Goal: Task Accomplishment & Management: Use online tool/utility

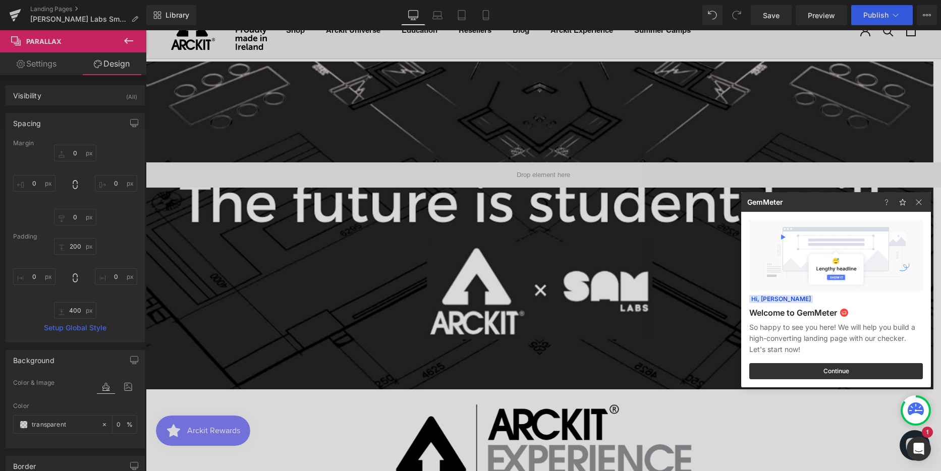
scroll to position [2519, 788]
click at [921, 200] on img at bounding box center [919, 202] width 12 height 12
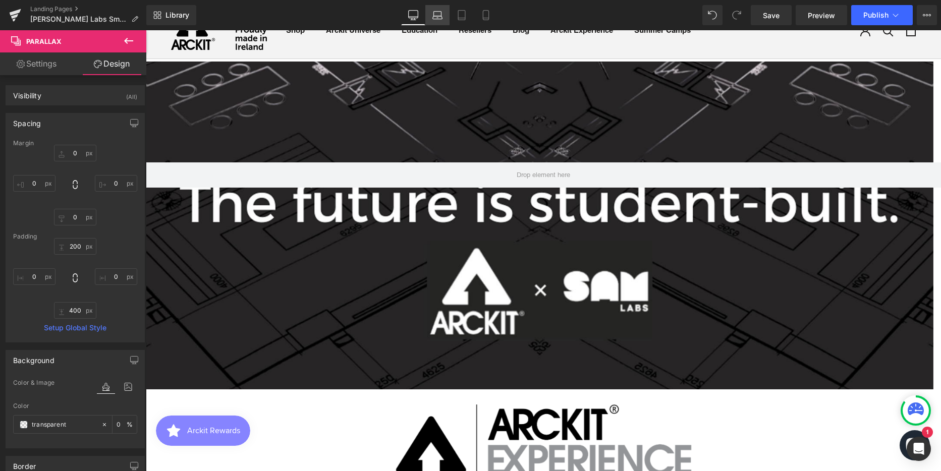
click at [437, 16] on icon at bounding box center [438, 15] width 10 height 10
type input "0"
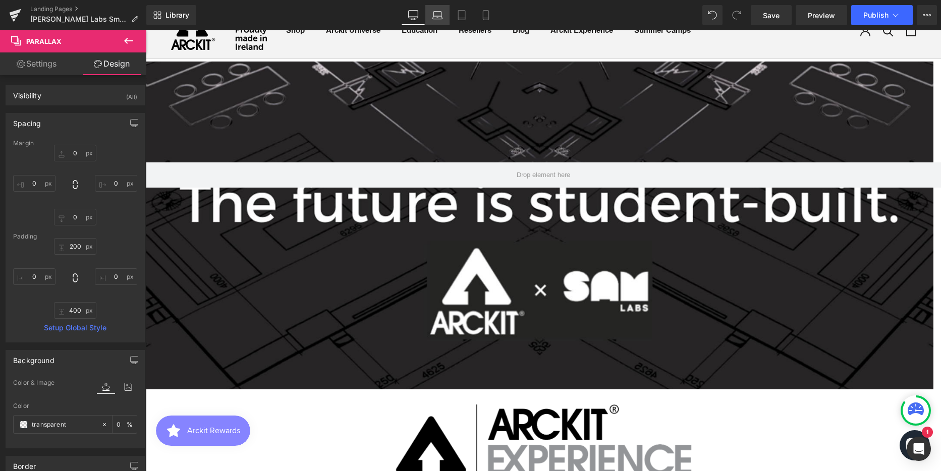
type input "200"
type input "0"
type input "400"
type input "0"
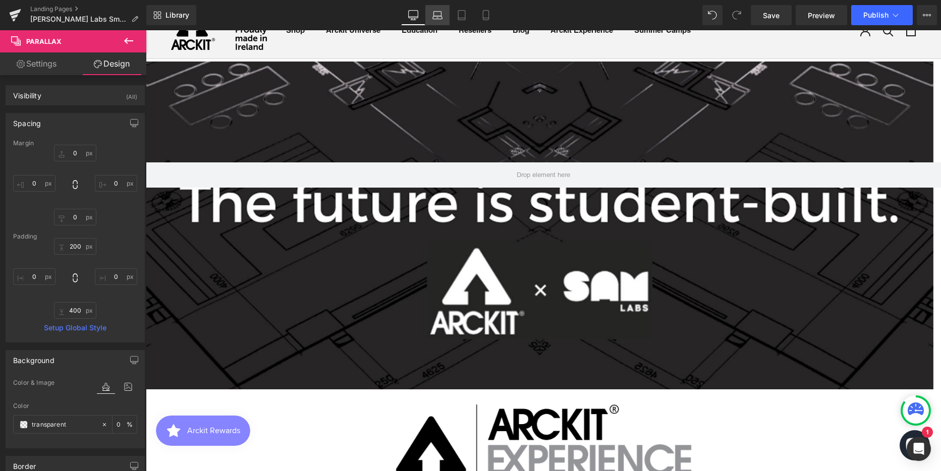
type input "100"
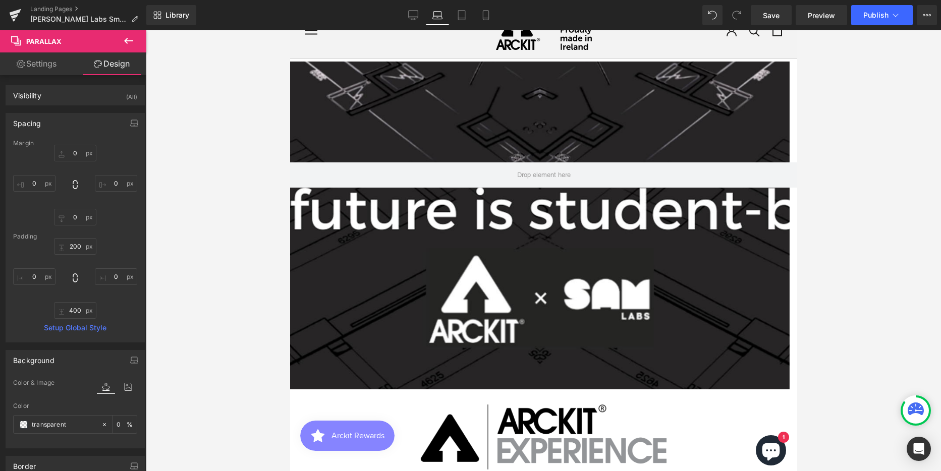
scroll to position [2593, 500]
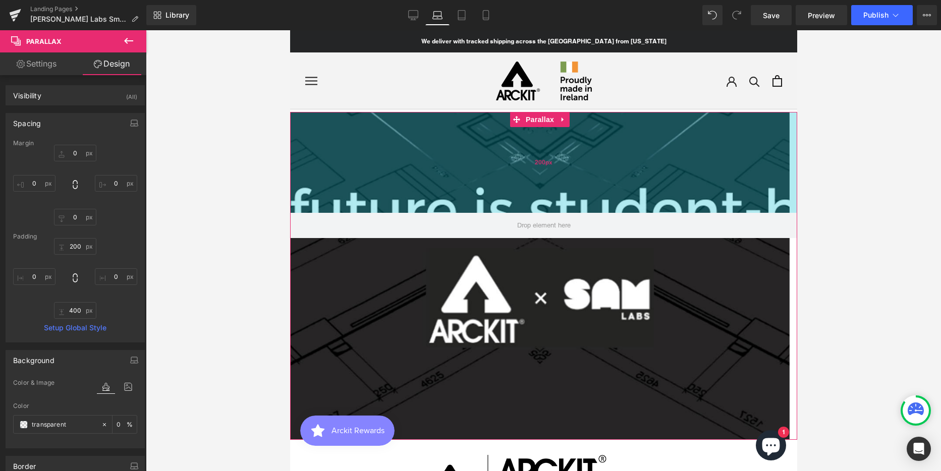
type input "200px"
click at [441, 184] on div "200px" at bounding box center [543, 162] width 507 height 101
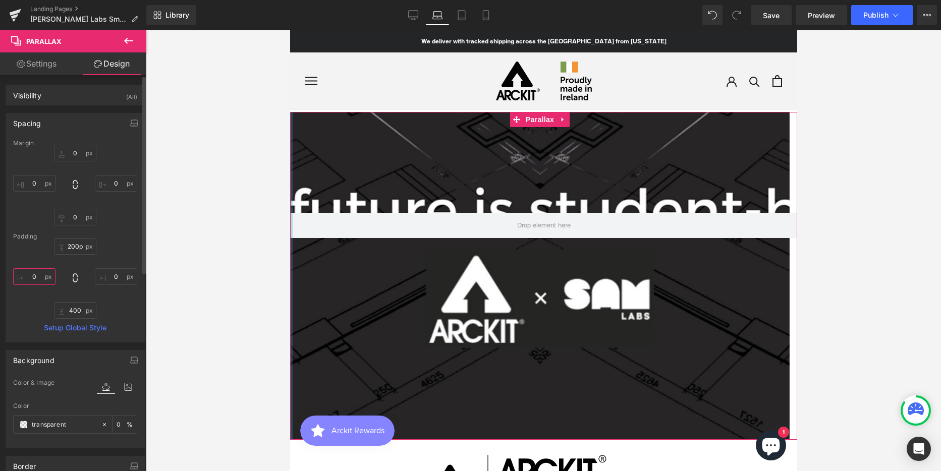
click at [37, 275] on input "0" at bounding box center [34, 276] width 42 height 17
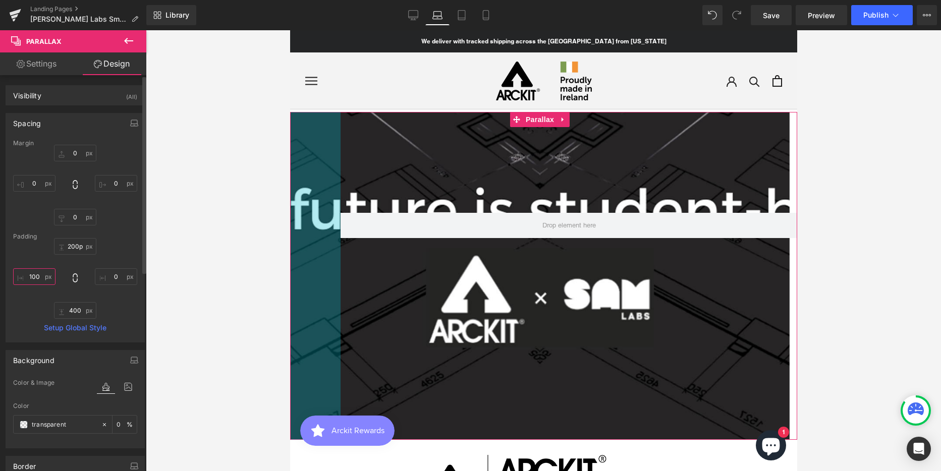
click at [36, 276] on input "100" at bounding box center [34, 276] width 42 height 17
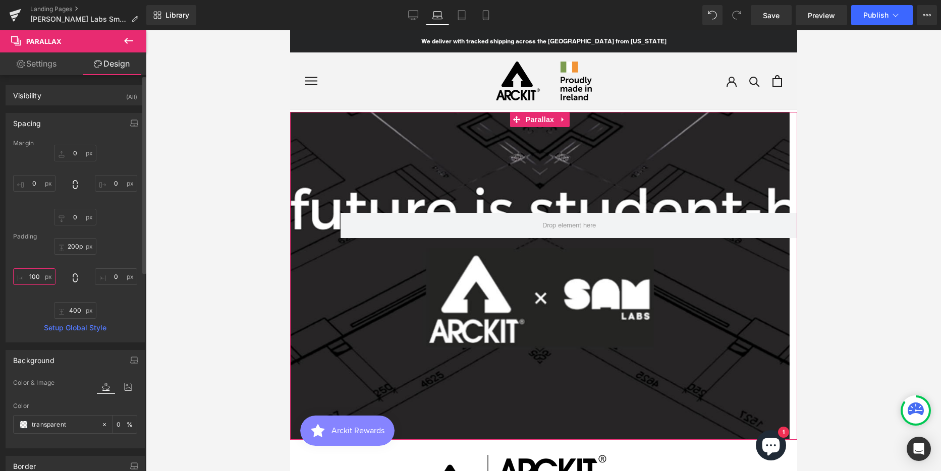
click at [36, 276] on input "100" at bounding box center [34, 276] width 42 height 17
type input "0"
click at [31, 186] on input "0" at bounding box center [34, 183] width 42 height 17
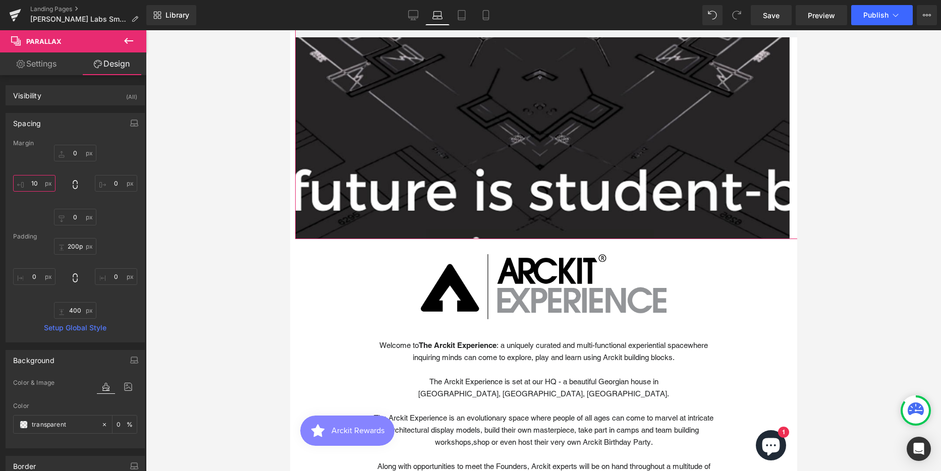
scroll to position [202, 0]
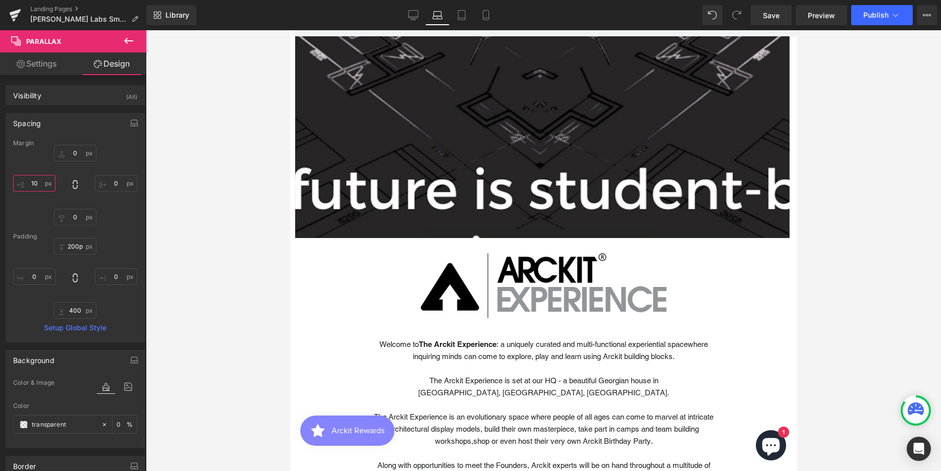
type input "10"
drag, startPoint x: 414, startPoint y: 16, endPoint x: 91, endPoint y: 43, distance: 324.7
click at [414, 16] on icon at bounding box center [413, 15] width 10 height 10
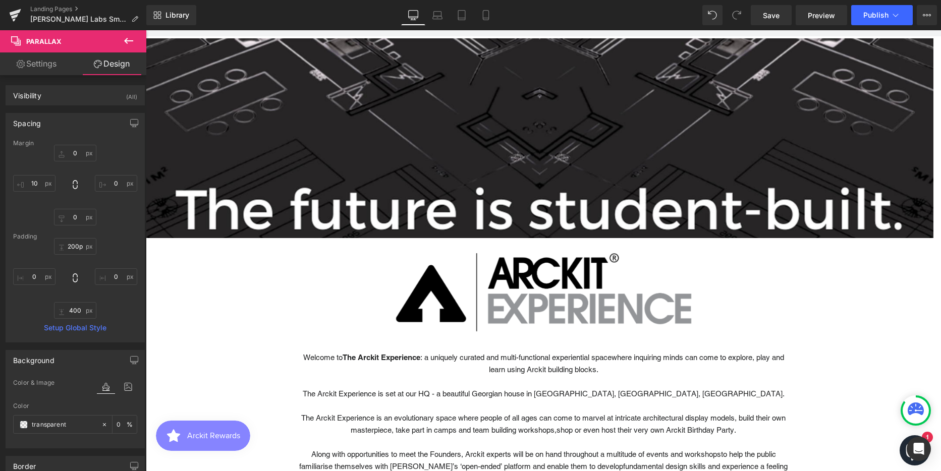
scroll to position [0, 0]
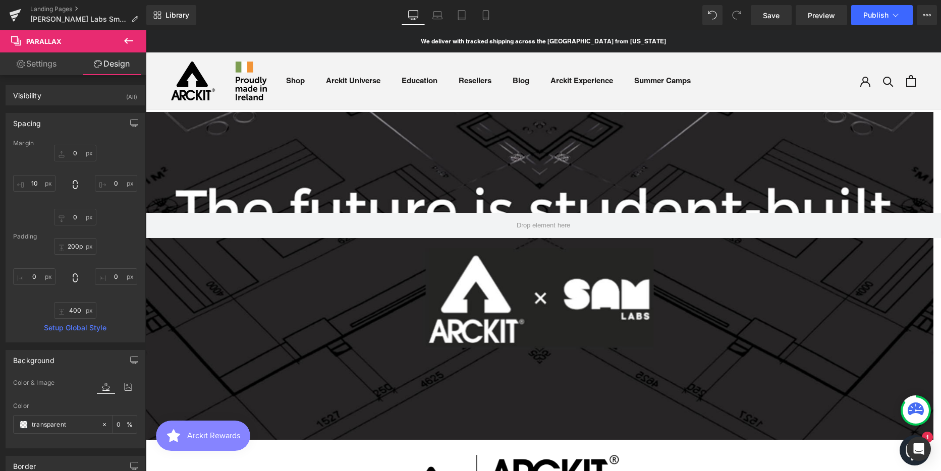
type input "0"
type input "200"
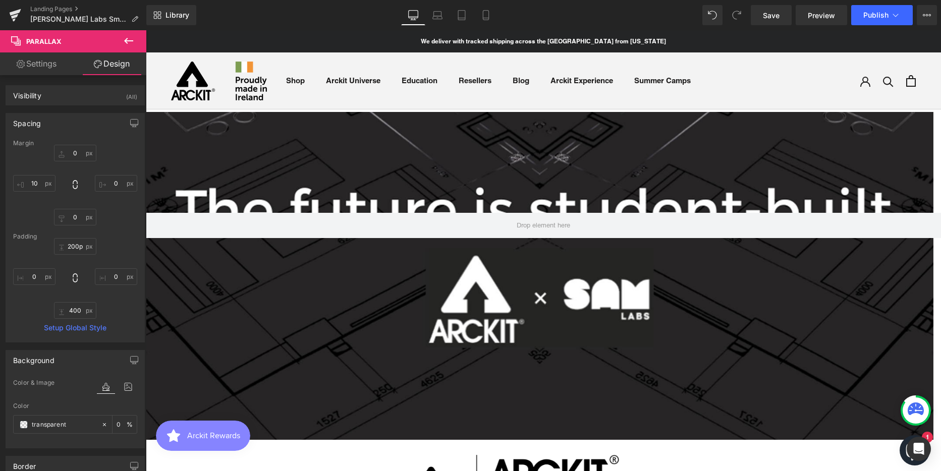
type input "0"
type input "400"
type input "0"
type input "100"
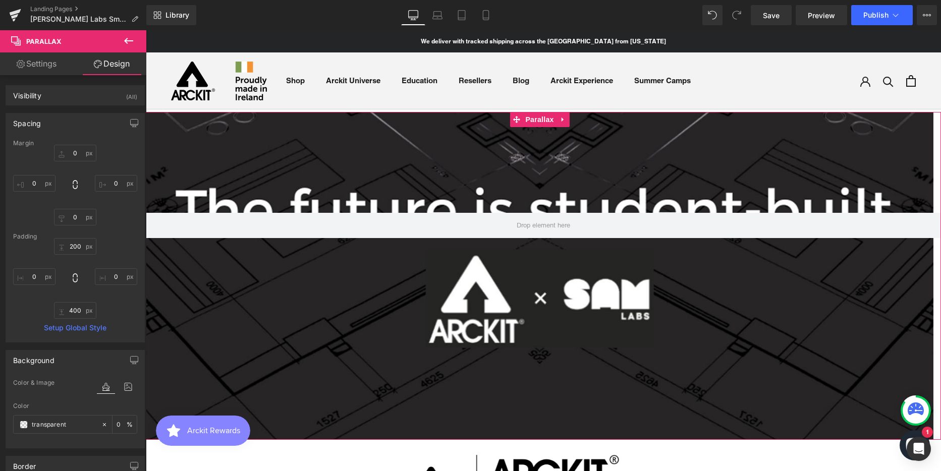
click at [41, 66] on link "Settings" at bounding box center [36, 63] width 73 height 23
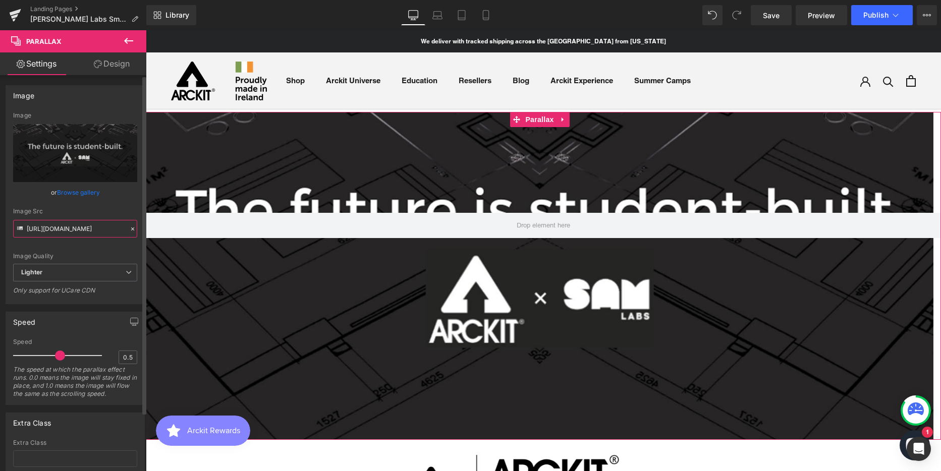
scroll to position [0, 355]
drag, startPoint x: 82, startPoint y: 228, endPoint x: 123, endPoint y: 230, distance: 40.5
click at [123, 230] on input "[URL][DOMAIN_NAME]" at bounding box center [75, 229] width 124 height 18
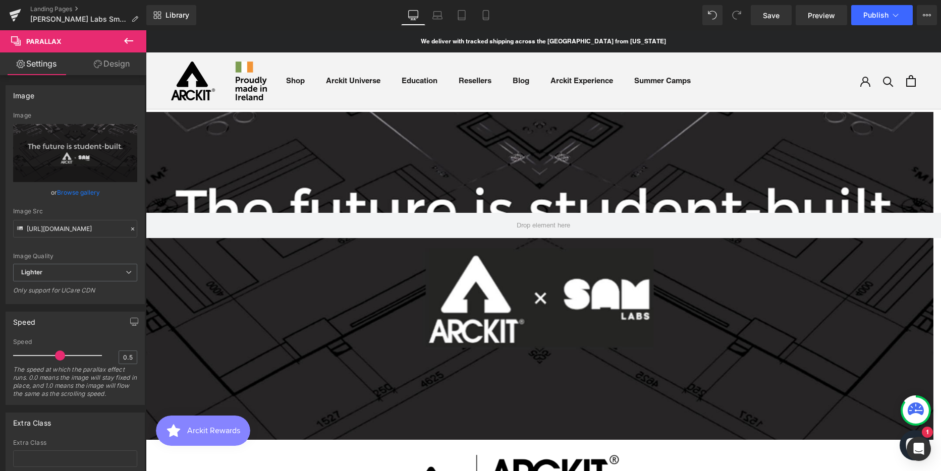
scroll to position [0, 0]
click at [435, 14] on icon at bounding box center [438, 15] width 10 height 10
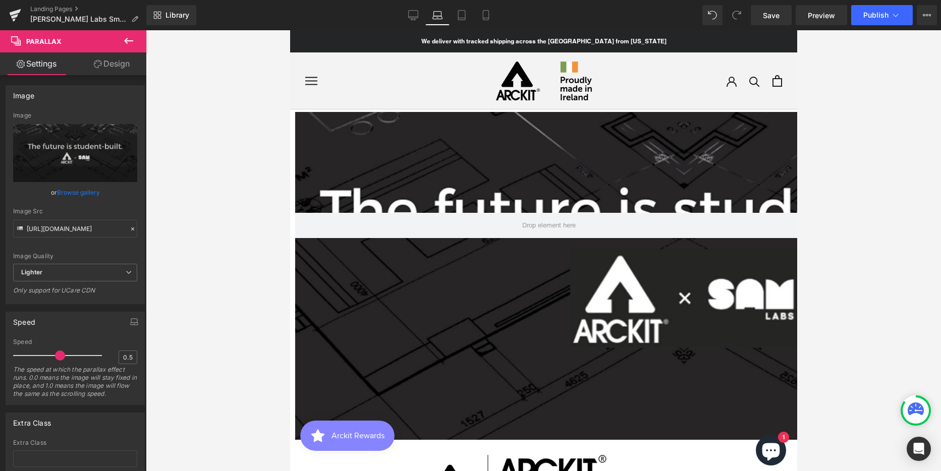
scroll to position [2593, 500]
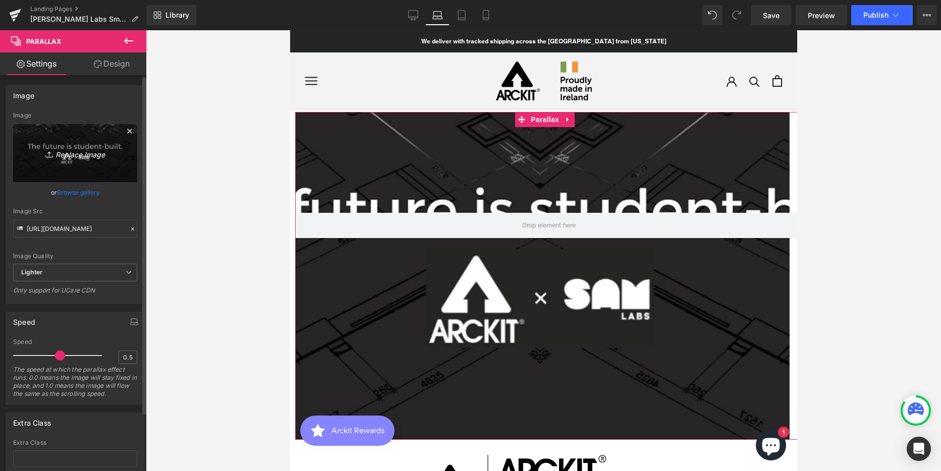
click at [68, 155] on icon "Replace Image" at bounding box center [75, 153] width 81 height 13
type input "C:\fakepath\Hero Banner Option 2 tablet.jpg"
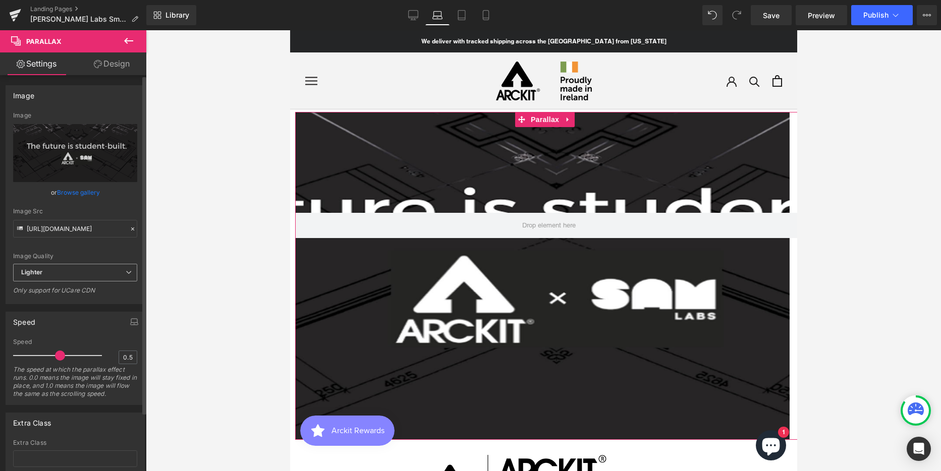
click at [94, 271] on span "Lighter" at bounding box center [75, 273] width 124 height 18
click at [87, 301] on li "Lightest" at bounding box center [73, 305] width 120 height 15
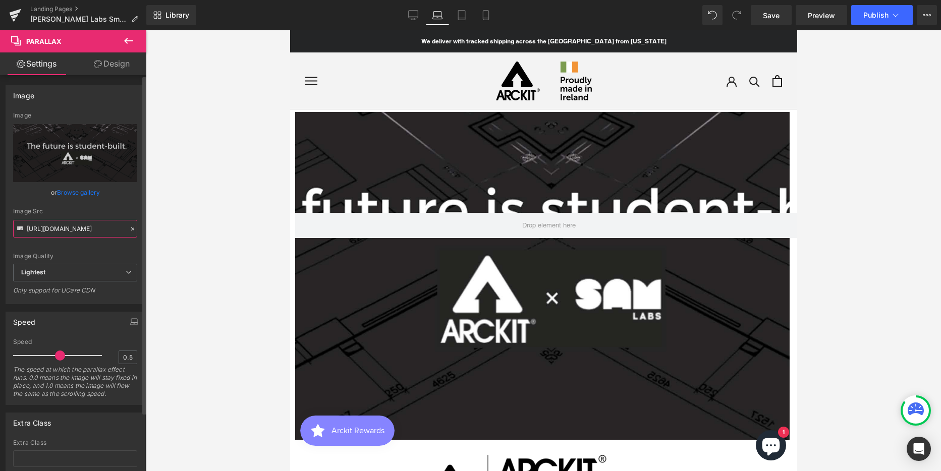
click at [81, 230] on input "[URL][DOMAIN_NAME]" at bounding box center [75, 229] width 124 height 18
click at [78, 271] on span "Lightest" at bounding box center [75, 273] width 124 height 18
click at [81, 287] on li "Lighter" at bounding box center [73, 290] width 120 height 15
type input "[URL][DOMAIN_NAME]"
click at [413, 13] on icon at bounding box center [413, 15] width 10 height 10
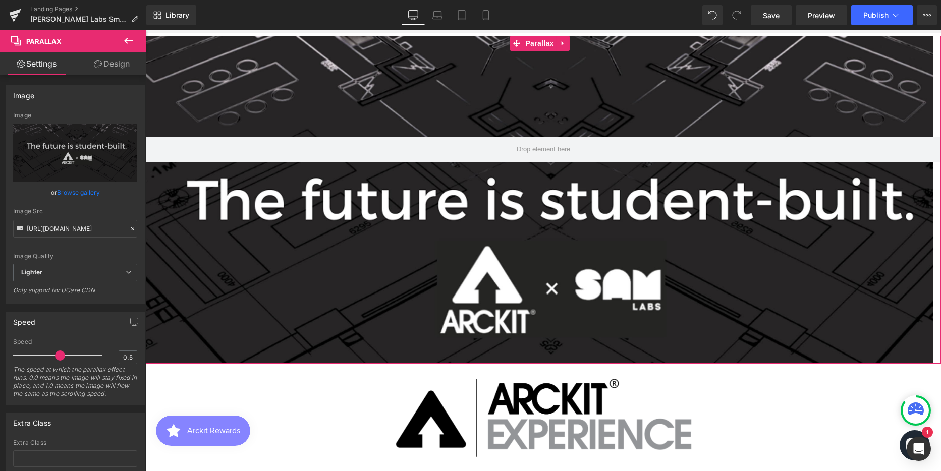
scroll to position [101, 0]
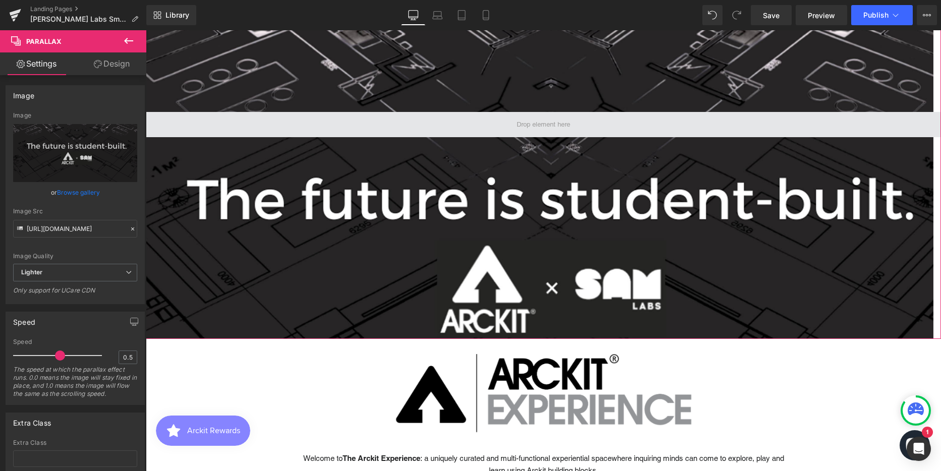
click at [466, 129] on span at bounding box center [543, 124] width 795 height 25
click at [466, 126] on span at bounding box center [543, 124] width 795 height 25
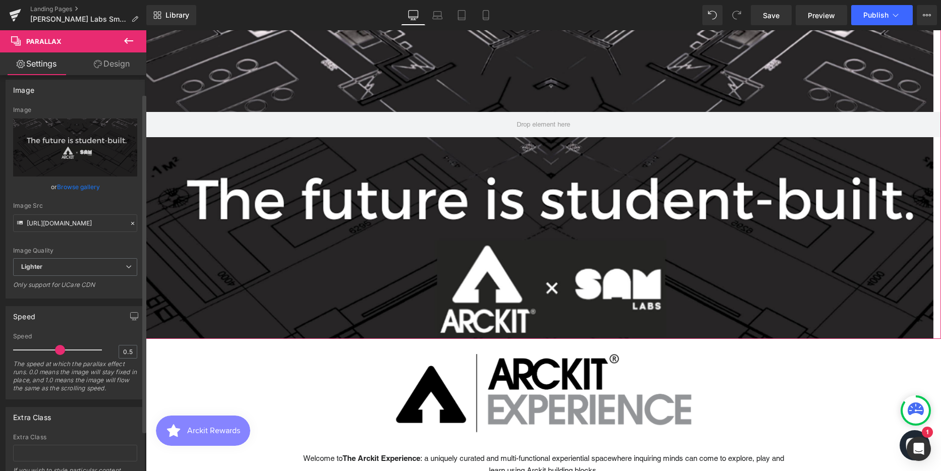
scroll to position [0, 0]
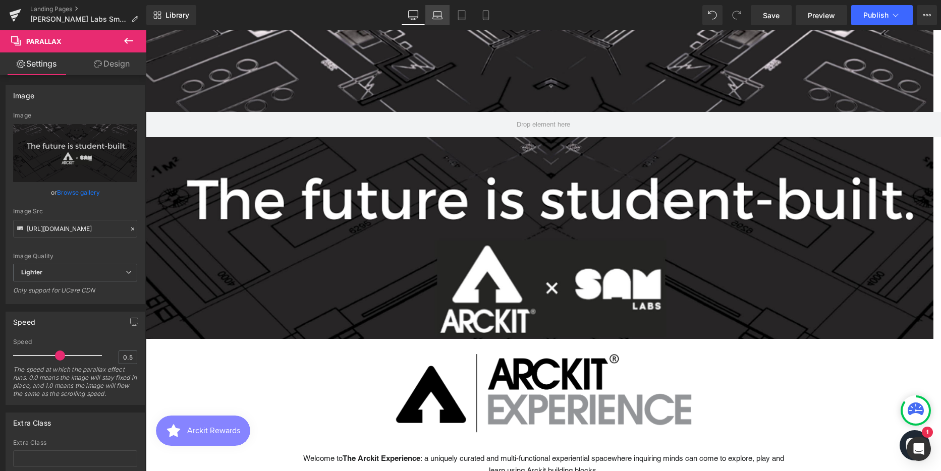
click at [435, 15] on icon at bounding box center [438, 15] width 10 height 10
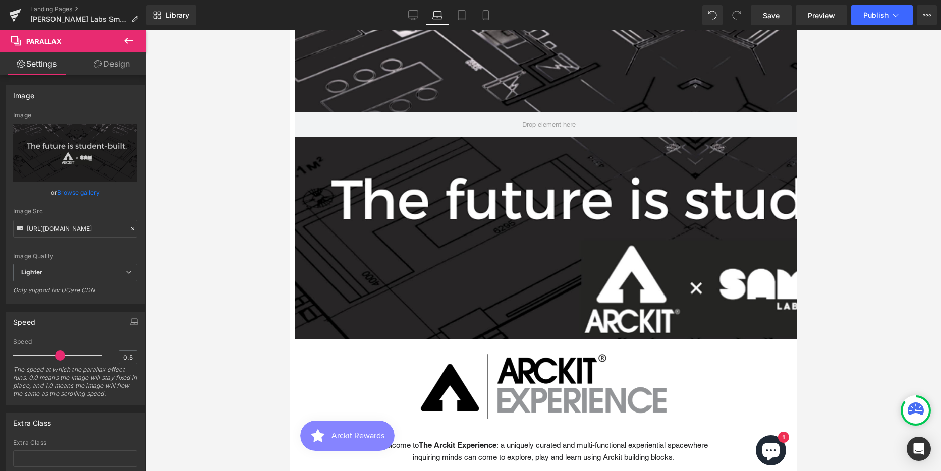
scroll to position [2593, 500]
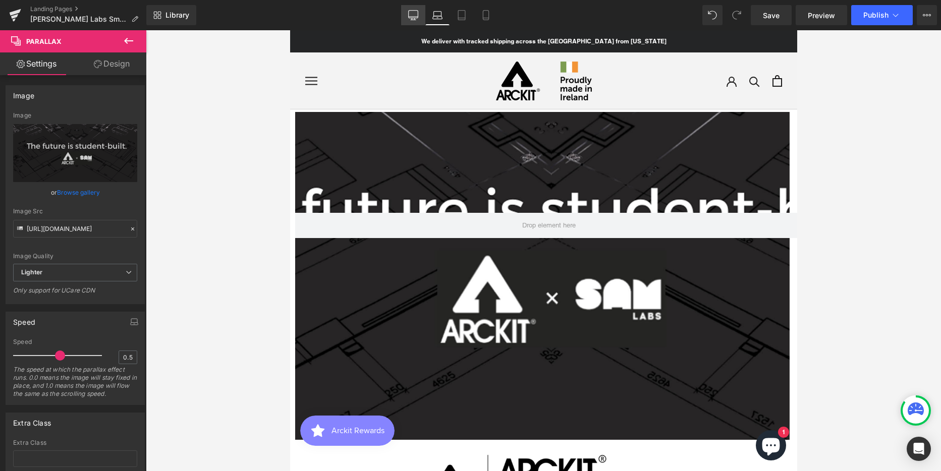
click at [410, 14] on icon at bounding box center [413, 15] width 10 height 10
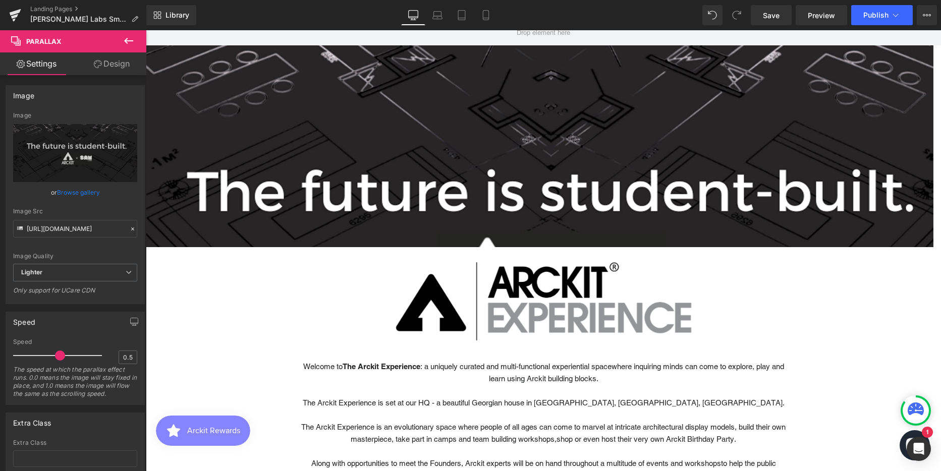
scroll to position [303, 0]
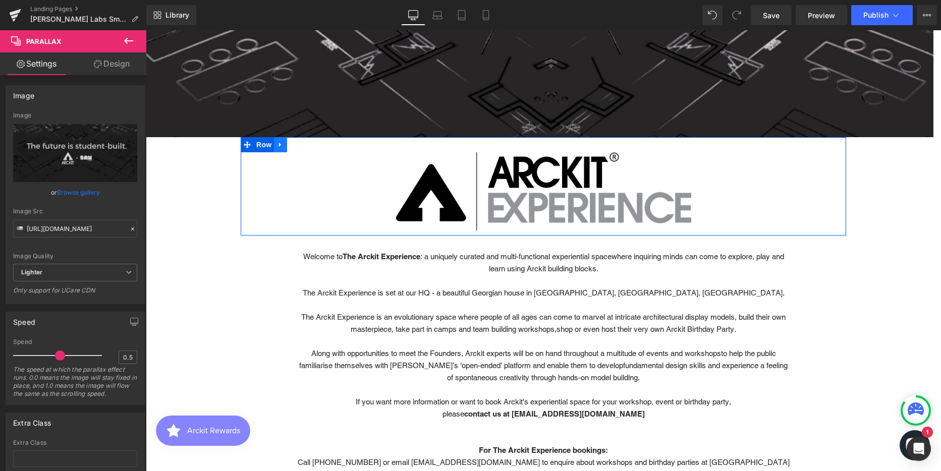
click at [277, 146] on icon at bounding box center [280, 145] width 7 height 8
click at [303, 147] on icon at bounding box center [306, 144] width 7 height 7
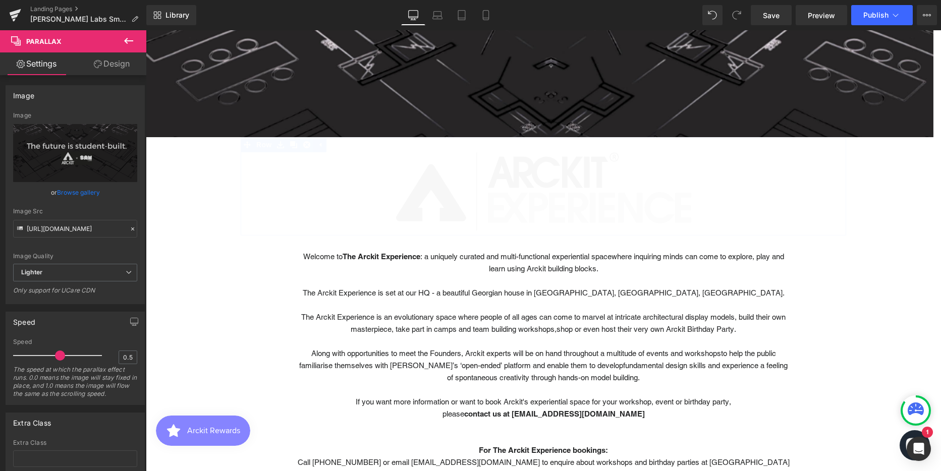
scroll to position [2421, 788]
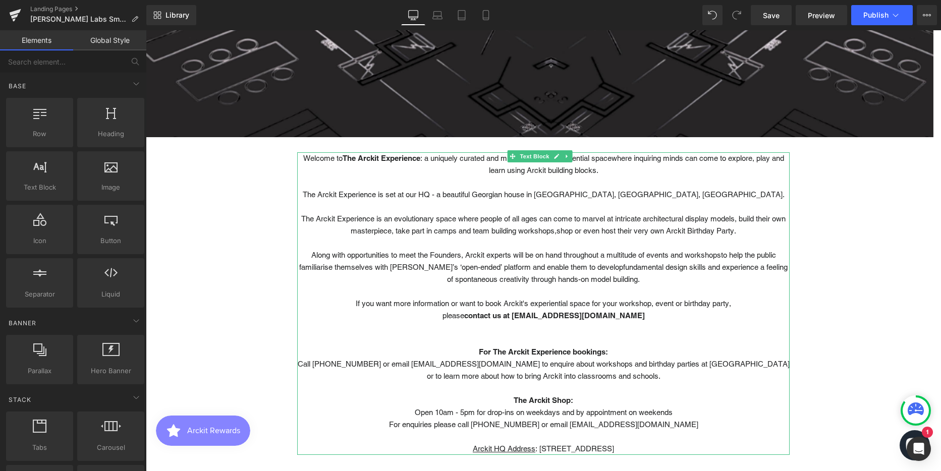
click at [329, 162] on p "Welcome to The Arckit Experience : a uniquely curated and multi-functional expe…" at bounding box center [543, 164] width 493 height 24
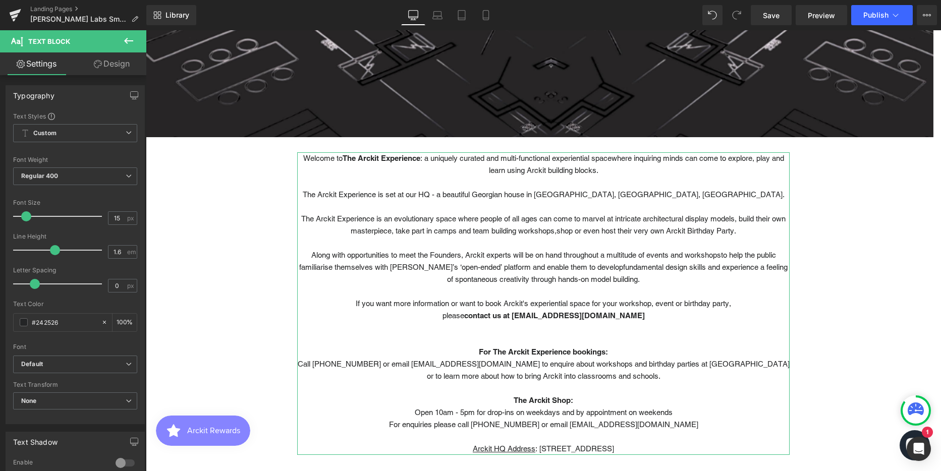
drag, startPoint x: 113, startPoint y: 60, endPoint x: 65, endPoint y: 123, distance: 79.2
click at [113, 60] on link "Design" at bounding box center [111, 63] width 73 height 23
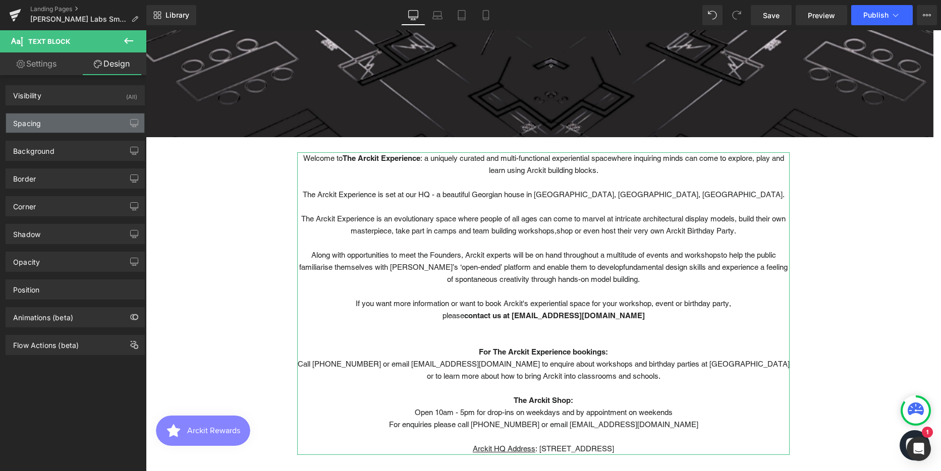
type input "30"
type input "300"
type input "0"
type input "300"
type input "0"
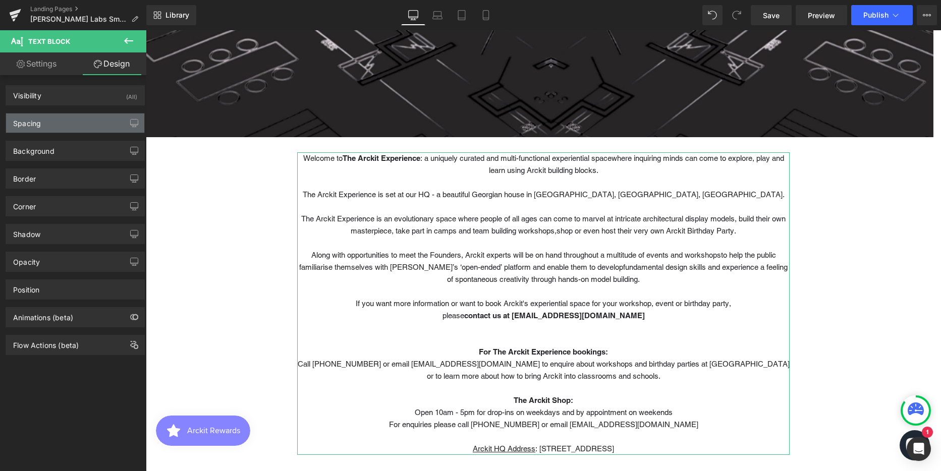
type input "0"
click at [65, 123] on div "Spacing" at bounding box center [75, 123] width 138 height 19
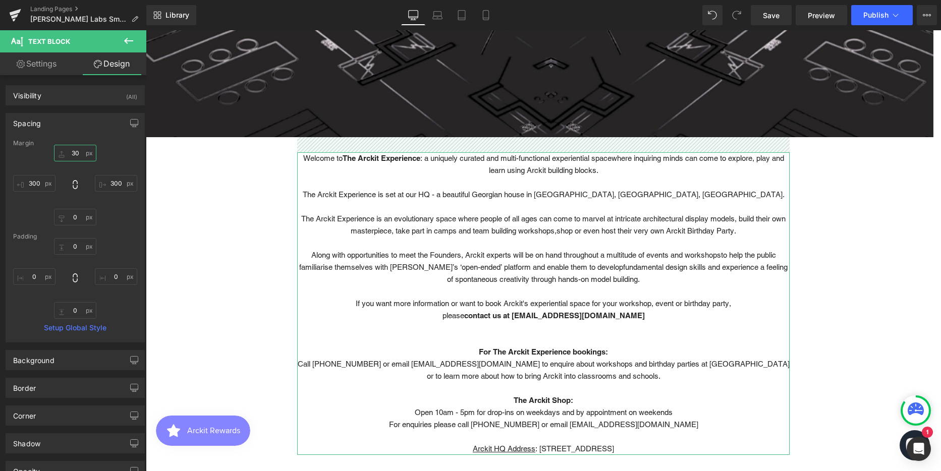
click at [77, 153] on input "30" at bounding box center [75, 153] width 42 height 17
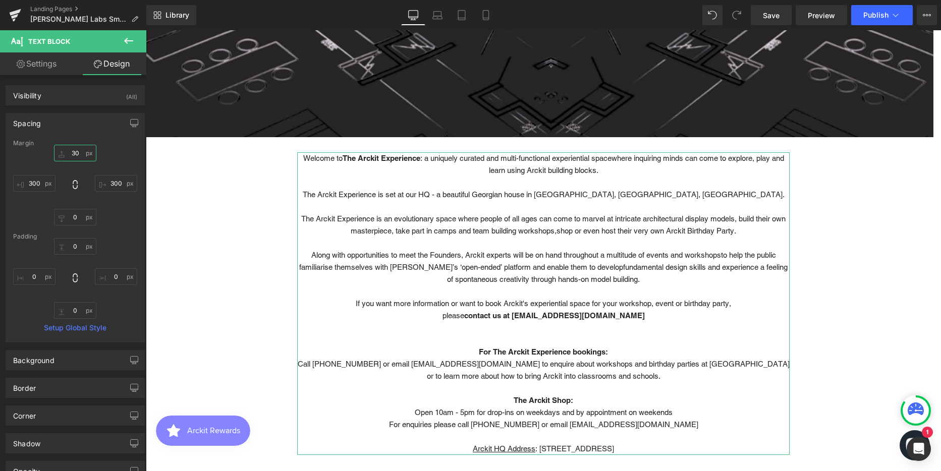
click at [77, 153] on input "30" at bounding box center [75, 153] width 42 height 17
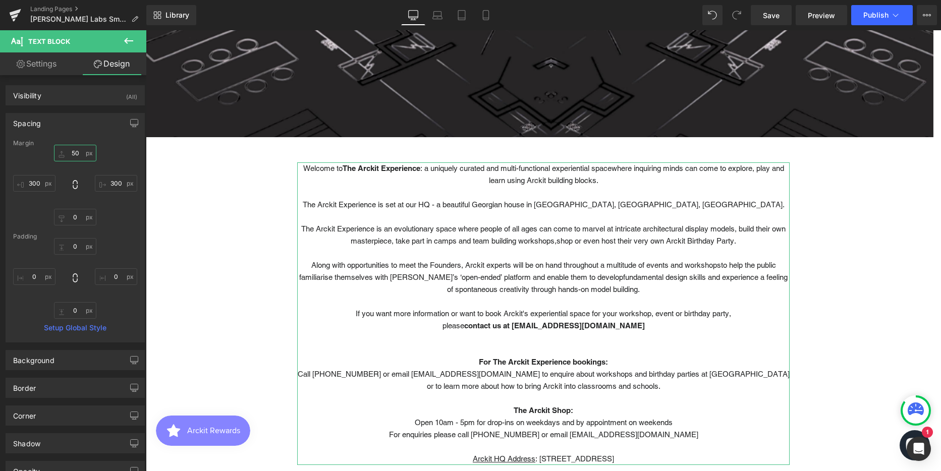
scroll to position [2431, 788]
type input "50"
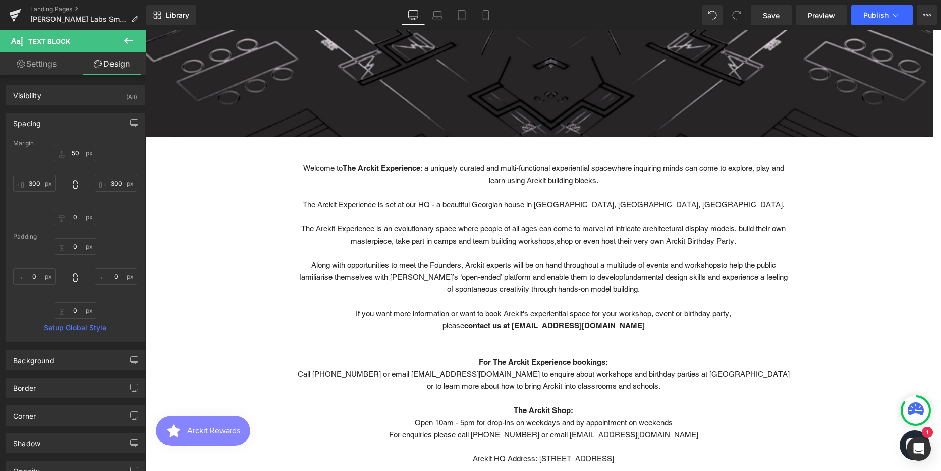
click at [129, 42] on icon at bounding box center [129, 41] width 12 height 12
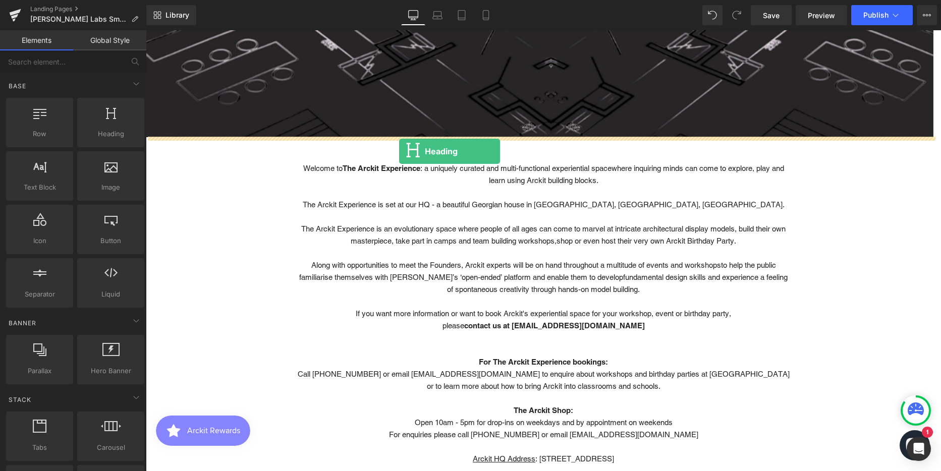
drag, startPoint x: 252, startPoint y: 153, endPoint x: 399, endPoint y: 151, distance: 147.4
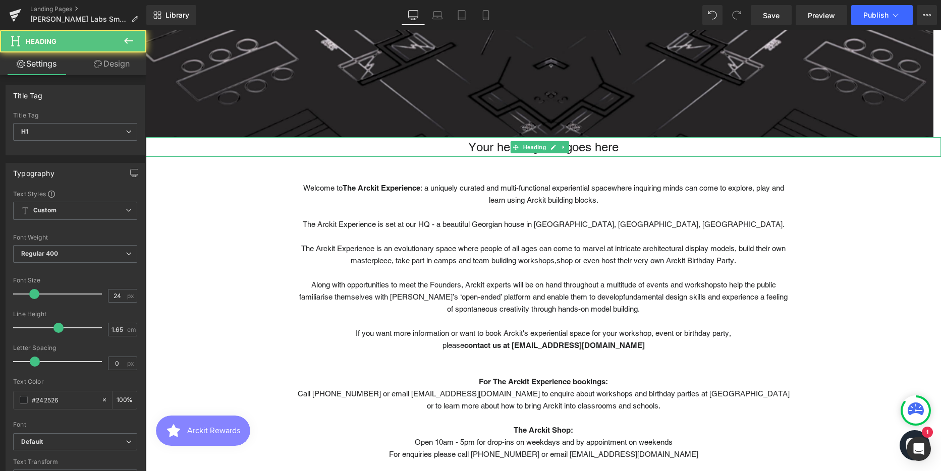
scroll to position [2451, 788]
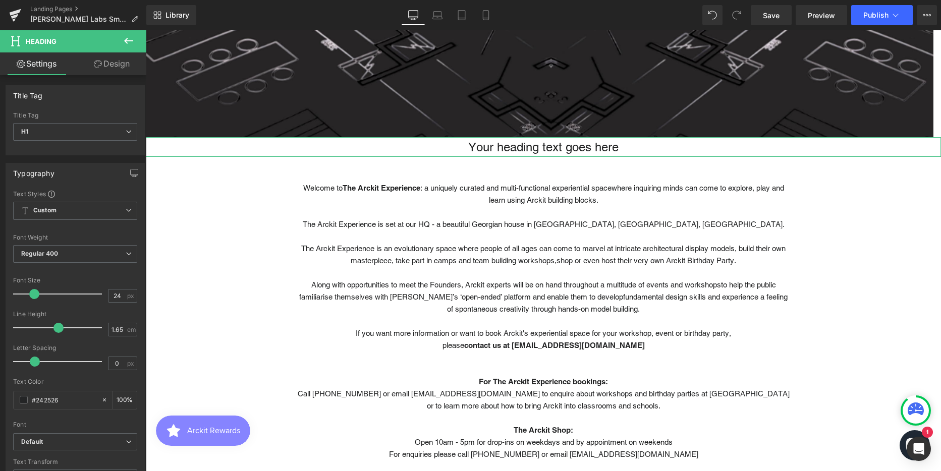
click at [106, 63] on link "Design" at bounding box center [111, 63] width 73 height 23
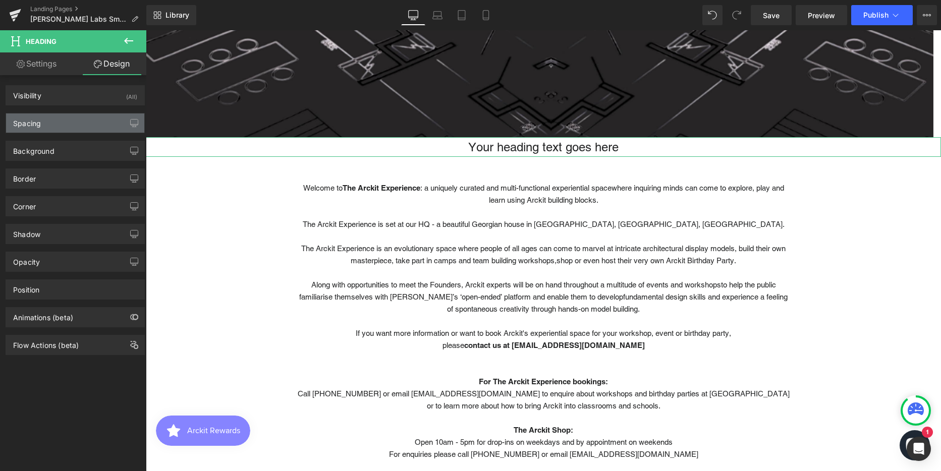
click at [55, 118] on div "Spacing" at bounding box center [75, 123] width 138 height 19
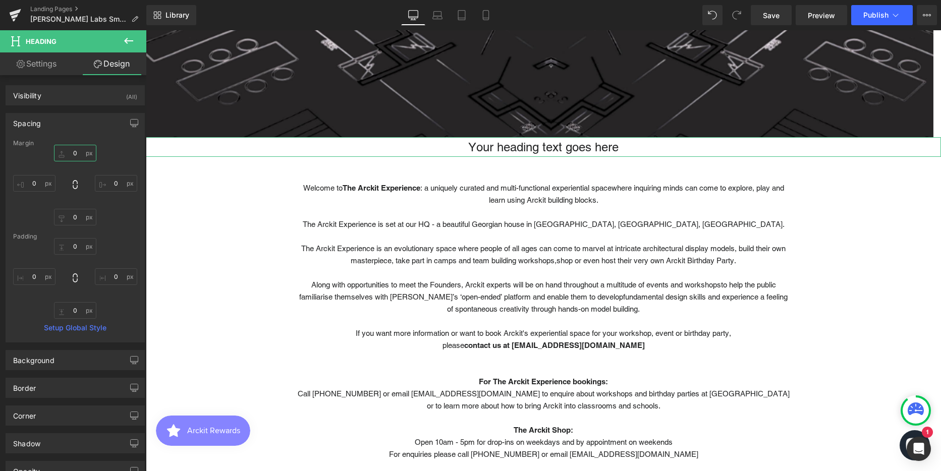
click at [77, 155] on input "0" at bounding box center [75, 153] width 42 height 17
type input "50"
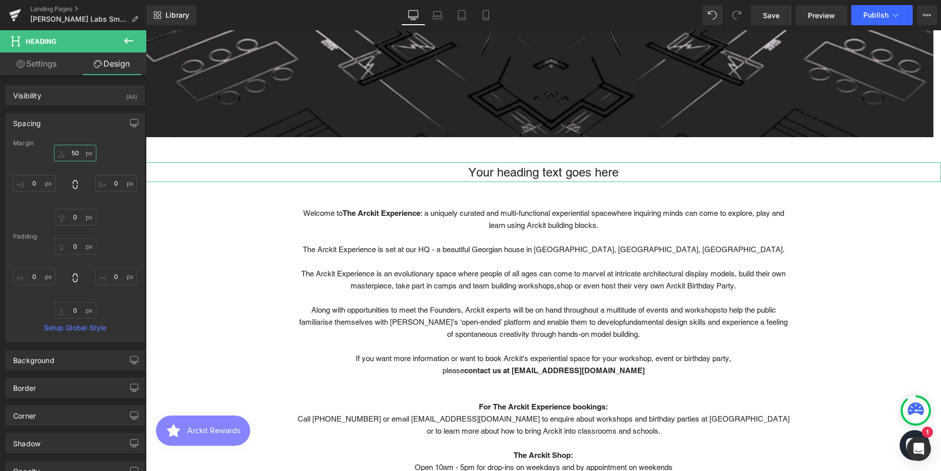
scroll to position [2476, 788]
click at [491, 173] on h1 "Your heading text goes here" at bounding box center [543, 173] width 795 height 20
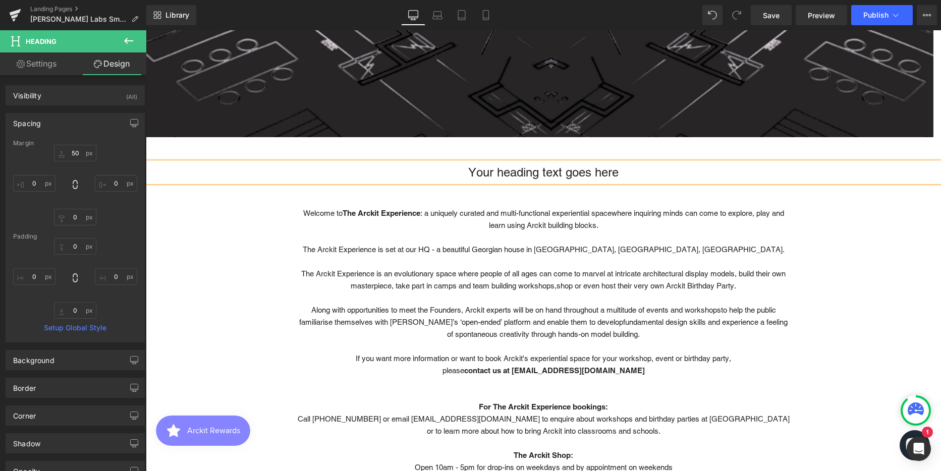
click at [491, 173] on h1 "Your heading text goes here" at bounding box center [543, 173] width 795 height 20
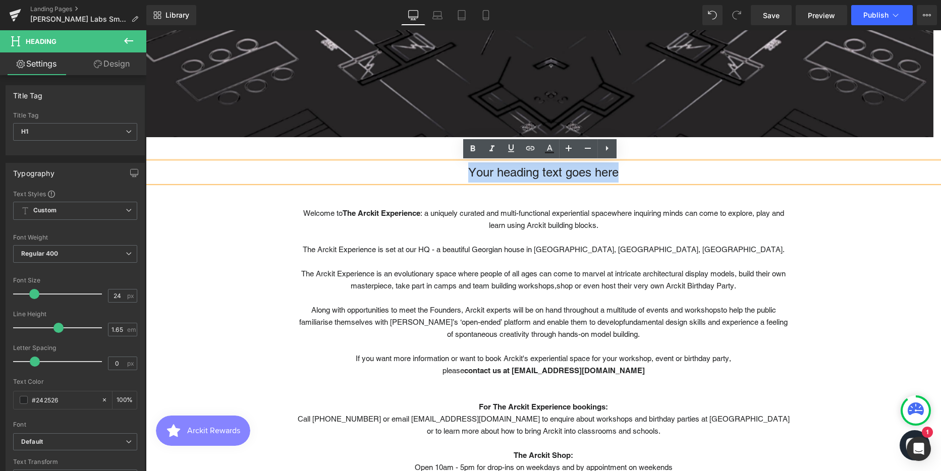
paste div
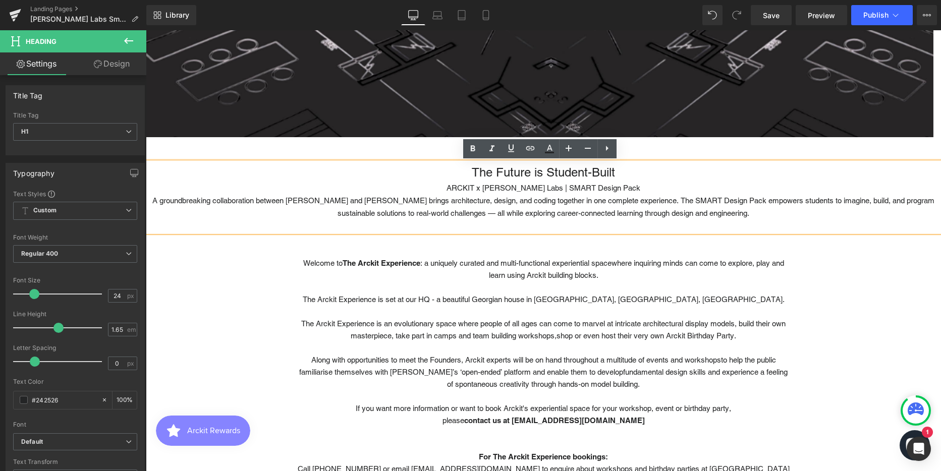
scroll to position [5, 5]
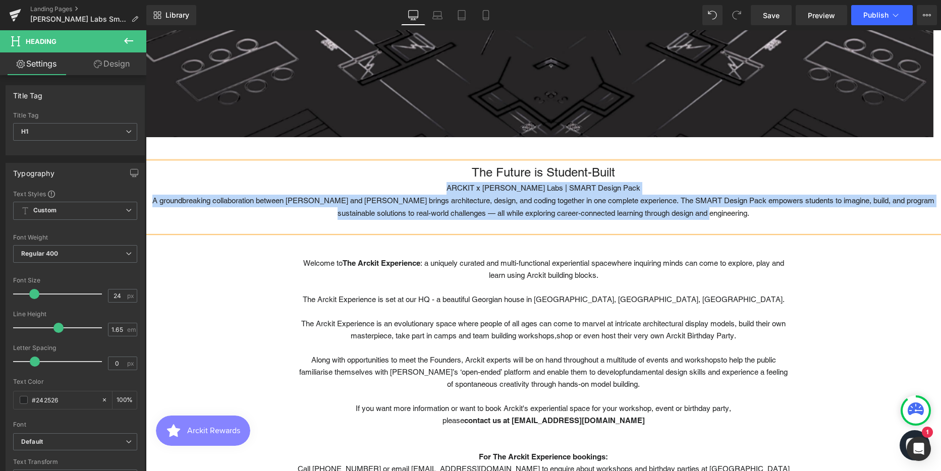
drag, startPoint x: 732, startPoint y: 214, endPoint x: 466, endPoint y: 188, distance: 266.7
click at [466, 188] on div "The Future is Student-Built ARCKIT x [PERSON_NAME] Labs | SMART Design Pack A…" at bounding box center [543, 198] width 795 height 70
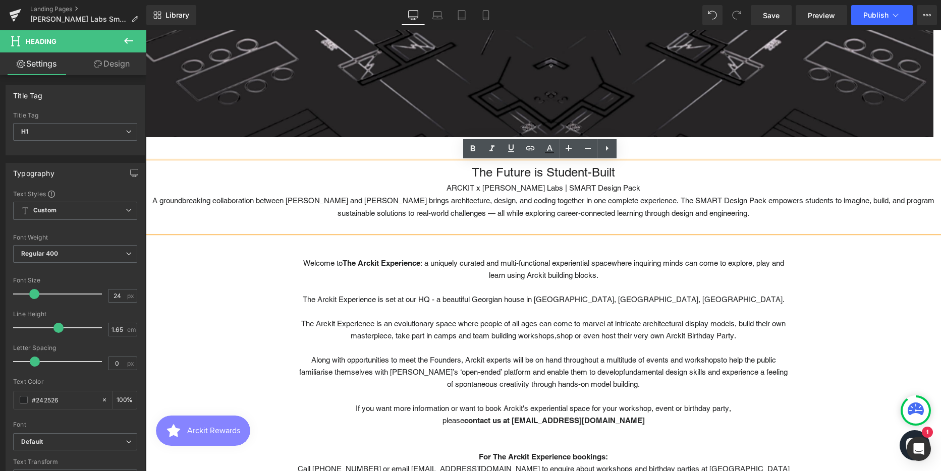
scroll to position [2501, 788]
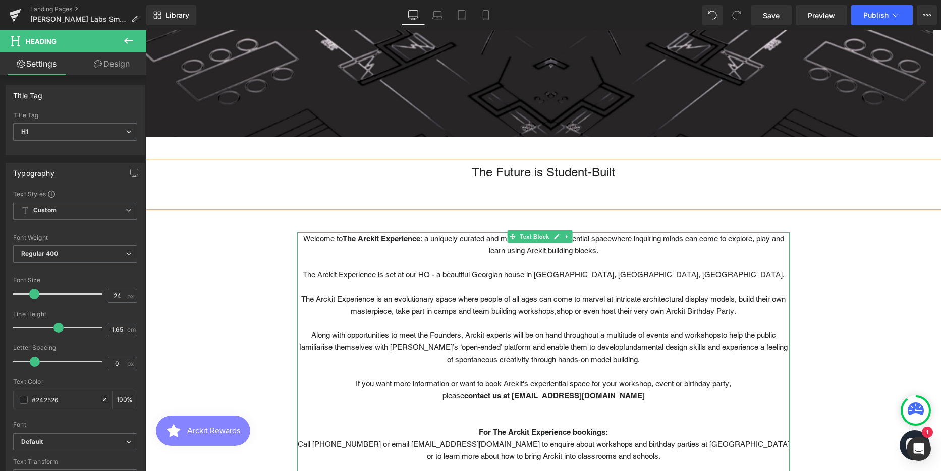
click at [499, 284] on p at bounding box center [543, 287] width 493 height 12
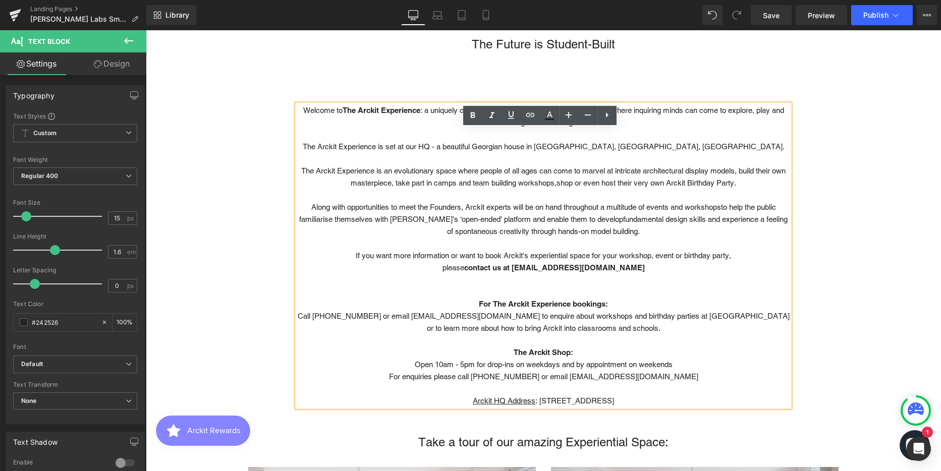
scroll to position [353, 0]
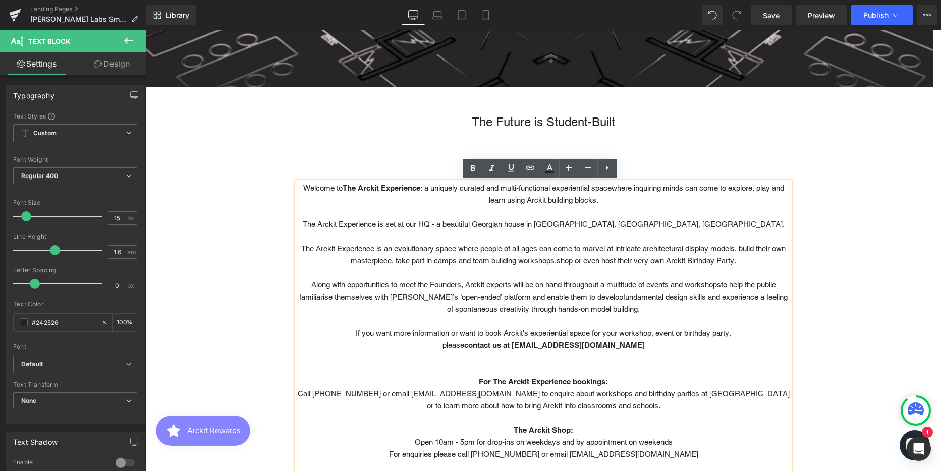
drag, startPoint x: 631, startPoint y: 311, endPoint x: 285, endPoint y: 184, distance: 368.5
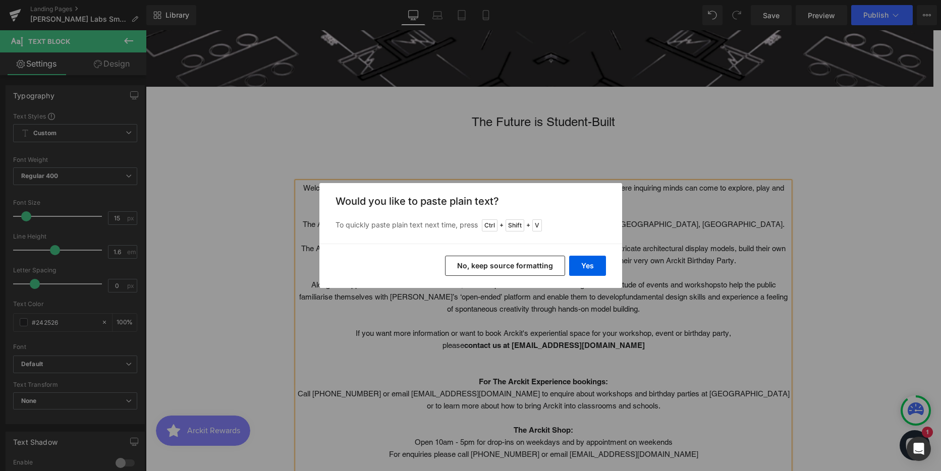
click at [545, 264] on button "No, keep source formatting" at bounding box center [505, 266] width 120 height 20
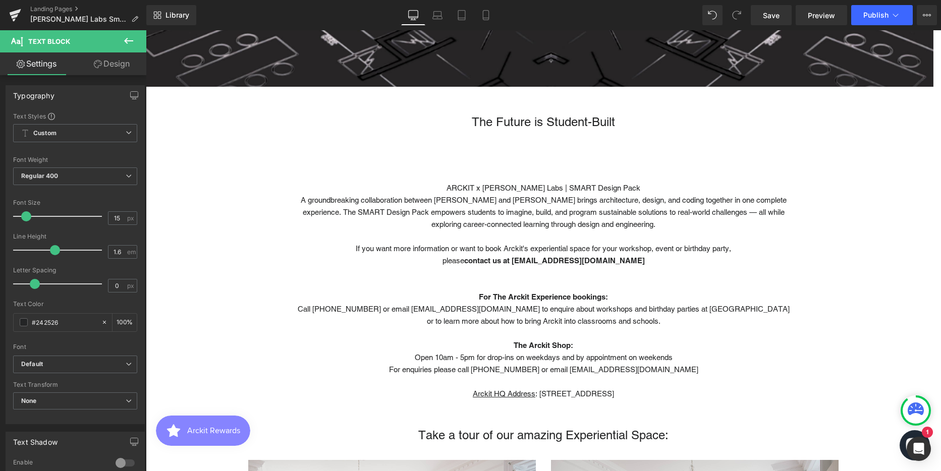
scroll to position [2416, 788]
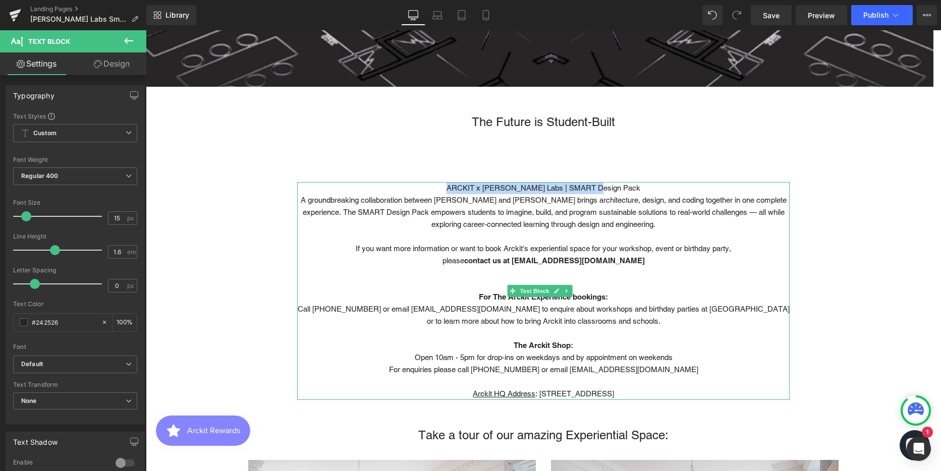
drag, startPoint x: 615, startPoint y: 189, endPoint x: 459, endPoint y: 185, distance: 156.0
click at [459, 185] on div "ARCKIT x [PERSON_NAME] Labs | SMART Design Pack" at bounding box center [543, 188] width 493 height 12
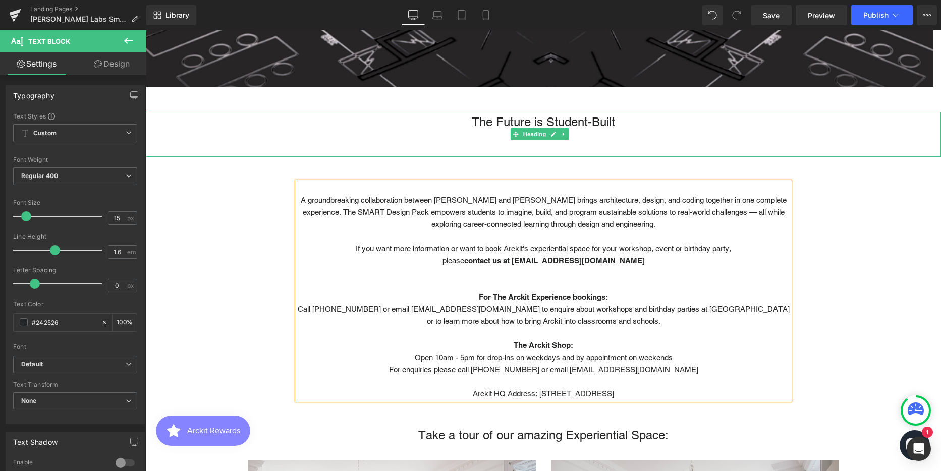
click at [615, 122] on h1 "The Future is Student-Built" at bounding box center [543, 122] width 795 height 20
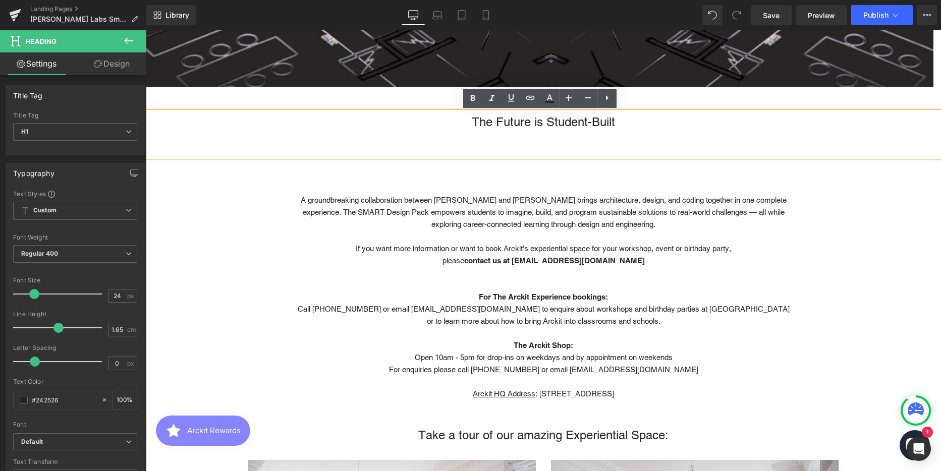
scroll to position [2429, 788]
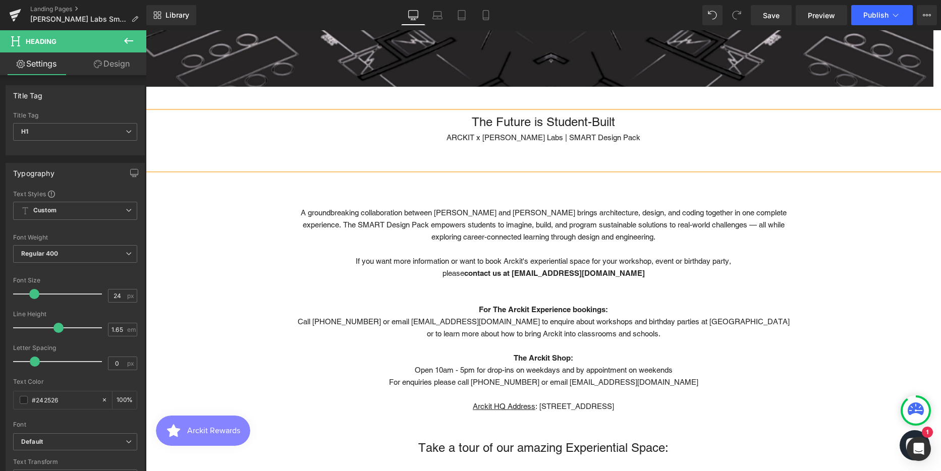
click at [565, 162] on div at bounding box center [543, 163] width 795 height 13
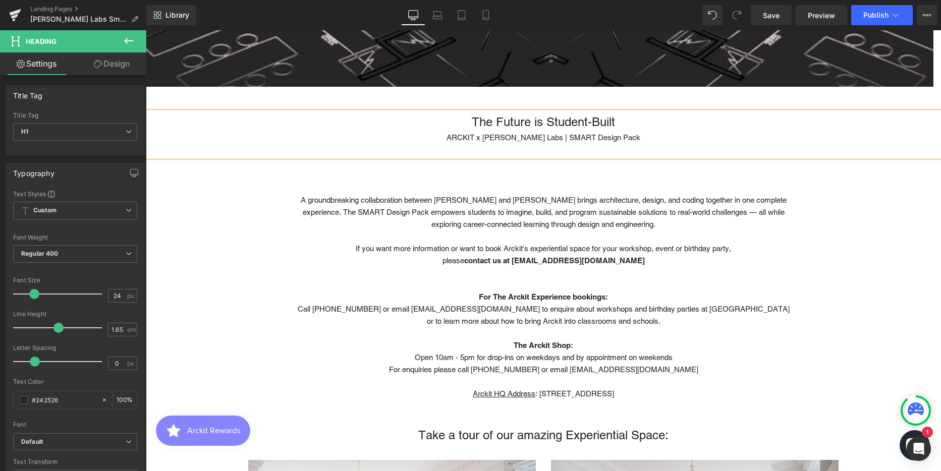
scroll to position [2404, 788]
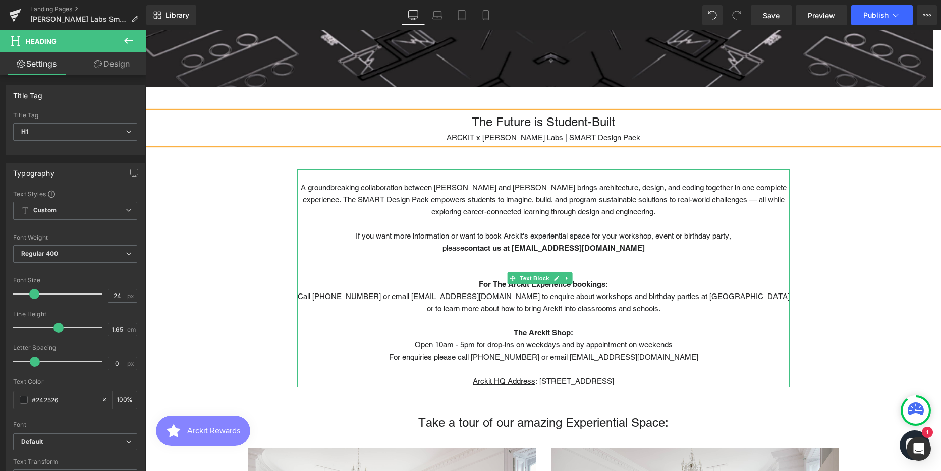
click at [533, 179] on div at bounding box center [543, 176] width 493 height 12
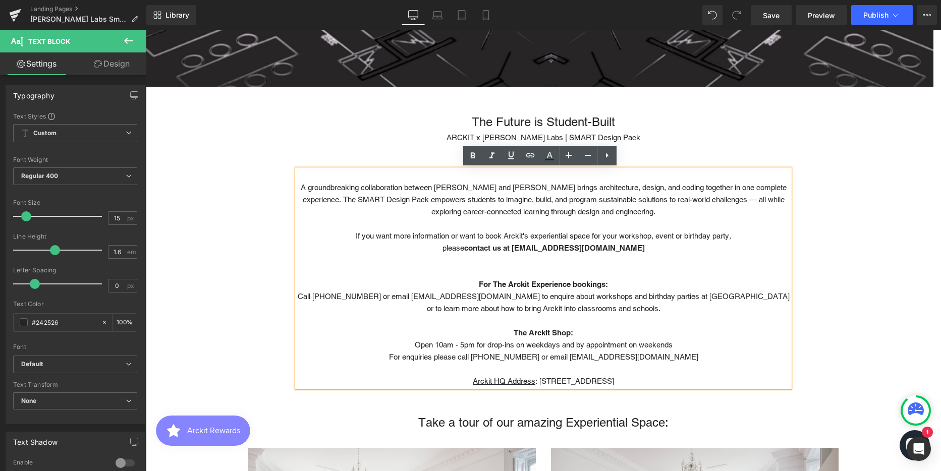
scroll to position [2392, 788]
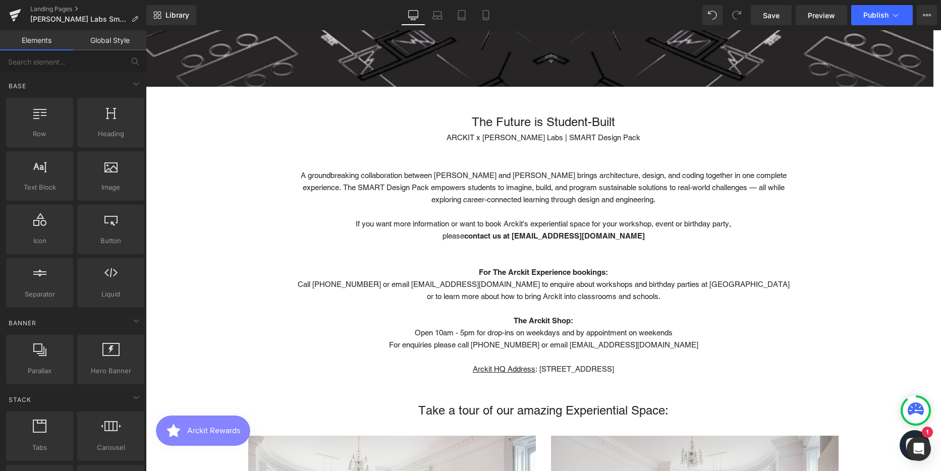
click at [486, 183] on span "A groundbreaking collaboration between [PERSON_NAME] and [PERSON_NAME] brings a…" at bounding box center [544, 187] width 486 height 33
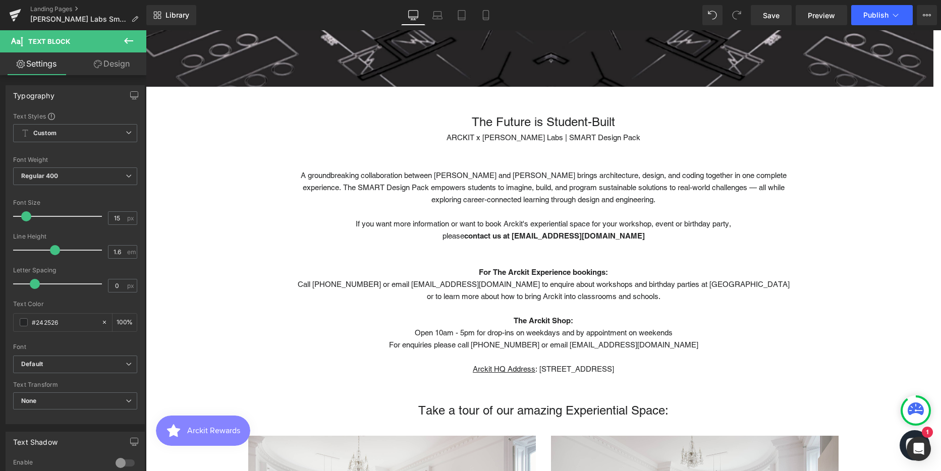
click at [119, 60] on link "Design" at bounding box center [111, 63] width 73 height 23
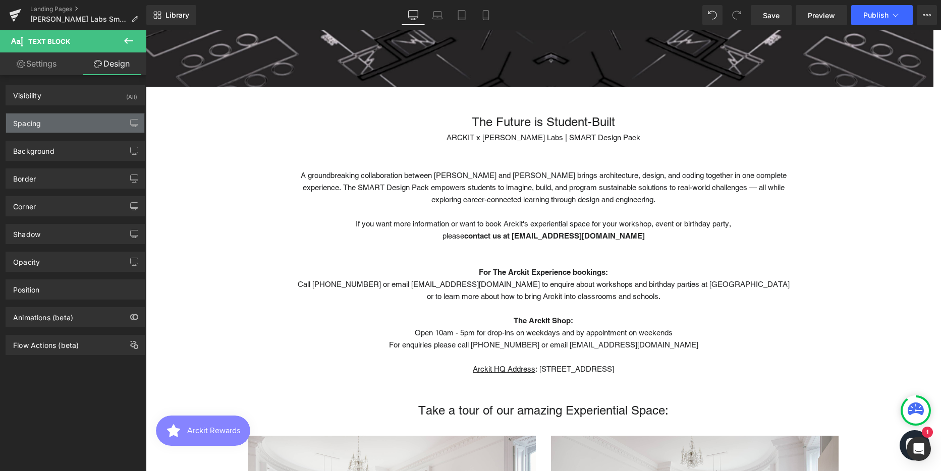
click at [66, 118] on div "Spacing" at bounding box center [75, 123] width 138 height 19
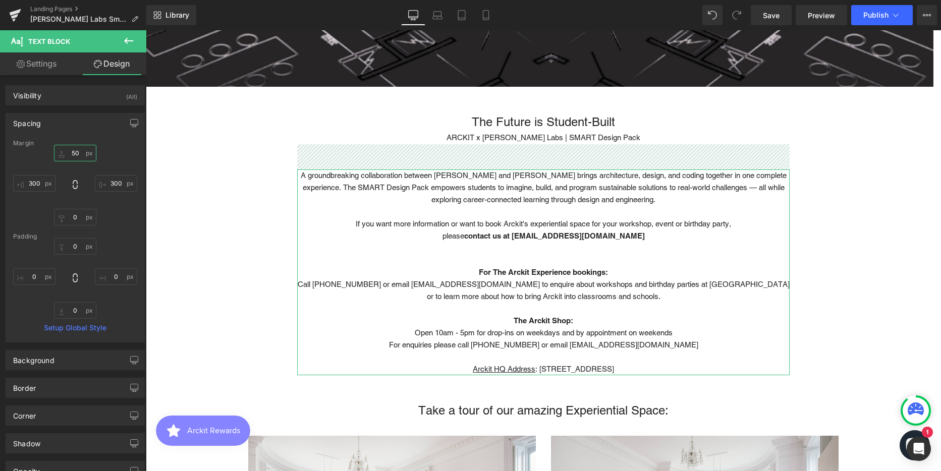
click at [77, 149] on input "50" at bounding box center [75, 153] width 42 height 17
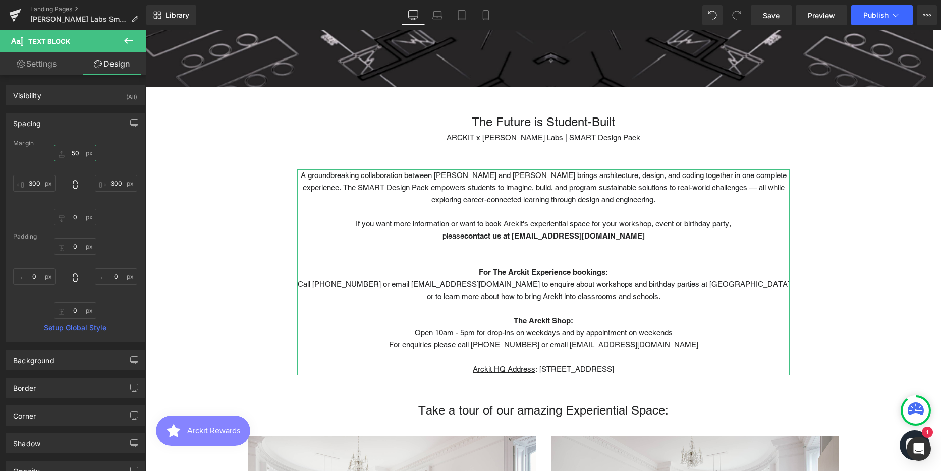
click at [77, 149] on input "50" at bounding box center [75, 153] width 42 height 17
type input "30"
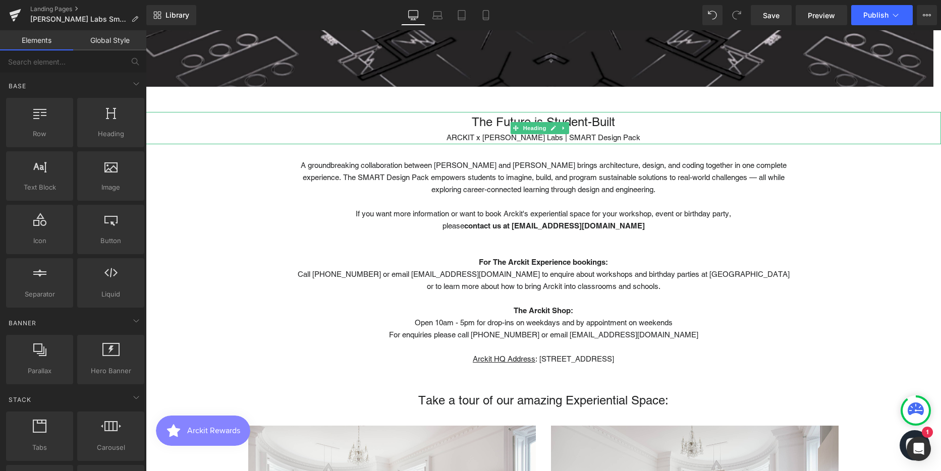
click at [623, 124] on h1 "The Future is Student-Built" at bounding box center [543, 122] width 795 height 20
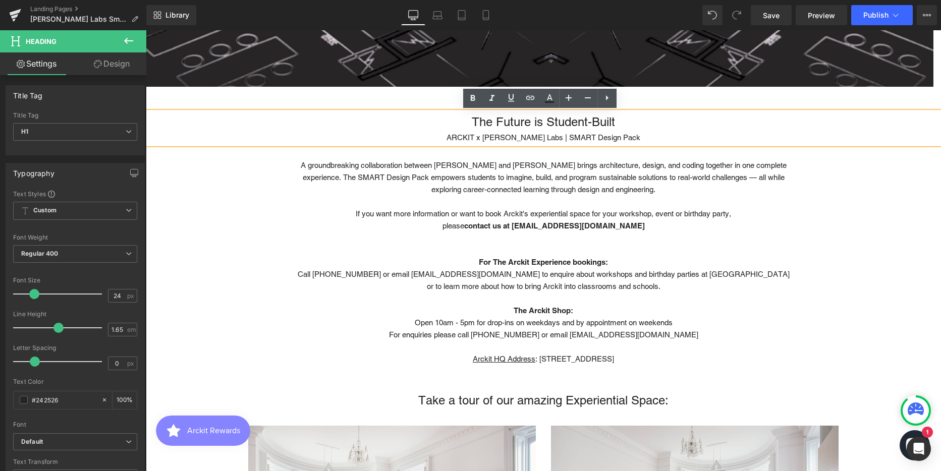
scroll to position [2394, 788]
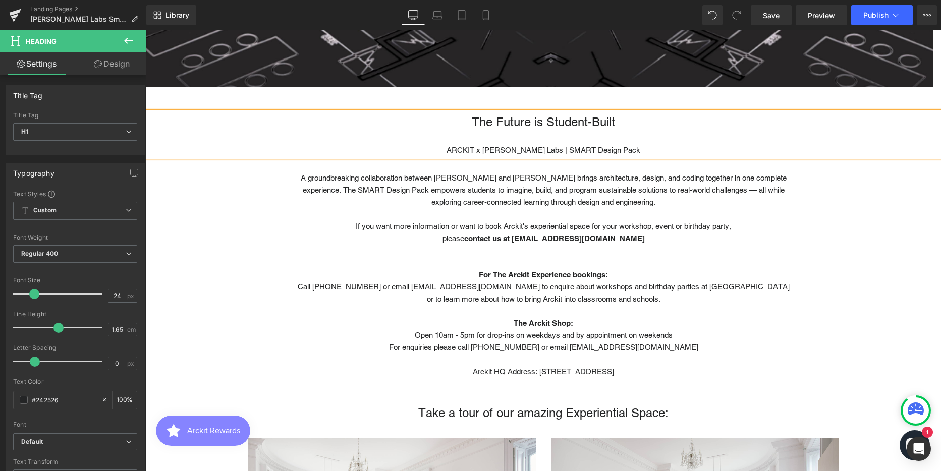
click at [548, 120] on h1 "The Future is Student-Built" at bounding box center [543, 122] width 795 height 20
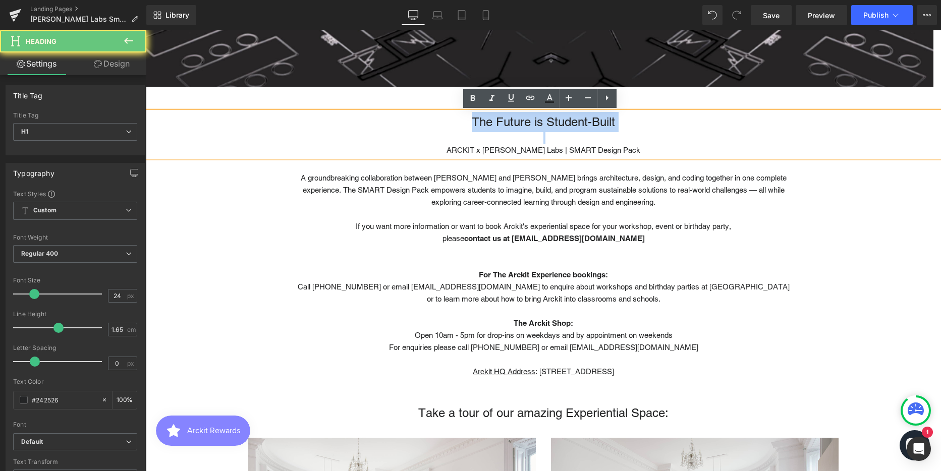
click at [548, 120] on h1 "The Future is Student-Built" at bounding box center [543, 122] width 795 height 20
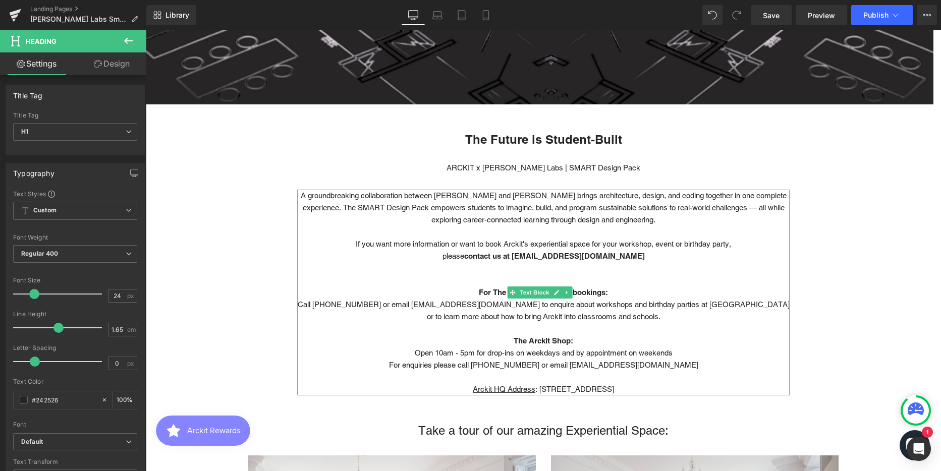
scroll to position [353, 0]
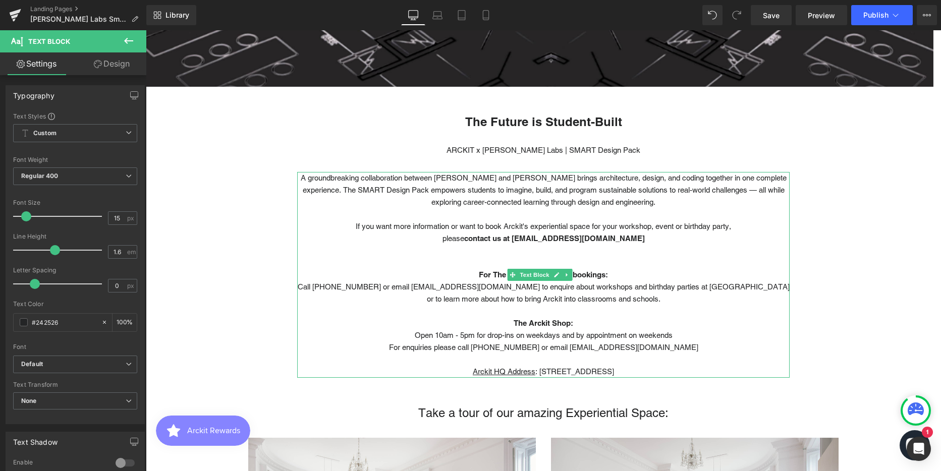
drag, startPoint x: 344, startPoint y: 224, endPoint x: 690, endPoint y: 367, distance: 374.7
click at [690, 367] on div "A groundbreaking collaboration between [PERSON_NAME] and [PERSON_NAME] brings a…" at bounding box center [543, 275] width 493 height 206
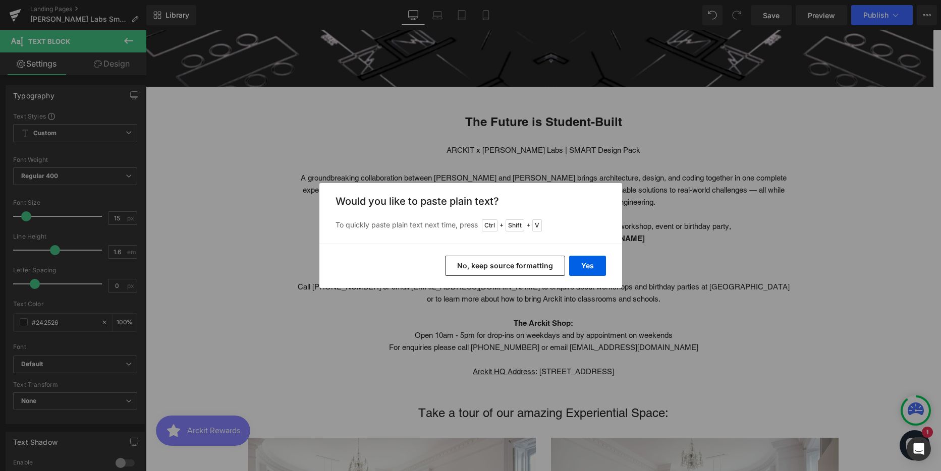
click at [520, 265] on button "No, keep source formatting" at bounding box center [505, 266] width 120 height 20
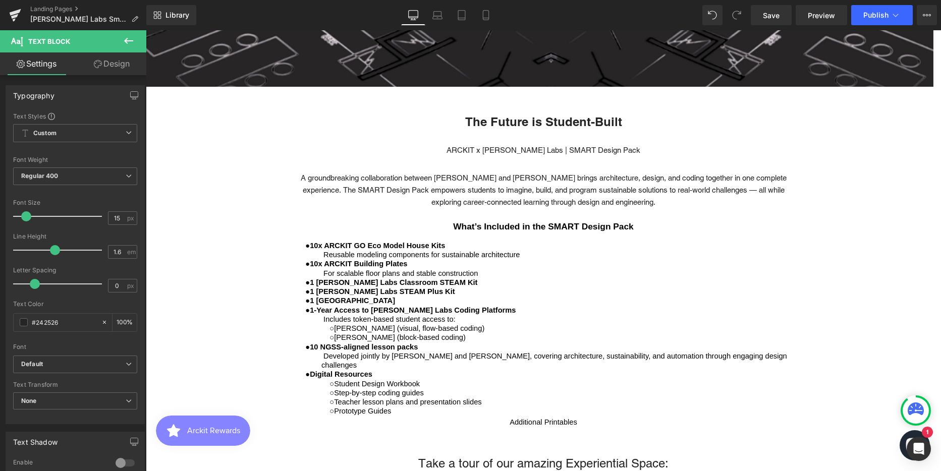
scroll to position [5, 5]
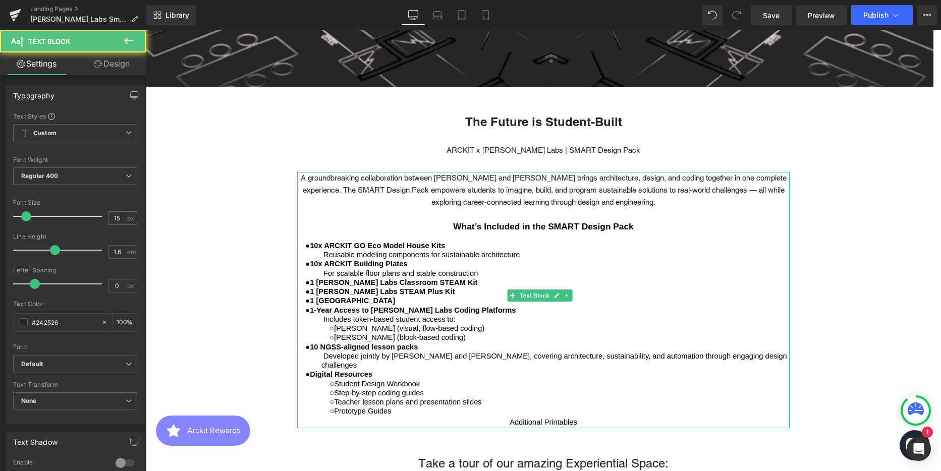
click at [693, 201] on div "A groundbreaking collaboration between [PERSON_NAME] and [PERSON_NAME] brings a…" at bounding box center [543, 190] width 493 height 36
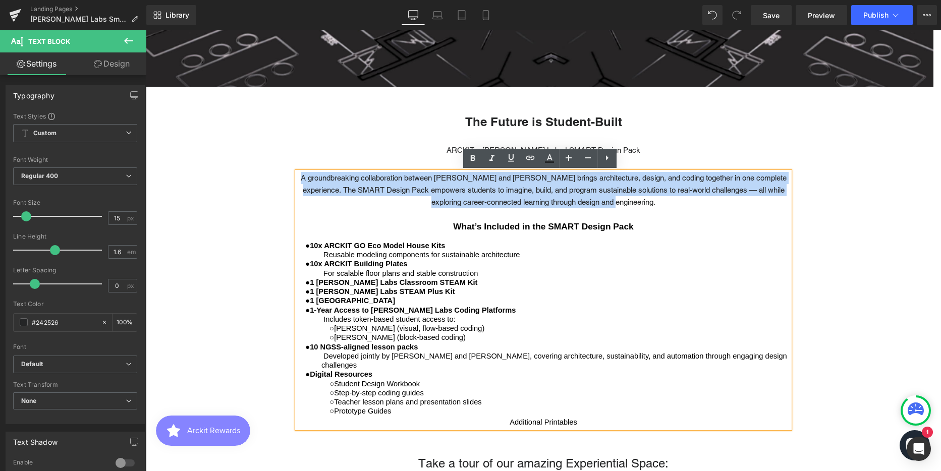
drag, startPoint x: 654, startPoint y: 202, endPoint x: 258, endPoint y: 174, distance: 396.7
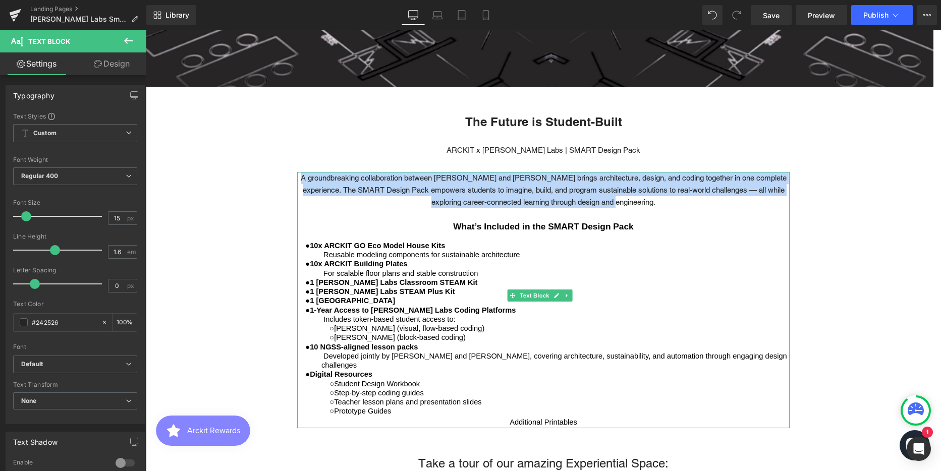
click at [479, 182] on span "A groundbreaking collaboration between [PERSON_NAME] and [PERSON_NAME] brings a…" at bounding box center [544, 190] width 486 height 33
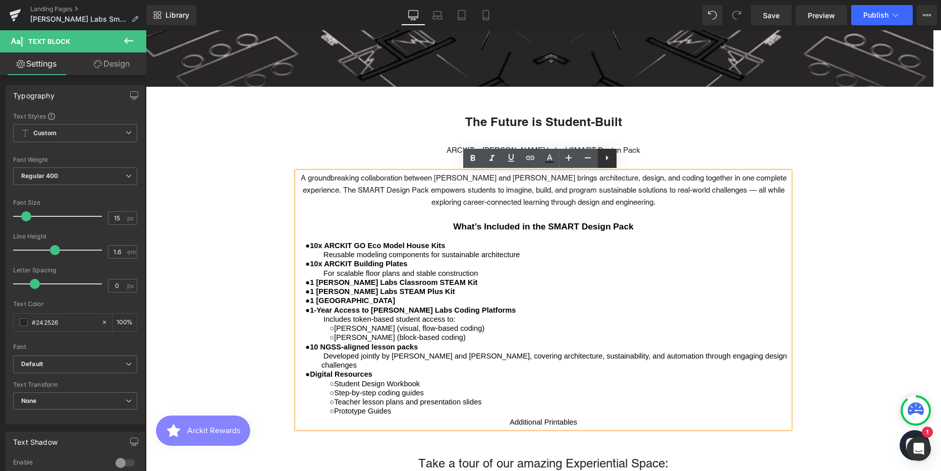
click at [604, 157] on icon at bounding box center [607, 158] width 12 height 12
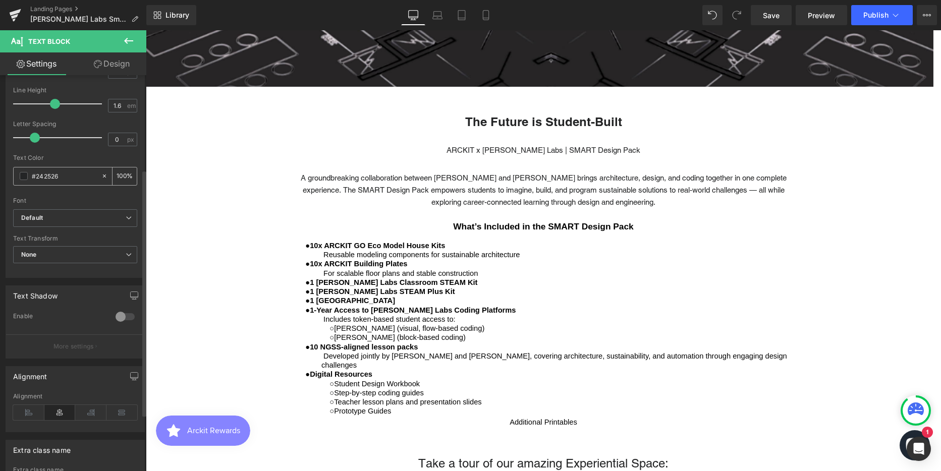
scroll to position [151, 0]
click at [27, 405] on icon at bounding box center [28, 407] width 31 height 15
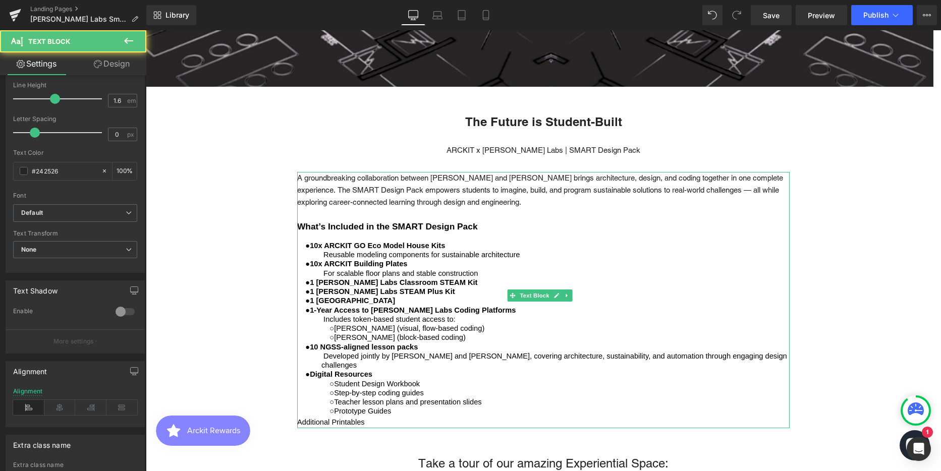
click at [397, 407] on div "○ Prototype Guides" at bounding box center [568, 411] width 444 height 9
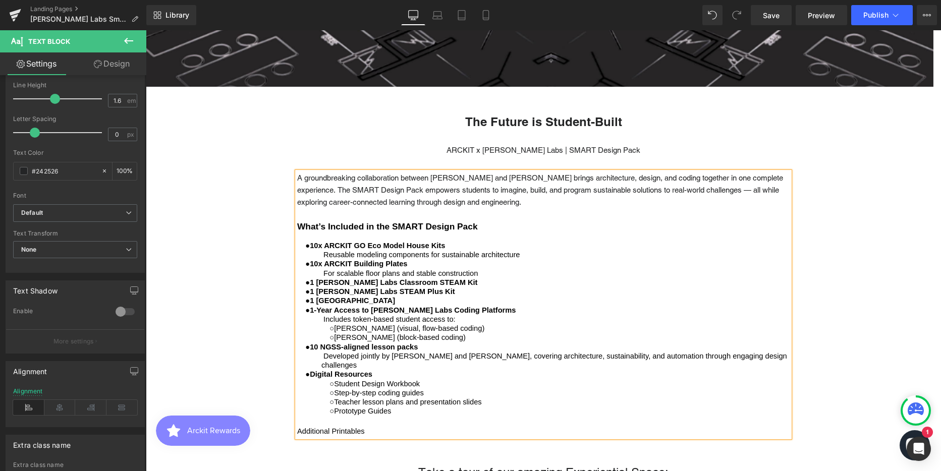
scroll to position [2435, 788]
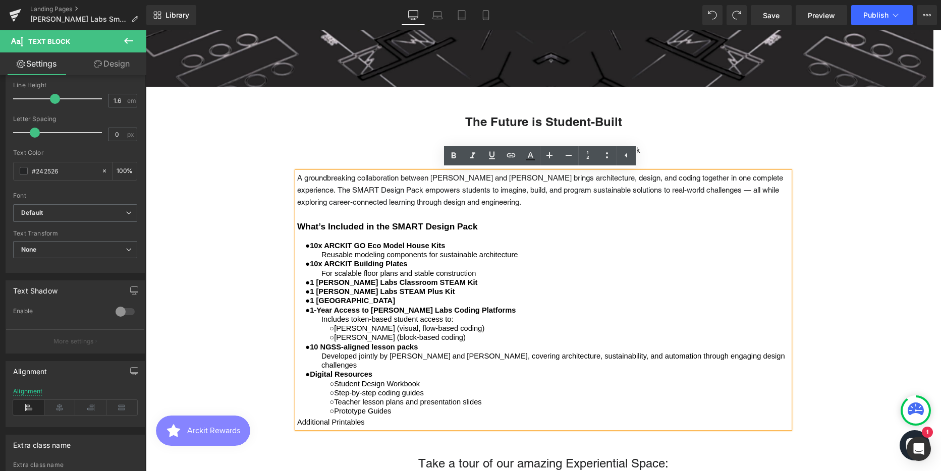
click at [297, 411] on div "A groundbreaking collaboration between [PERSON_NAME] and [PERSON_NAME] brings a…" at bounding box center [543, 300] width 493 height 256
click at [299, 418] on span "Additional Printables" at bounding box center [331, 422] width 68 height 8
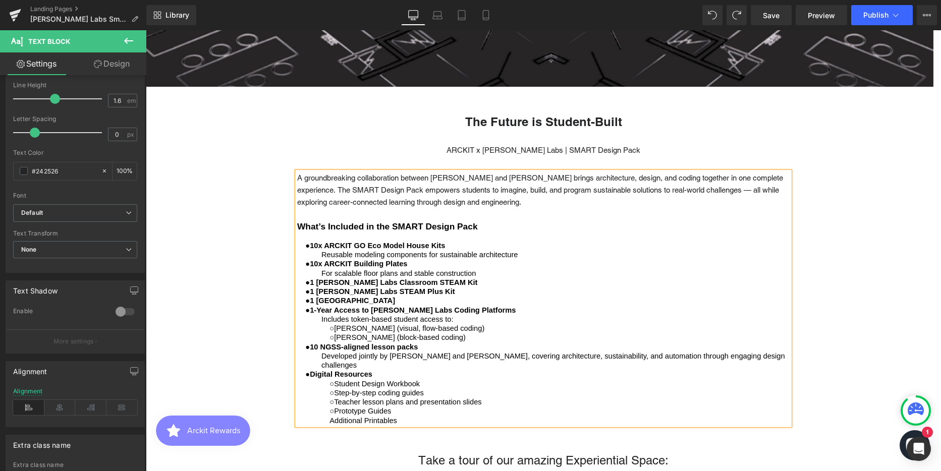
scroll to position [2433, 788]
click at [346, 407] on div "○ Prototype Guides" at bounding box center [568, 411] width 444 height 9
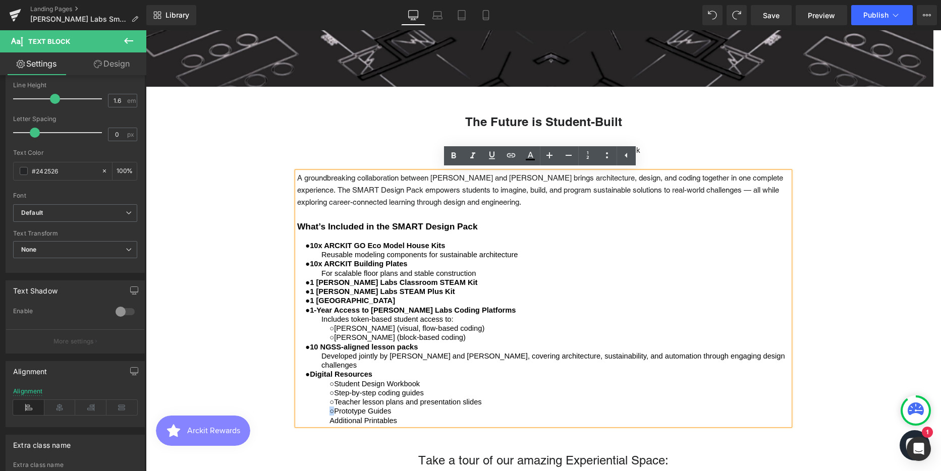
copy span "○"
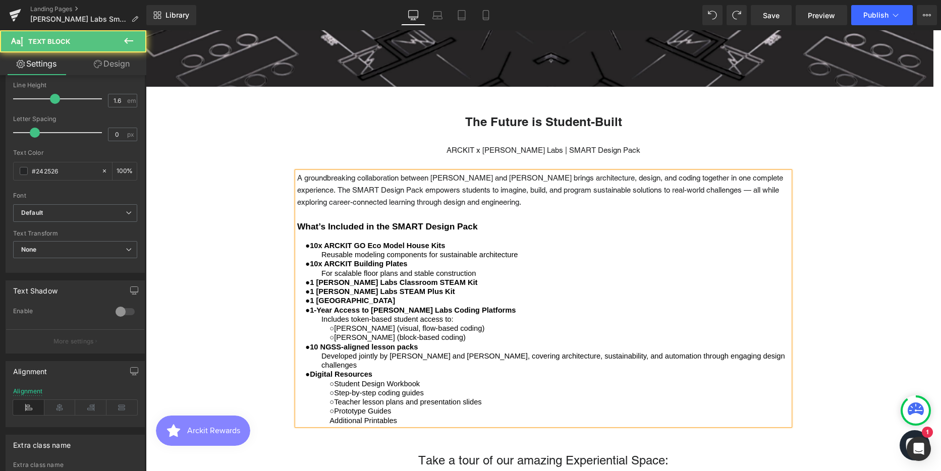
click at [330, 417] on span "Additional Printables" at bounding box center [364, 421] width 68 height 8
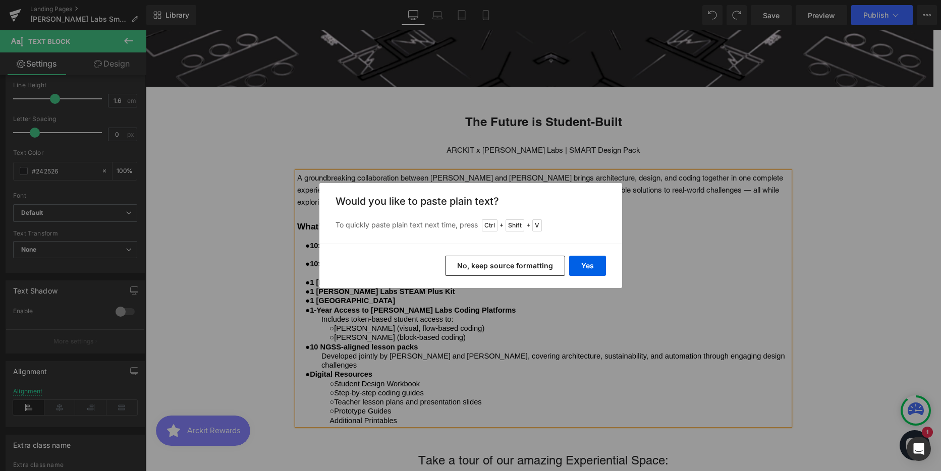
click at [486, 261] on button "No, keep source formatting" at bounding box center [505, 266] width 120 height 20
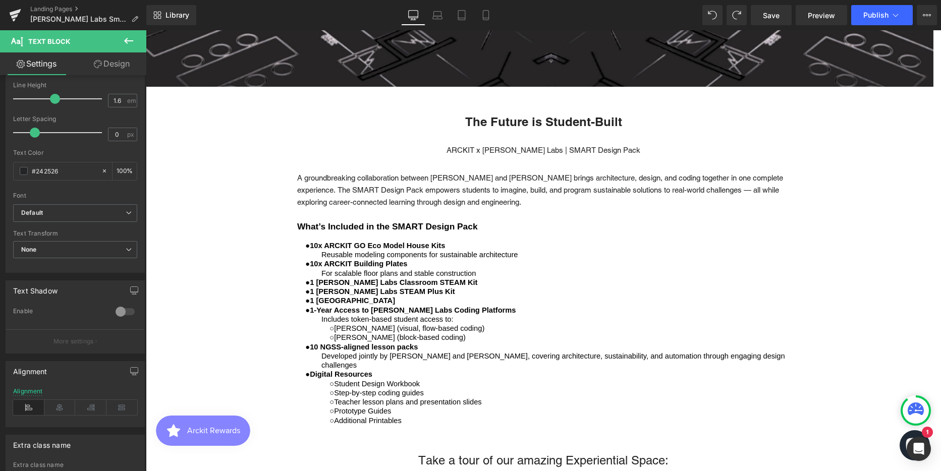
scroll to position [5, 5]
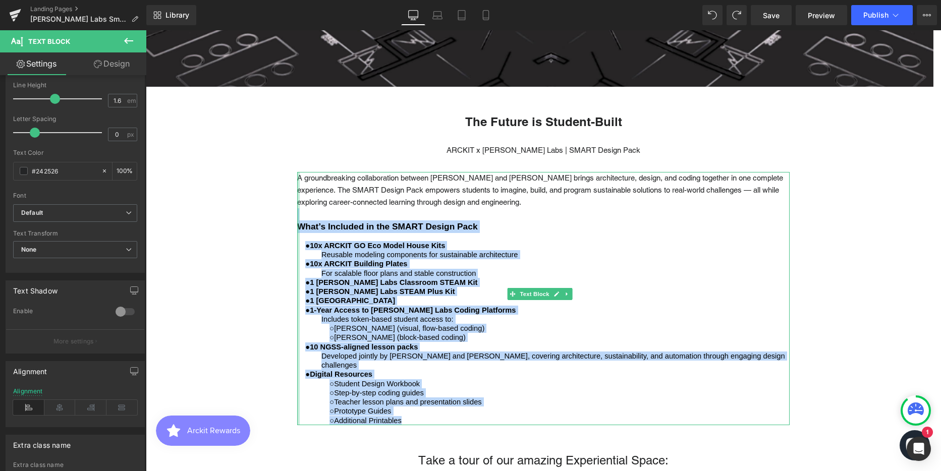
drag, startPoint x: 388, startPoint y: 388, endPoint x: 299, endPoint y: 218, distance: 192.3
click at [299, 218] on div "A groundbreaking collaboration between [PERSON_NAME] and [PERSON_NAME] brings a…" at bounding box center [543, 298] width 493 height 253
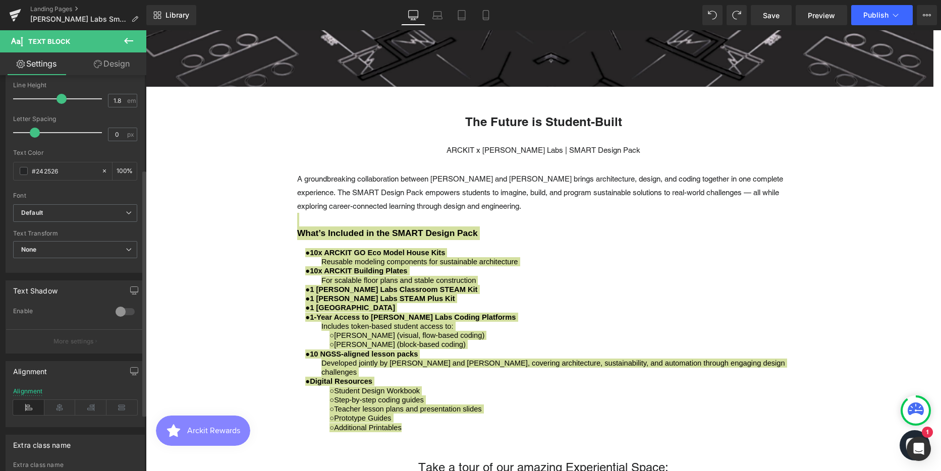
scroll to position [2440, 788]
type input "1.7"
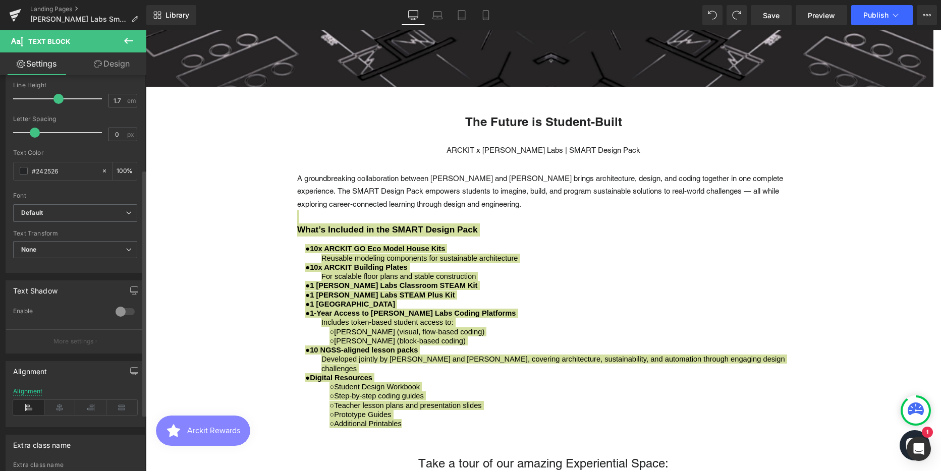
click at [56, 101] on span at bounding box center [58, 99] width 10 height 10
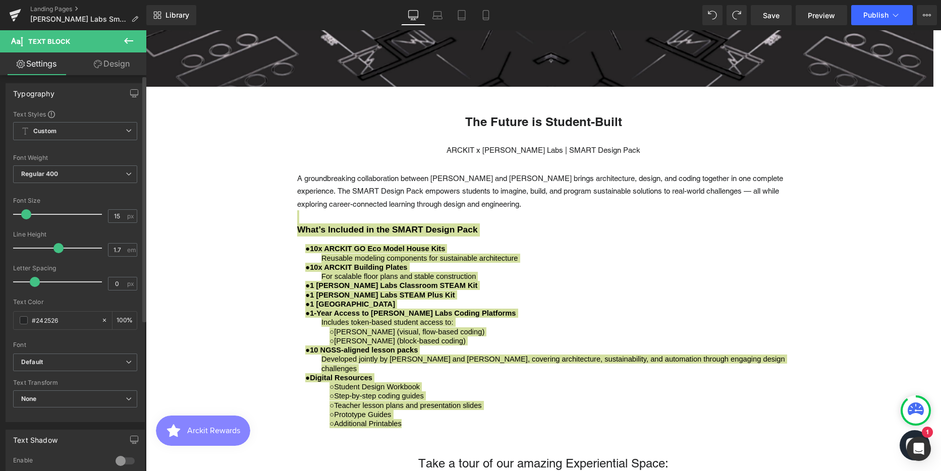
scroll to position [0, 0]
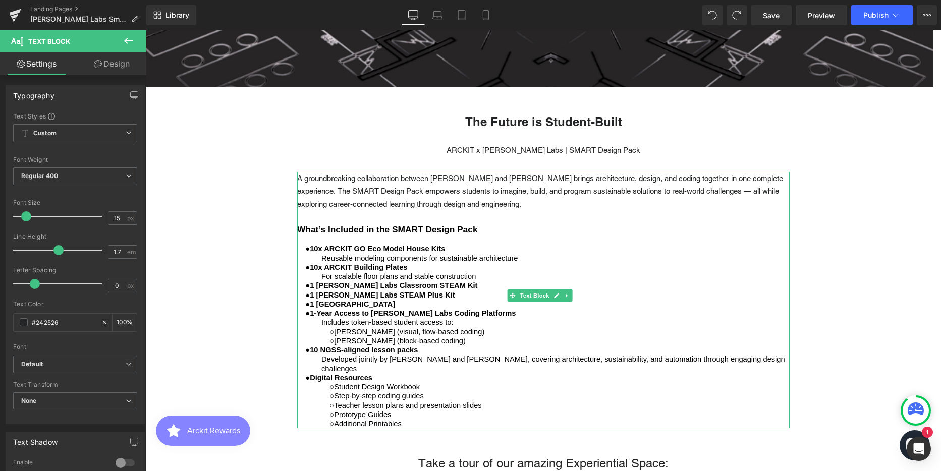
click at [397, 190] on span "A groundbreaking collaboration between [PERSON_NAME] and [PERSON_NAME] brings a…" at bounding box center [540, 191] width 486 height 34
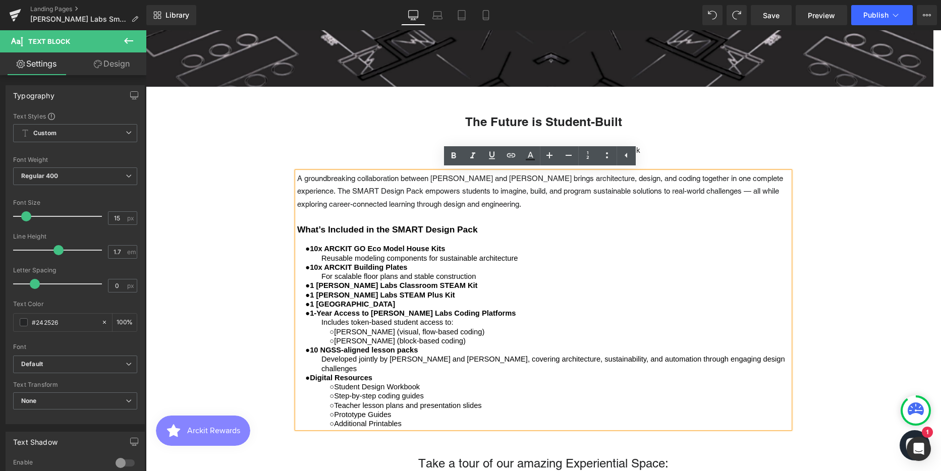
click at [369, 285] on span "1 [PERSON_NAME] Labs Classroom STEAM Kit" at bounding box center [394, 286] width 168 height 8
click at [390, 201] on span "A groundbreaking collaboration between [PERSON_NAME] and [PERSON_NAME] brings a…" at bounding box center [540, 191] width 486 height 34
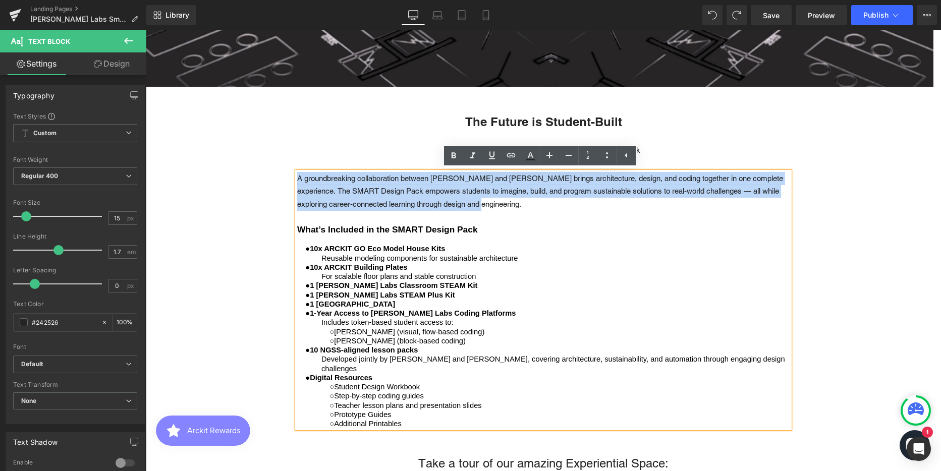
drag, startPoint x: 508, startPoint y: 203, endPoint x: 292, endPoint y: 181, distance: 216.7
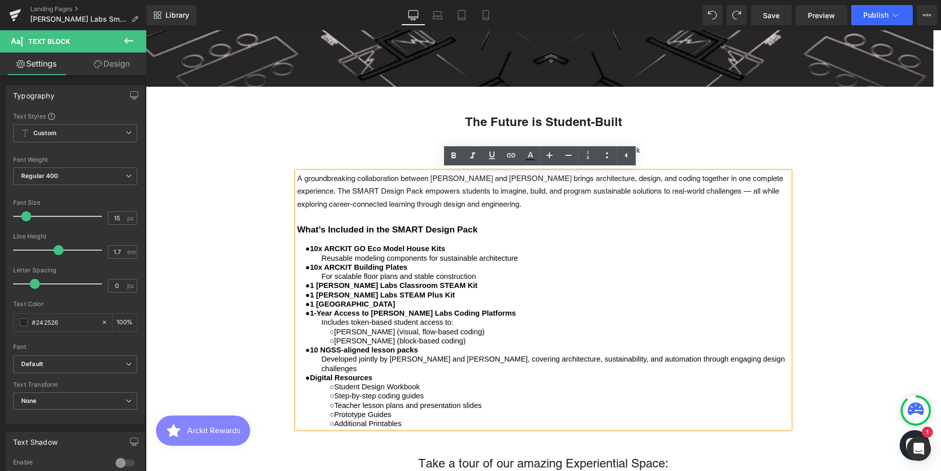
click at [475, 383] on div "○ Student Design Workbook" at bounding box center [568, 387] width 444 height 9
drag, startPoint x: 407, startPoint y: 413, endPoint x: 296, endPoint y: 231, distance: 213.4
click at [297, 231] on div "A groundbreaking collaboration between [PERSON_NAME] and [PERSON_NAME] brings a…" at bounding box center [543, 300] width 493 height 257
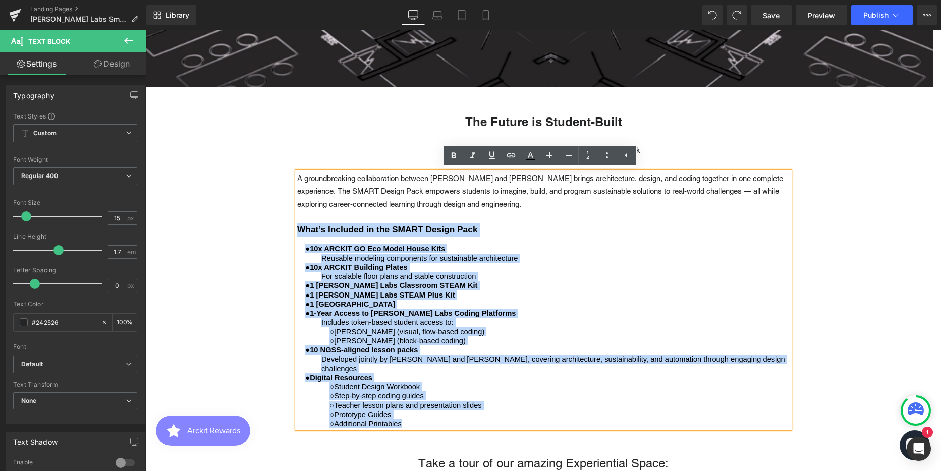
drag, startPoint x: 411, startPoint y: 415, endPoint x: 298, endPoint y: 231, distance: 215.9
click at [298, 231] on div "A groundbreaking collaboration between [PERSON_NAME] and [PERSON_NAME] brings a…" at bounding box center [543, 300] width 493 height 257
click at [514, 317] on div "● 1-Year Access to [PERSON_NAME] Labs Coding Platforms Includes token-based stu…" at bounding box center [555, 318] width 468 height 19
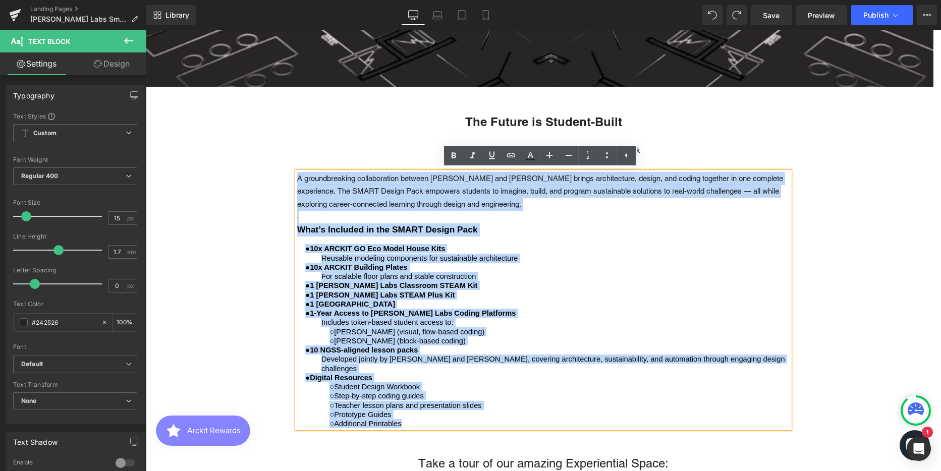
drag, startPoint x: 401, startPoint y: 405, endPoint x: 298, endPoint y: 179, distance: 248.4
click at [298, 179] on div "A groundbreaking collaboration between [PERSON_NAME] and [PERSON_NAME] brings a…" at bounding box center [543, 300] width 493 height 257
copy div "L ipsumdolorsita consecteturad elitsed DOEIUS tem INC Utla etdolo magnaaliquae,…"
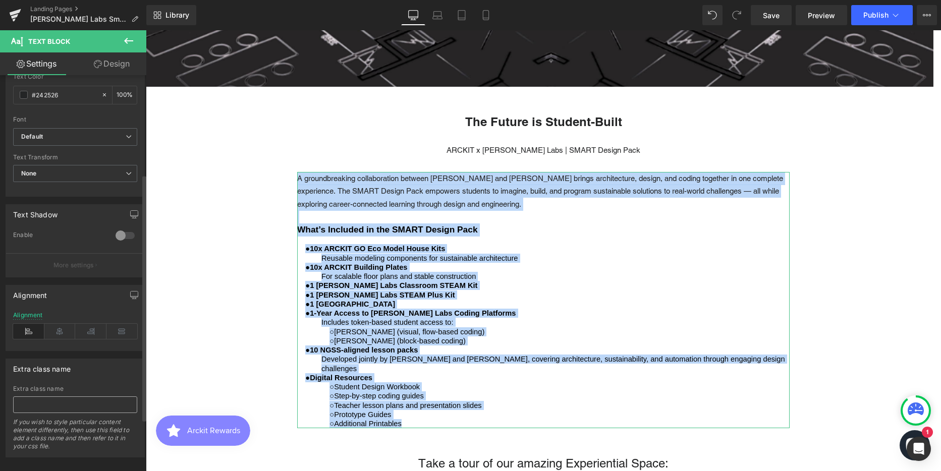
scroll to position [242, 0]
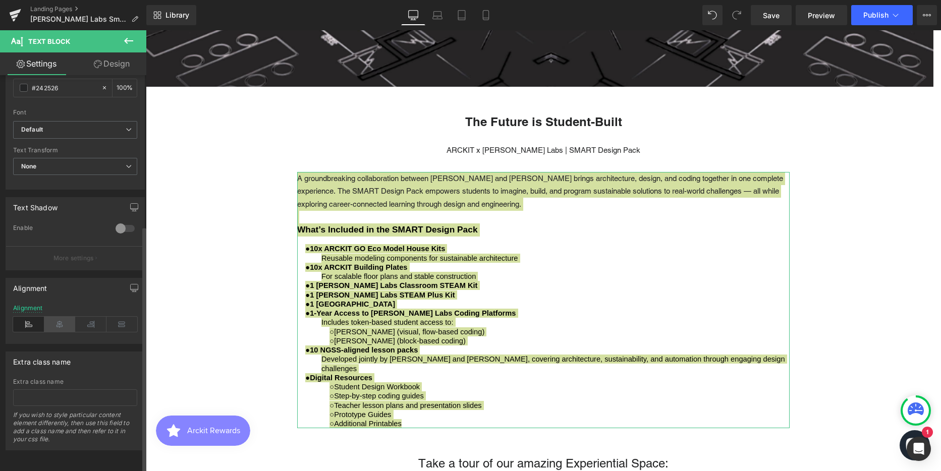
click at [61, 320] on icon at bounding box center [59, 324] width 31 height 15
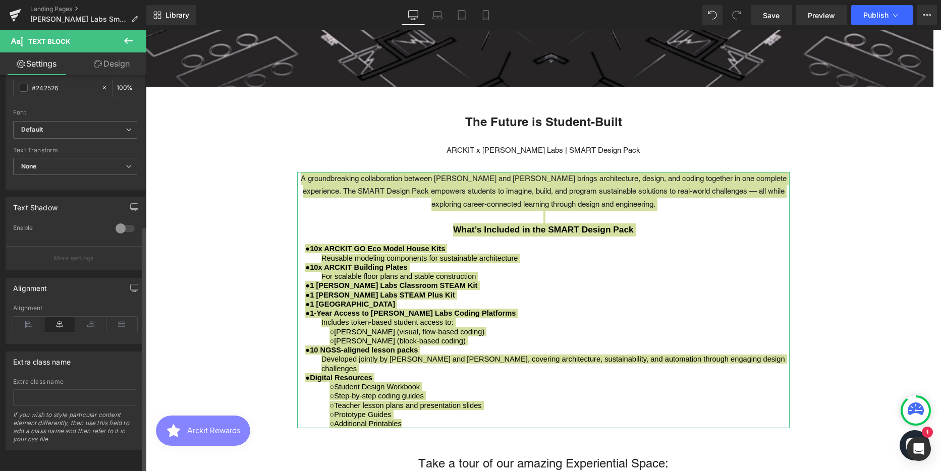
click at [61, 320] on icon at bounding box center [59, 324] width 31 height 15
click at [29, 317] on icon at bounding box center [28, 324] width 31 height 15
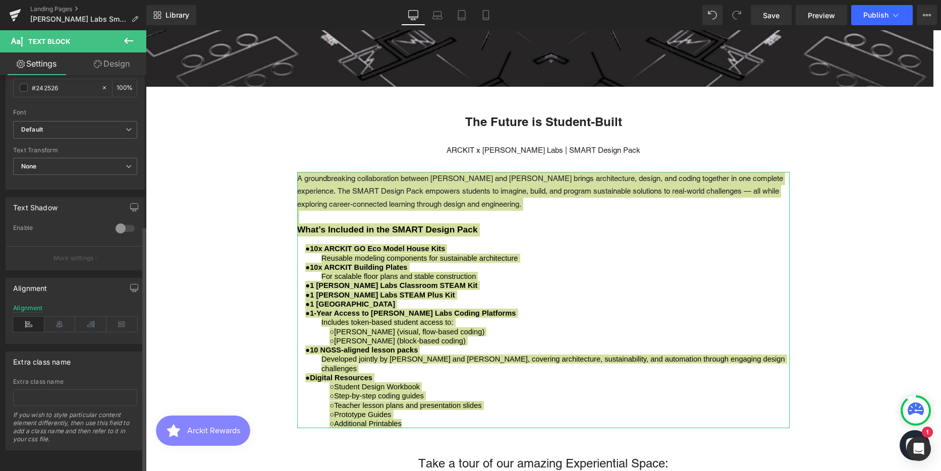
copy div "L ipsumdolorsita consecteturad elitsed DOEIUS tem INC Utla etdolo magnaaliquae,…"
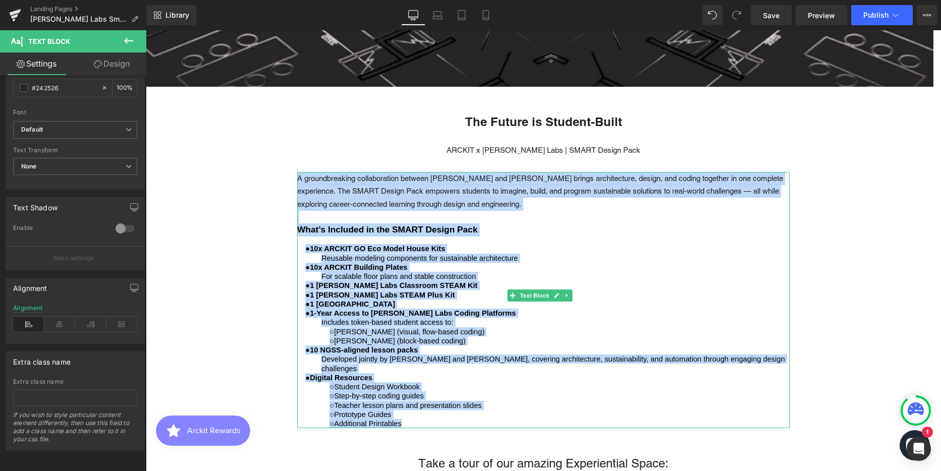
click at [558, 261] on div "● 10x ARCKIT GO Eco Model House Kits Reusable modeling components for sustainab…" at bounding box center [555, 253] width 468 height 19
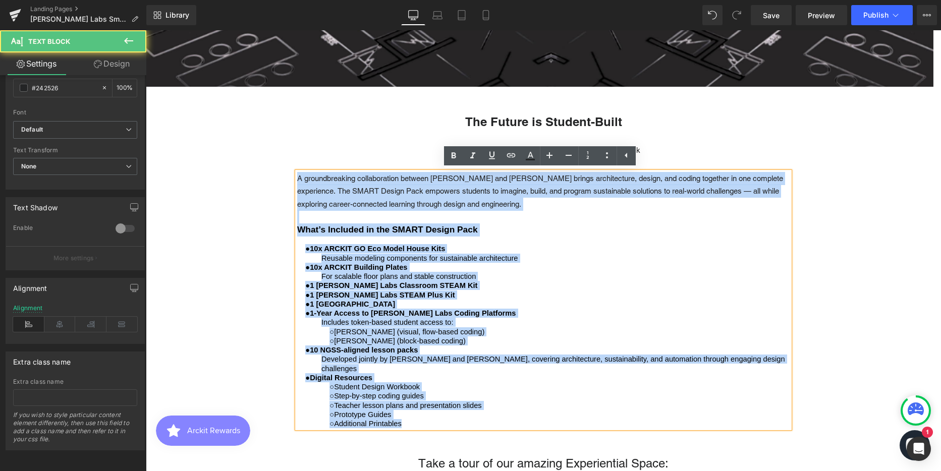
drag, startPoint x: 399, startPoint y: 410, endPoint x: 298, endPoint y: 177, distance: 253.6
click at [298, 177] on div "A groundbreaking collaboration between [PERSON_NAME] and [PERSON_NAME] brings a…" at bounding box center [543, 300] width 493 height 257
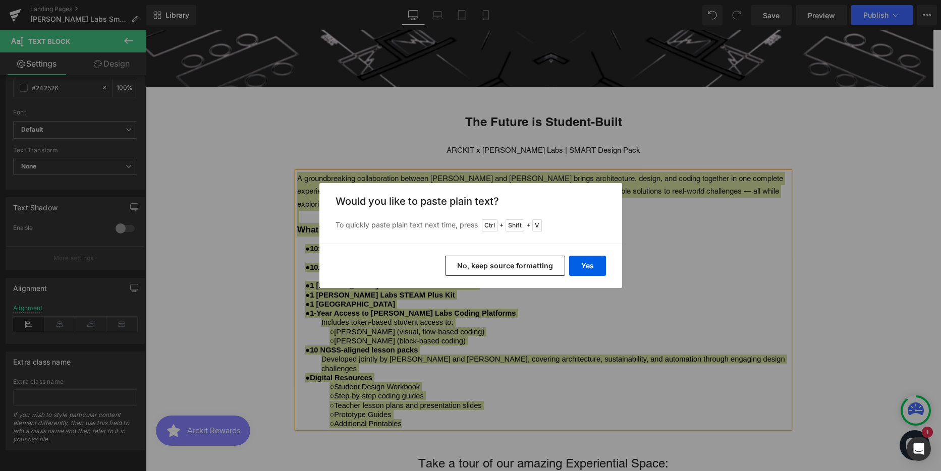
click at [526, 262] on button "No, keep source formatting" at bounding box center [505, 266] width 120 height 20
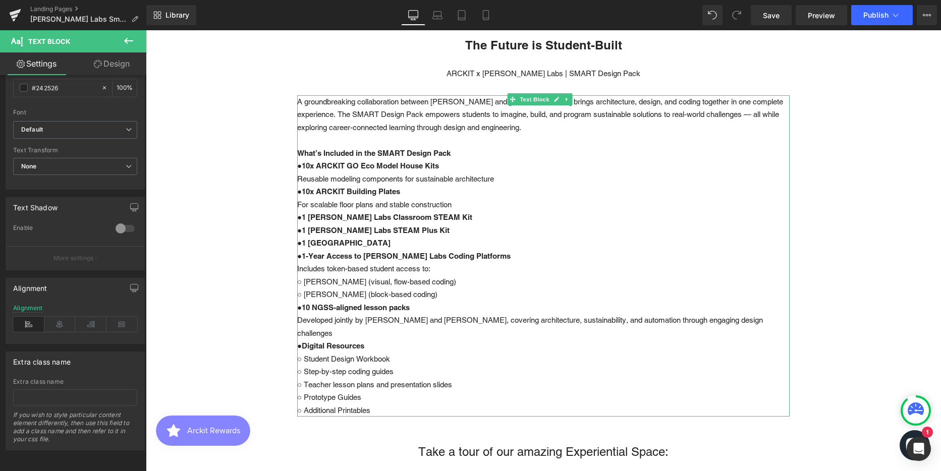
scroll to position [454, 0]
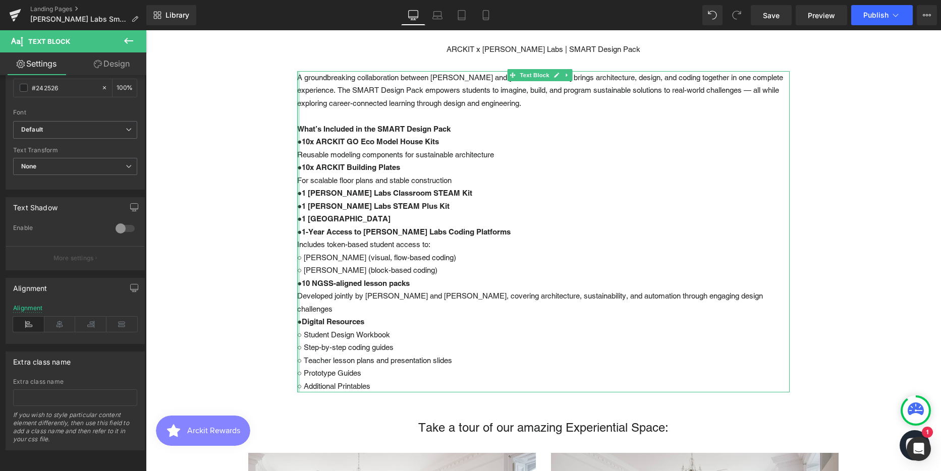
click at [298, 261] on div at bounding box center [298, 232] width 3 height 322
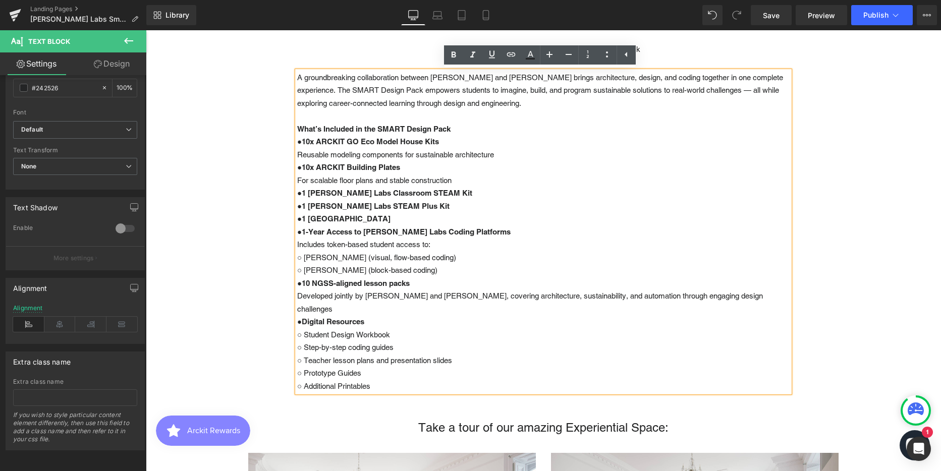
click at [298, 262] on p "○ [PERSON_NAME] (visual, flow-based coding)" at bounding box center [543, 257] width 493 height 13
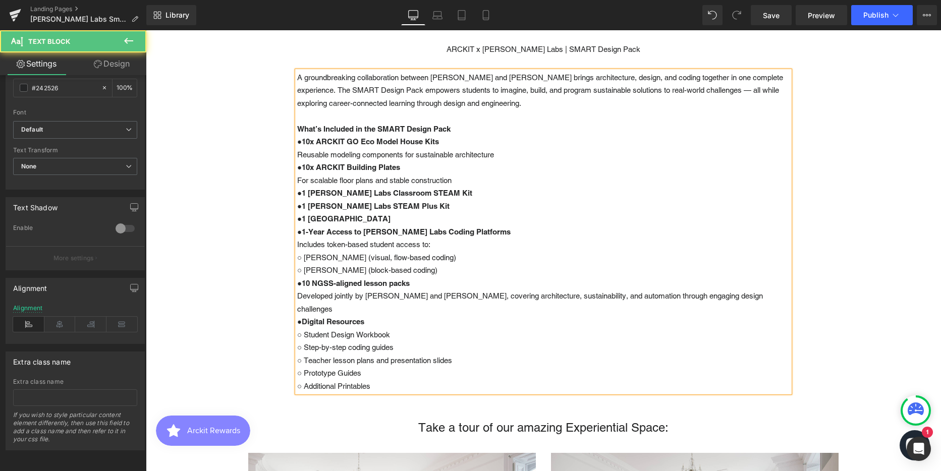
click at [297, 274] on div "A groundbreaking collaboration between [PERSON_NAME] and [PERSON_NAME] brings a…" at bounding box center [543, 232] width 493 height 322
click at [298, 276] on p "○ [PERSON_NAME] (block-based coding)" at bounding box center [543, 270] width 493 height 13
click at [297, 329] on p "○ Student Design Workbook" at bounding box center [543, 335] width 493 height 13
click at [297, 341] on p "○ Step-by-step coding guides" at bounding box center [543, 347] width 493 height 13
click at [297, 353] on div "A groundbreaking collaboration between [PERSON_NAME] and [PERSON_NAME] brings a…" at bounding box center [543, 232] width 493 height 322
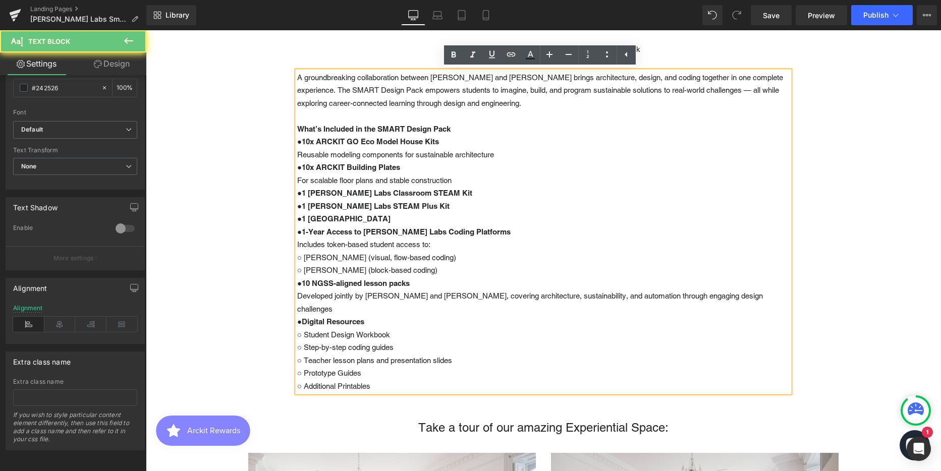
click at [297, 354] on p "○ Teacher lesson plans and presentation slides" at bounding box center [543, 360] width 493 height 13
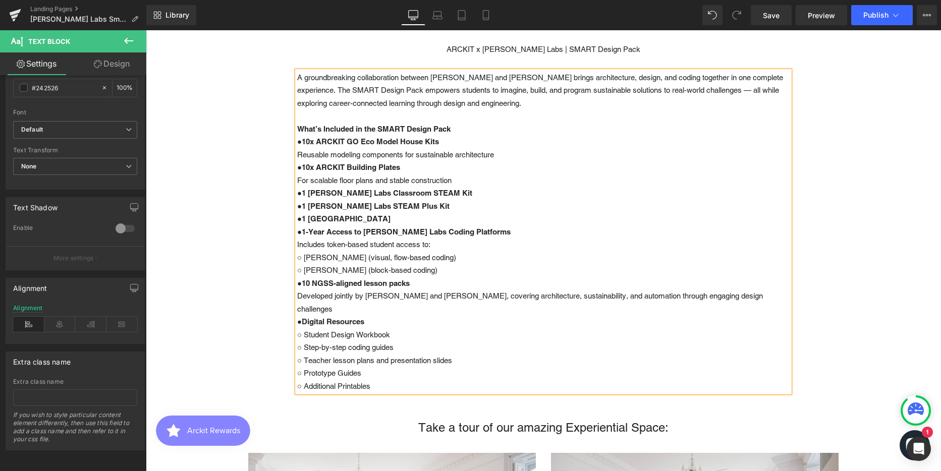
click at [298, 367] on p "○ Prototype Guides" at bounding box center [543, 373] width 493 height 13
click at [298, 380] on p "○ Additional Printables" at bounding box center [543, 386] width 493 height 13
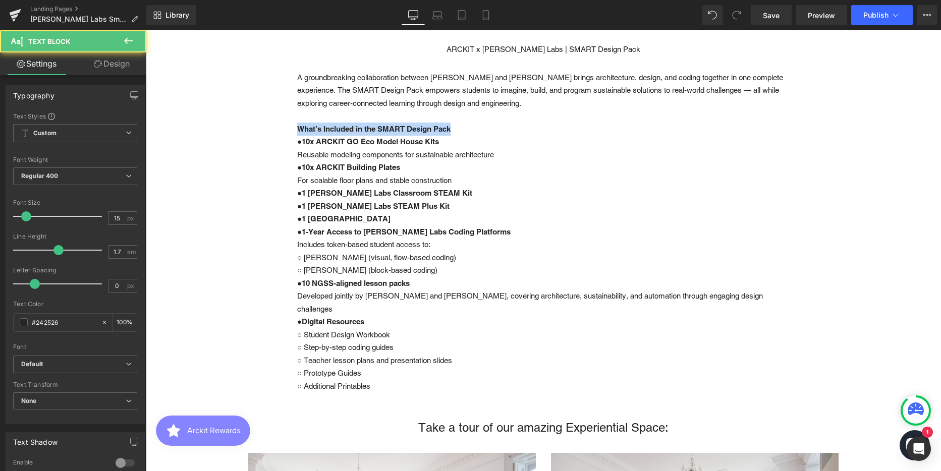
drag, startPoint x: 456, startPoint y: 131, endPoint x: 295, endPoint y: 126, distance: 160.6
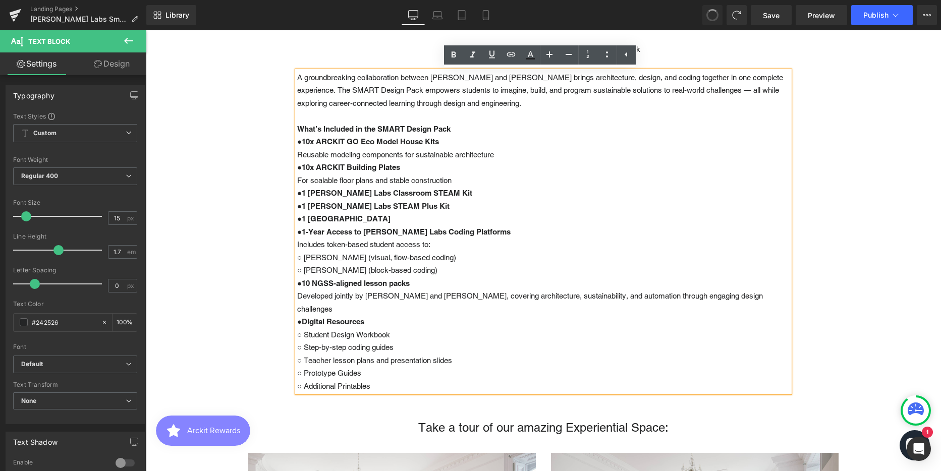
scroll to position [2502, 788]
drag, startPoint x: 453, startPoint y: 129, endPoint x: 299, endPoint y: 127, distance: 154.0
click at [299, 127] on b "What’s Included in the SMART Design Pack" at bounding box center [373, 129] width 153 height 9
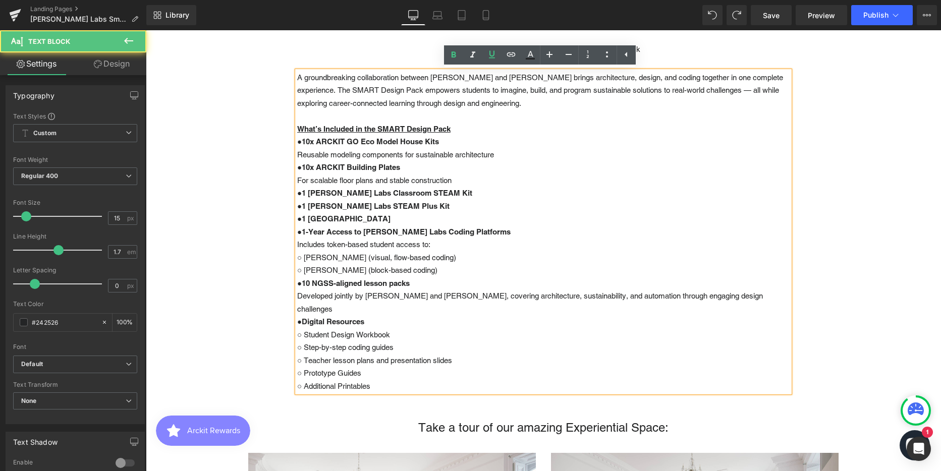
click at [465, 128] on p "What’s Included in the SMART Design Pack" at bounding box center [543, 129] width 493 height 13
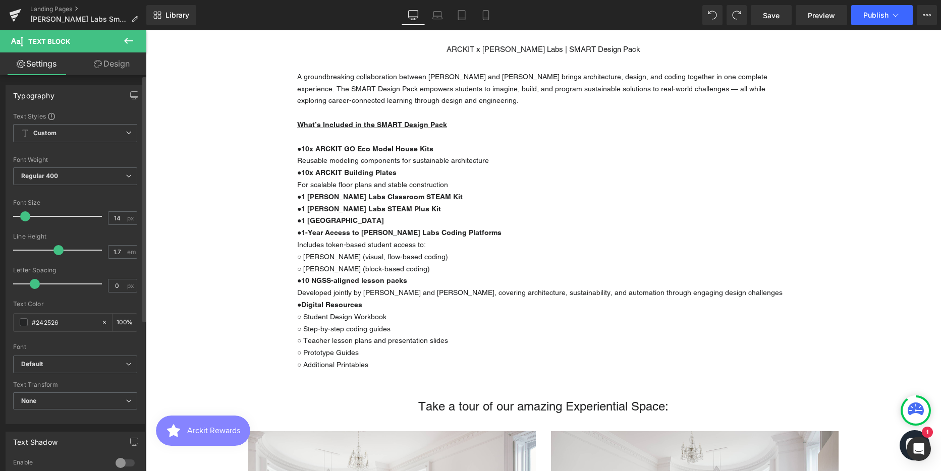
scroll to position [2489, 788]
type input "16"
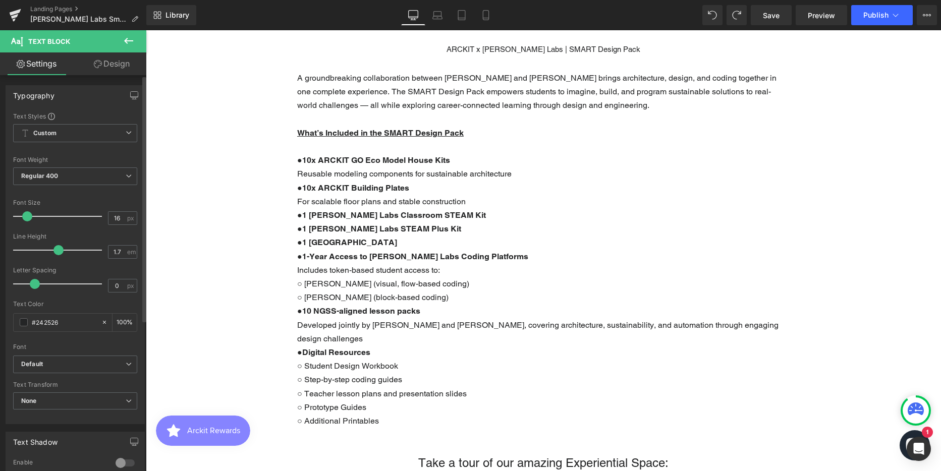
scroll to position [2532, 788]
click at [24, 220] on span at bounding box center [27, 216] width 10 height 10
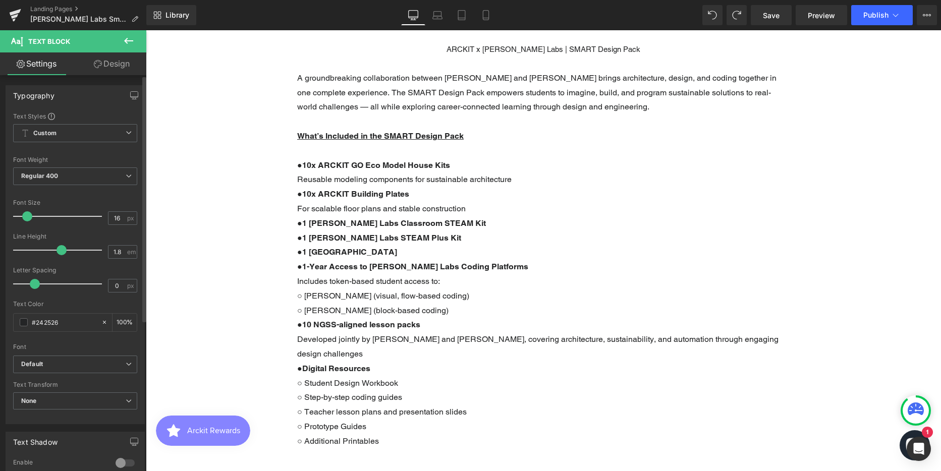
scroll to position [5, 5]
type input "1.7"
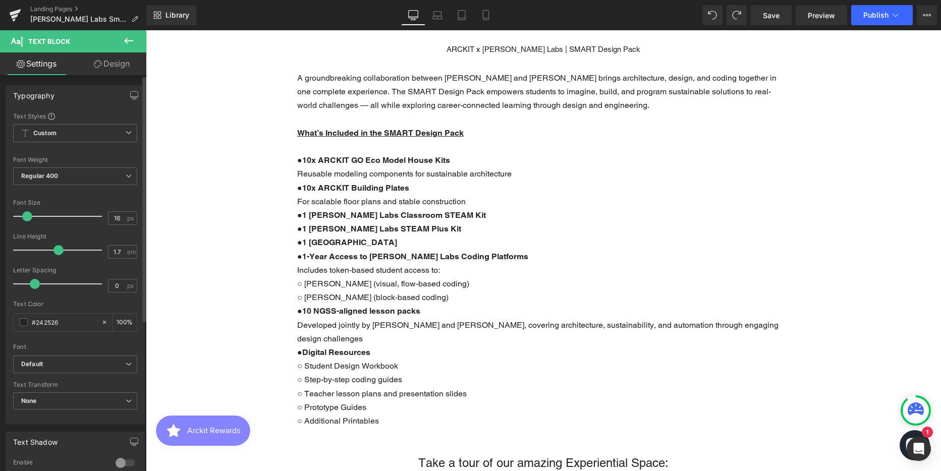
click at [56, 250] on span at bounding box center [58, 250] width 10 height 10
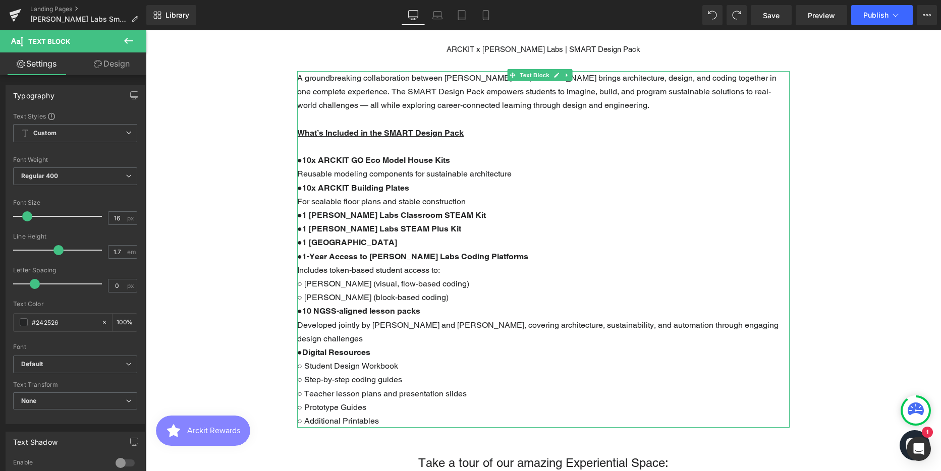
click at [419, 145] on p at bounding box center [543, 147] width 493 height 14
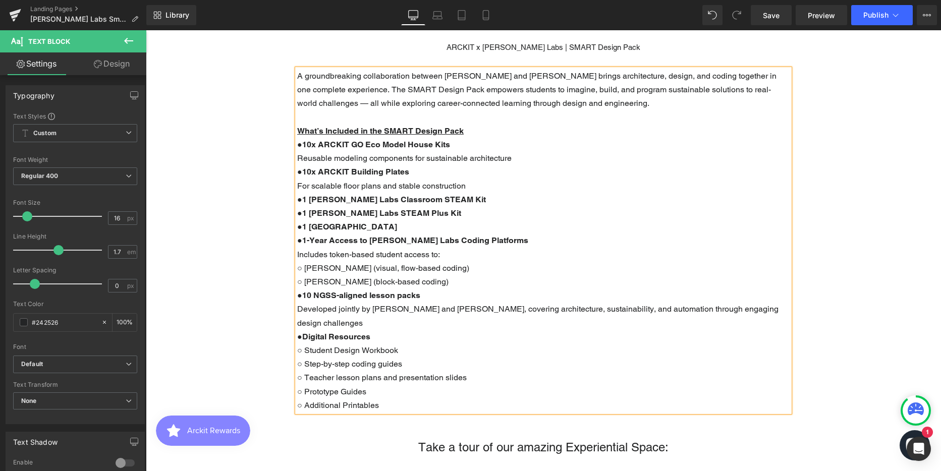
scroll to position [454, 0]
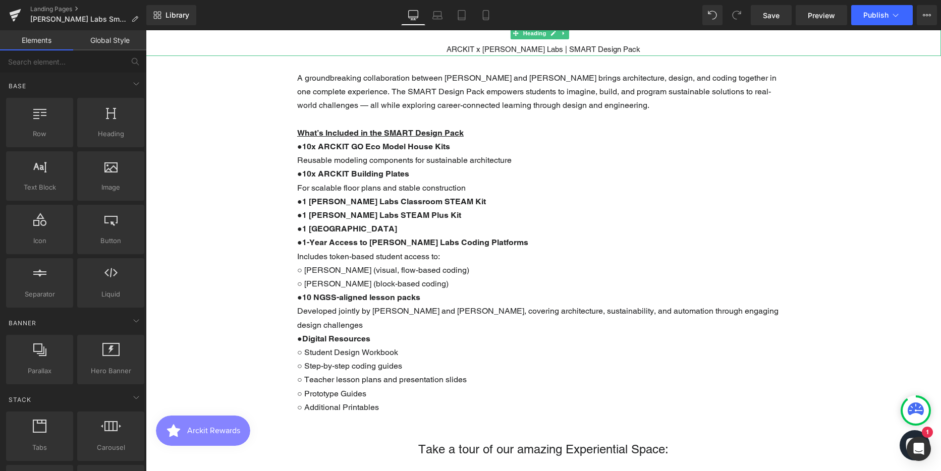
click at [527, 46] on div "ARCKIT x [PERSON_NAME] Labs | SMART Design Pack" at bounding box center [543, 49] width 795 height 13
click at [526, 46] on div "ARCKIT x [PERSON_NAME] Labs | SMART Design Pack" at bounding box center [543, 49] width 795 height 13
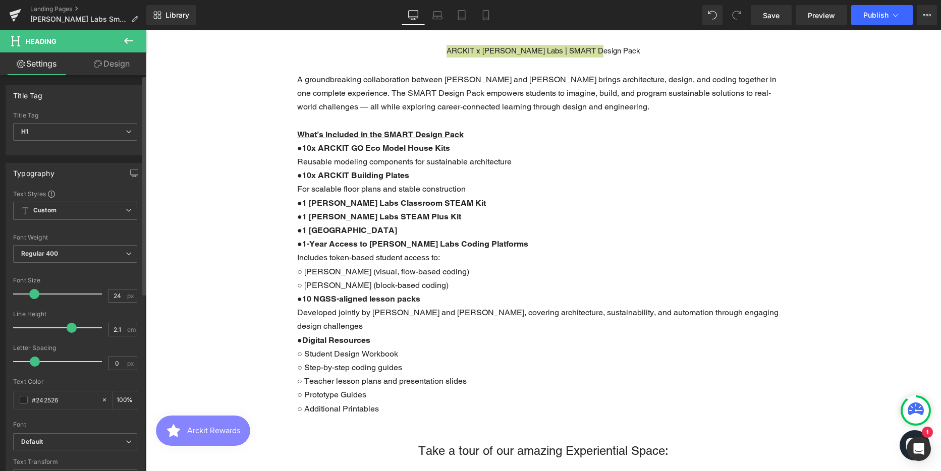
scroll to position [0, 0]
type input "2"
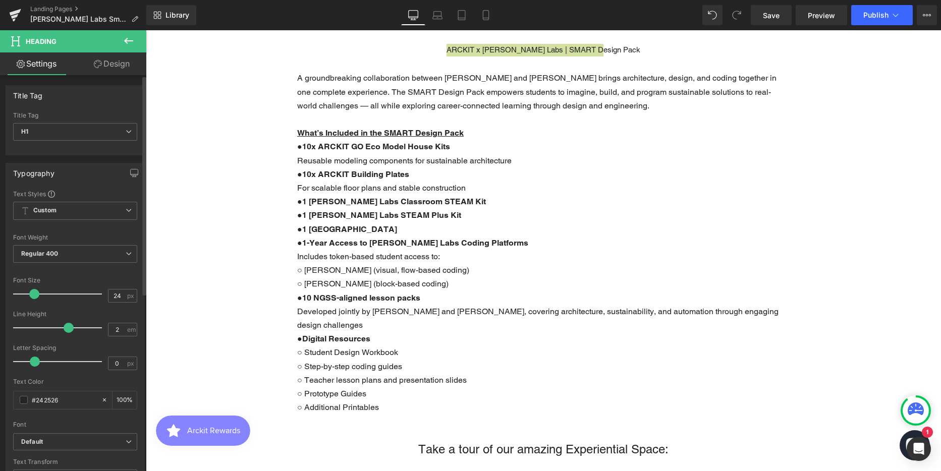
drag, startPoint x: 59, startPoint y: 327, endPoint x: 67, endPoint y: 331, distance: 9.5
click at [67, 331] on span at bounding box center [69, 328] width 10 height 10
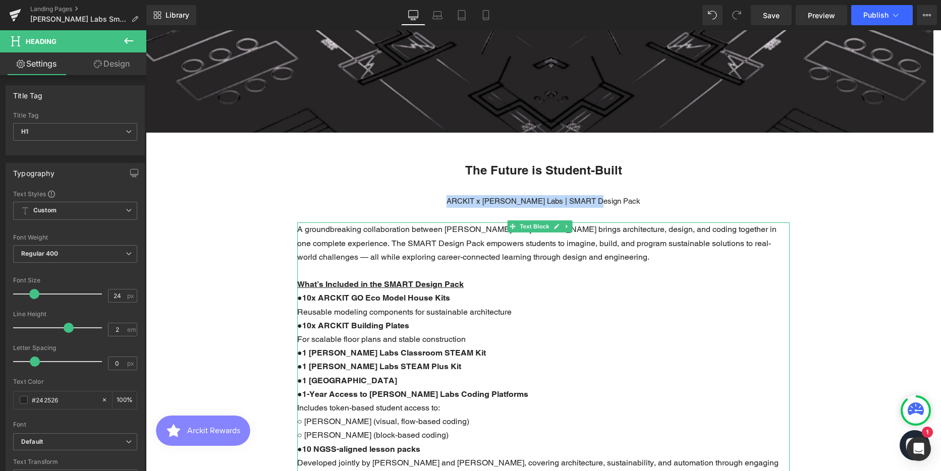
click at [644, 288] on p "What’s Included in the SMART Design Pack" at bounding box center [543, 285] width 493 height 14
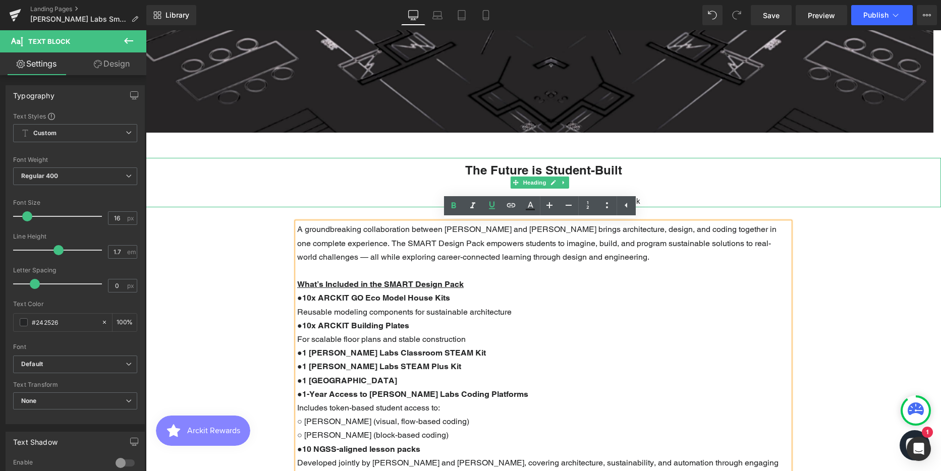
drag, startPoint x: 687, startPoint y: 182, endPoint x: 564, endPoint y: 195, distance: 124.4
click at [687, 183] on div at bounding box center [543, 189] width 795 height 13
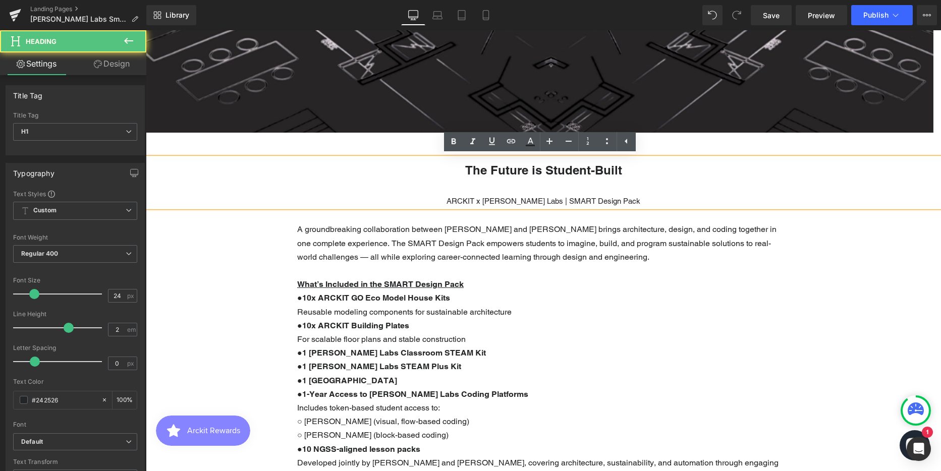
click at [560, 198] on div "ARCKIT x [PERSON_NAME] Labs | SMART Design Pack" at bounding box center [543, 201] width 795 height 13
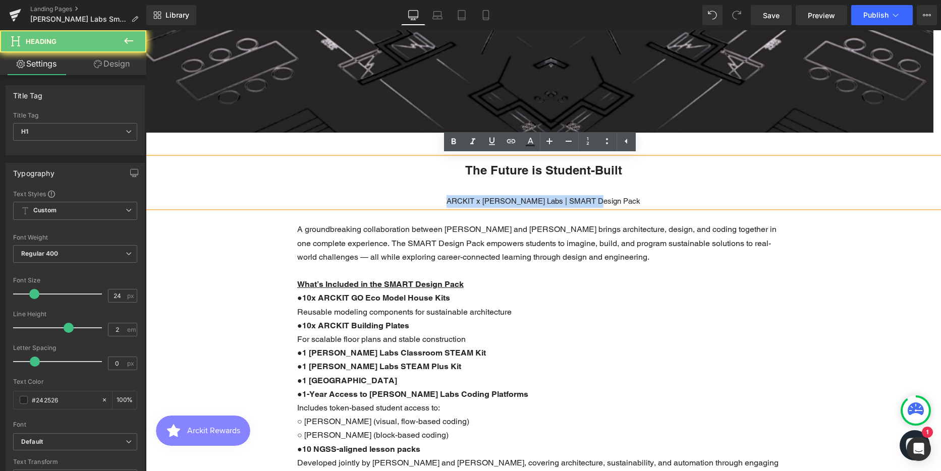
click at [560, 198] on div "ARCKIT x [PERSON_NAME] Labs | SMART Design Pack" at bounding box center [543, 201] width 795 height 13
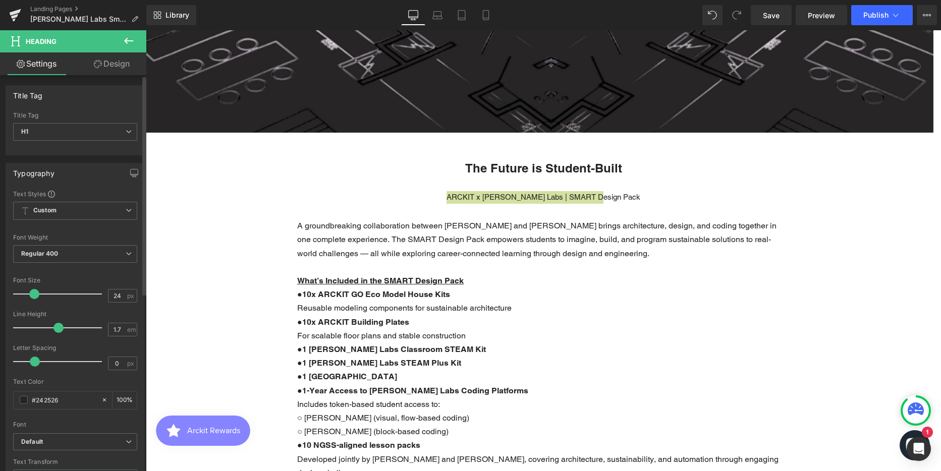
drag, startPoint x: 67, startPoint y: 328, endPoint x: 59, endPoint y: 329, distance: 8.6
click at [59, 329] on span at bounding box center [58, 328] width 10 height 10
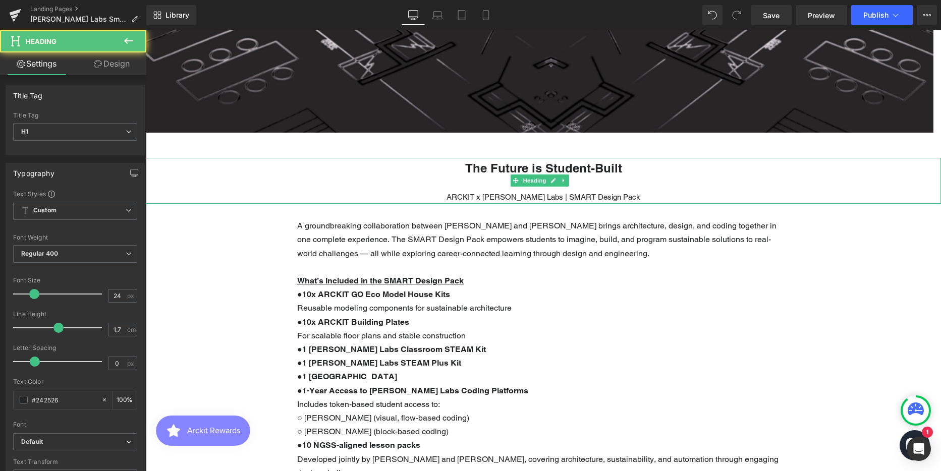
click at [495, 180] on div at bounding box center [543, 185] width 795 height 13
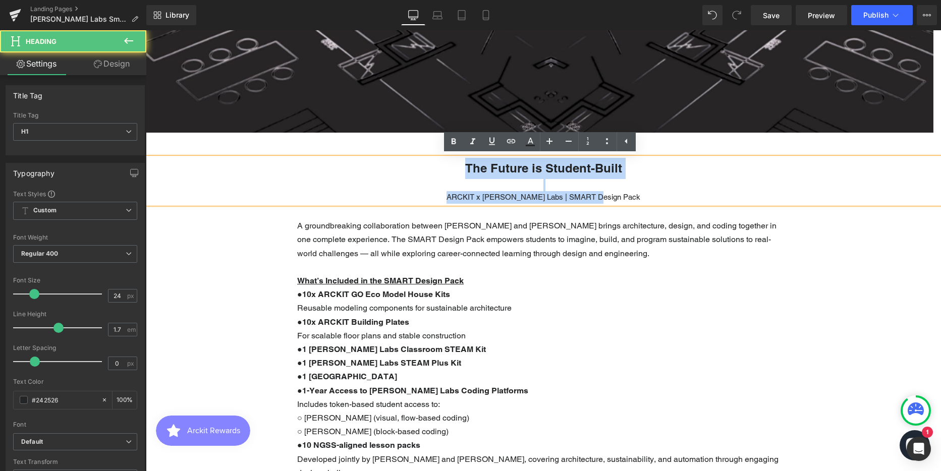
drag, startPoint x: 627, startPoint y: 192, endPoint x: 446, endPoint y: 168, distance: 183.2
click at [446, 168] on div "The Future is Student-Built ARCKIT x [PERSON_NAME] Labs | SMART Design Pack" at bounding box center [543, 181] width 795 height 46
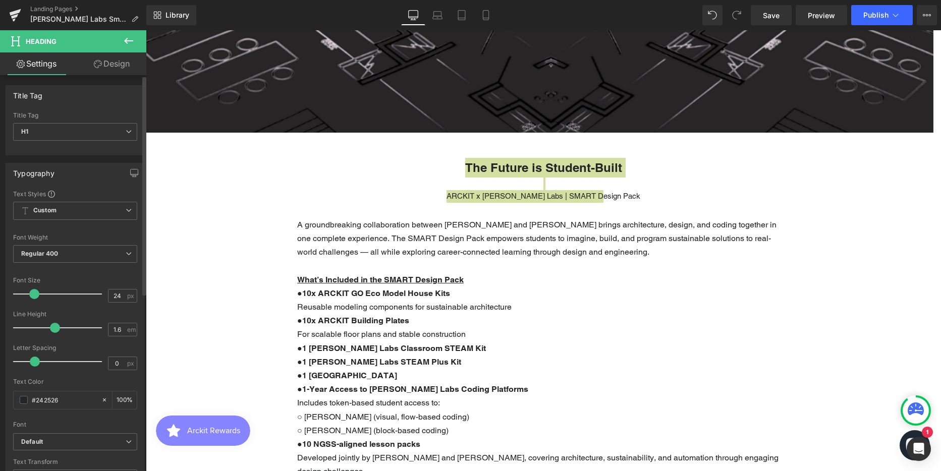
type input "1.7"
click at [56, 328] on span at bounding box center [58, 328] width 10 height 10
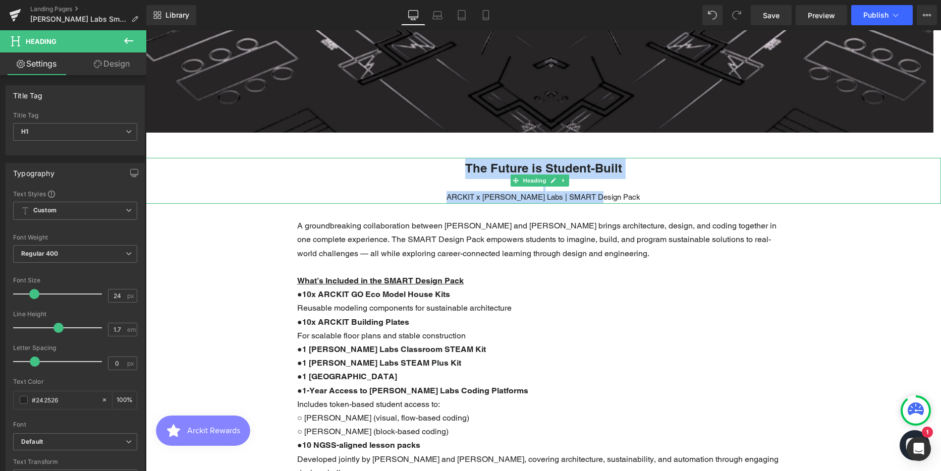
click at [532, 198] on div "ARCKIT x [PERSON_NAME] Labs | SMART Design Pack" at bounding box center [543, 197] width 795 height 13
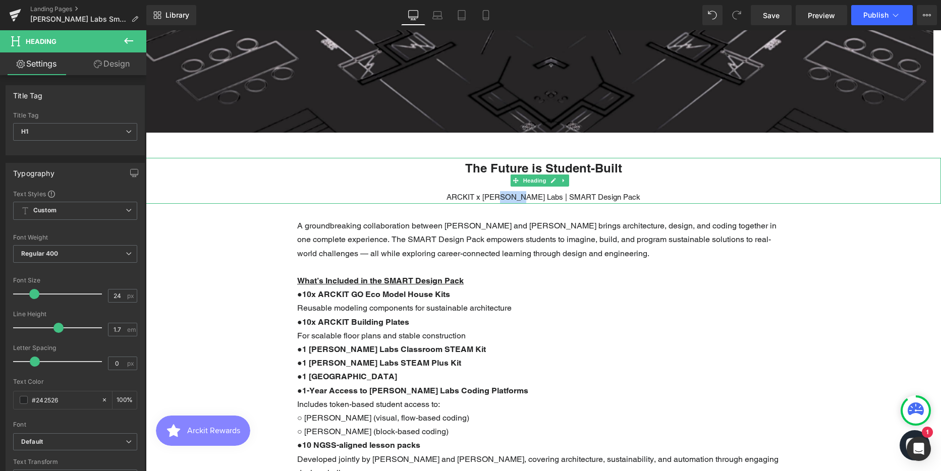
click at [532, 198] on div "ARCKIT x [PERSON_NAME] Labs | SMART Design Pack" at bounding box center [543, 197] width 795 height 13
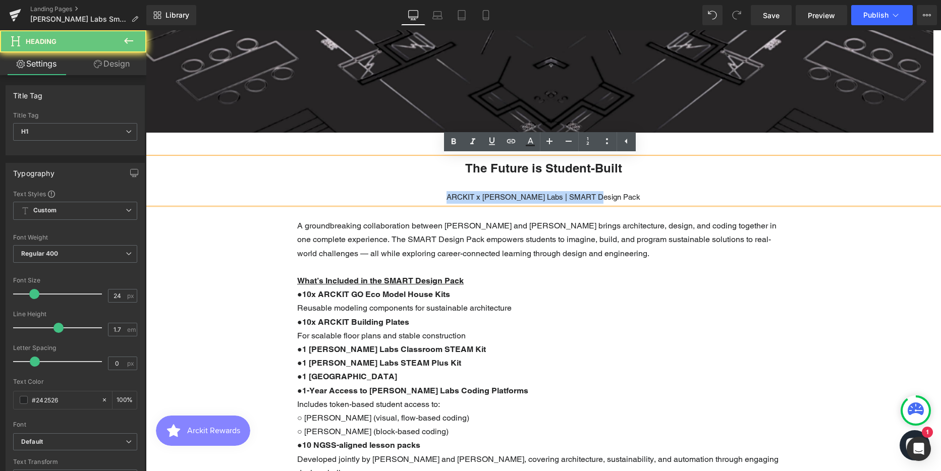
click at [532, 198] on div "ARCKIT x [PERSON_NAME] Labs | SMART Design Pack" at bounding box center [543, 197] width 795 height 13
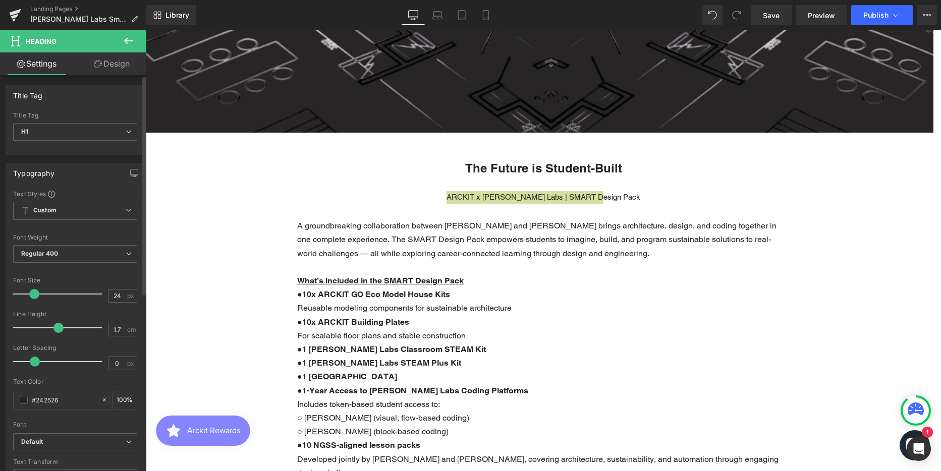
click at [32, 293] on span at bounding box center [34, 294] width 10 height 10
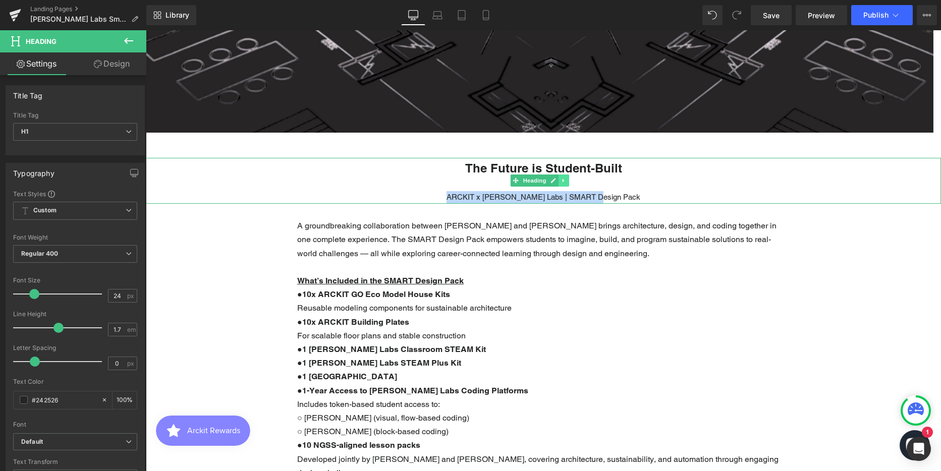
click at [567, 178] on link at bounding box center [564, 181] width 11 height 12
click at [610, 180] on div at bounding box center [543, 185] width 795 height 13
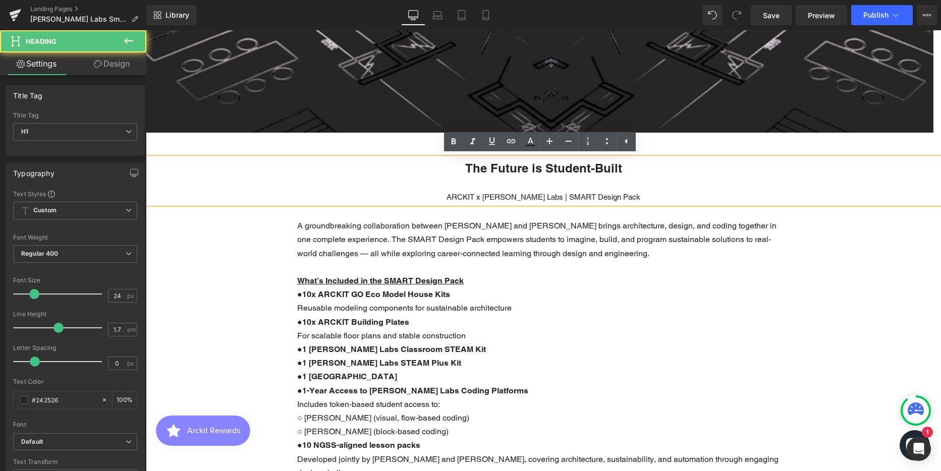
click at [616, 197] on div "ARCKIT x [PERSON_NAME] Labs | SMART Design Pack" at bounding box center [543, 197] width 795 height 13
click at [581, 196] on div "ARCKIT x [PERSON_NAME] Labs | SMART Design Pack" at bounding box center [543, 197] width 795 height 13
click at [531, 183] on div at bounding box center [543, 185] width 795 height 13
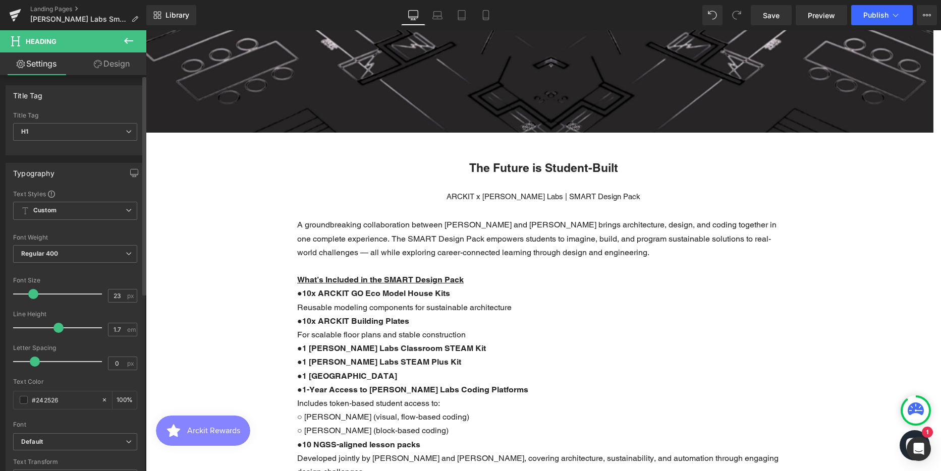
type input "24"
click at [33, 293] on span at bounding box center [34, 294] width 10 height 10
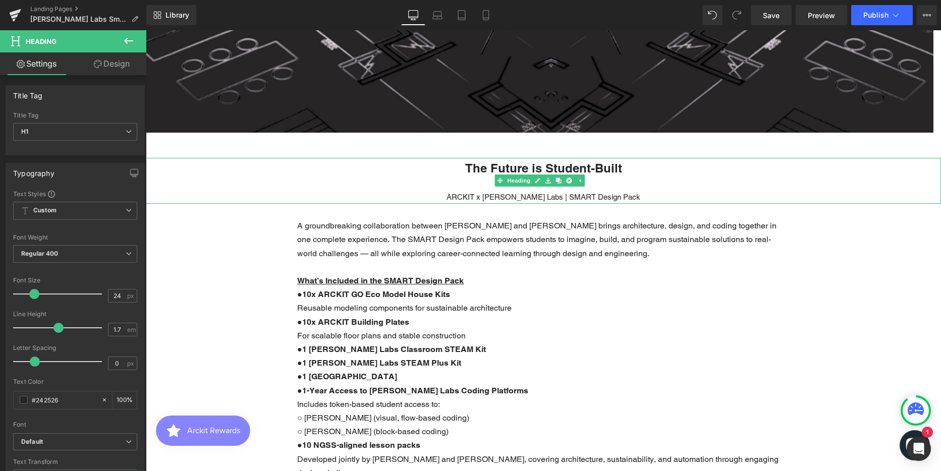
click at [491, 199] on div "ARCKIT x [PERSON_NAME] Labs | SMART Design Pack" at bounding box center [543, 197] width 795 height 13
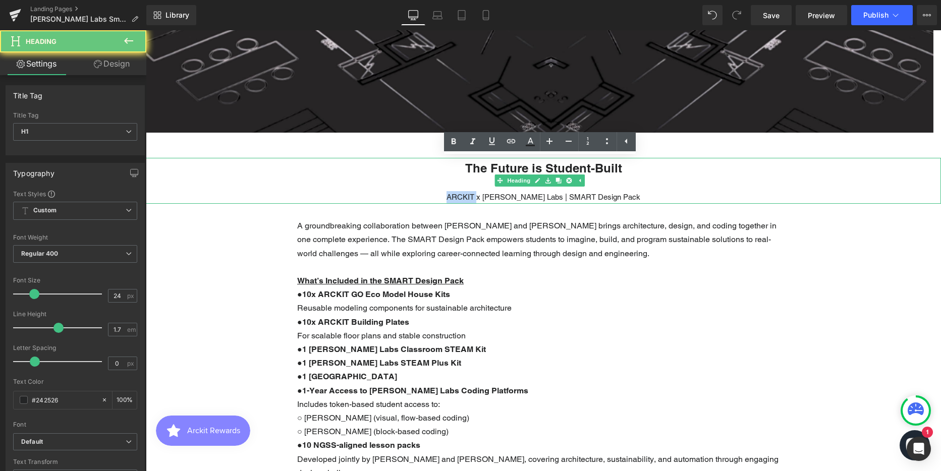
click at [491, 199] on div "ARCKIT x [PERSON_NAME] Labs | SMART Design Pack" at bounding box center [543, 197] width 795 height 13
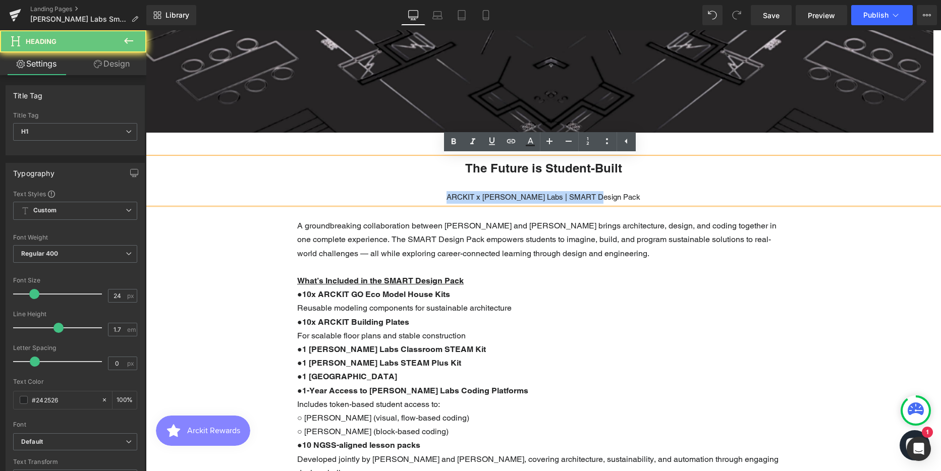
click at [491, 199] on div "ARCKIT x [PERSON_NAME] Labs | SMART Design Pack" at bounding box center [543, 197] width 795 height 13
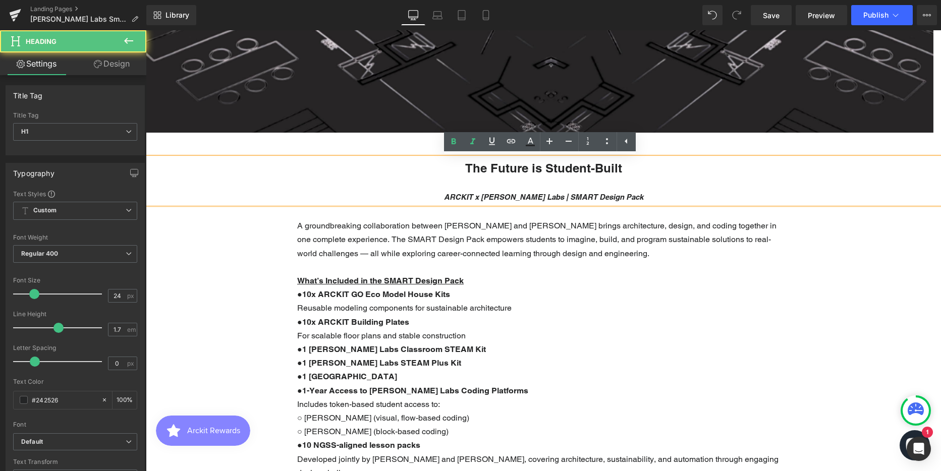
click at [722, 190] on div at bounding box center [543, 185] width 795 height 13
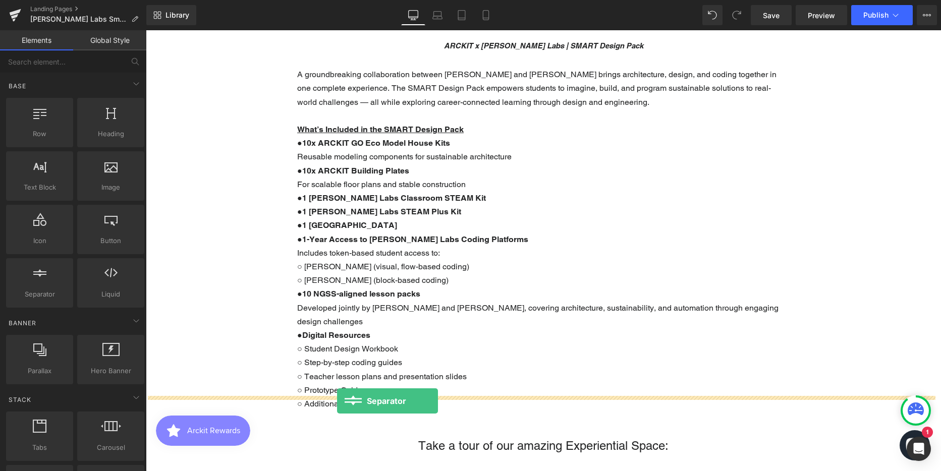
drag, startPoint x: 182, startPoint y: 326, endPoint x: 337, endPoint y: 401, distance: 172.2
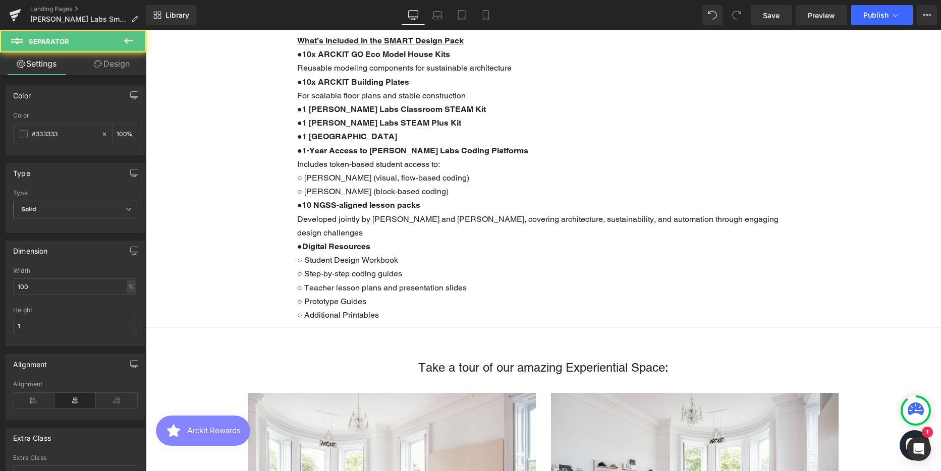
scroll to position [560, 0]
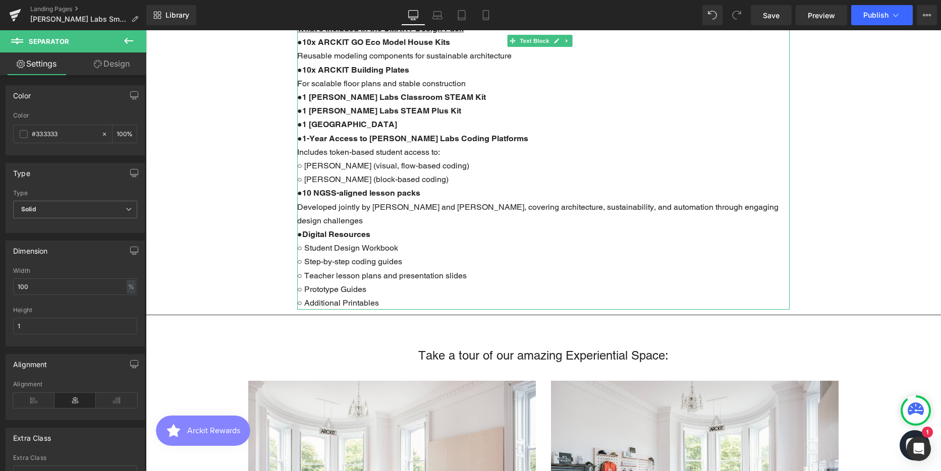
click at [343, 176] on p "○ [PERSON_NAME] (block-based coding)" at bounding box center [543, 180] width 493 height 14
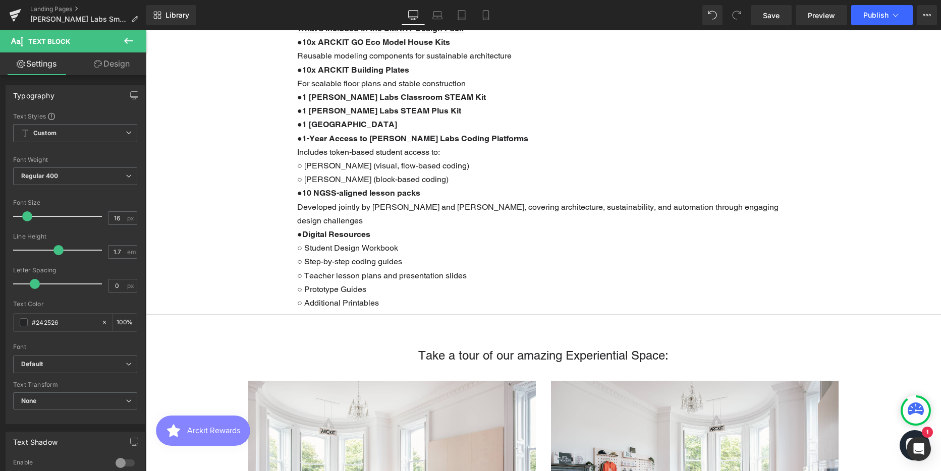
click at [109, 63] on link "Design" at bounding box center [111, 63] width 73 height 23
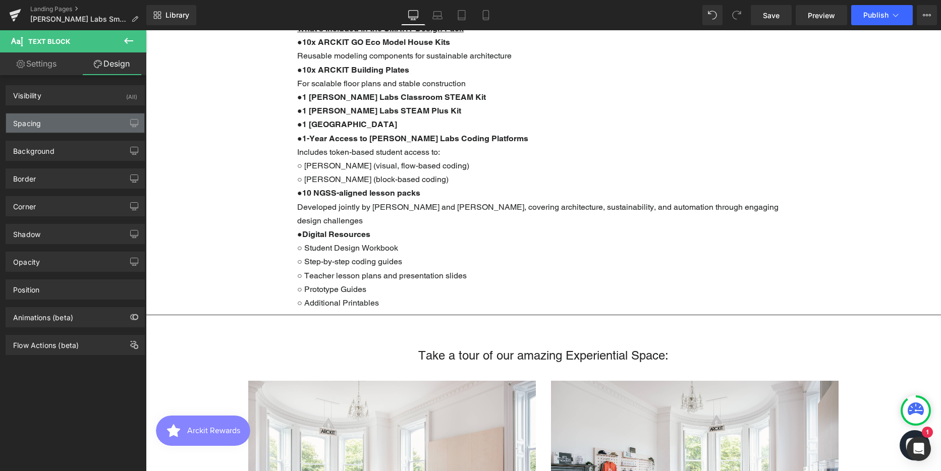
click at [67, 125] on div "Spacing" at bounding box center [75, 123] width 138 height 19
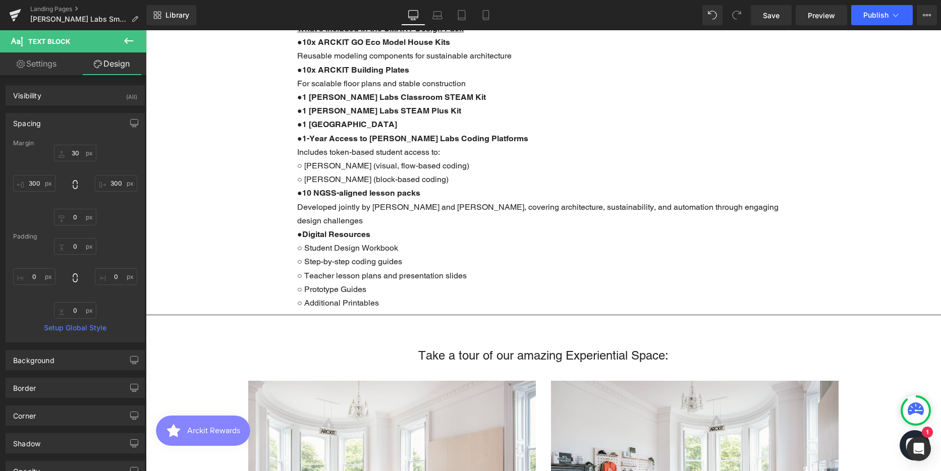
type input "30"
type input "300"
type input "0"
type input "300"
type input "0"
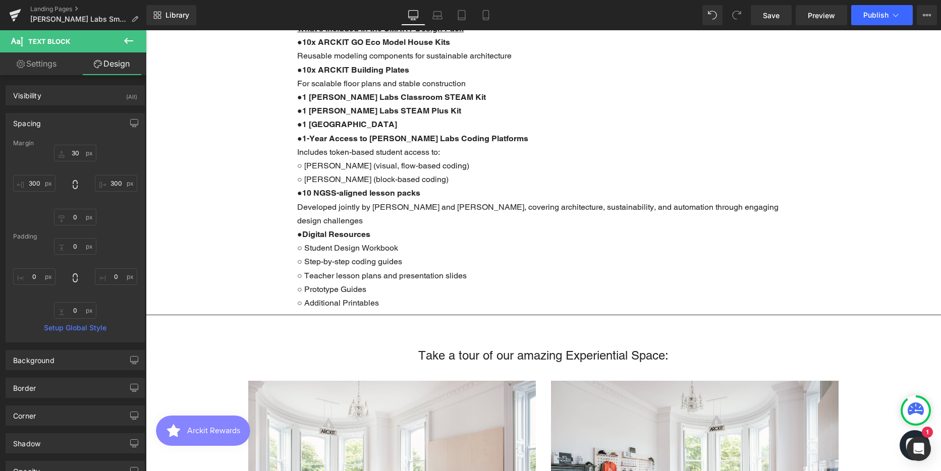
type input "0"
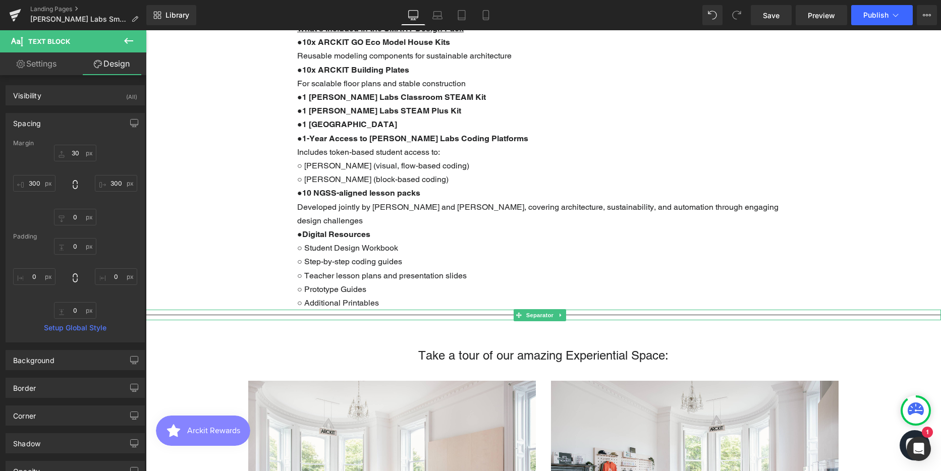
click at [299, 315] on hr at bounding box center [543, 318] width 795 height 6
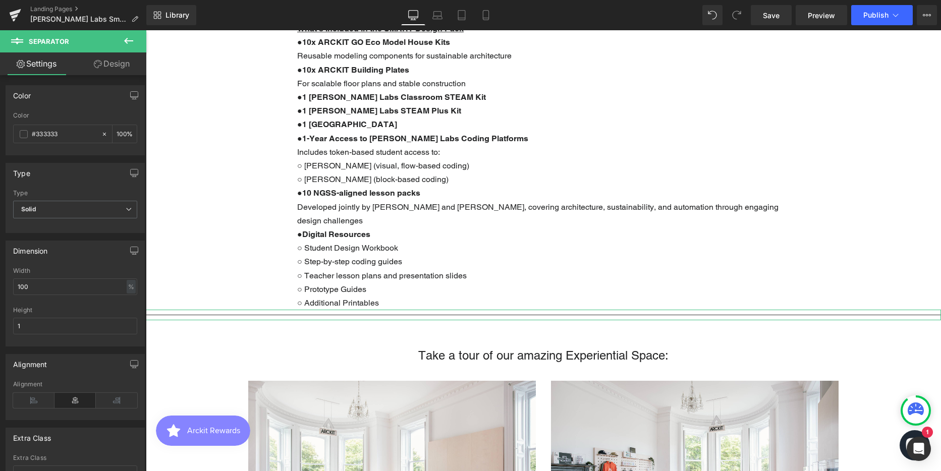
click at [112, 65] on link "Design" at bounding box center [111, 63] width 73 height 23
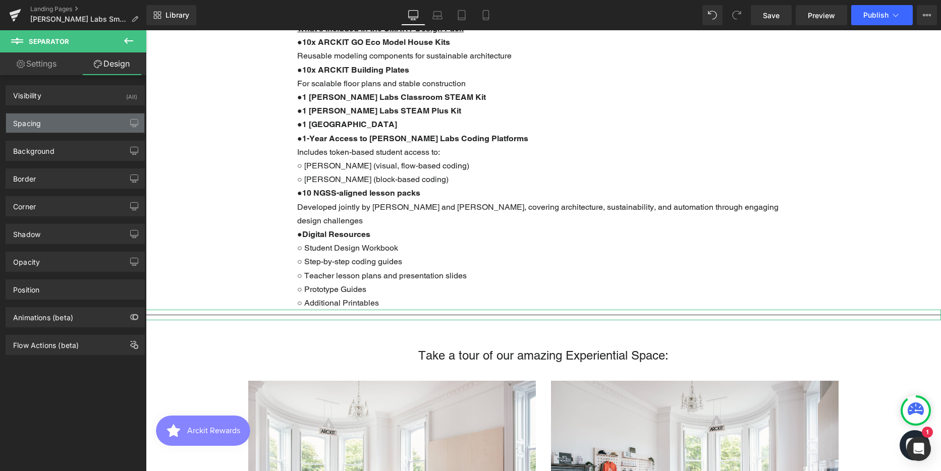
click at [72, 117] on div "Spacing" at bounding box center [75, 123] width 138 height 19
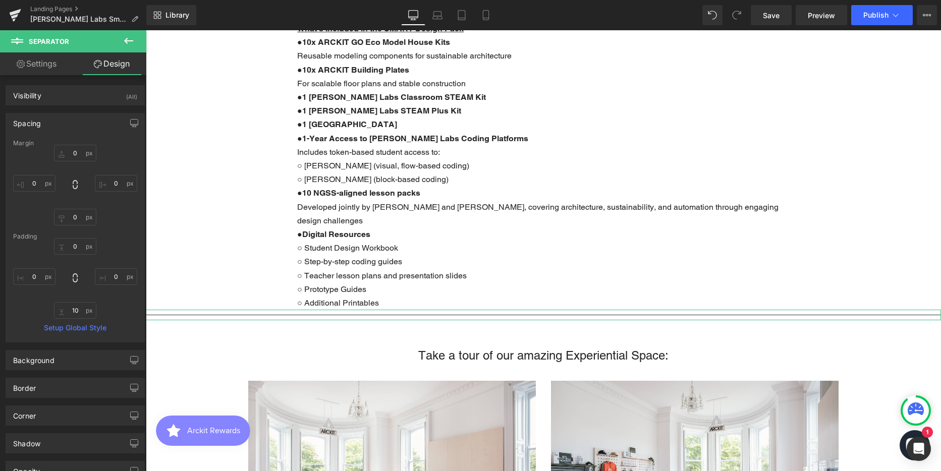
type input "0"
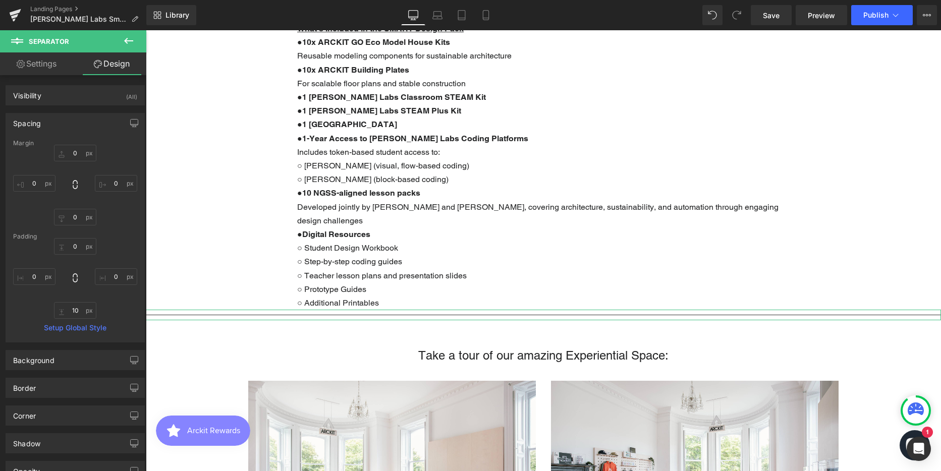
type input "0"
type input "10"
type input "0"
click at [38, 185] on input "0" at bounding box center [34, 183] width 42 height 17
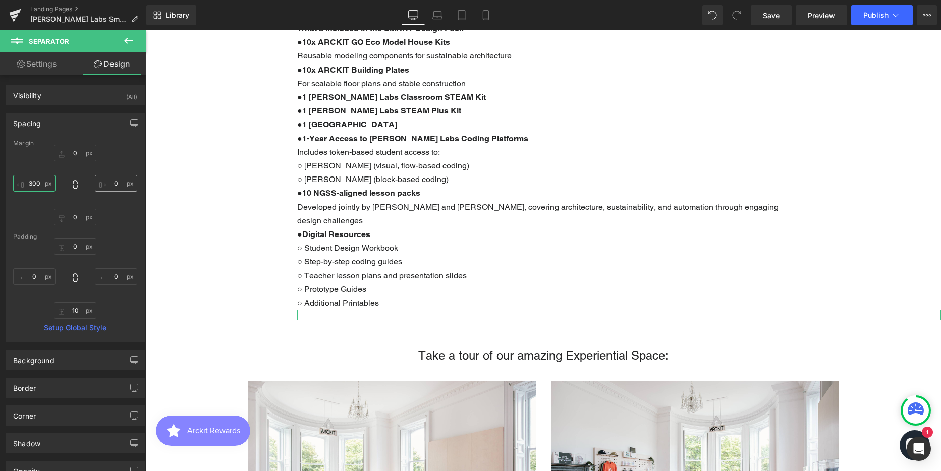
type input "300"
click at [104, 179] on input "0" at bounding box center [116, 183] width 42 height 17
type input "300"
click at [78, 153] on input "0" at bounding box center [75, 153] width 42 height 17
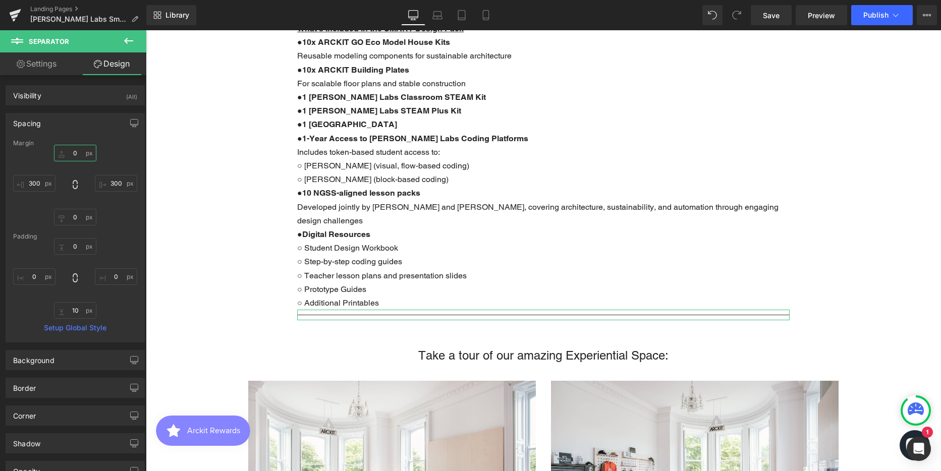
click at [78, 153] on input "0" at bounding box center [75, 153] width 42 height 17
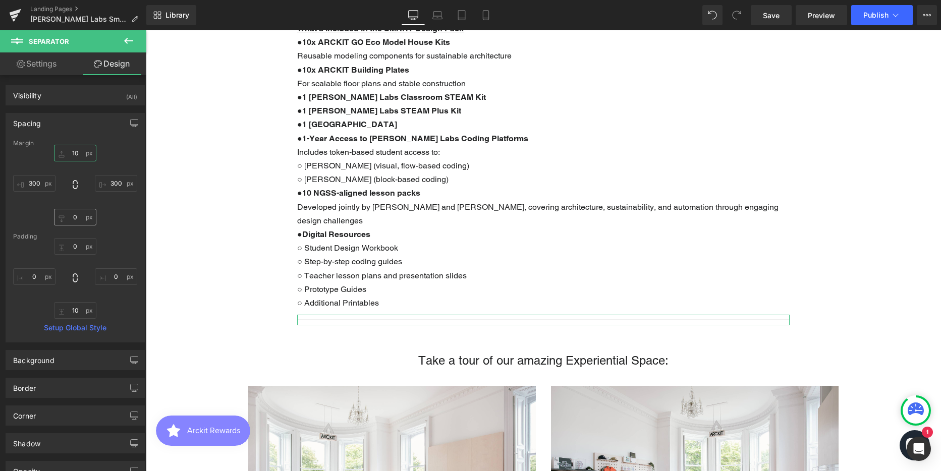
type input "10"
click at [77, 218] on input "0" at bounding box center [75, 217] width 42 height 17
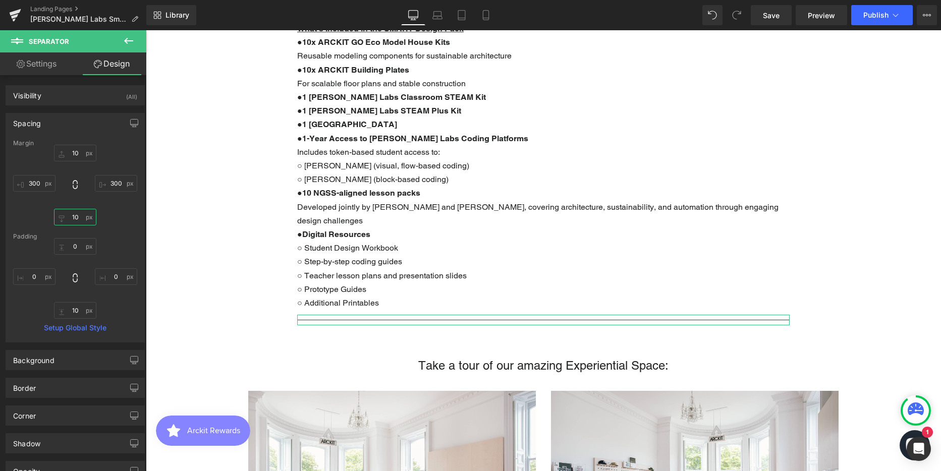
scroll to position [2540, 788]
type input "10"
click at [78, 154] on input "10" at bounding box center [75, 153] width 42 height 17
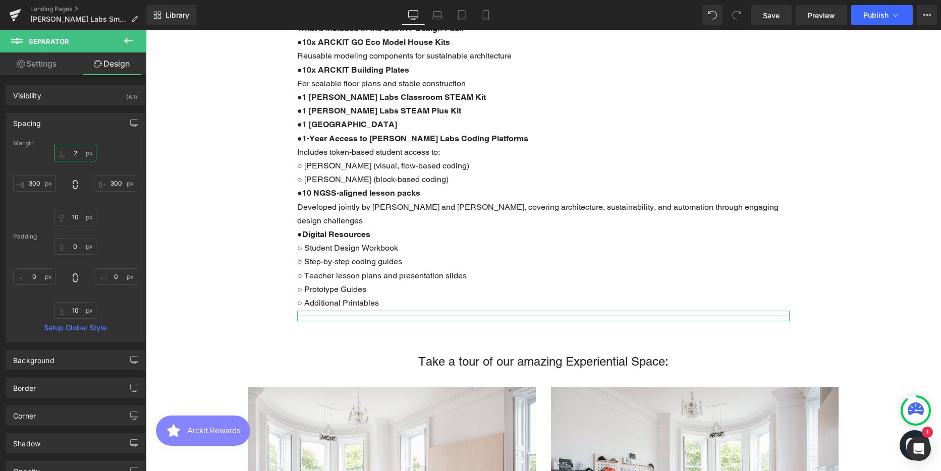
scroll to position [2536, 788]
click at [74, 151] on input "2" at bounding box center [75, 153] width 42 height 17
type input "10"
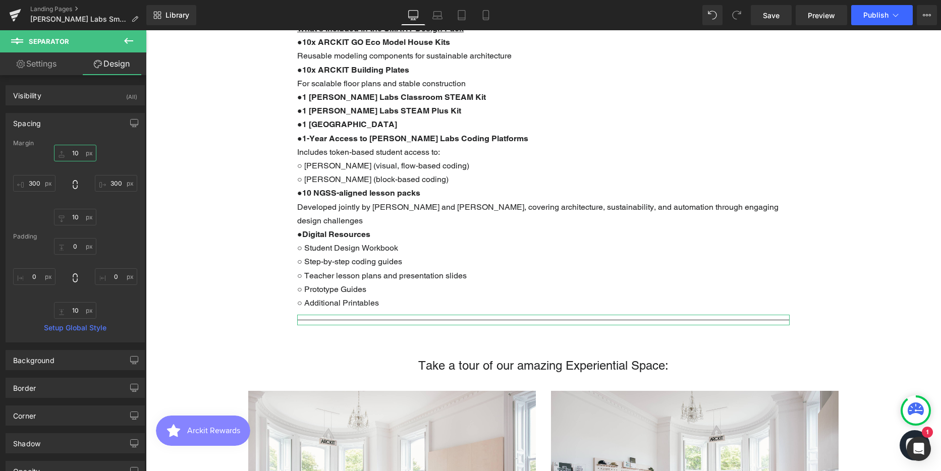
scroll to position [2540, 788]
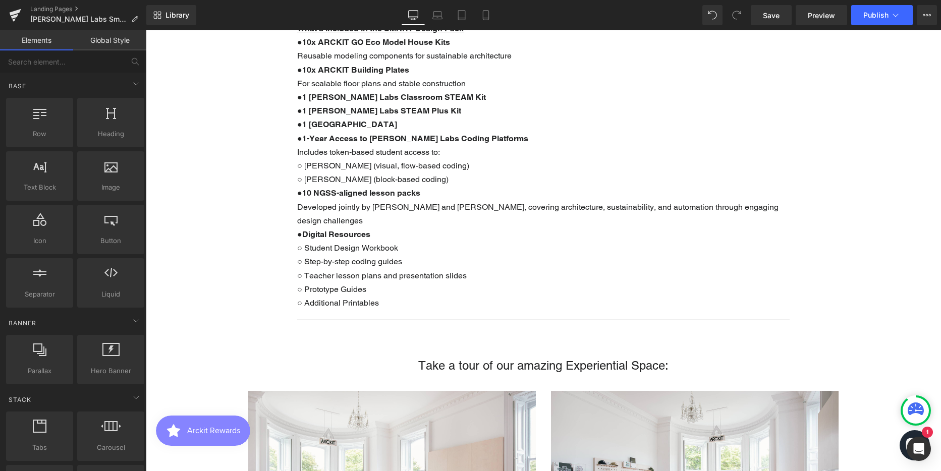
click at [454, 134] on b "1-Year Access to [PERSON_NAME] Labs Coding Platforms" at bounding box center [415, 139] width 226 height 10
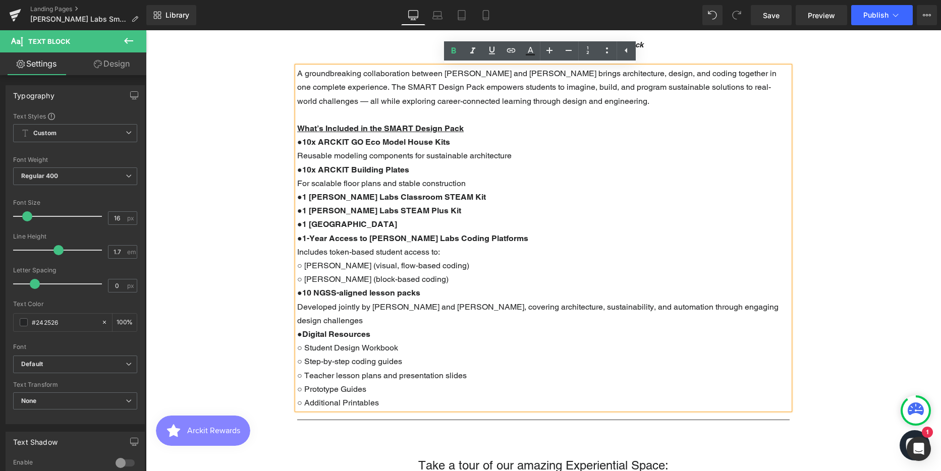
scroll to position [459, 0]
click at [568, 162] on p "● 10x ARCKIT GO Eco Model House Kits Reusable modeling components for sustainab…" at bounding box center [543, 149] width 493 height 27
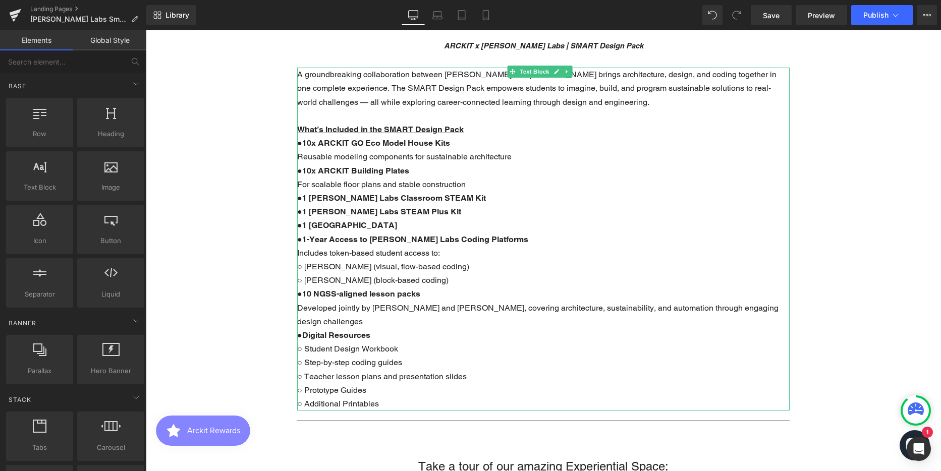
click at [503, 108] on p "A groundbreaking collaboration between [PERSON_NAME] and [PERSON_NAME] brings a…" at bounding box center [543, 88] width 493 height 41
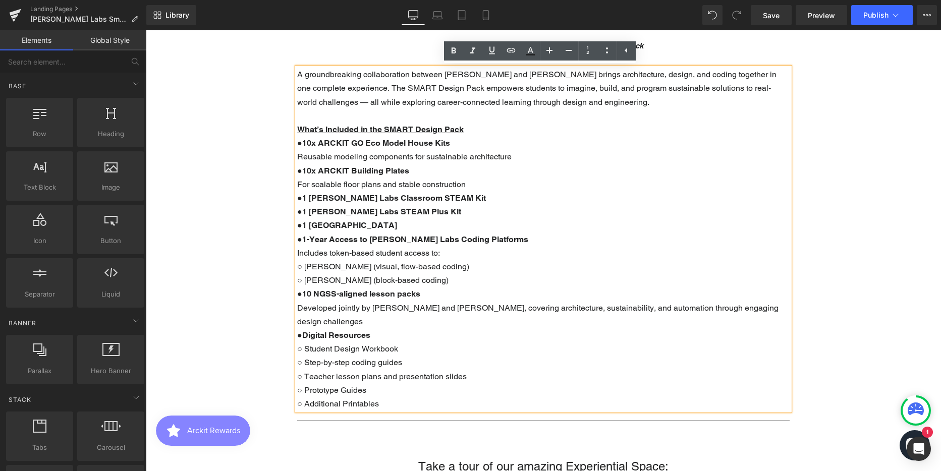
drag, startPoint x: 843, startPoint y: 189, endPoint x: 742, endPoint y: 152, distance: 107.5
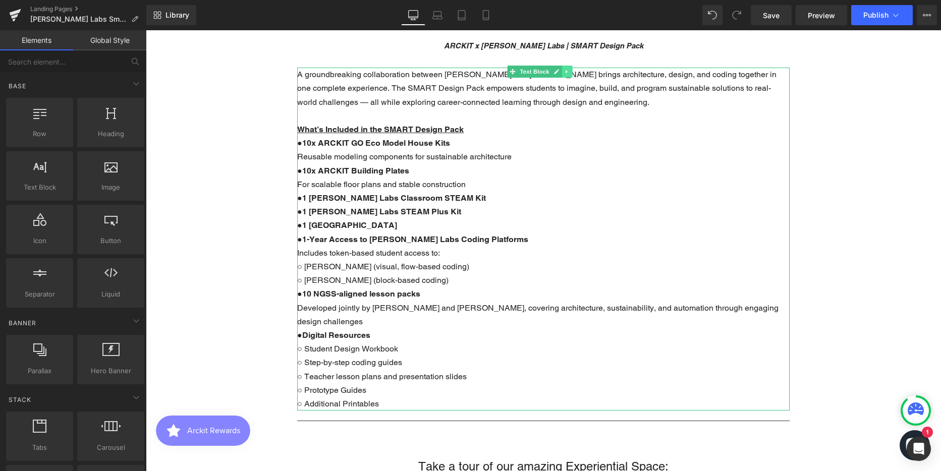
click at [567, 72] on icon at bounding box center [567, 72] width 6 height 6
click at [559, 72] on icon at bounding box center [562, 72] width 6 height 6
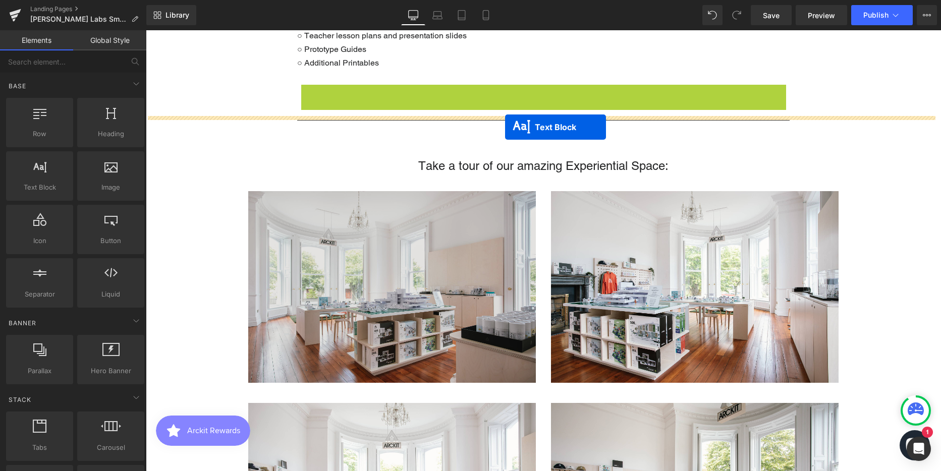
scroll to position [2580, 788]
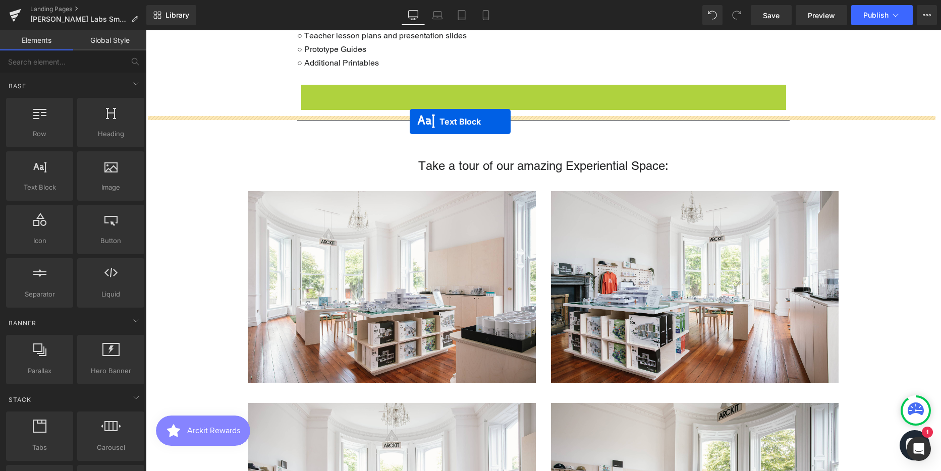
drag, startPoint x: 513, startPoint y: 75, endPoint x: 410, endPoint y: 122, distance: 113.2
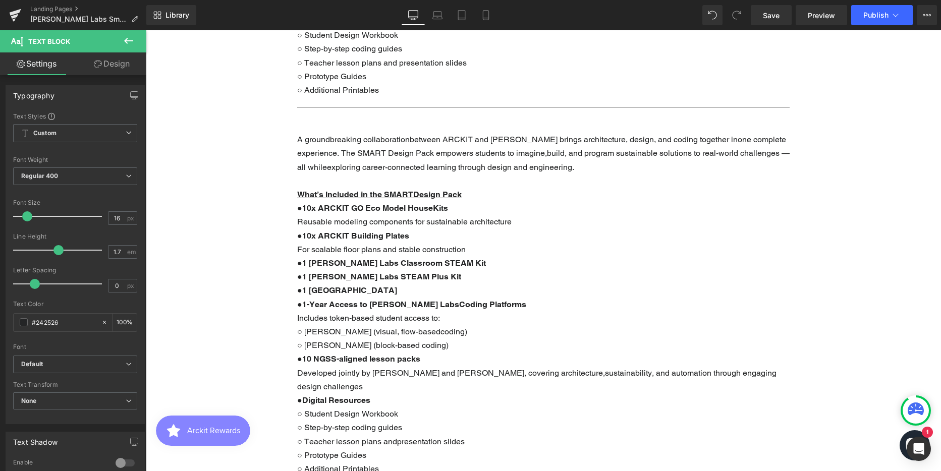
scroll to position [699, 0]
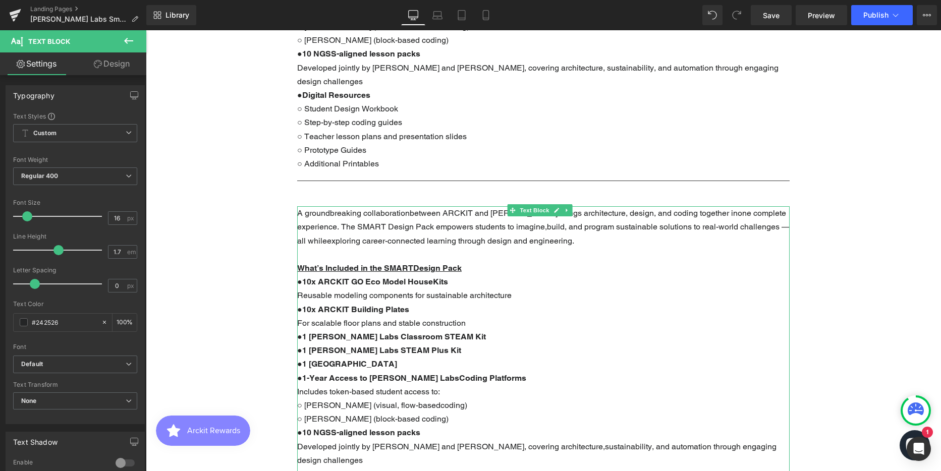
click at [416, 210] on p "A groundbreaking collaborationbetween ARCKIT and [PERSON_NAME] brings architect…" at bounding box center [543, 226] width 493 height 41
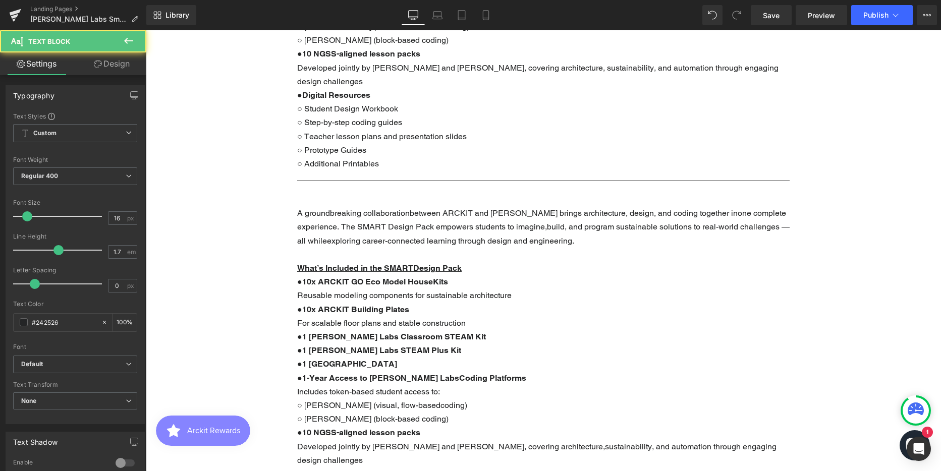
click at [120, 66] on link "Design" at bounding box center [111, 63] width 73 height 23
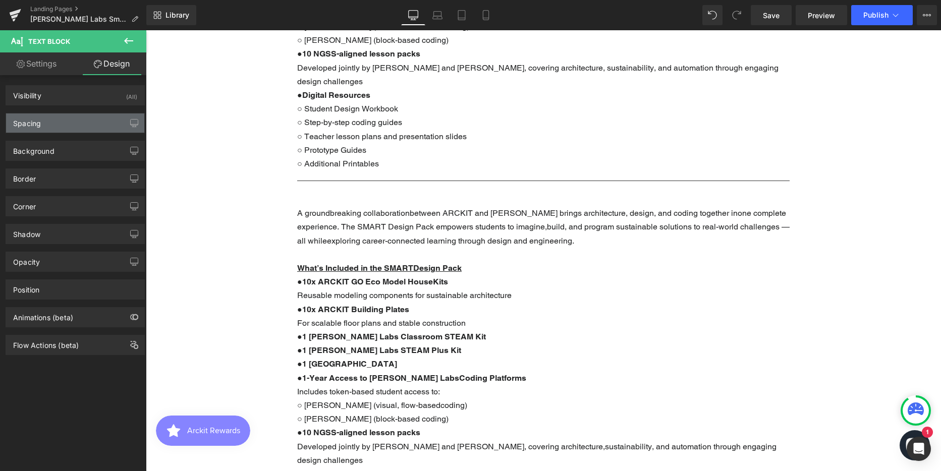
click at [69, 122] on div "Spacing" at bounding box center [75, 123] width 138 height 19
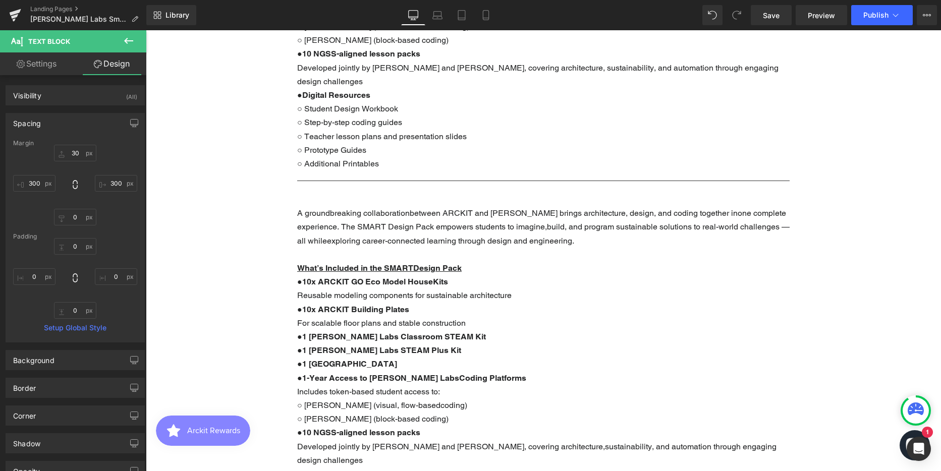
type input "30"
type input "300"
type input "0"
type input "300"
type input "0"
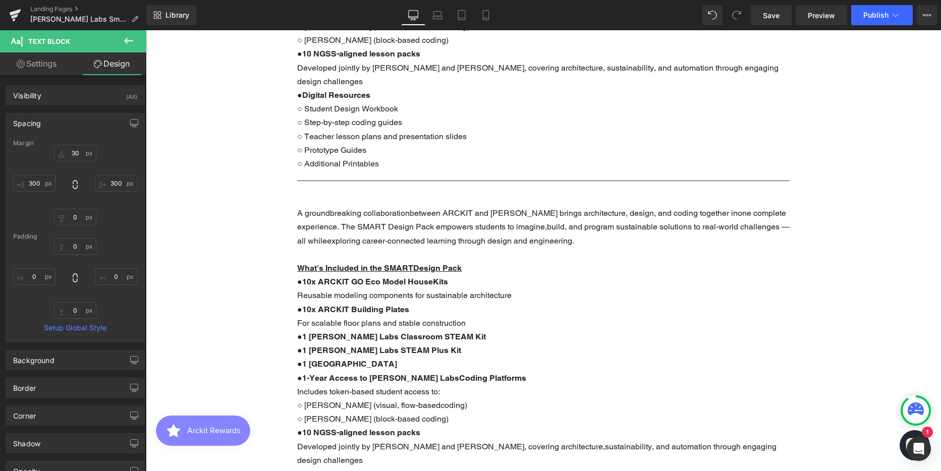
type input "0"
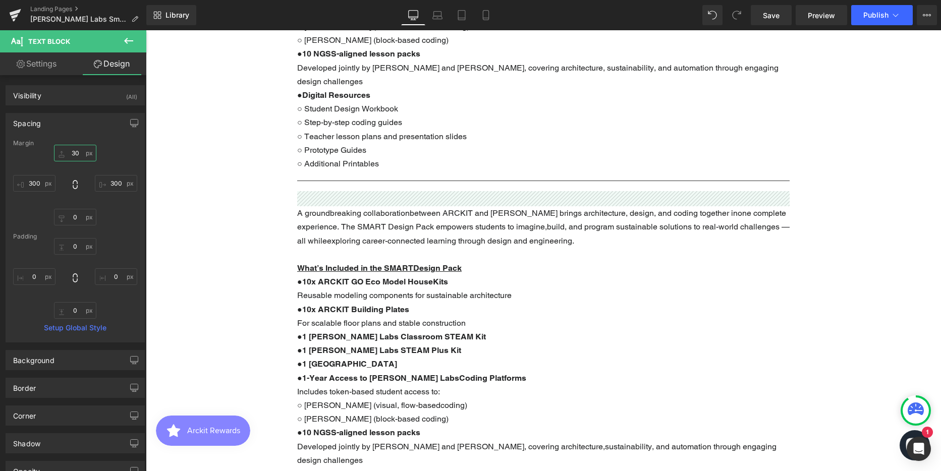
click at [80, 154] on input "30" at bounding box center [75, 153] width 42 height 17
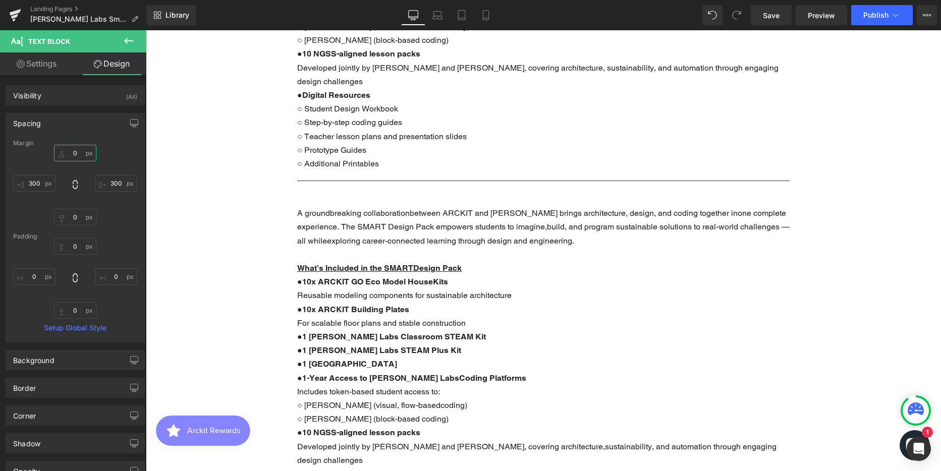
scroll to position [2869, 788]
type input "0"
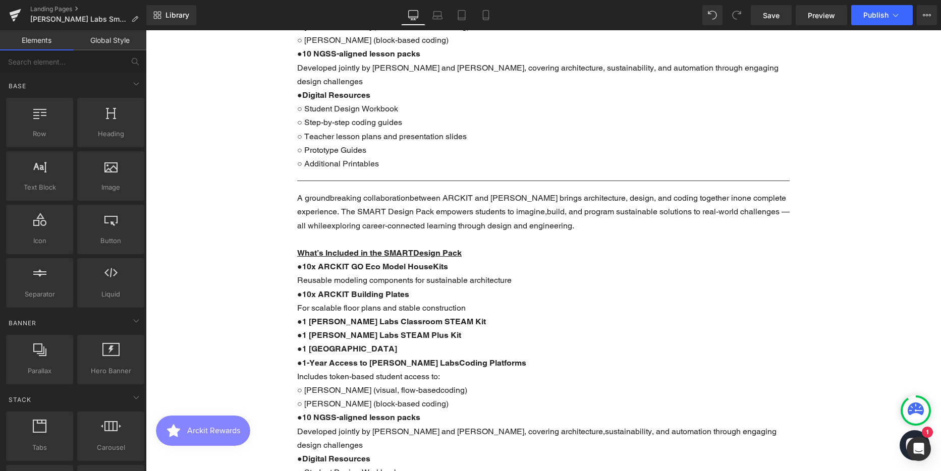
click at [709, 191] on p "A groundbreaking collaborationbetween ARCKIT and [PERSON_NAME] brings architect…" at bounding box center [543, 211] width 493 height 41
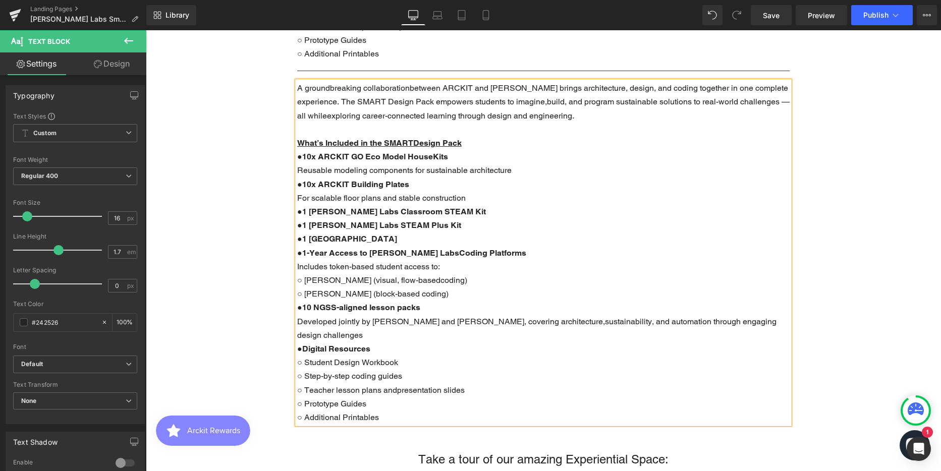
scroll to position [901, 0]
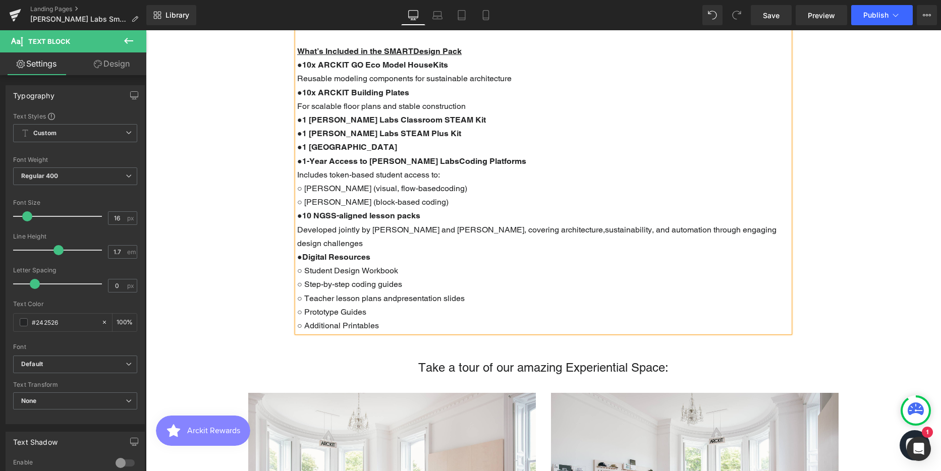
click at [468, 264] on p "○ Student Design Workbook" at bounding box center [543, 271] width 493 height 14
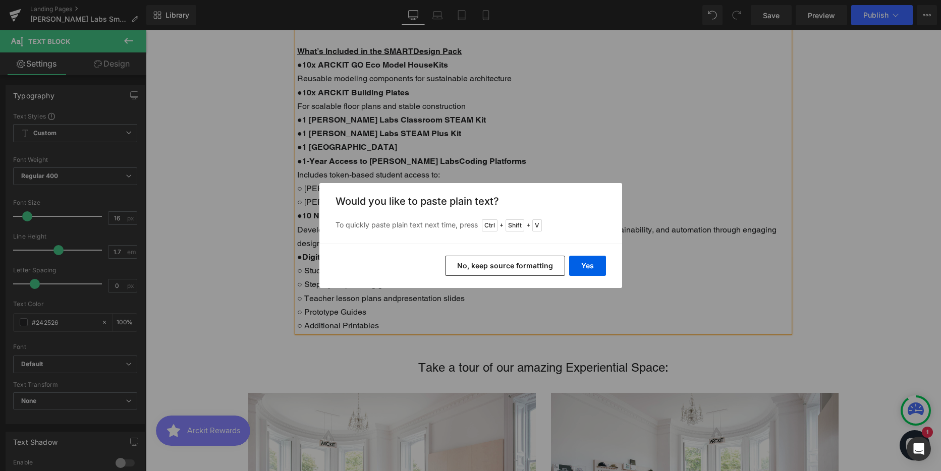
click at [513, 266] on button "No, keep source formatting" at bounding box center [505, 266] width 120 height 20
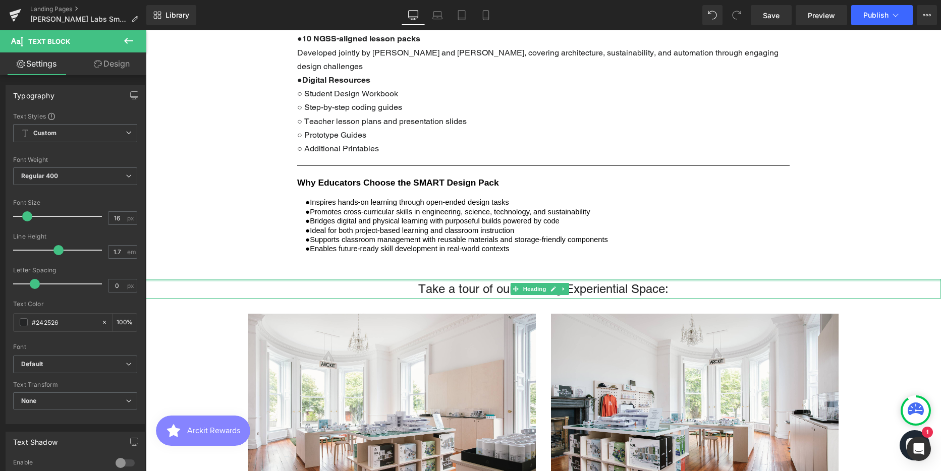
scroll to position [649, 0]
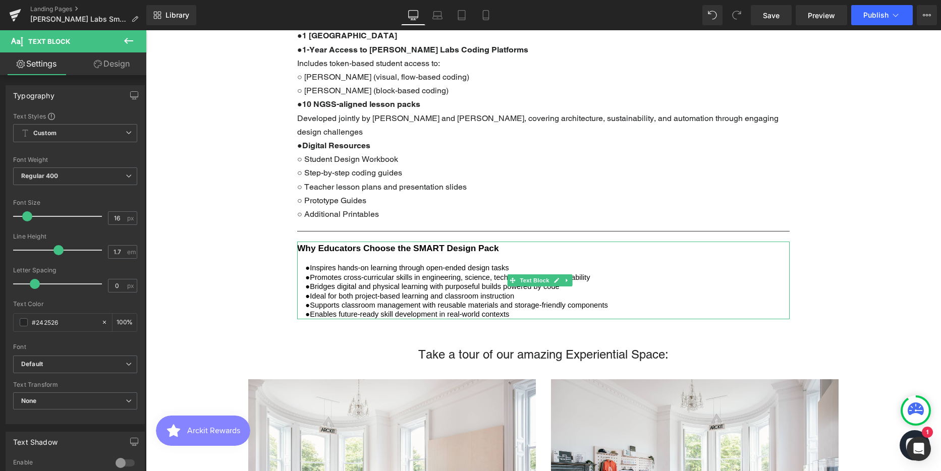
click at [413, 301] on span "Supports classroom management with reusable materials and storage-friendly comp…" at bounding box center [459, 305] width 298 height 8
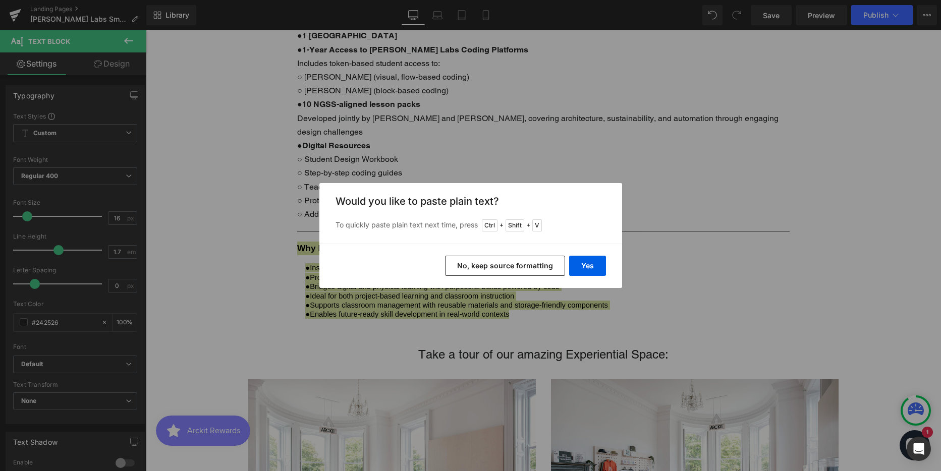
click at [514, 267] on button "No, keep source formatting" at bounding box center [505, 266] width 120 height 20
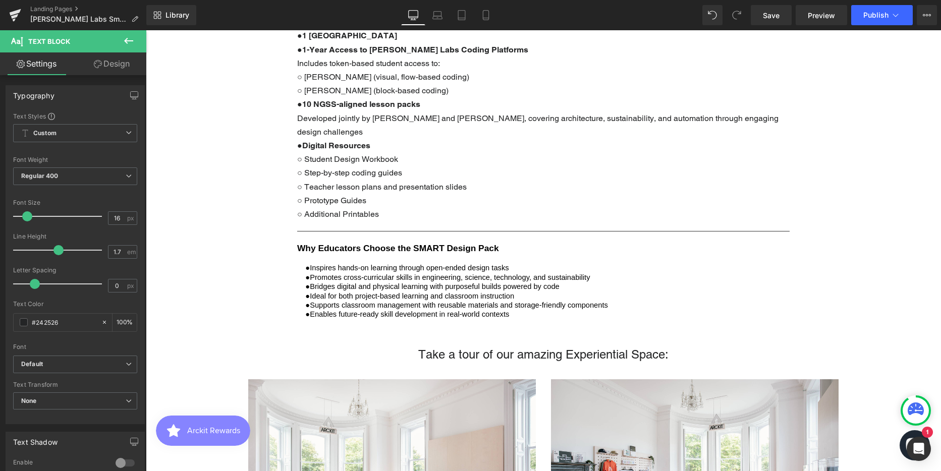
scroll to position [5, 5]
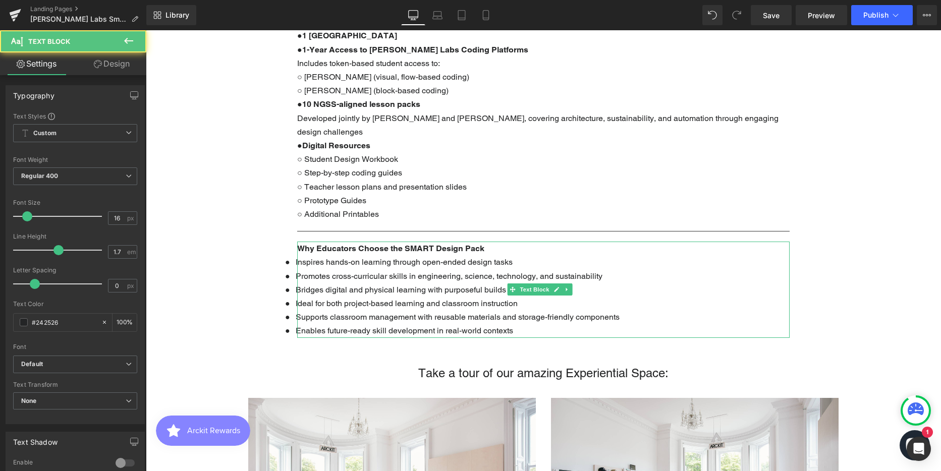
click at [287, 258] on span "●" at bounding box center [290, 262] width 11 height 9
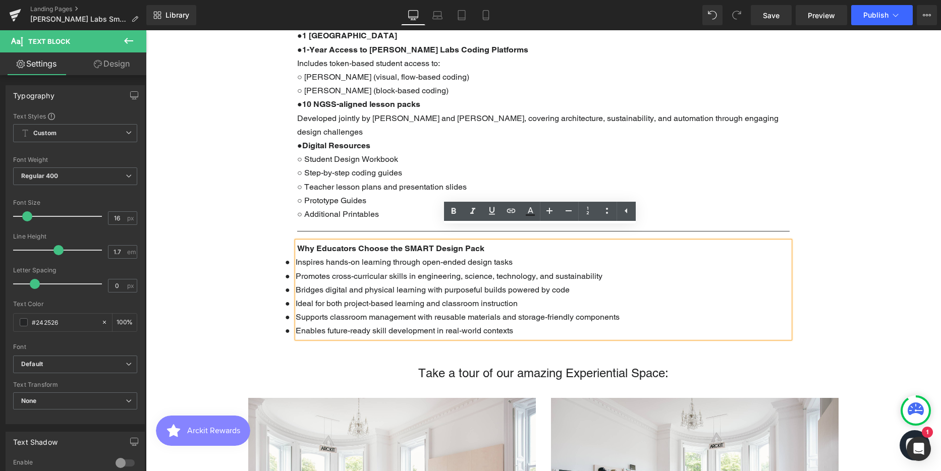
click at [297, 257] on span "Inspires hands-on learning through open-ended design tasks" at bounding box center [404, 262] width 217 height 10
click at [290, 261] on span at bounding box center [293, 263] width 6 height 5
click at [460, 272] on span "Promotes cross-curricular skills in engineering, science, technology, and susta…" at bounding box center [449, 277] width 307 height 10
drag, startPoint x: 606, startPoint y: 247, endPoint x: 668, endPoint y: 254, distance: 62.5
click at [625, 255] on p "● Inspires hands-on learning through open-ended design tasks" at bounding box center [543, 262] width 493 height 14
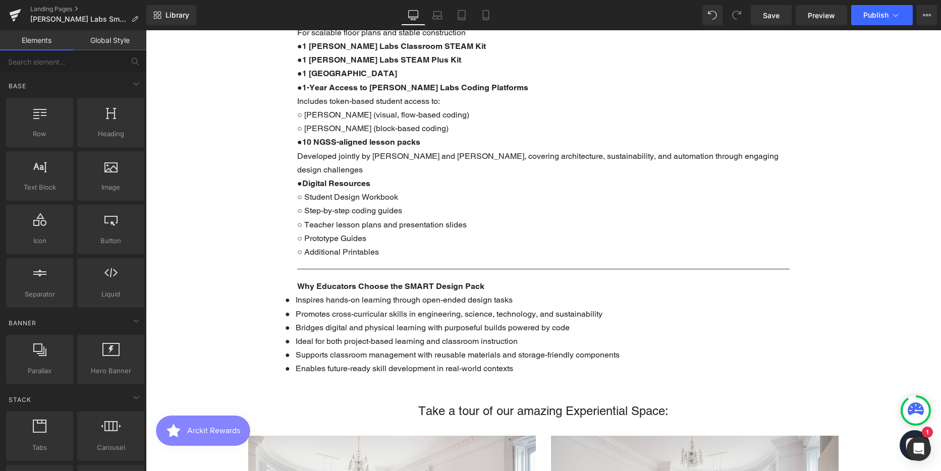
scroll to position [699, 0]
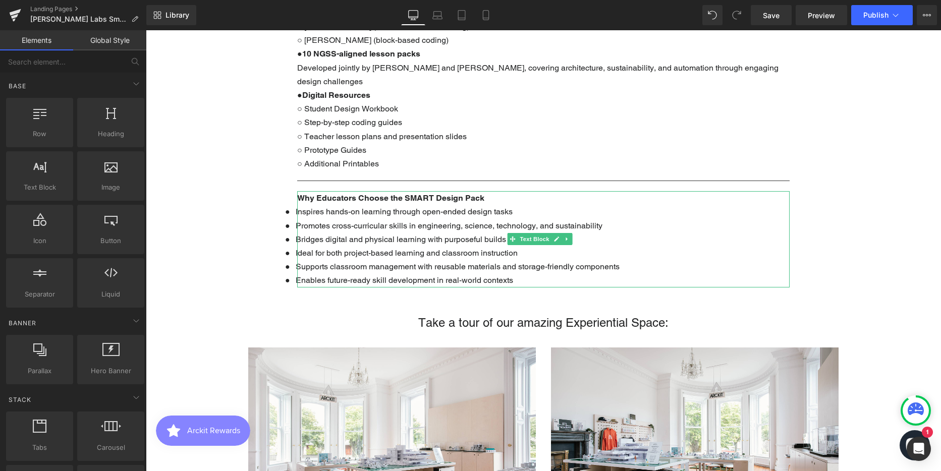
click at [372, 246] on p "● Ideal for both project-based learning and classroom instruction" at bounding box center [543, 253] width 493 height 14
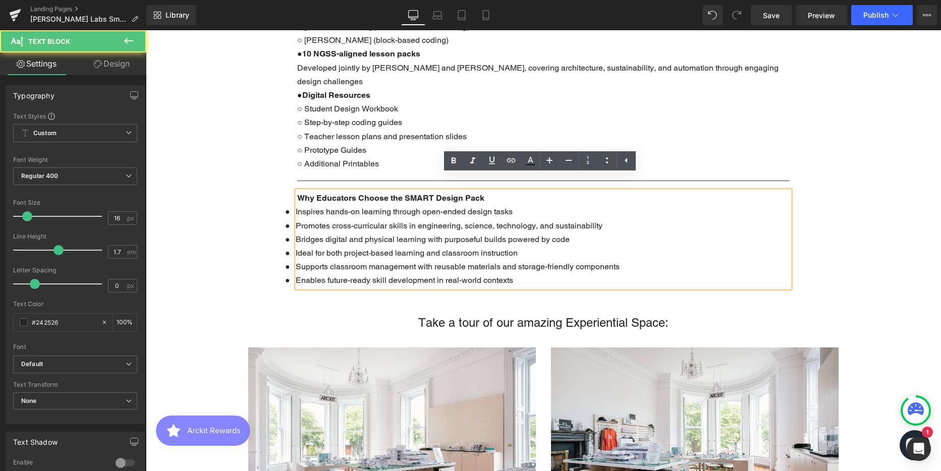
click at [294, 210] on span at bounding box center [293, 212] width 6 height 5
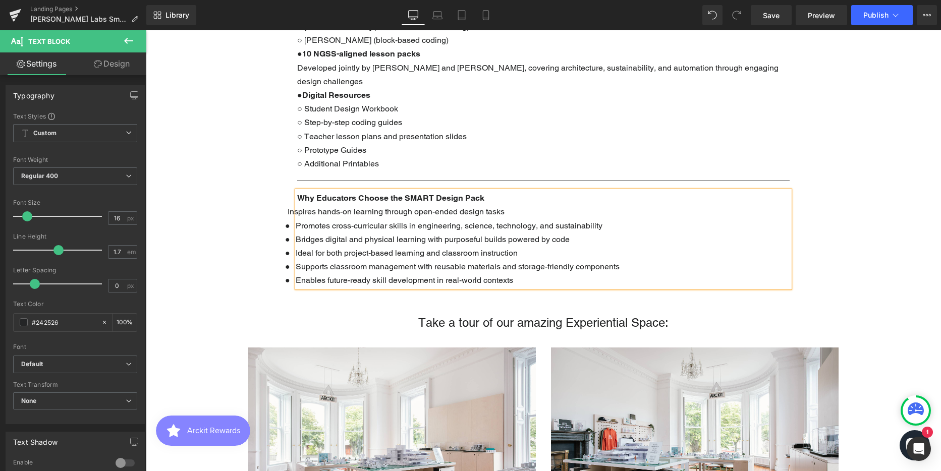
click at [291, 225] on span at bounding box center [293, 227] width 6 height 5
drag, startPoint x: 360, startPoint y: 210, endPoint x: 384, endPoint y: 215, distance: 24.2
click at [360, 221] on span "Promotes cross-curricular skills in engineering, science, technology, and susta…" at bounding box center [449, 226] width 307 height 10
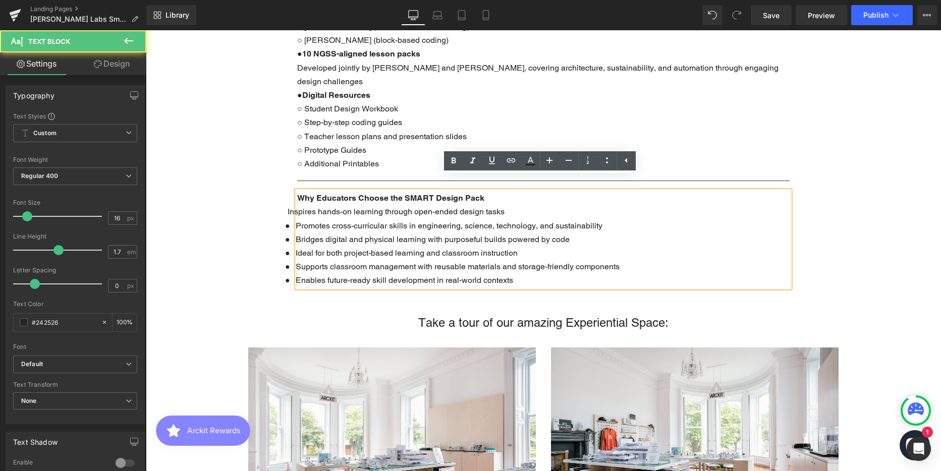
click at [887, 237] on div "Text Block Parallax 400px The Future is Student-Built ARCKIT x [PERSON_NAME] La…" at bounding box center [543, 469] width 795 height 2116
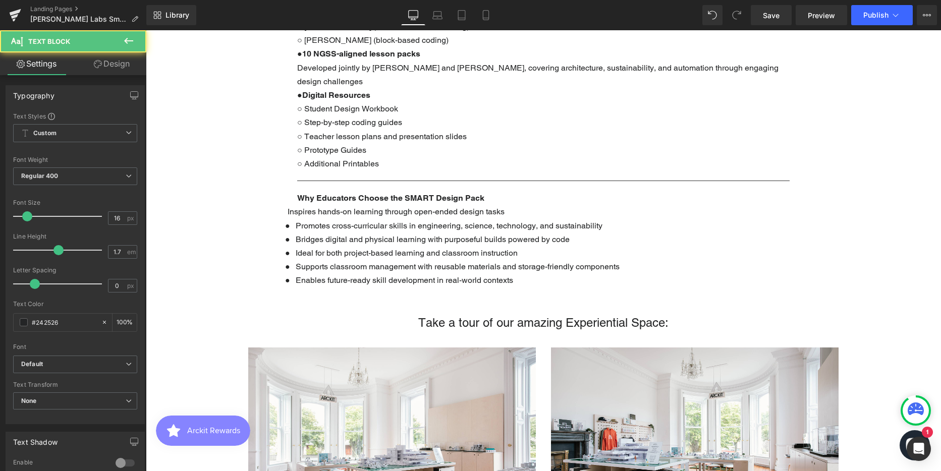
drag, startPoint x: 521, startPoint y: 268, endPoint x: 226, endPoint y: 180, distance: 308.8
click at [226, 180] on div "Text Block Parallax 400px The Future is Student-Built ARCKIT x [PERSON_NAME] La…" at bounding box center [543, 469] width 795 height 2116
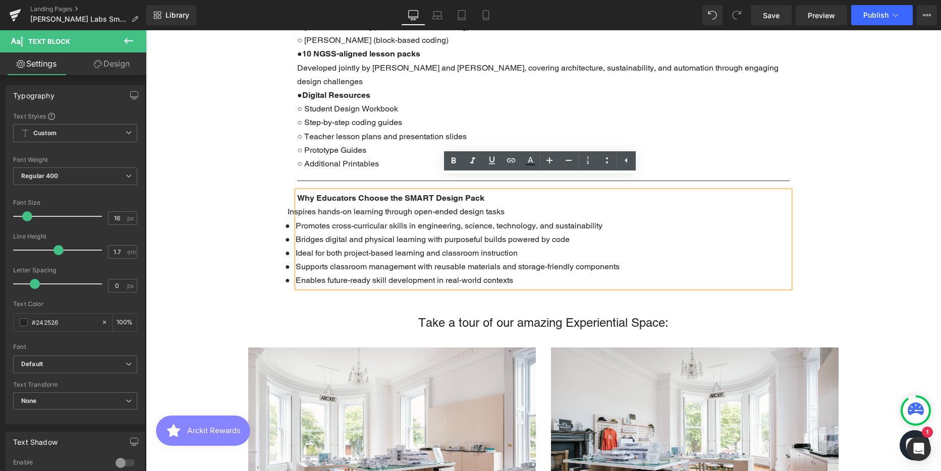
scroll to position [2553, 788]
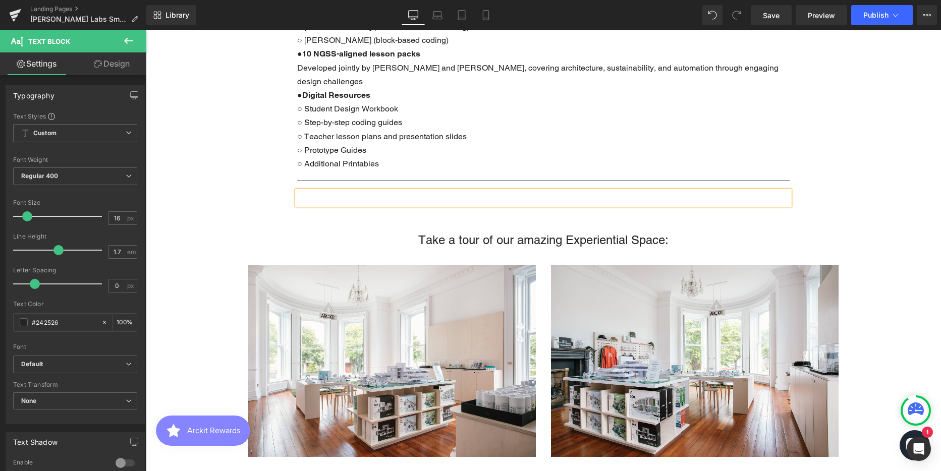
click at [416, 191] on p at bounding box center [543, 198] width 493 height 14
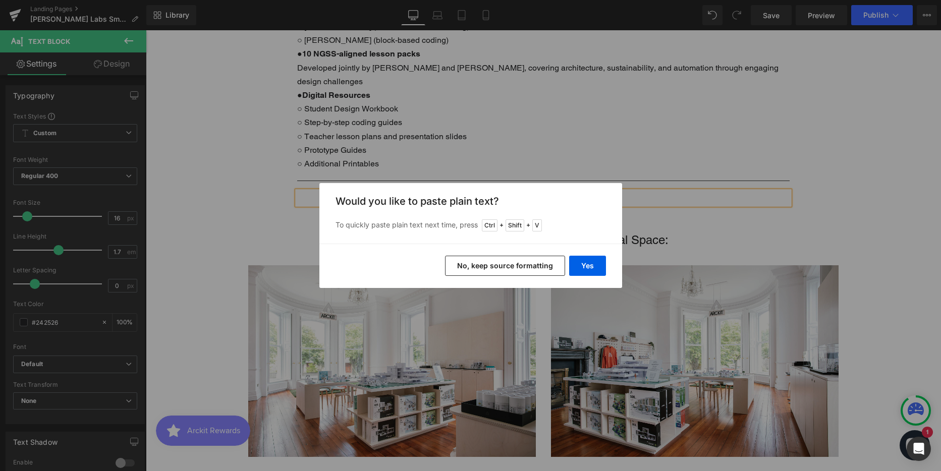
click at [501, 259] on button "No, keep source formatting" at bounding box center [505, 266] width 120 height 20
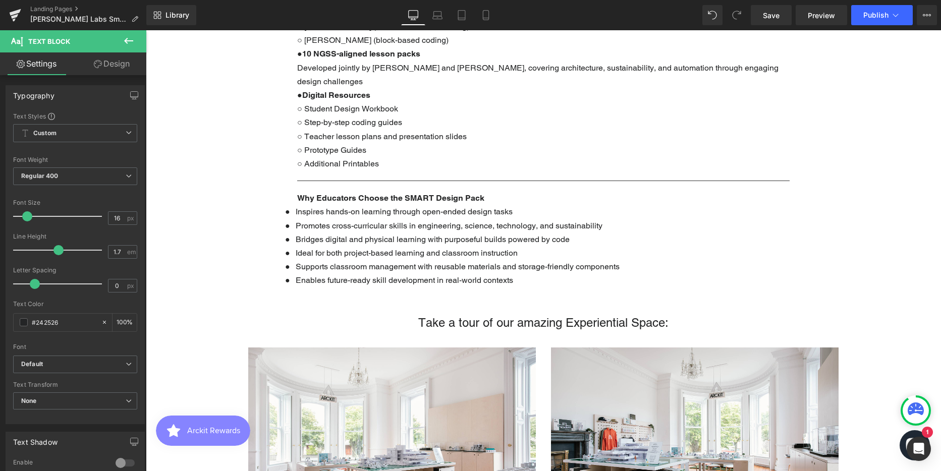
scroll to position [2635, 788]
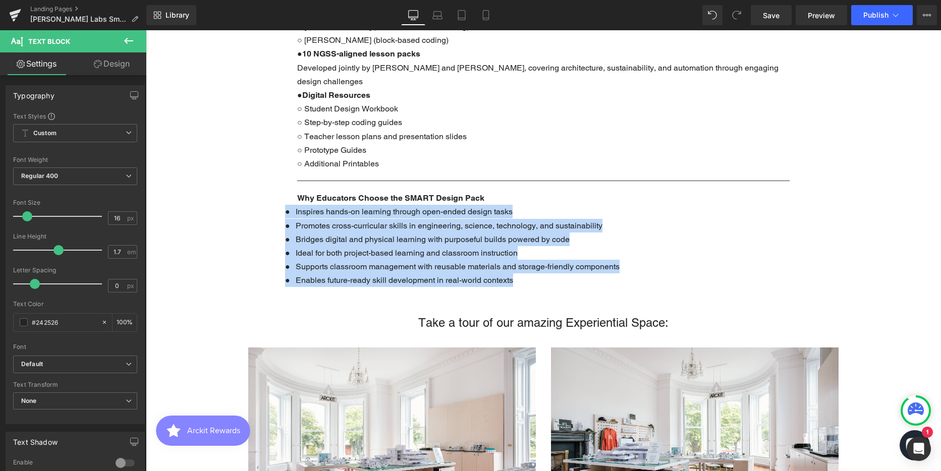
drag, startPoint x: 518, startPoint y: 264, endPoint x: 283, endPoint y: 194, distance: 245.3
click at [283, 194] on div "Text Block Parallax 400px The Future is Student-Built ARCKIT x [PERSON_NAME] La…" at bounding box center [543, 469] width 795 height 2116
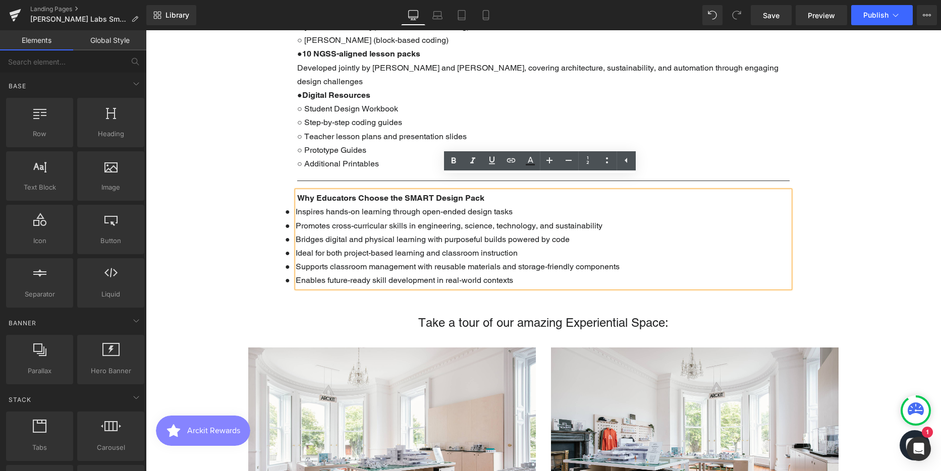
click at [284, 197] on div "Text Block Parallax 400px The Future is Student-Built ARCKIT x [PERSON_NAME] La…" at bounding box center [543, 469] width 795 height 2116
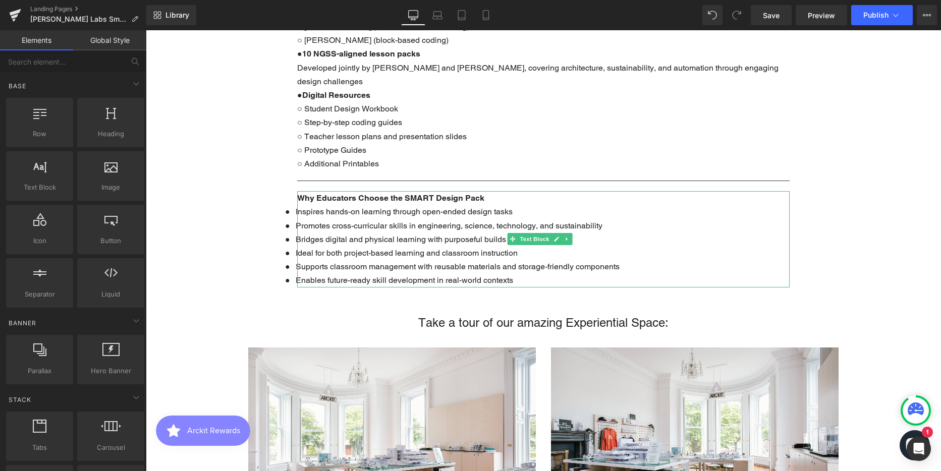
click at [294, 210] on span at bounding box center [293, 212] width 6 height 5
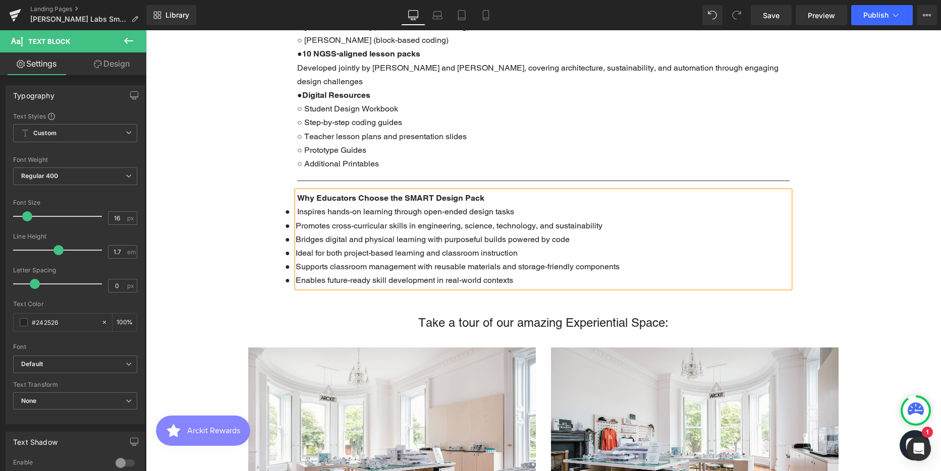
click at [489, 191] on p "Why Educators Choose the SMART Design Pack" at bounding box center [543, 198] width 493 height 14
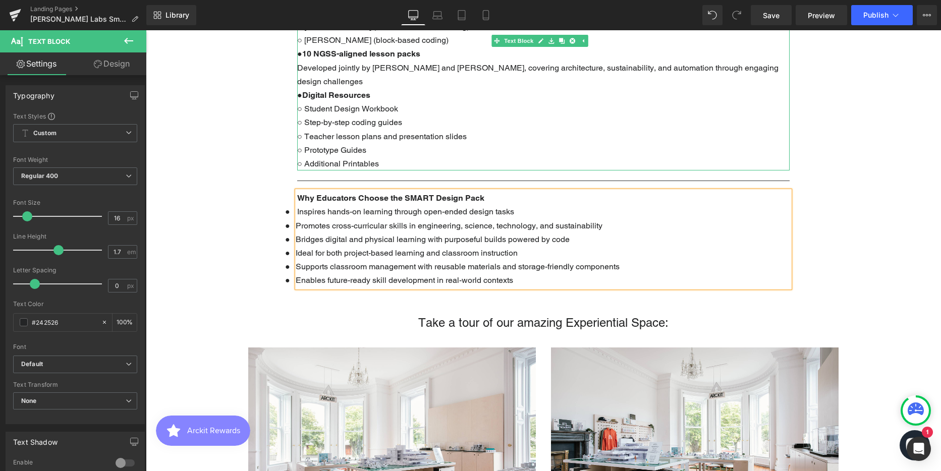
click at [302, 90] on b "Digital Resources" at bounding box center [336, 95] width 68 height 10
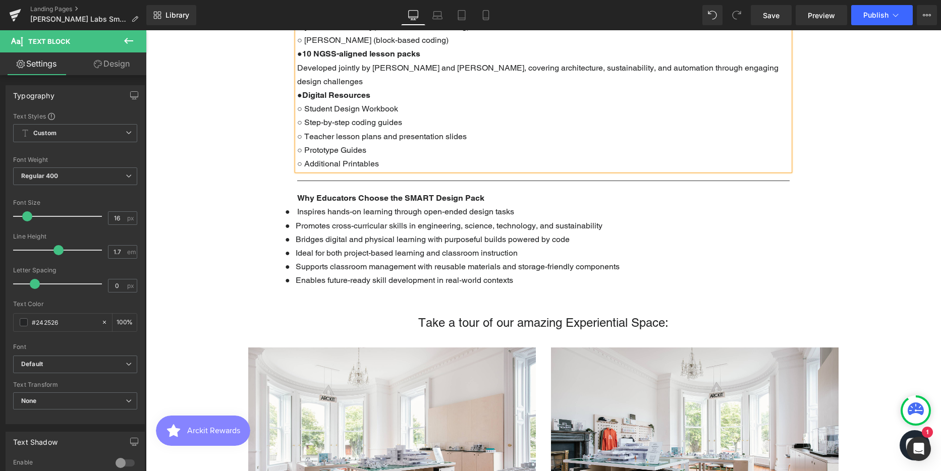
scroll to position [649, 0]
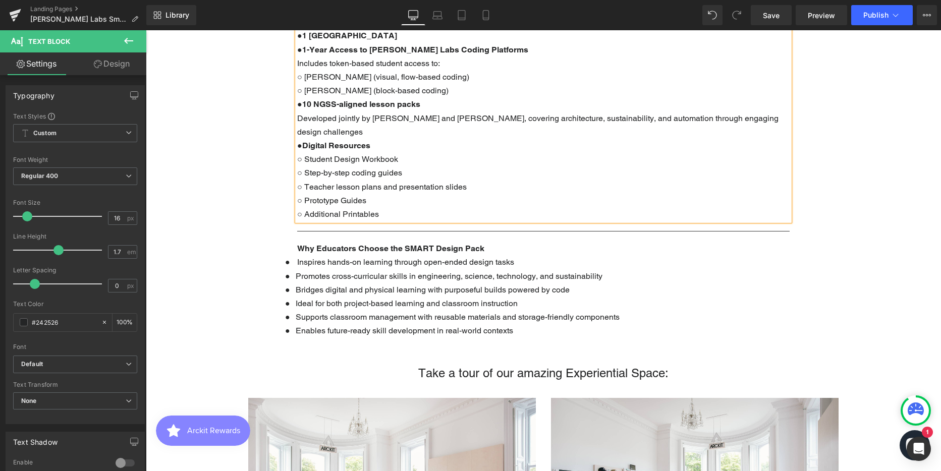
click at [301, 103] on p "● 10 NGSS-aligned lesson packs Developed jointly by [PERSON_NAME] and [PERSON_N…" at bounding box center [543, 117] width 493 height 41
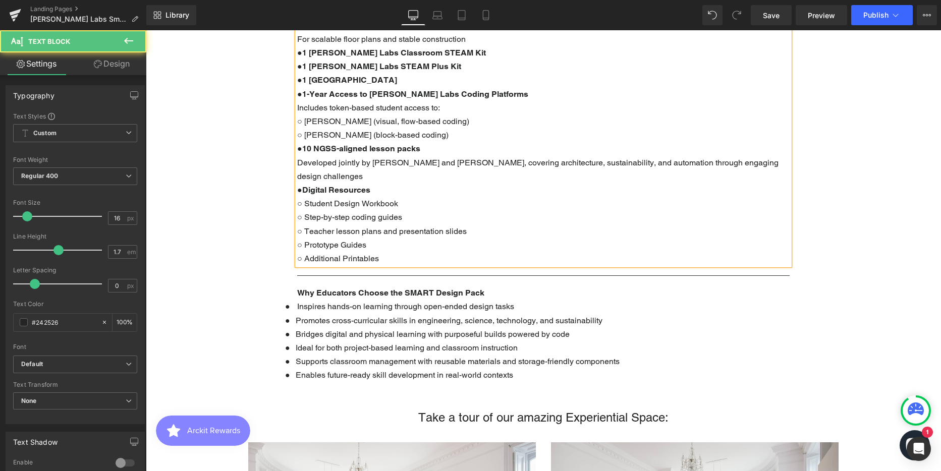
scroll to position [548, 0]
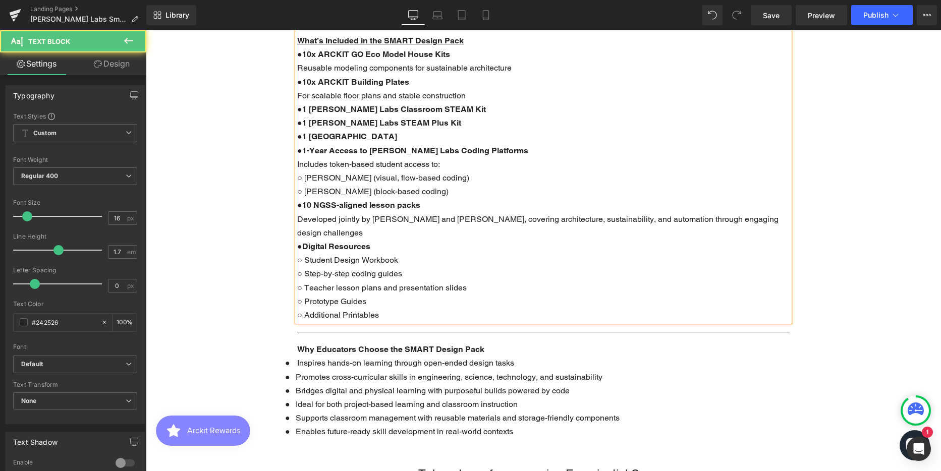
click at [303, 150] on b "1-Year Access to [PERSON_NAME] Labs Coding Platforms" at bounding box center [415, 151] width 226 height 10
click at [302, 137] on b "1 [GEOGRAPHIC_DATA]" at bounding box center [349, 137] width 95 height 10
click at [302, 121] on b "1 [PERSON_NAME] Labs STEAM Plus Kit" at bounding box center [381, 123] width 159 height 10
click at [302, 110] on b "1 [PERSON_NAME] Labs Classroom STEAM Kit" at bounding box center [394, 109] width 184 height 10
click at [303, 82] on b "10x ARCKIT Building Plates" at bounding box center [355, 82] width 107 height 10
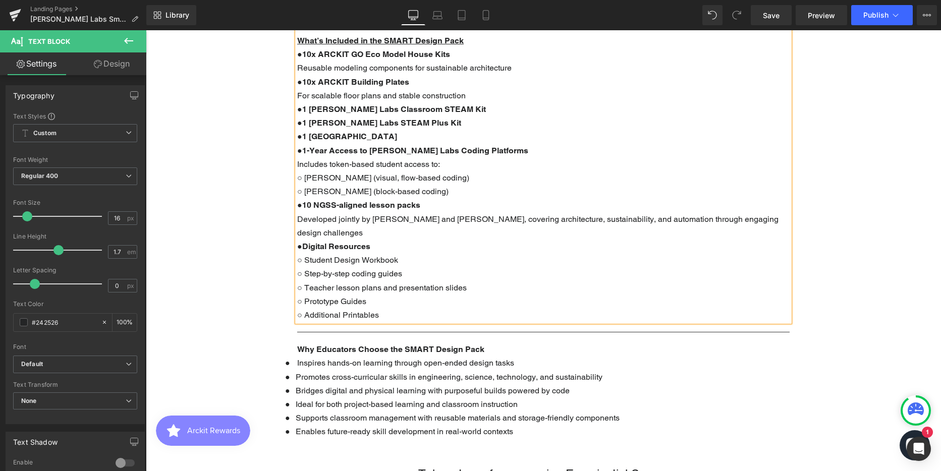
click at [303, 56] on b "10x ARCKIT GO Eco Model House Kits" at bounding box center [376, 54] width 148 height 10
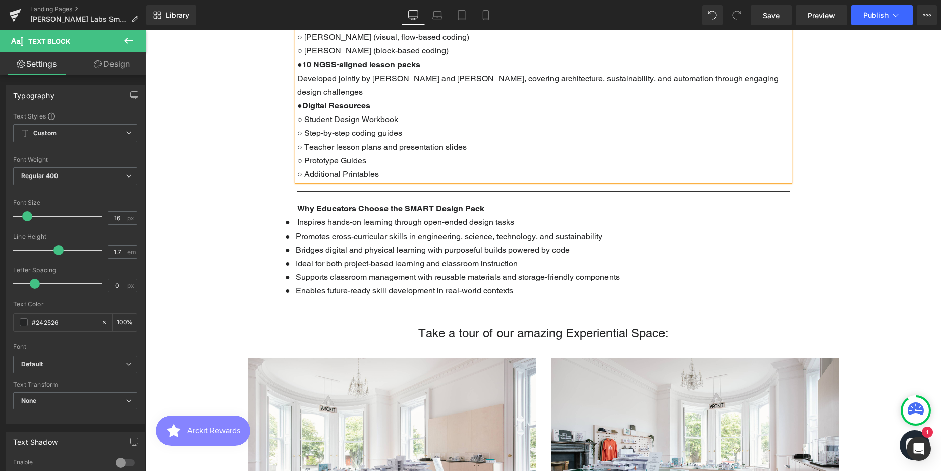
scroll to position [699, 0]
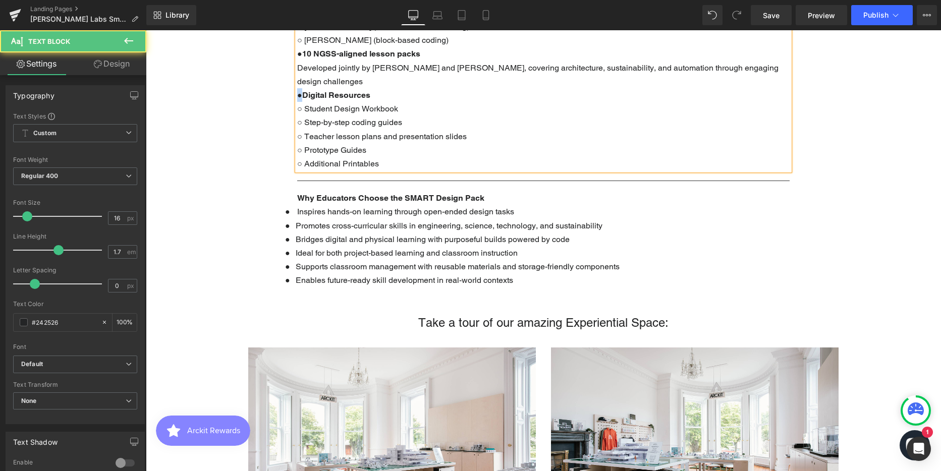
click at [299, 88] on p "● Digital Resources" at bounding box center [543, 95] width 493 height 14
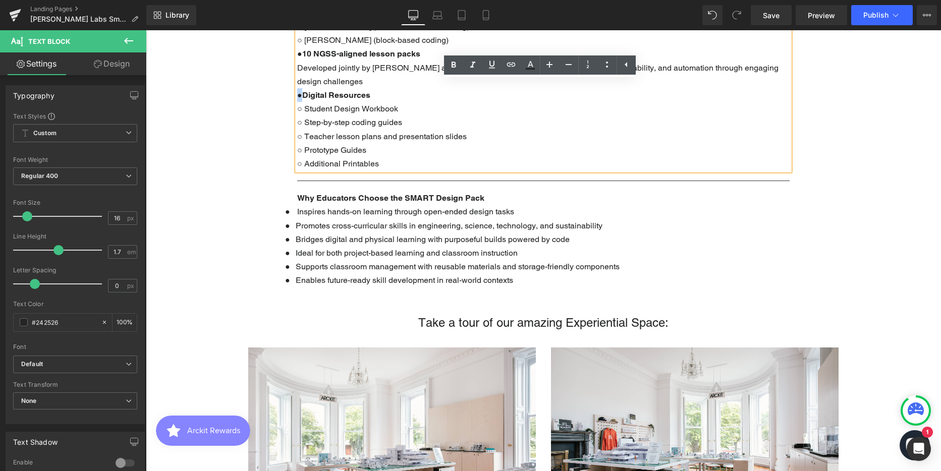
copy p "●"
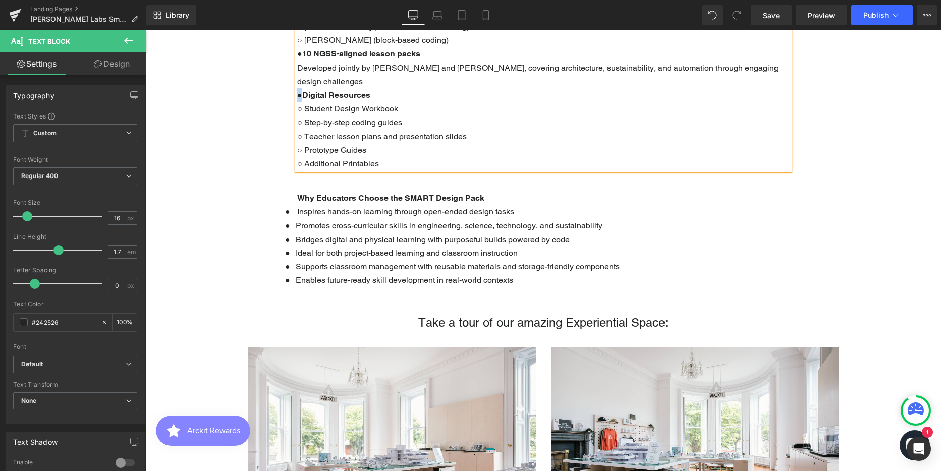
click at [294, 207] on span "●" at bounding box center [291, 211] width 12 height 9
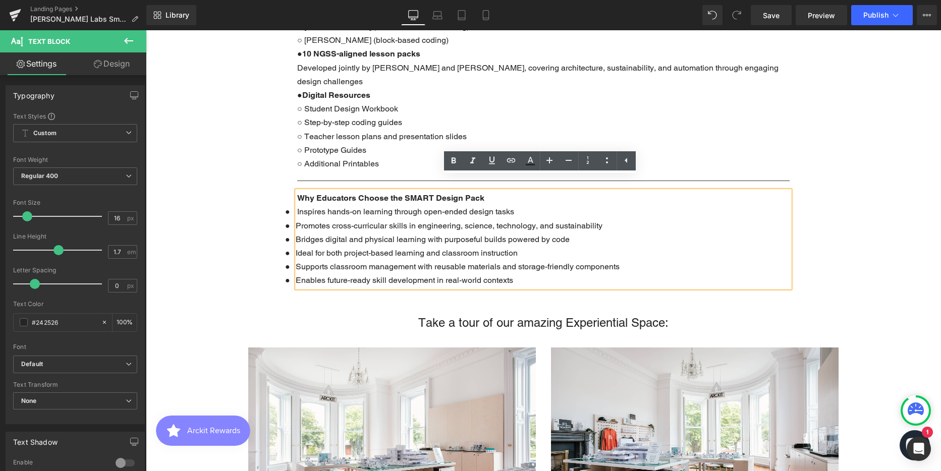
click at [294, 210] on span at bounding box center [293, 212] width 7 height 5
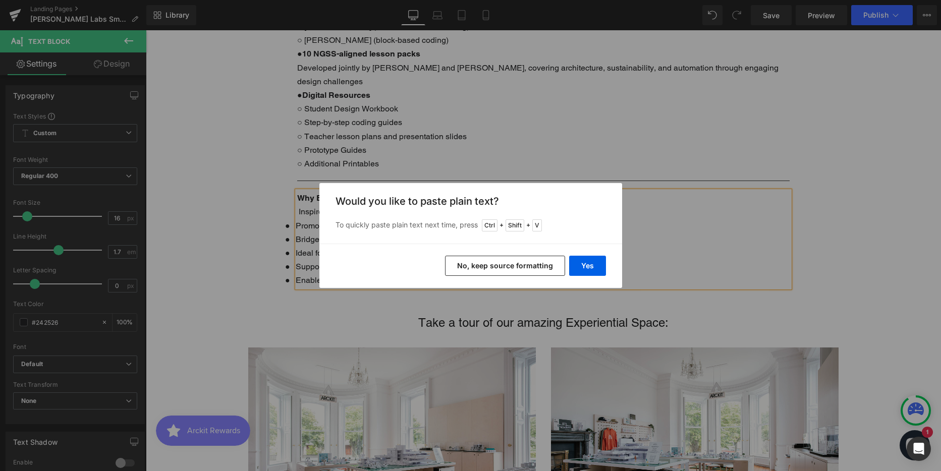
click at [485, 264] on button "No, keep source formatting" at bounding box center [505, 266] width 120 height 20
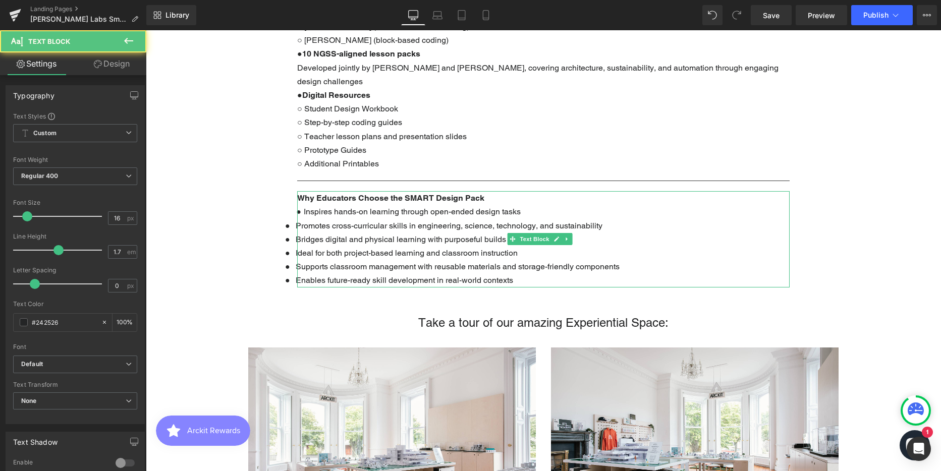
click at [300, 207] on span "●" at bounding box center [298, 212] width 5 height 10
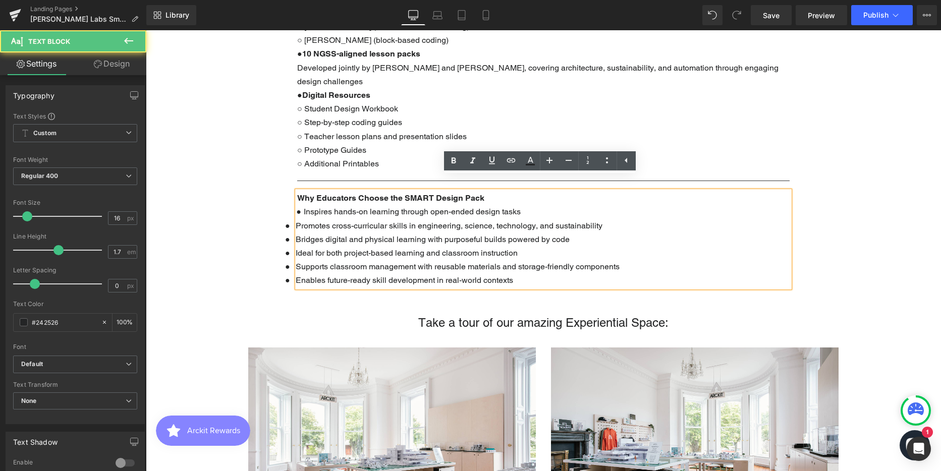
click at [295, 225] on span at bounding box center [293, 227] width 6 height 5
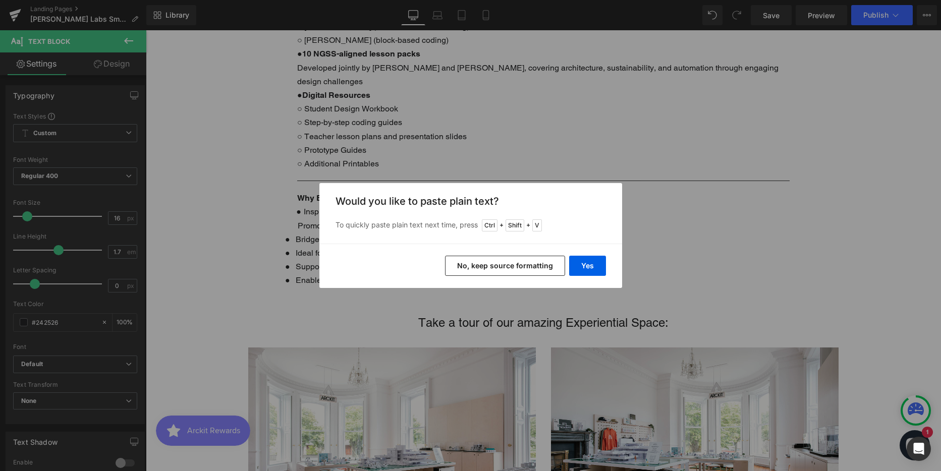
click at [505, 263] on button "No, keep source formatting" at bounding box center [505, 266] width 120 height 20
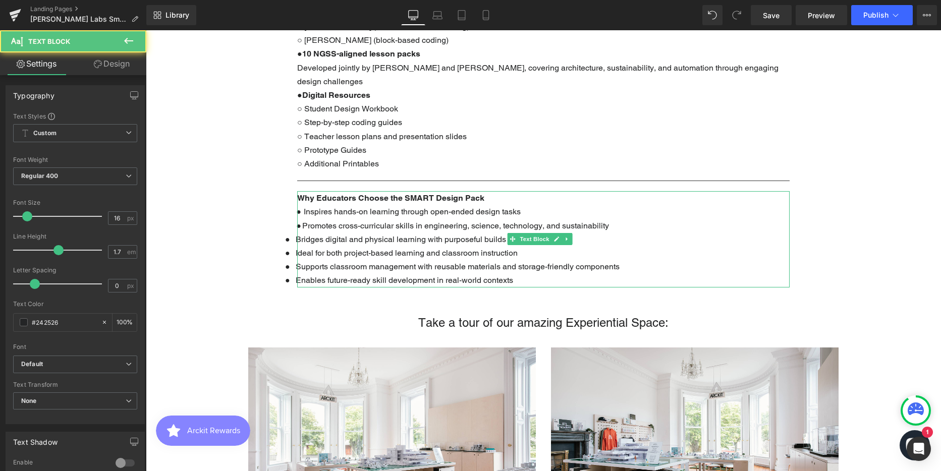
click at [296, 235] on span "Bridges digital and physical learning with purposeful builds powered by code" at bounding box center [433, 240] width 274 height 10
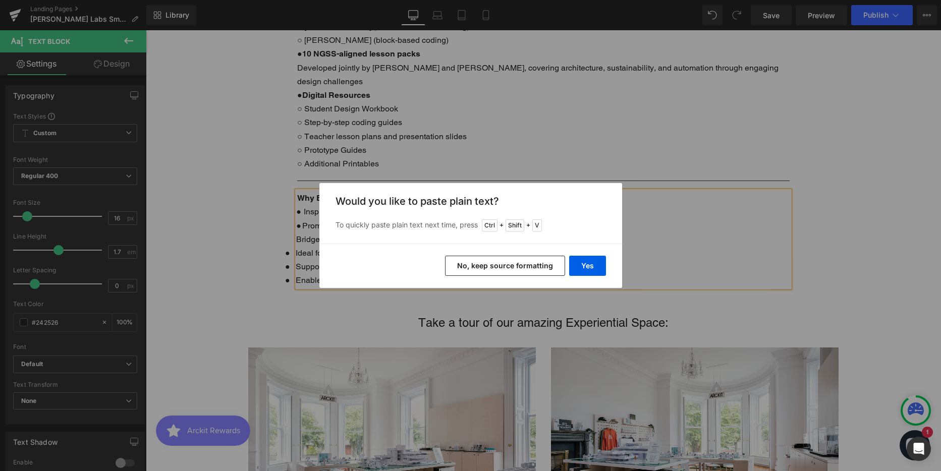
click at [487, 265] on button "No, keep source formatting" at bounding box center [505, 266] width 120 height 20
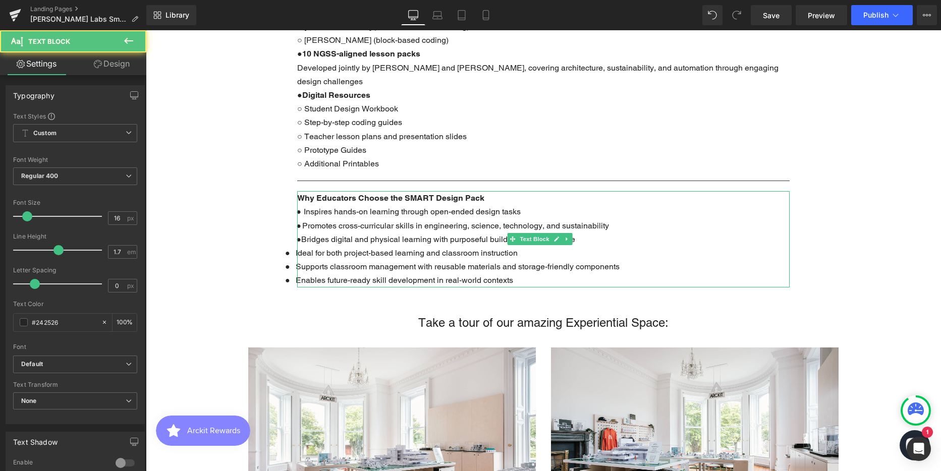
click at [303, 235] on span "Bridges digital and physical learning with purposeful builds powered by code" at bounding box center [438, 240] width 274 height 10
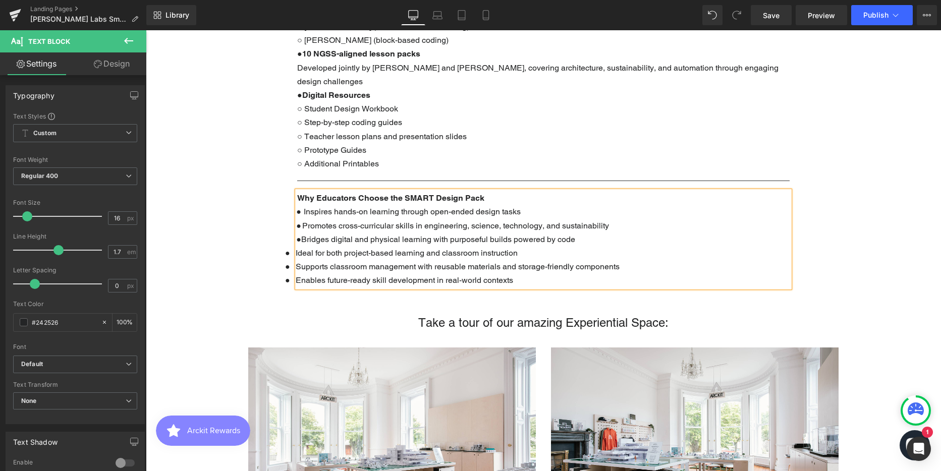
click at [296, 248] on span "Ideal for both project-based learning and classroom instruction" at bounding box center [407, 253] width 222 height 10
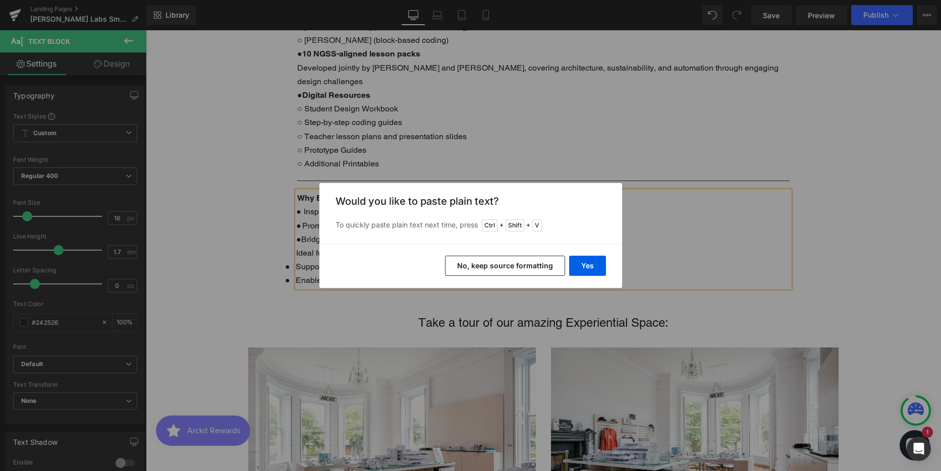
click at [504, 265] on button "No, keep source formatting" at bounding box center [505, 266] width 120 height 20
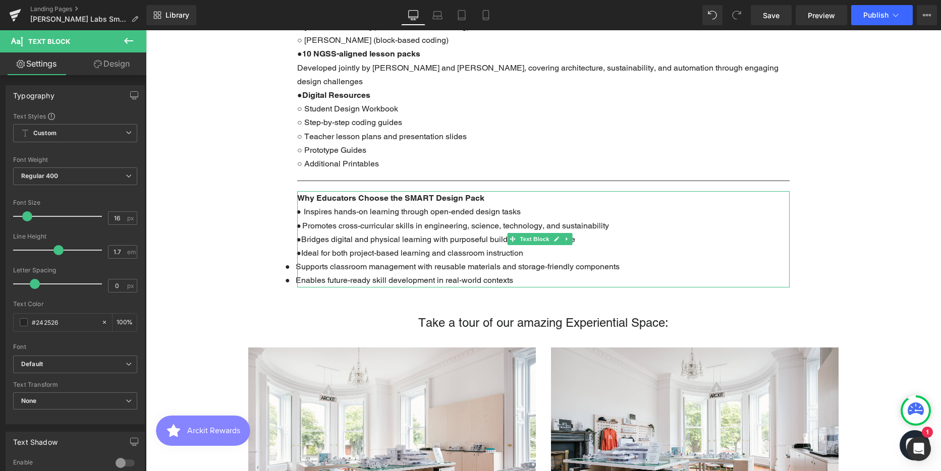
click at [303, 248] on span "Ideal for both project-based learning and classroom instruction" at bounding box center [412, 253] width 222 height 10
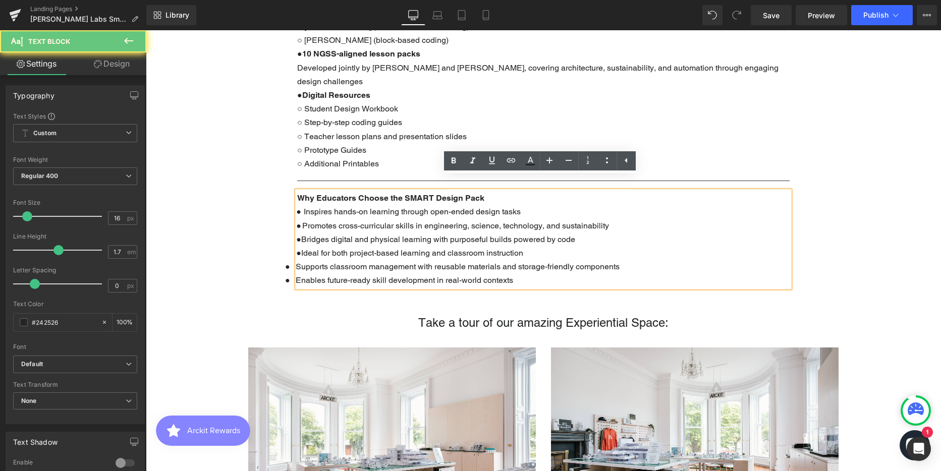
click at [300, 248] on span "●" at bounding box center [298, 253] width 5 height 10
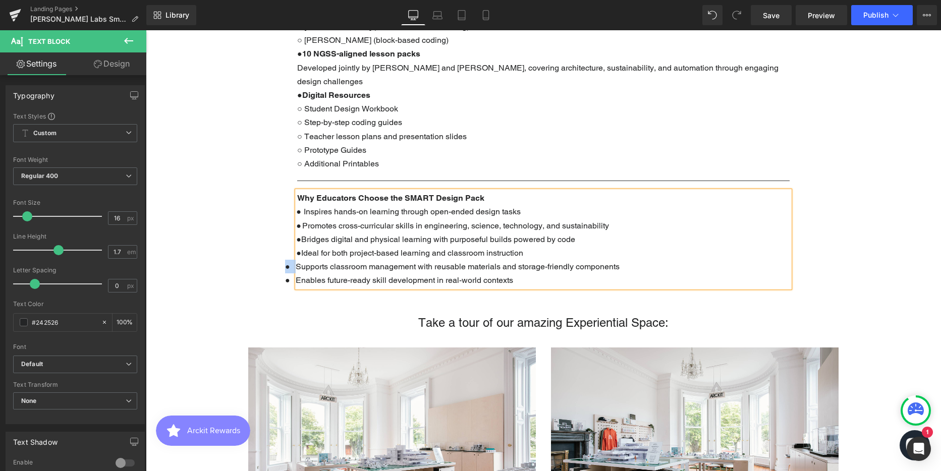
drag, startPoint x: 296, startPoint y: 254, endPoint x: 284, endPoint y: 253, distance: 11.6
click at [284, 253] on div "Text Block Parallax 400px The Future is Student-Built ARCKIT x [PERSON_NAME] La…" at bounding box center [543, 469] width 795 height 2116
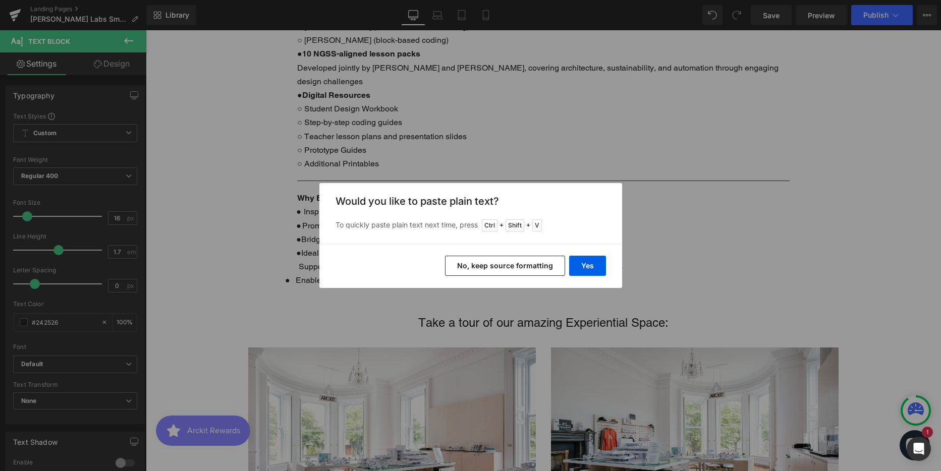
click at [509, 263] on button "No, keep source formatting" at bounding box center [505, 266] width 120 height 20
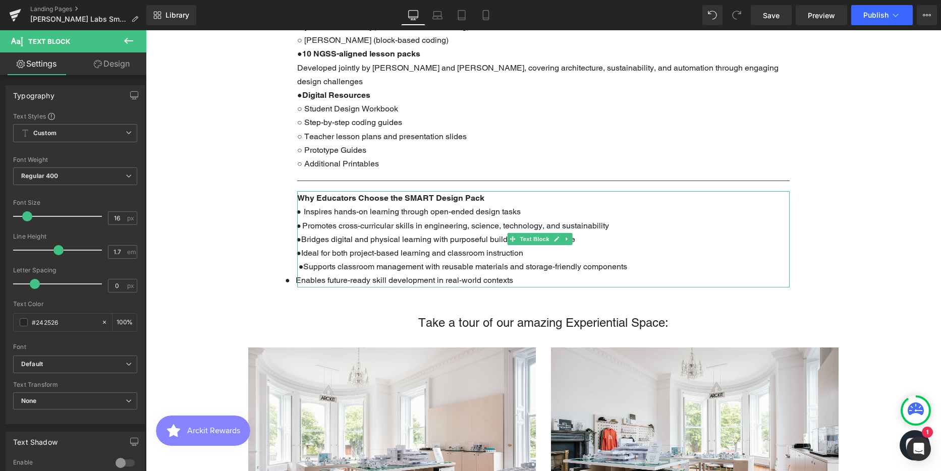
click at [300, 262] on span "●" at bounding box center [301, 267] width 5 height 10
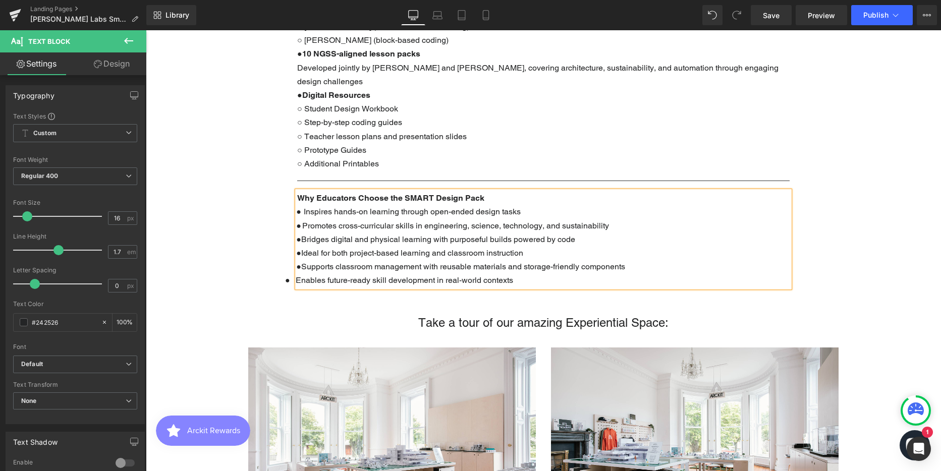
click at [300, 262] on span "●" at bounding box center [298, 267] width 5 height 10
drag, startPoint x: 297, startPoint y: 264, endPoint x: 280, endPoint y: 265, distance: 17.2
click at [280, 265] on div "Text Block Parallax 400px The Future is Student-Built ARCKIT x [PERSON_NAME] La…" at bounding box center [543, 469] width 795 height 2116
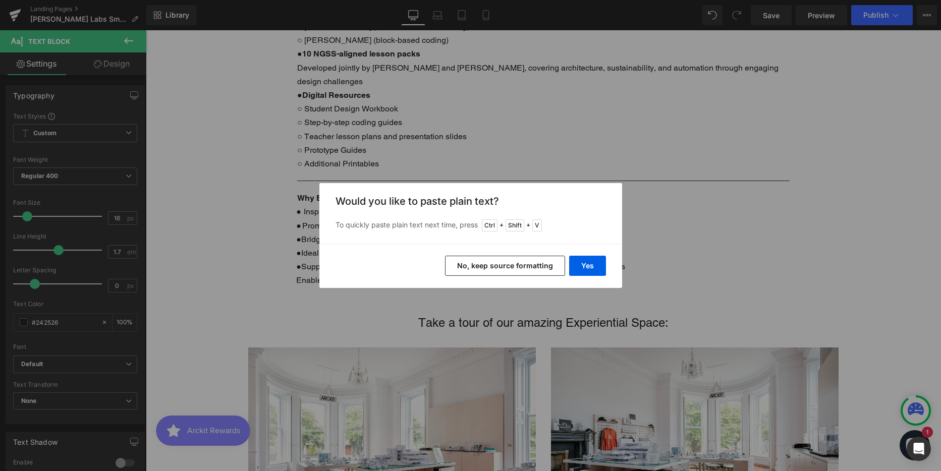
click at [542, 262] on button "No, keep source formatting" at bounding box center [505, 266] width 120 height 20
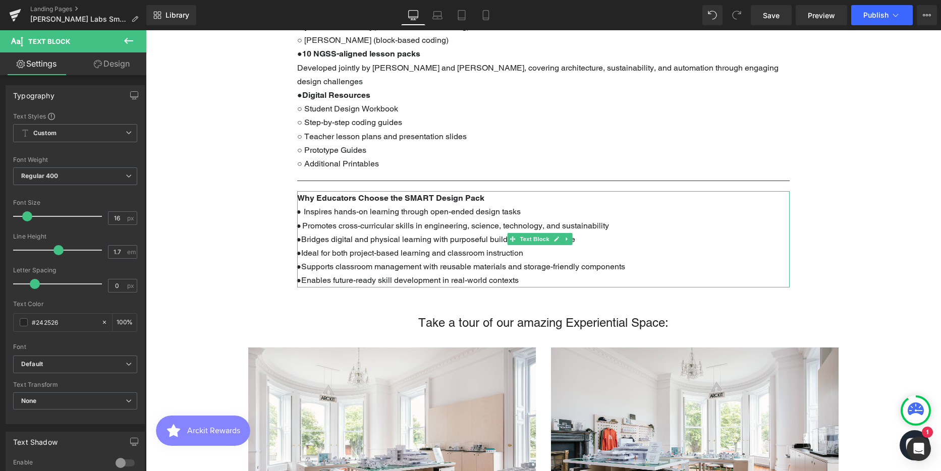
click at [301, 276] on span "●" at bounding box center [298, 281] width 5 height 10
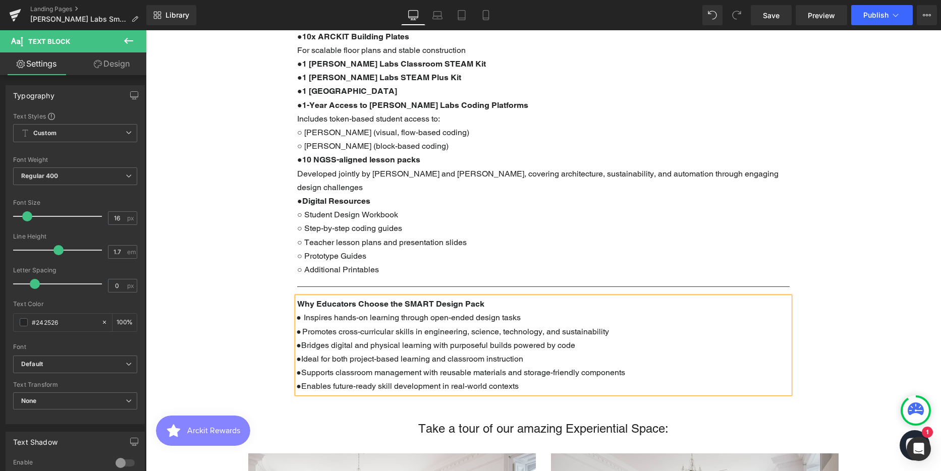
scroll to position [598, 0]
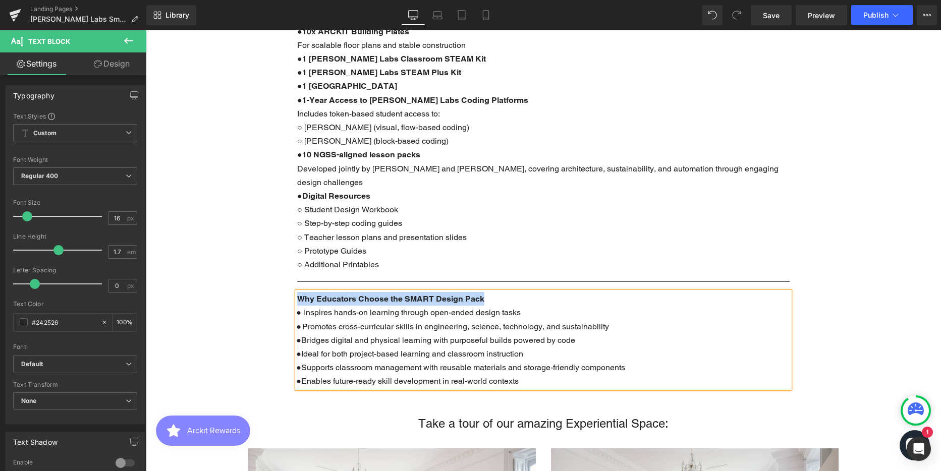
drag, startPoint x: 486, startPoint y: 283, endPoint x: 291, endPoint y: 285, distance: 194.3
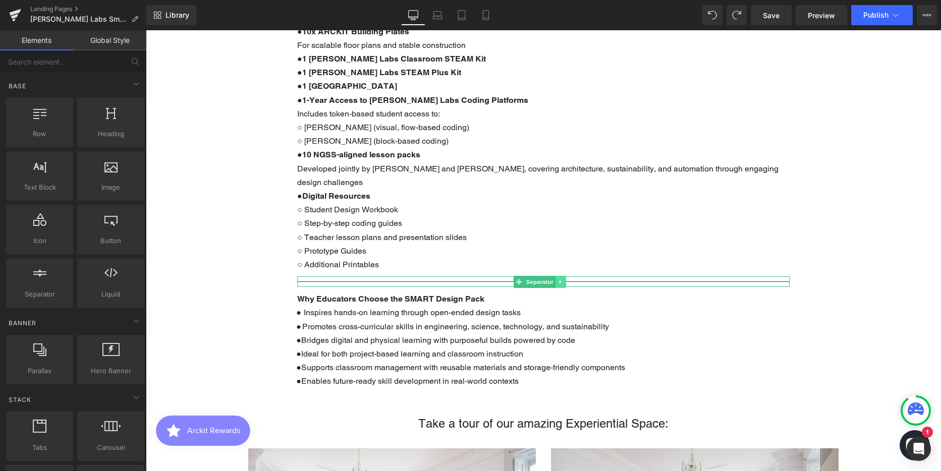
click at [561, 279] on icon at bounding box center [561, 282] width 6 height 6
click at [554, 279] on icon at bounding box center [556, 282] width 6 height 6
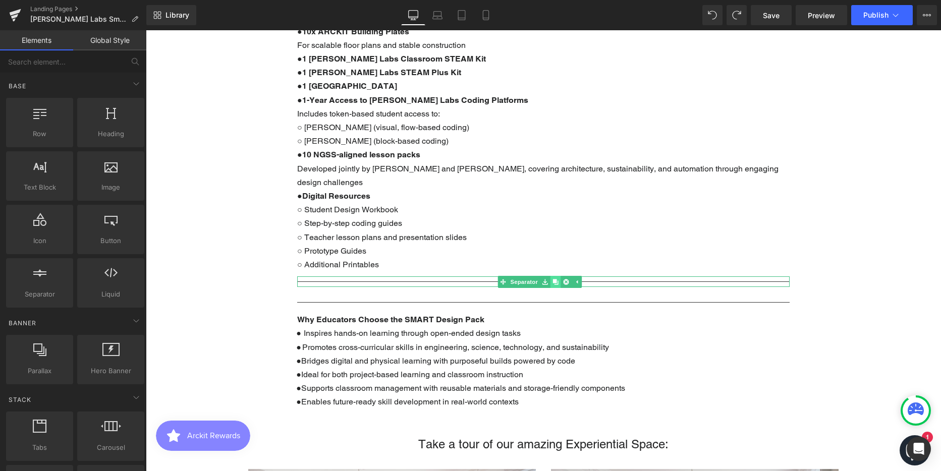
scroll to position [2656, 788]
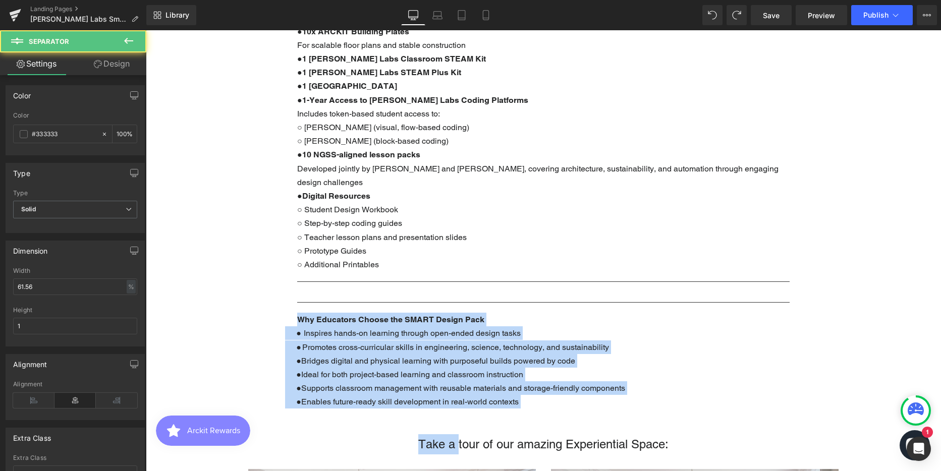
drag, startPoint x: 468, startPoint y: 290, endPoint x: 454, endPoint y: 407, distance: 117.9
drag, startPoint x: 454, startPoint y: 407, endPoint x: 491, endPoint y: 288, distance: 124.7
click at [491, 302] on hr at bounding box center [543, 305] width 493 height 6
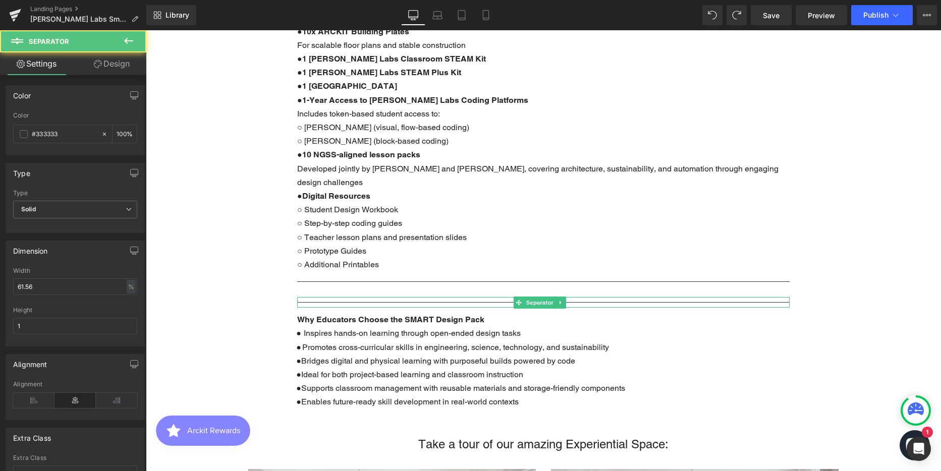
scroll to position [5, 5]
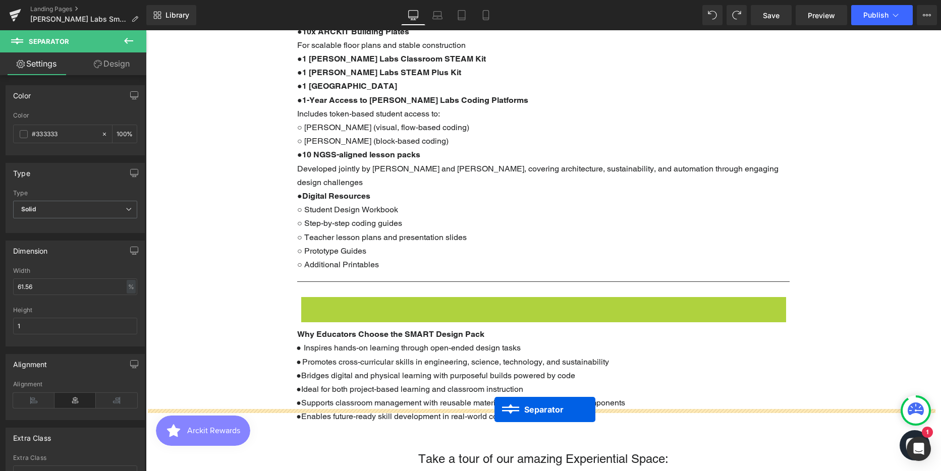
drag, startPoint x: 518, startPoint y: 285, endPoint x: 495, endPoint y: 410, distance: 126.9
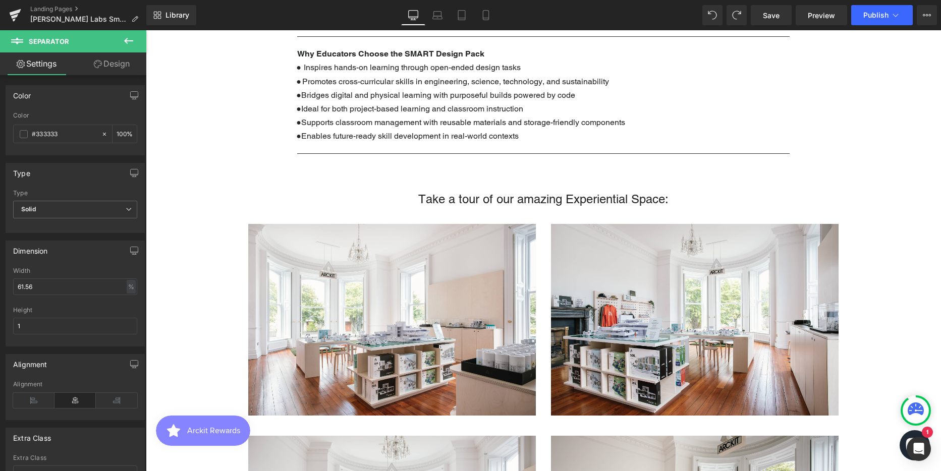
scroll to position [901, 0]
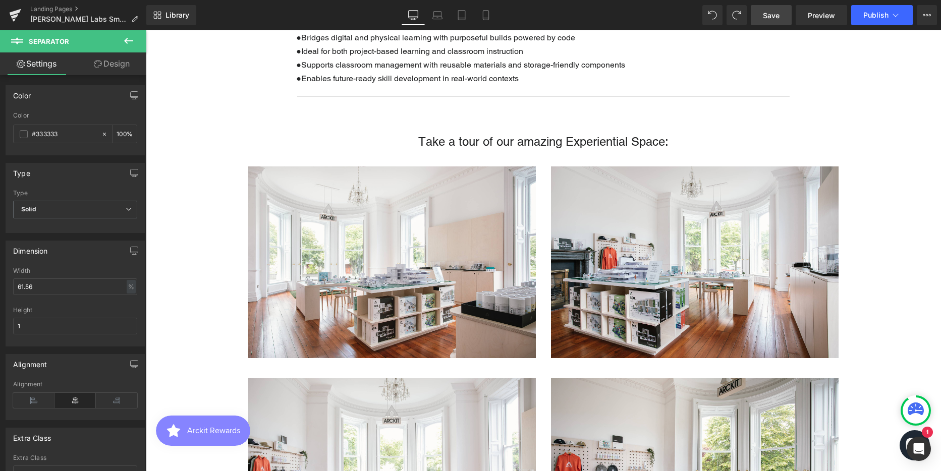
click at [773, 14] on span "Save" at bounding box center [771, 15] width 17 height 11
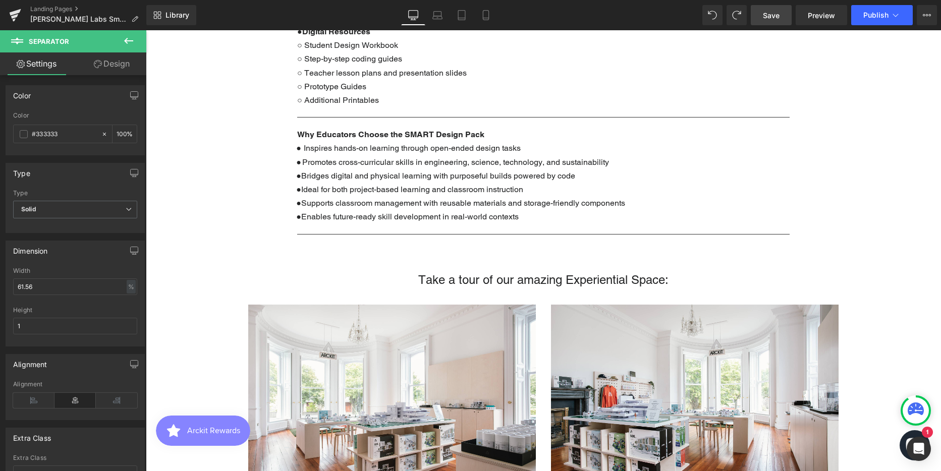
scroll to position [699, 0]
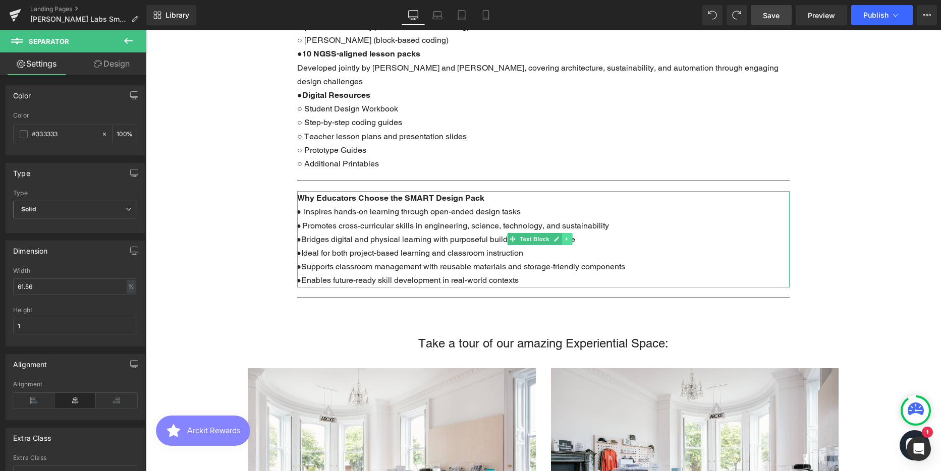
click at [566, 238] on icon at bounding box center [567, 240] width 2 height 4
click at [562, 237] on icon at bounding box center [562, 240] width 6 height 6
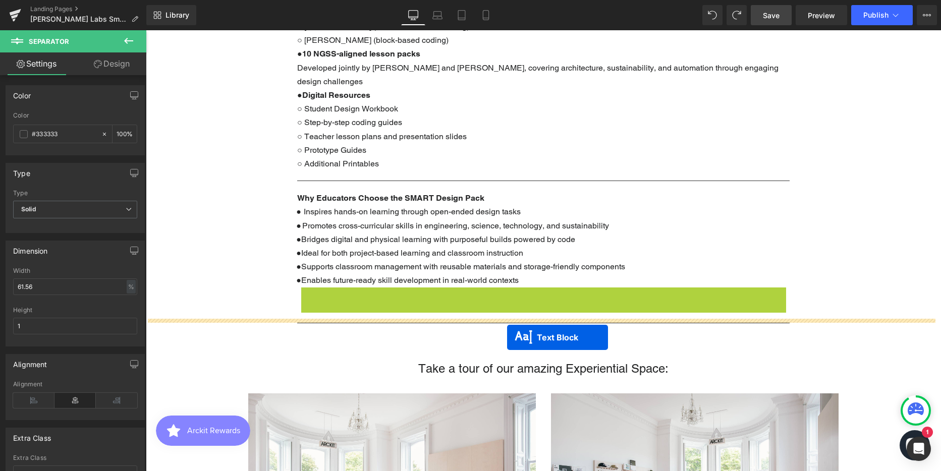
scroll to position [2681, 788]
drag, startPoint x: 512, startPoint y: 323, endPoint x: 493, endPoint y: 320, distance: 19.9
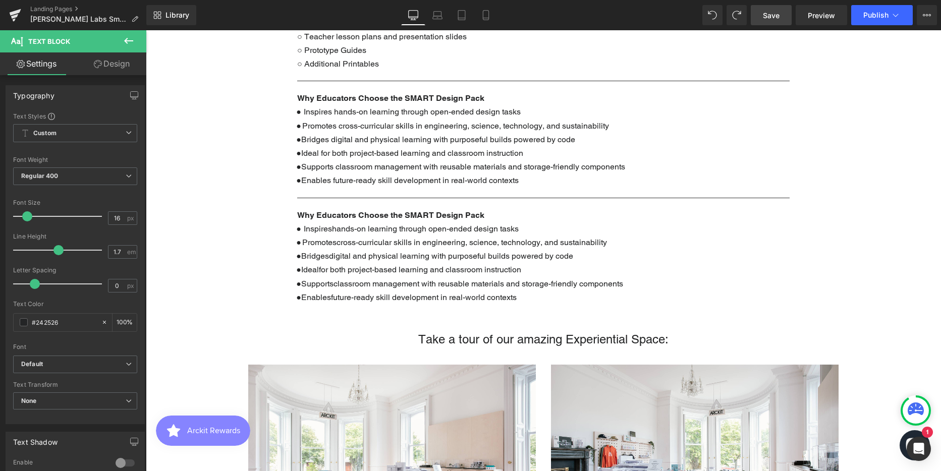
scroll to position [800, 0]
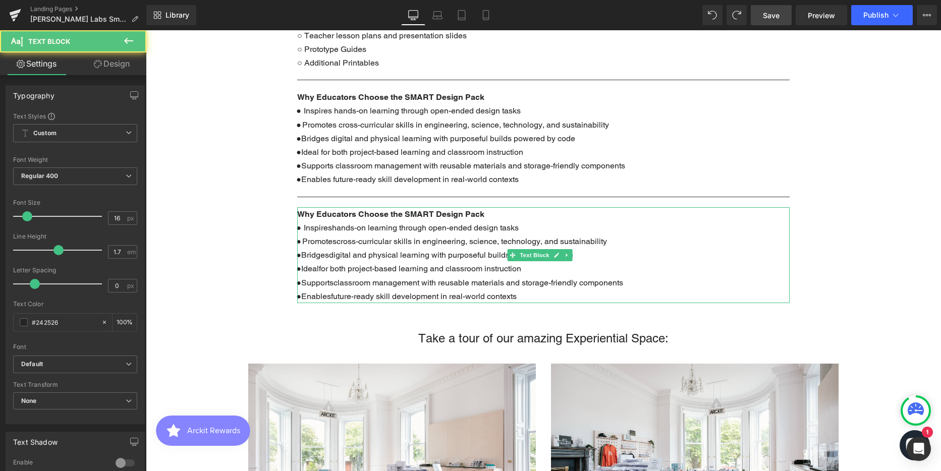
click at [519, 290] on p "● Enablesfuture-ready skill development in real-world contexts" at bounding box center [543, 297] width 493 height 14
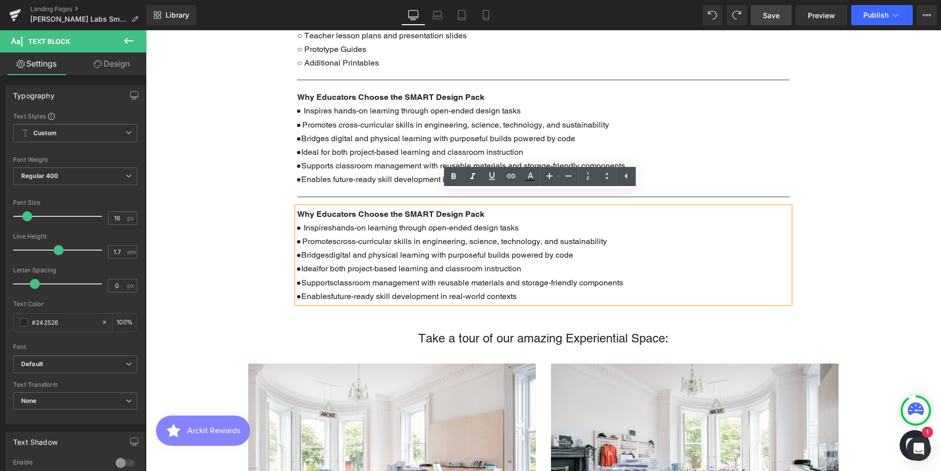
click at [418, 250] on span "Bridgesdigital and physical learning with purposeful builds powered by code" at bounding box center [437, 255] width 272 height 10
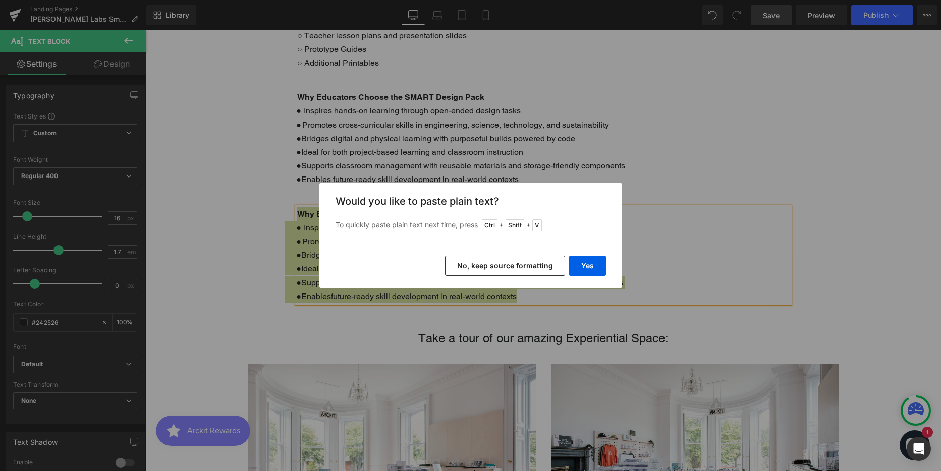
click at [537, 268] on button "No, keep source formatting" at bounding box center [505, 266] width 120 height 20
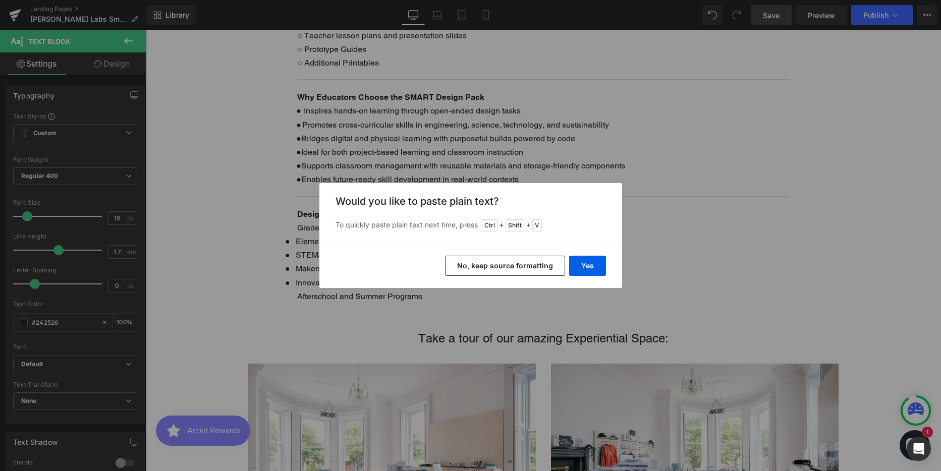
scroll to position [5, 5]
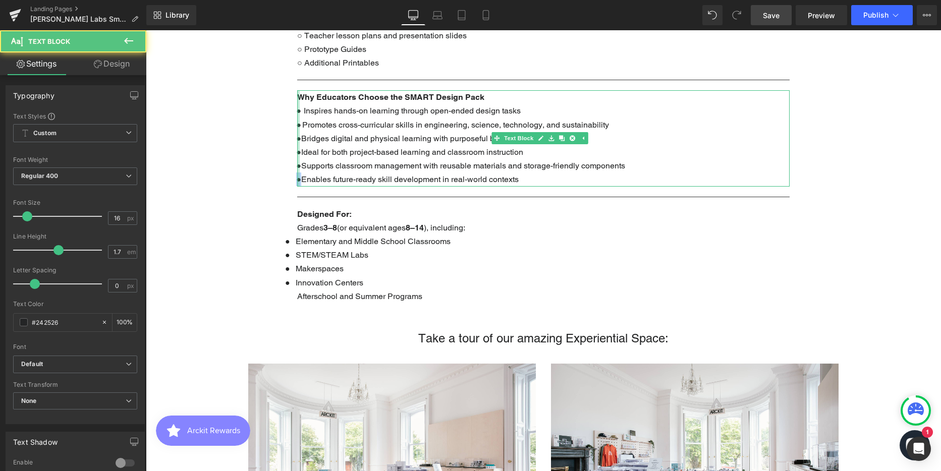
click at [297, 166] on div "Why Educators Choose the SMART Design Pack ● Inspires hands-on learning through…" at bounding box center [543, 138] width 493 height 96
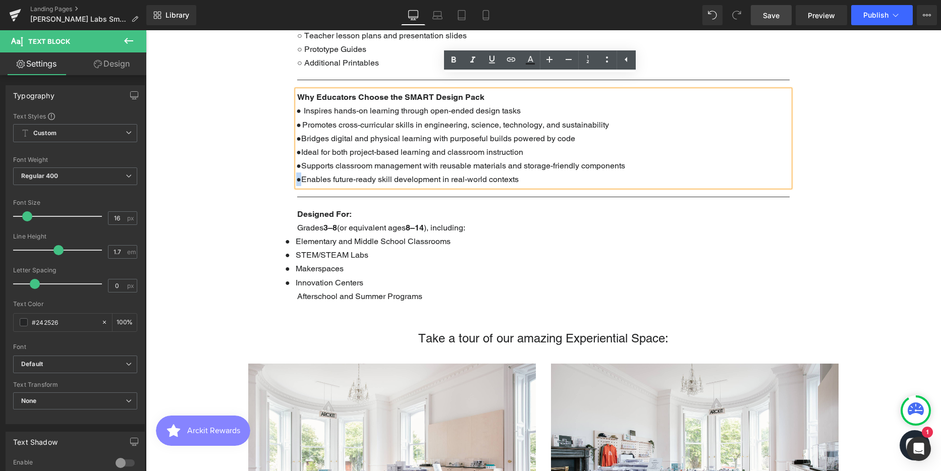
copy span "●"
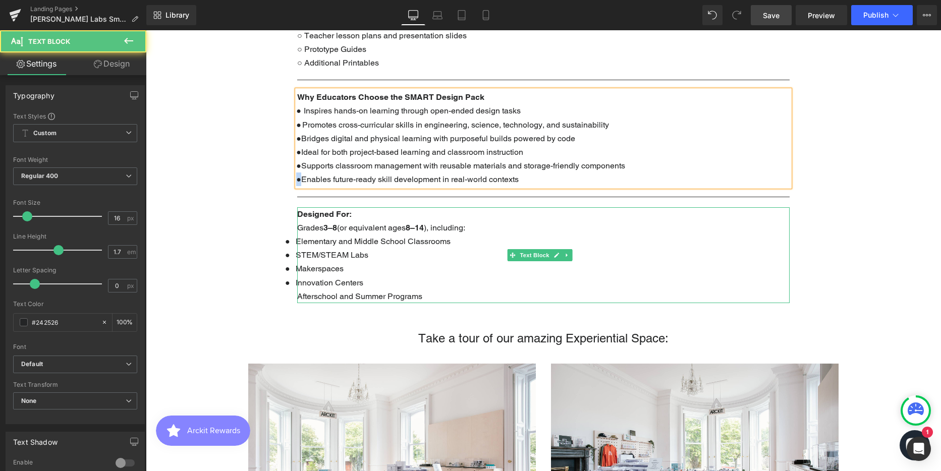
drag, startPoint x: 296, startPoint y: 227, endPoint x: 286, endPoint y: 227, distance: 10.6
click at [297, 235] on p "● Elementary and Middle School Classrooms" at bounding box center [543, 242] width 493 height 14
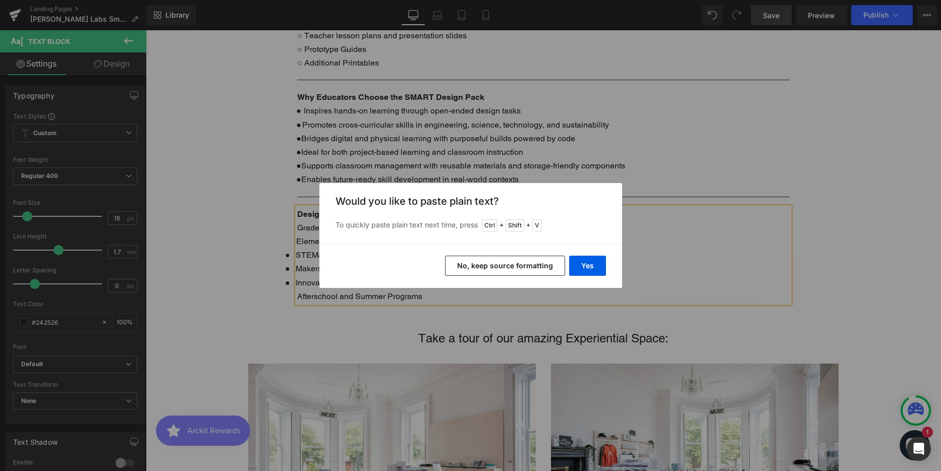
click at [489, 271] on button "No, keep source formatting" at bounding box center [505, 266] width 120 height 20
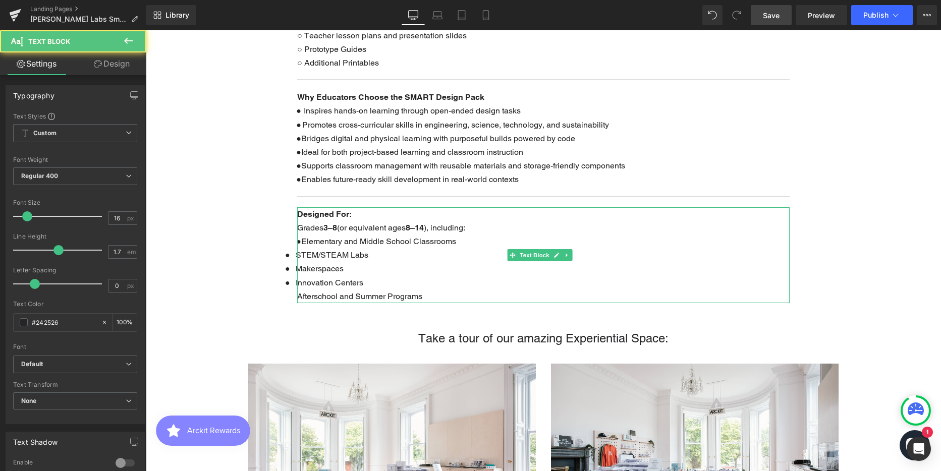
click at [301, 237] on span "Elementary and Middle School Classrooms" at bounding box center [378, 242] width 155 height 10
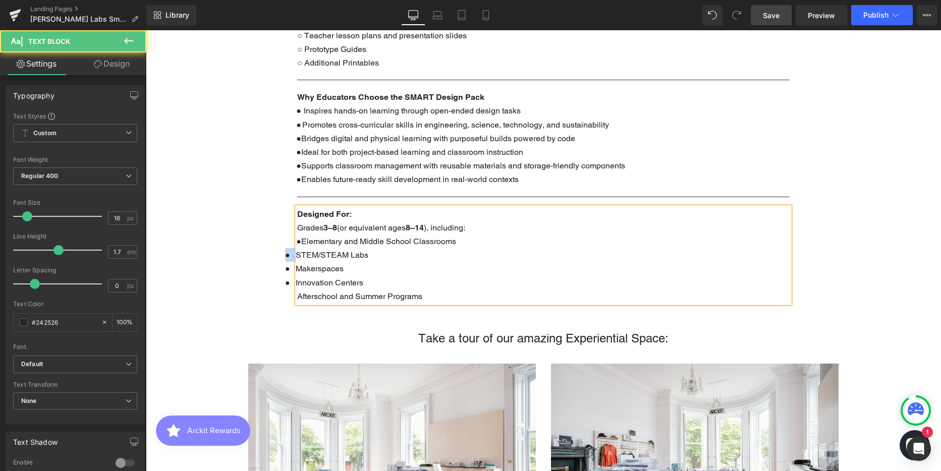
drag, startPoint x: 296, startPoint y: 242, endPoint x: 278, endPoint y: 242, distance: 18.2
click at [278, 242] on div "Text Block Parallax 400px The Future is Student-Built ARCKIT x [PERSON_NAME] La…" at bounding box center [543, 426] width 795 height 2232
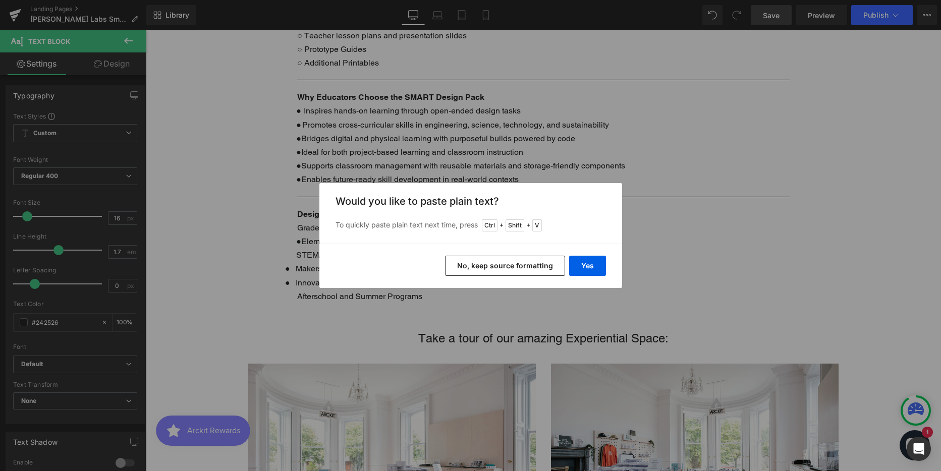
click at [483, 262] on button "No, keep source formatting" at bounding box center [505, 266] width 120 height 20
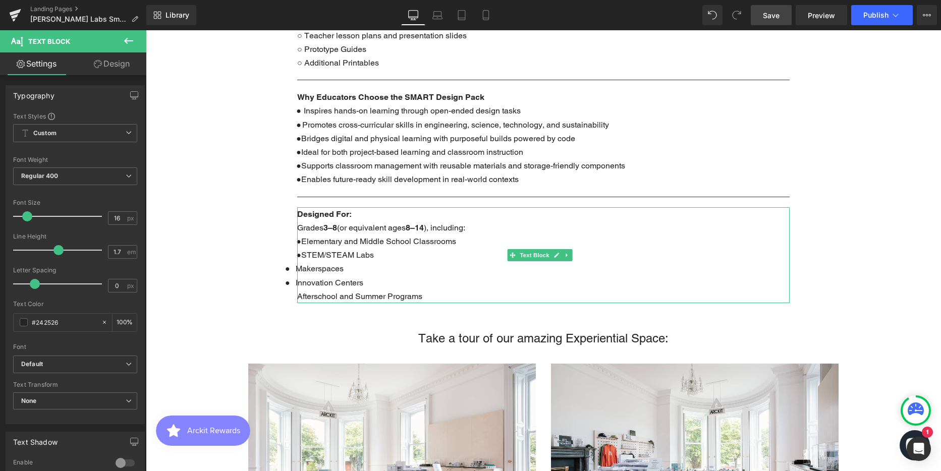
click at [302, 250] on span "STEM/STEAM Labs" at bounding box center [337, 255] width 73 height 10
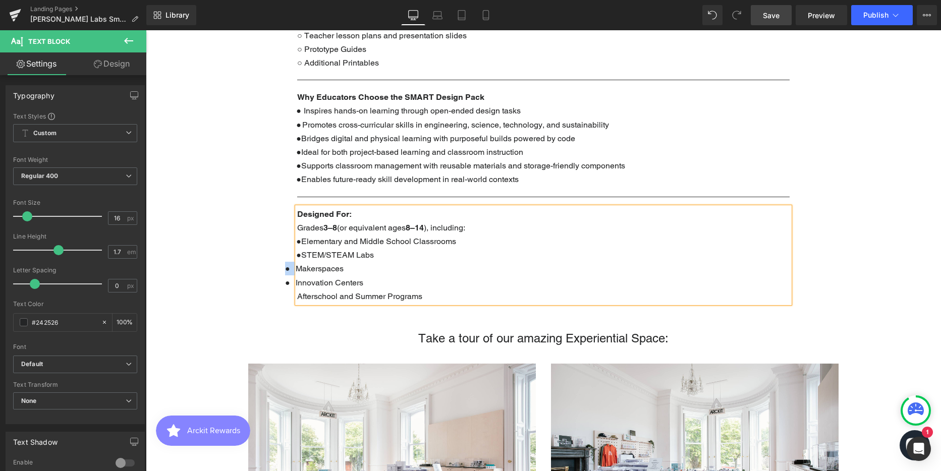
drag, startPoint x: 295, startPoint y: 256, endPoint x: 270, endPoint y: 256, distance: 24.7
click at [270, 256] on div "Text Block Parallax 400px The Future is Student-Built ARCKIT x [PERSON_NAME] La…" at bounding box center [543, 426] width 795 height 2232
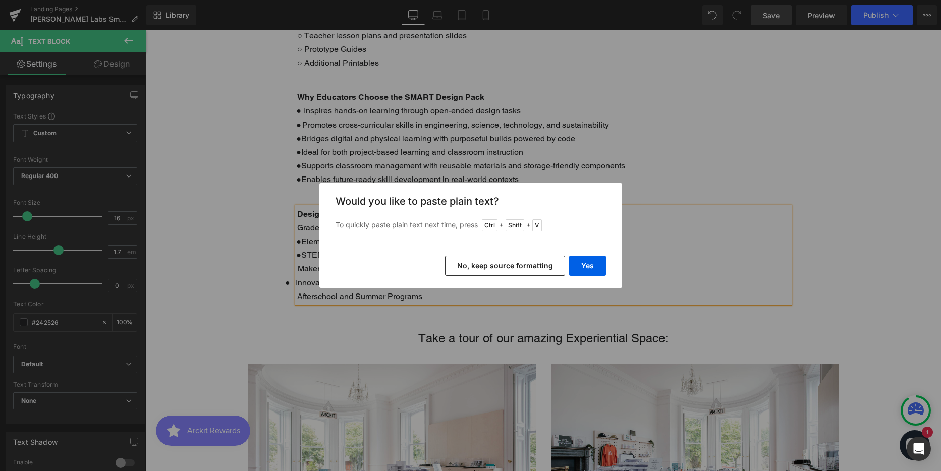
drag, startPoint x: 476, startPoint y: 263, endPoint x: 329, endPoint y: 233, distance: 150.5
click at [476, 263] on button "No, keep source formatting" at bounding box center [505, 266] width 120 height 20
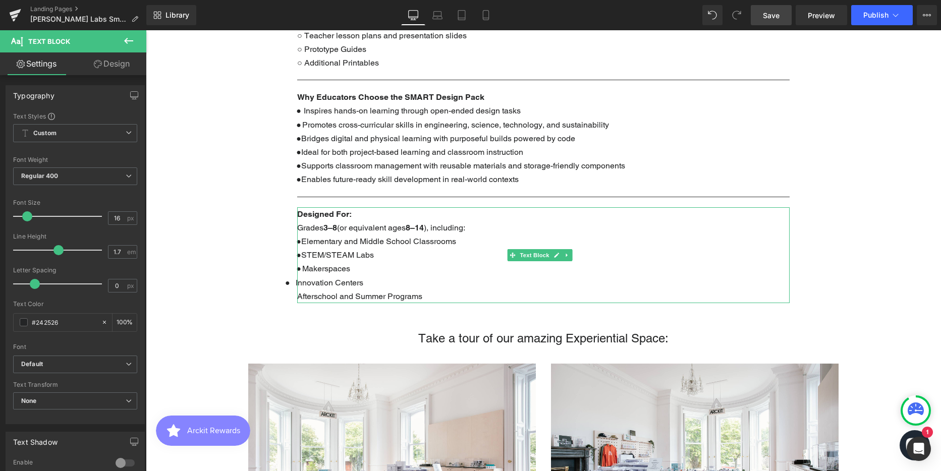
click at [301, 267] on span at bounding box center [301, 269] width 1 height 5
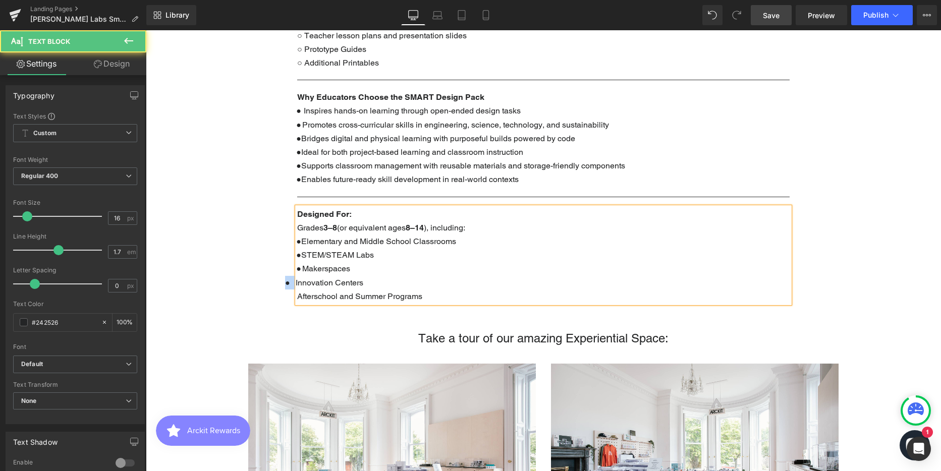
drag, startPoint x: 295, startPoint y: 267, endPoint x: 268, endPoint y: 264, distance: 27.4
click at [268, 264] on div "Text Block Parallax 400px The Future is Student-Built ARCKIT x [PERSON_NAME] La…" at bounding box center [543, 426] width 795 height 2232
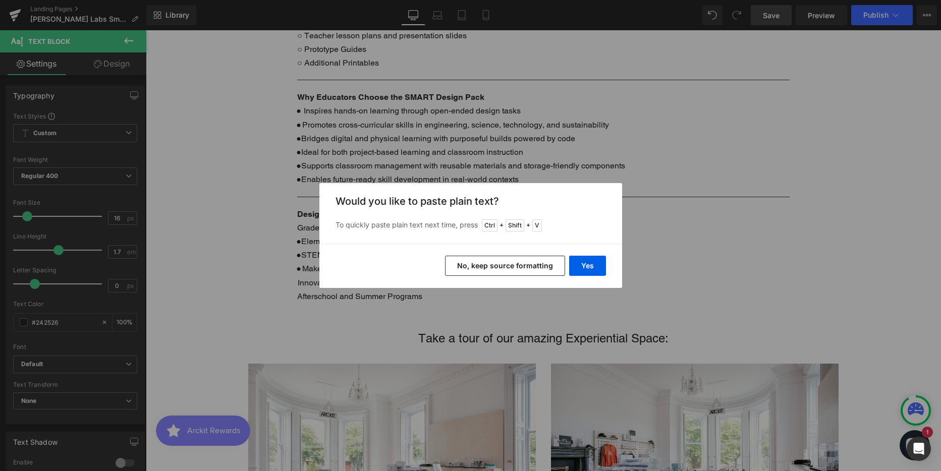
click at [501, 266] on button "No, keep source formatting" at bounding box center [505, 266] width 120 height 20
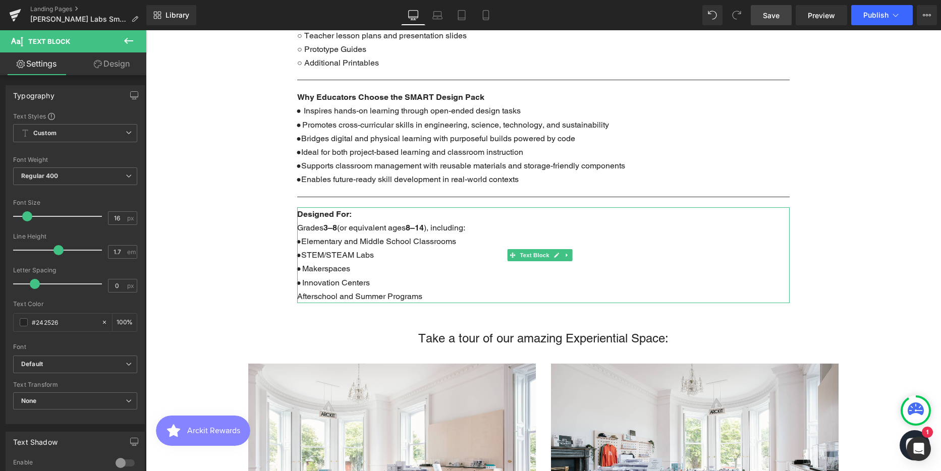
click at [303, 278] on span "Innovation Centers" at bounding box center [336, 283] width 68 height 10
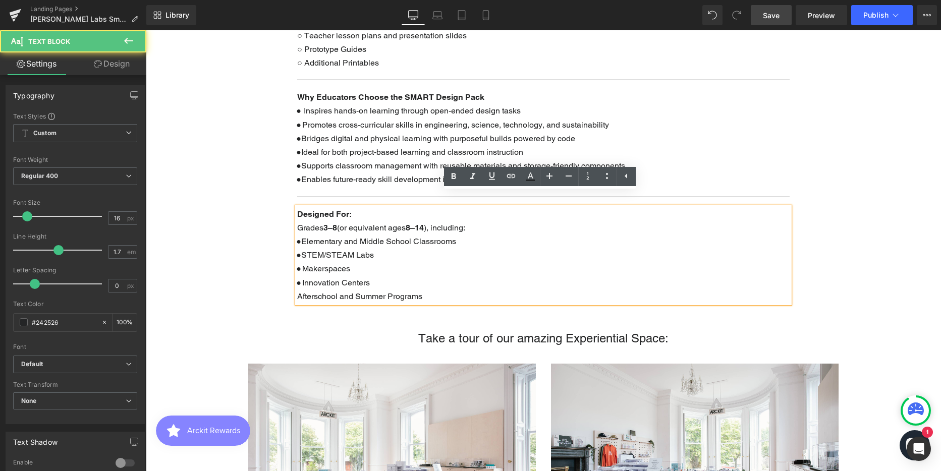
click at [304, 262] on p "● Makerspaces" at bounding box center [543, 269] width 493 height 14
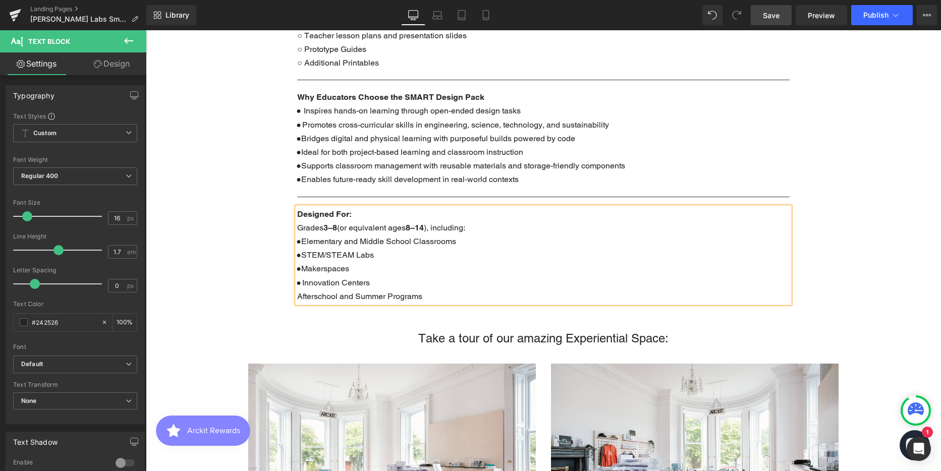
click at [297, 284] on div "Designed For: Grades 3–8 (or equivalent ages [DEMOGRAPHIC_DATA] ), including: ●…" at bounding box center [543, 255] width 493 height 96
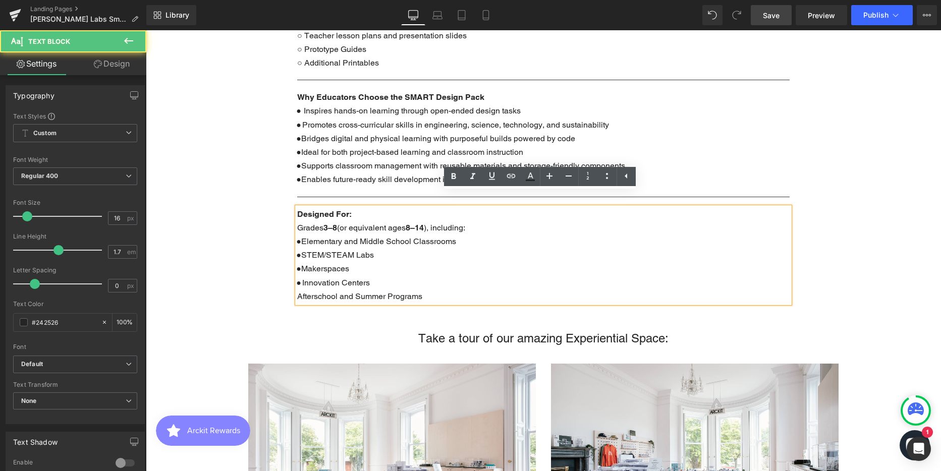
click at [297, 283] on div "Designed For: Grades 3–8 (or equivalent ages [DEMOGRAPHIC_DATA] ), including: ●…" at bounding box center [543, 255] width 493 height 96
click at [297, 282] on div "Designed For: Grades 3–8 (or equivalent ages [DEMOGRAPHIC_DATA] ), including: ●…" at bounding box center [543, 255] width 493 height 96
drag, startPoint x: 297, startPoint y: 281, endPoint x: 308, endPoint y: 278, distance: 11.7
click at [298, 292] on span "Afterschool and Summer Programs" at bounding box center [359, 297] width 125 height 10
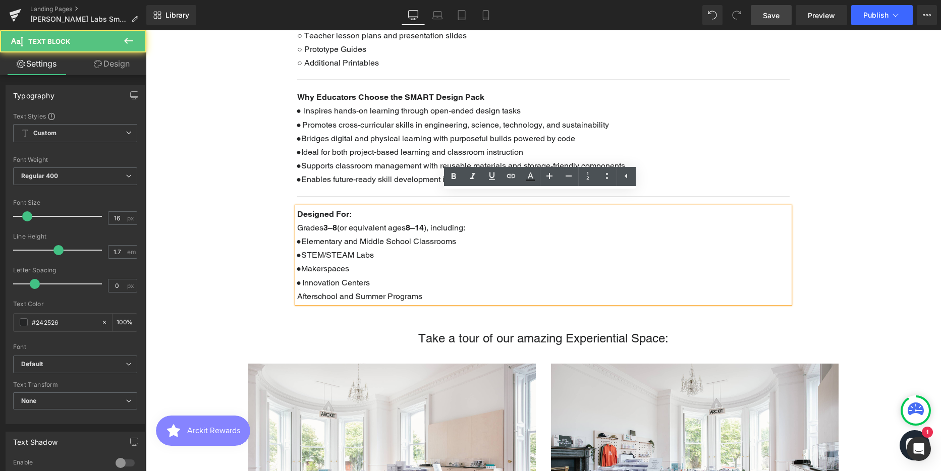
click at [378, 276] on p "● Innovation Centers" at bounding box center [543, 283] width 493 height 14
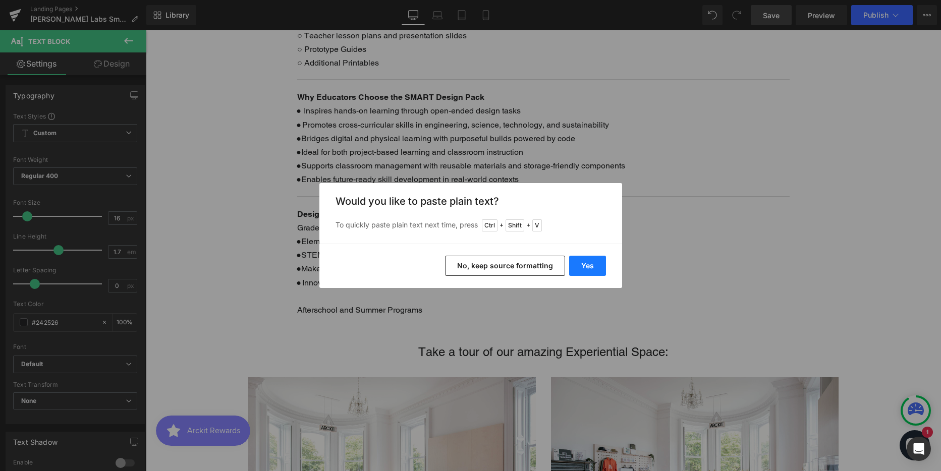
click at [595, 265] on button "Yes" at bounding box center [587, 266] width 37 height 20
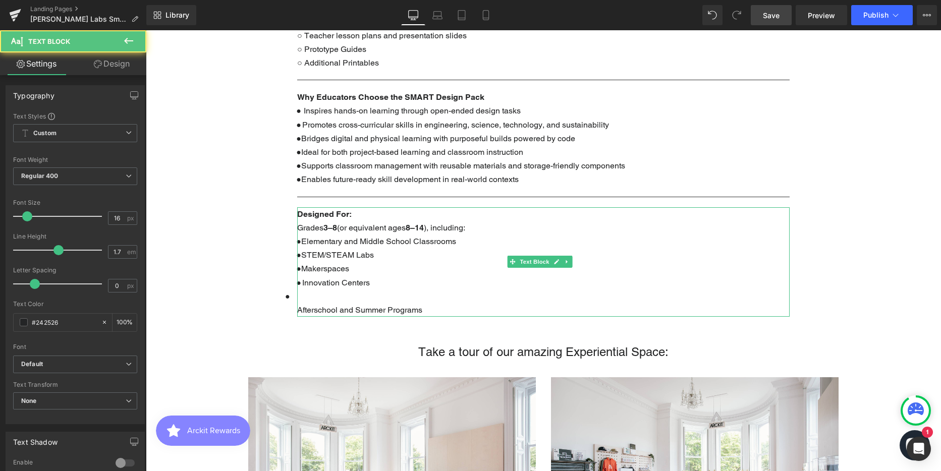
click at [300, 305] on span "Afterschool and Summer Programs" at bounding box center [359, 310] width 125 height 10
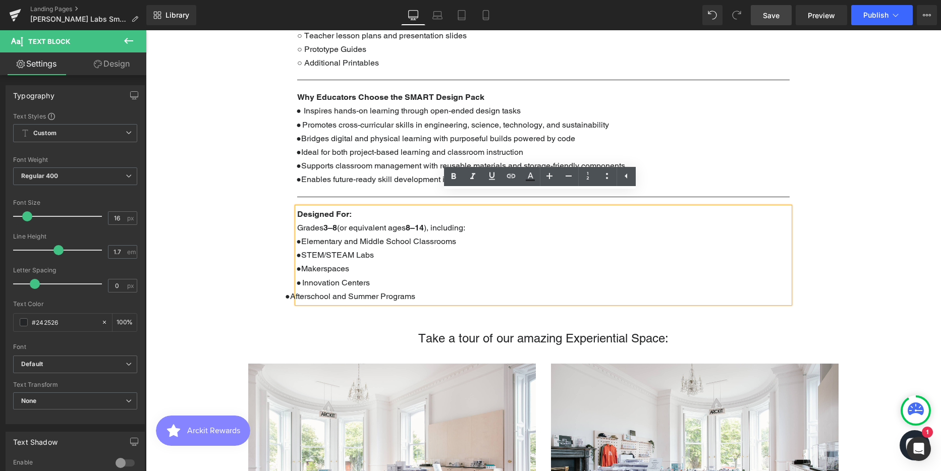
scroll to position [2752, 788]
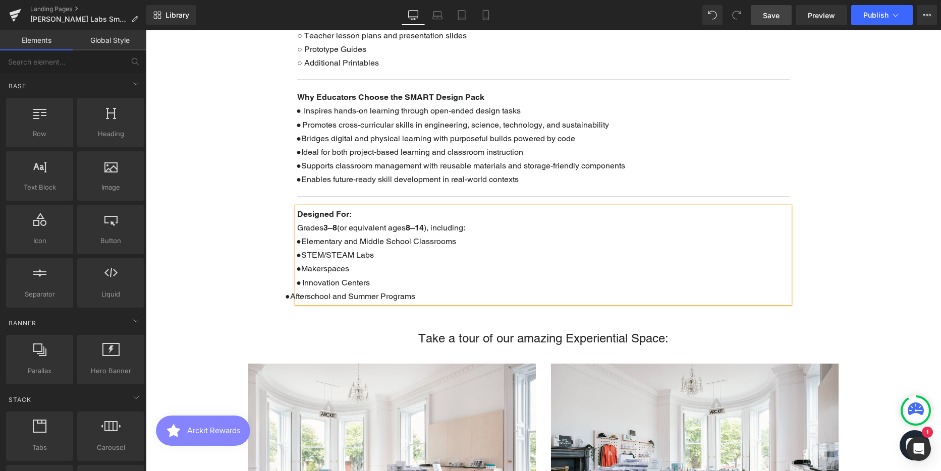
click at [844, 203] on div "Text Block Parallax 400px The Future is Student-Built ARCKIT x [PERSON_NAME] La…" at bounding box center [543, 426] width 795 height 2232
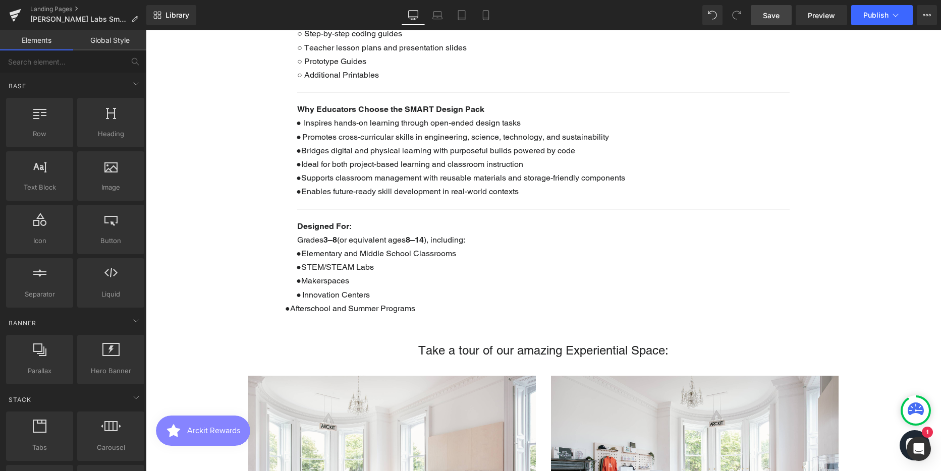
scroll to position [800, 0]
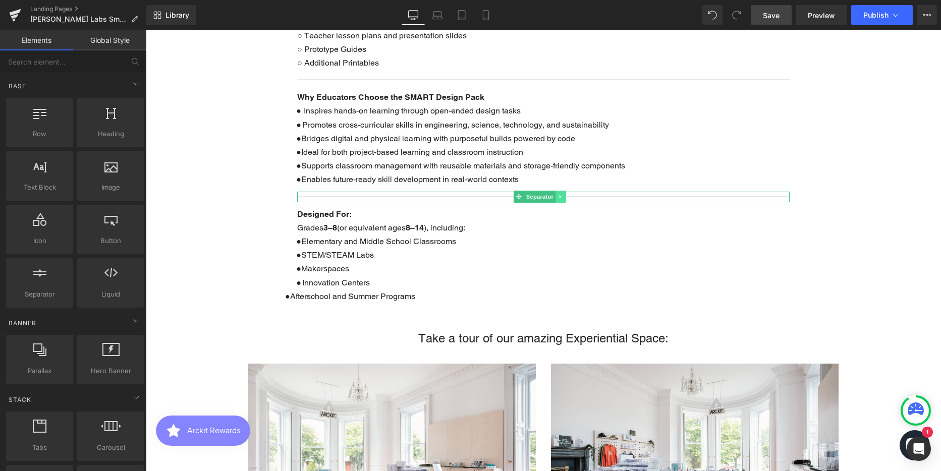
click at [561, 194] on icon at bounding box center [561, 197] width 6 height 6
click at [555, 194] on icon at bounding box center [556, 197] width 6 height 6
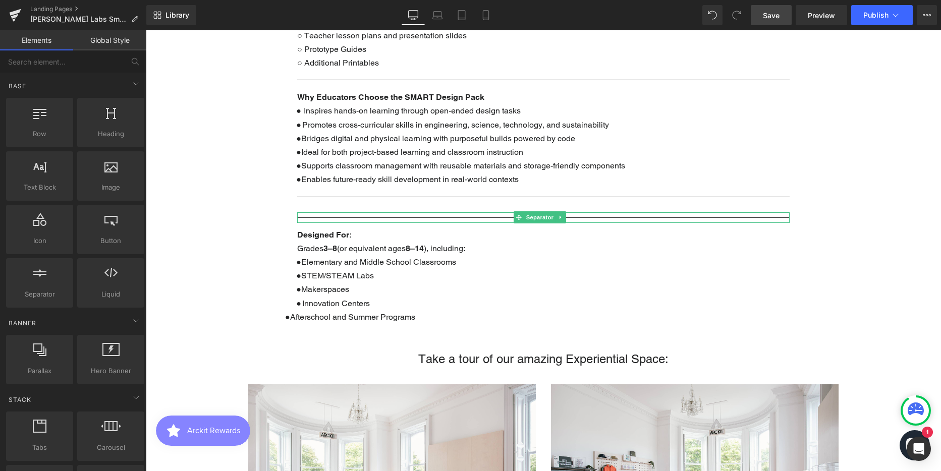
scroll to position [2787, 788]
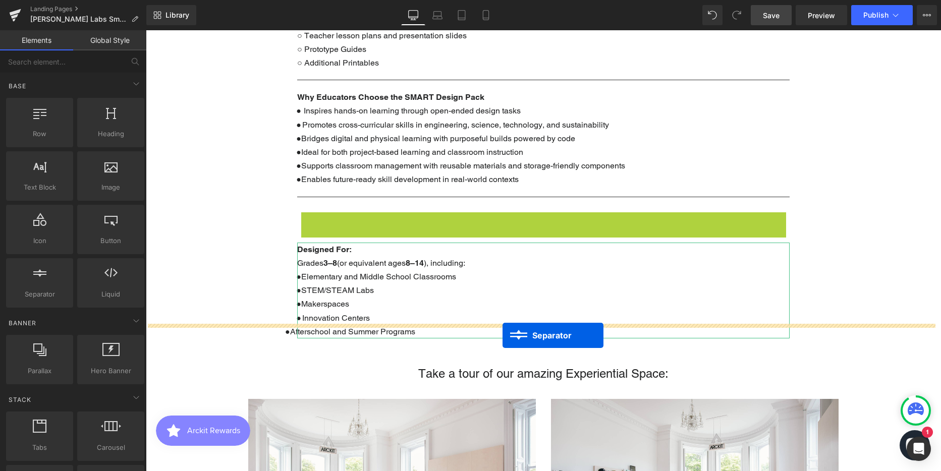
drag, startPoint x: 518, startPoint y: 204, endPoint x: 503, endPoint y: 336, distance: 132.1
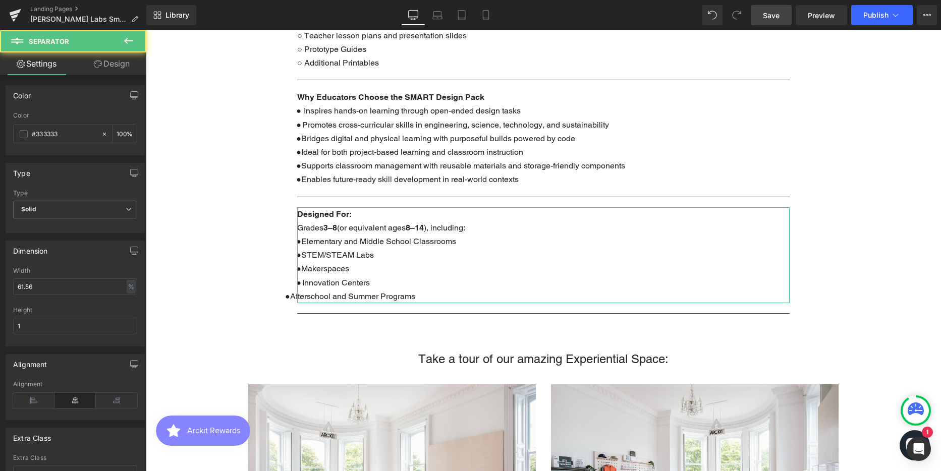
scroll to position [2773, 788]
click at [876, 275] on div "Text Block Parallax 400px The Future is Student-Built ARCKIT x [PERSON_NAME] La…" at bounding box center [543, 436] width 795 height 2253
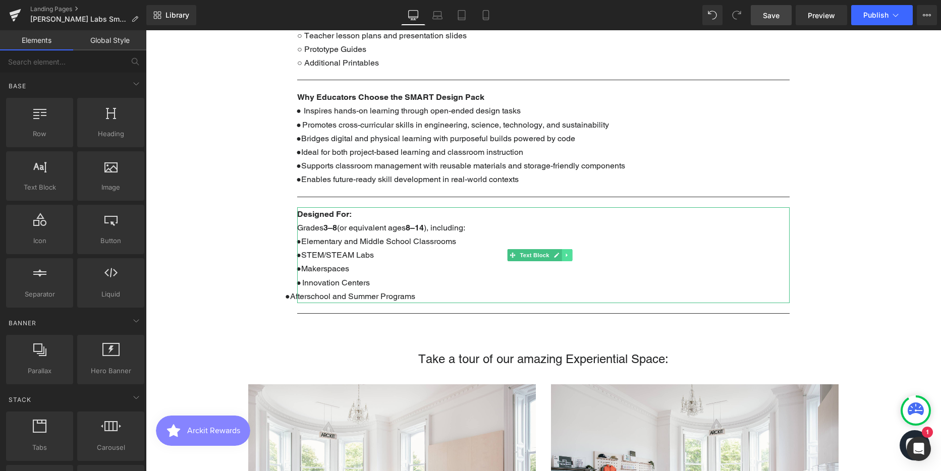
click at [566, 253] on icon at bounding box center [567, 255] width 2 height 4
click at [564, 252] on icon at bounding box center [562, 255] width 6 height 6
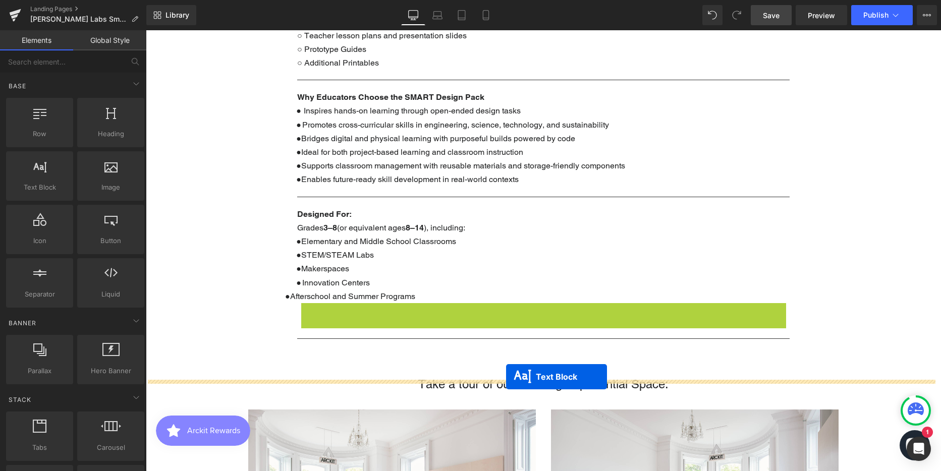
scroll to position [2798, 788]
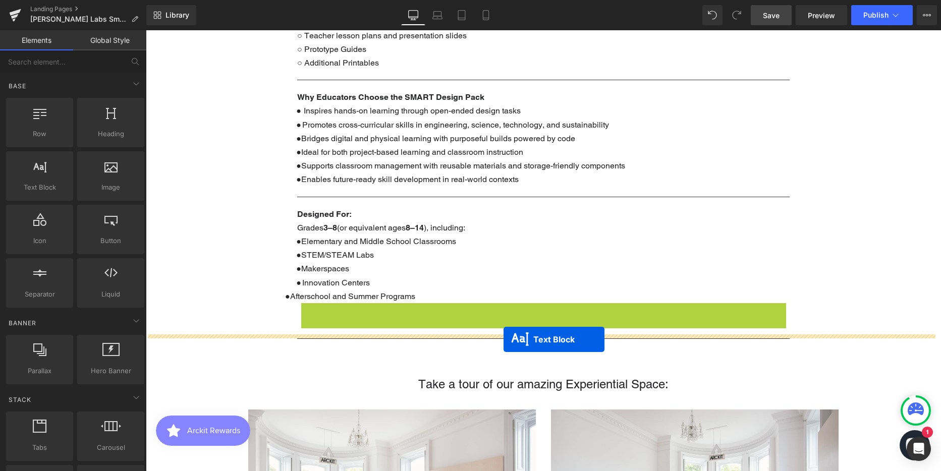
drag, startPoint x: 511, startPoint y: 339, endPoint x: 504, endPoint y: 340, distance: 7.6
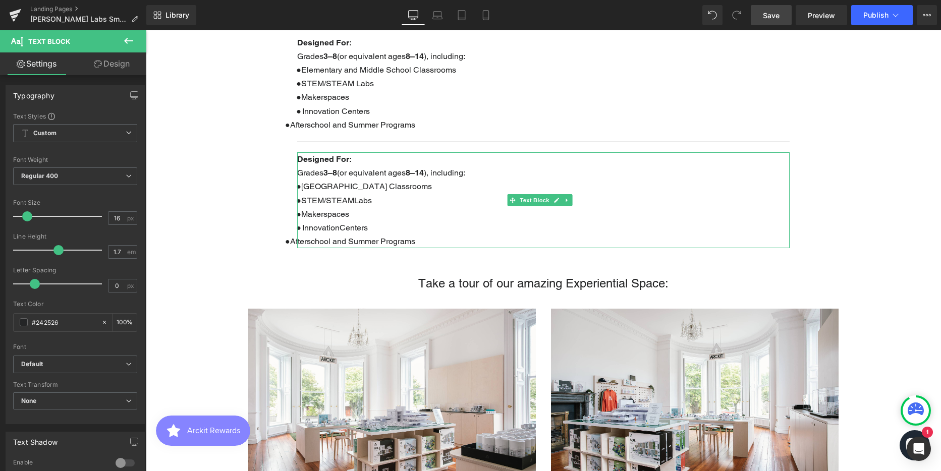
scroll to position [1002, 0]
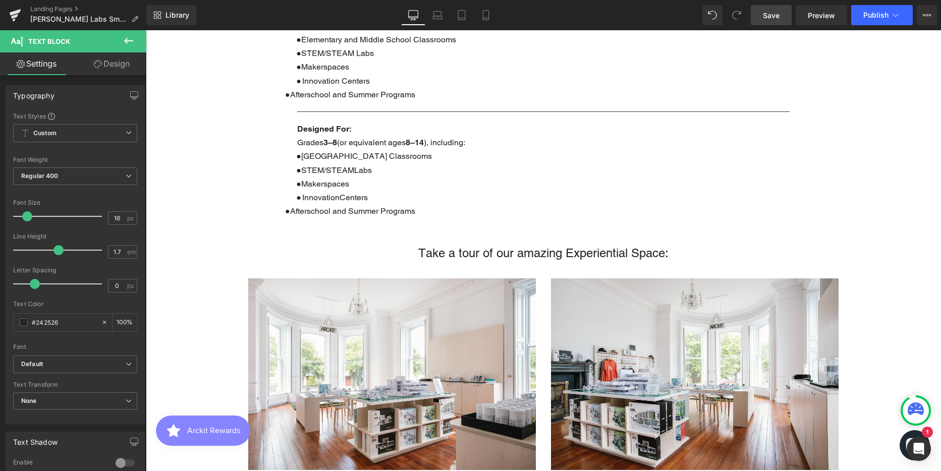
click at [351, 177] on p "● Makerspaces" at bounding box center [543, 184] width 493 height 14
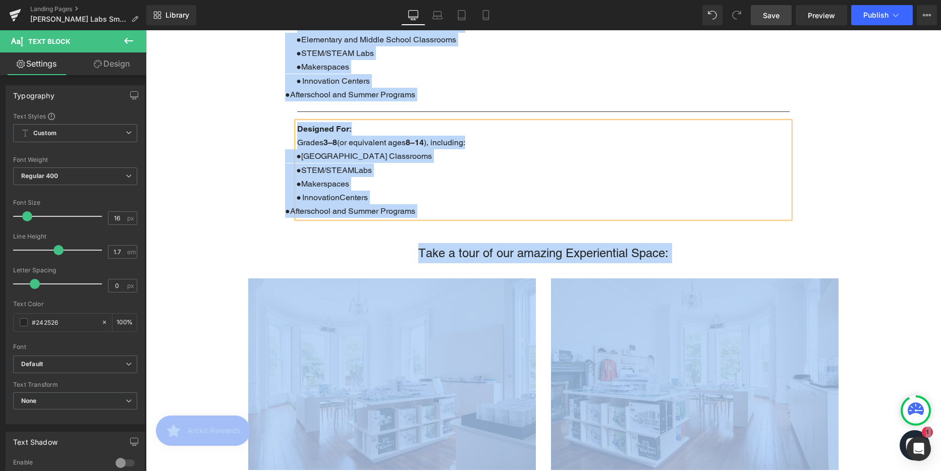
click at [370, 151] on span "[GEOGRAPHIC_DATA] Classrooms" at bounding box center [366, 156] width 131 height 10
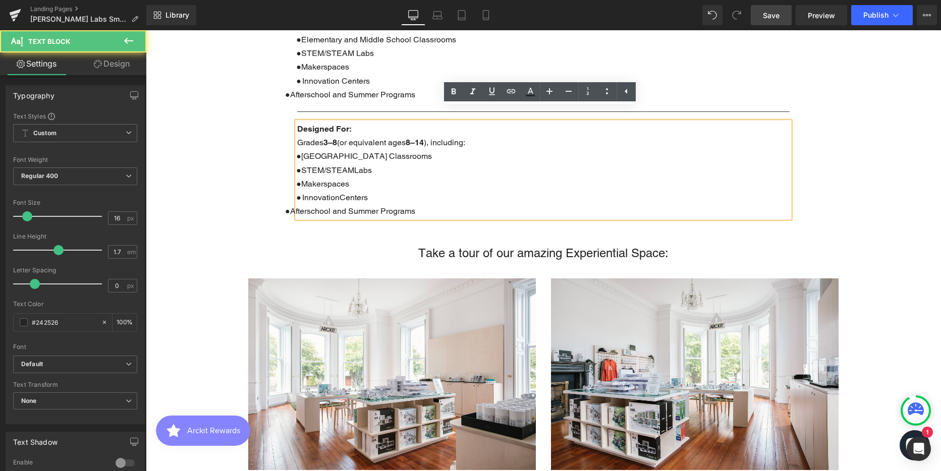
click at [445, 177] on p "● Makerspaces" at bounding box center [543, 184] width 493 height 14
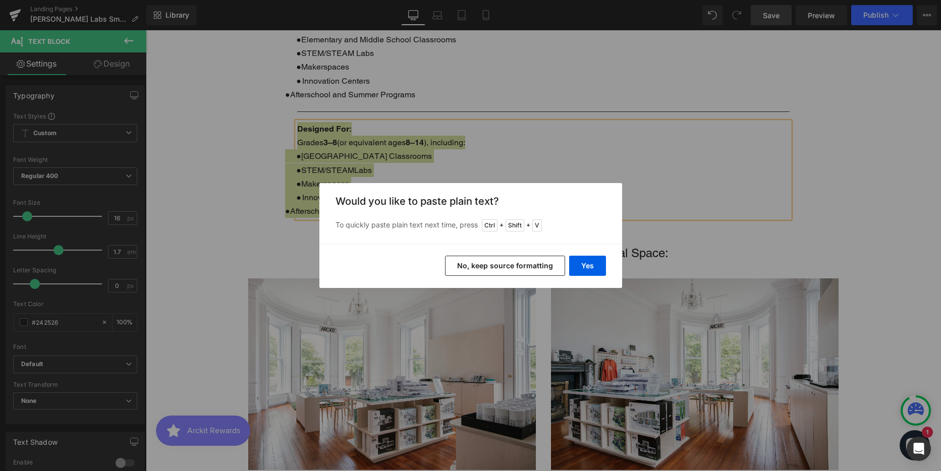
click at [532, 266] on button "No, keep source formatting" at bounding box center [505, 266] width 120 height 20
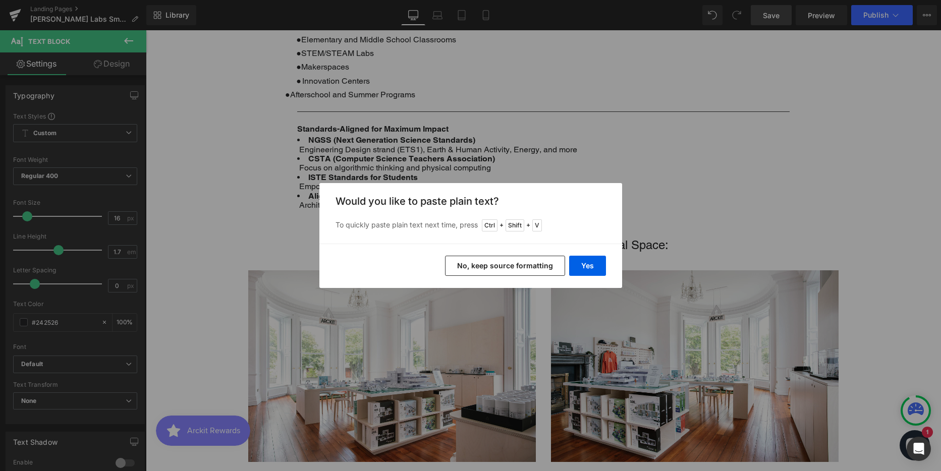
scroll to position [5, 5]
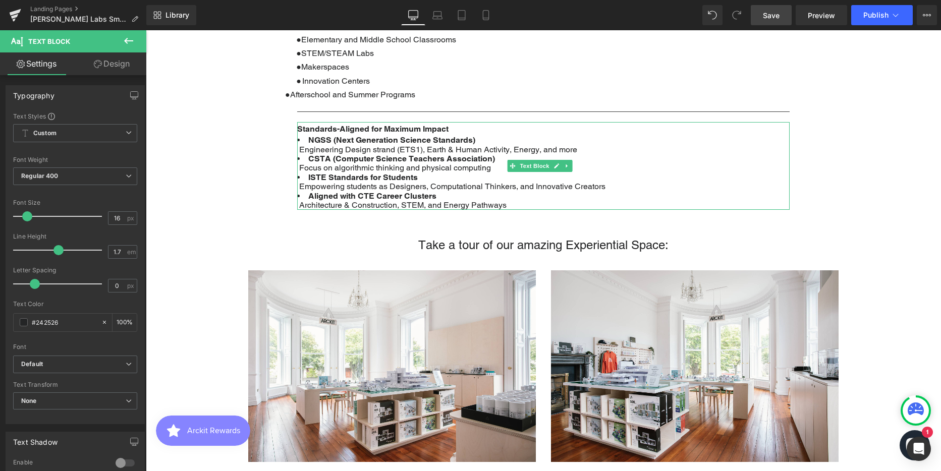
click at [587, 137] on li "NGSS (Next Generation Science Standards) Engineering Design strand (ETS1), Eart…" at bounding box center [543, 145] width 493 height 19
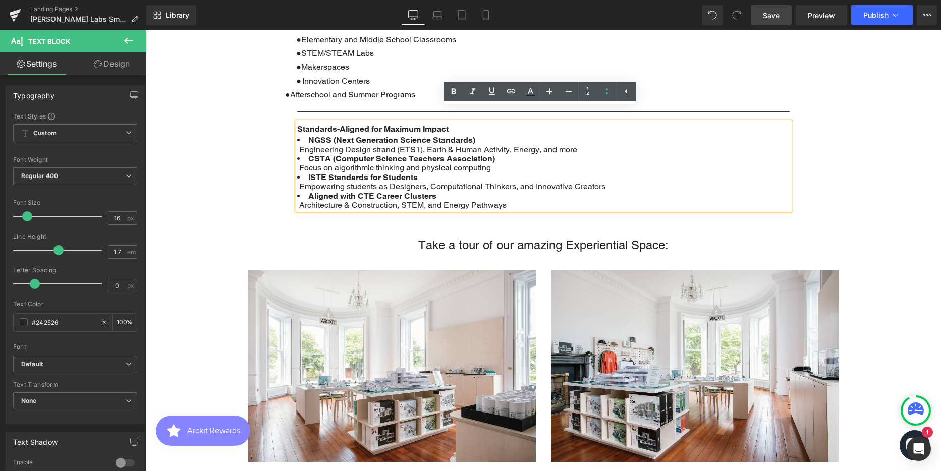
click at [437, 182] on span "Empowering students as Designers, Computational Thinkers, and Innovative Creato…" at bounding box center [451, 187] width 308 height 10
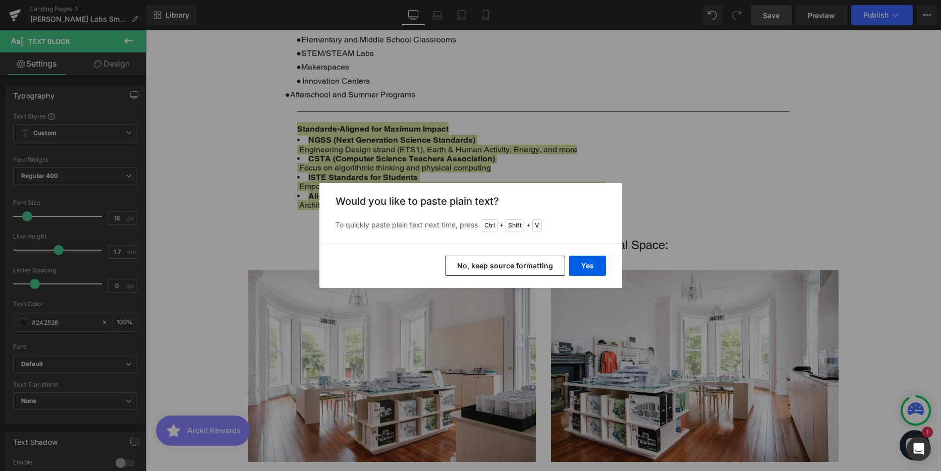
click at [533, 266] on button "No, keep source formatting" at bounding box center [505, 266] width 120 height 20
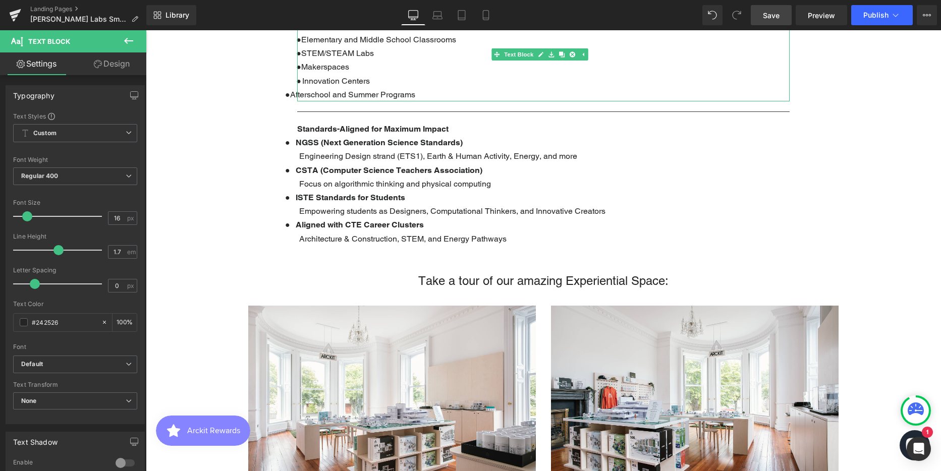
drag, startPoint x: 301, startPoint y: 83, endPoint x: 296, endPoint y: 81, distance: 5.3
click at [290, 90] on span "●" at bounding box center [287, 95] width 5 height 10
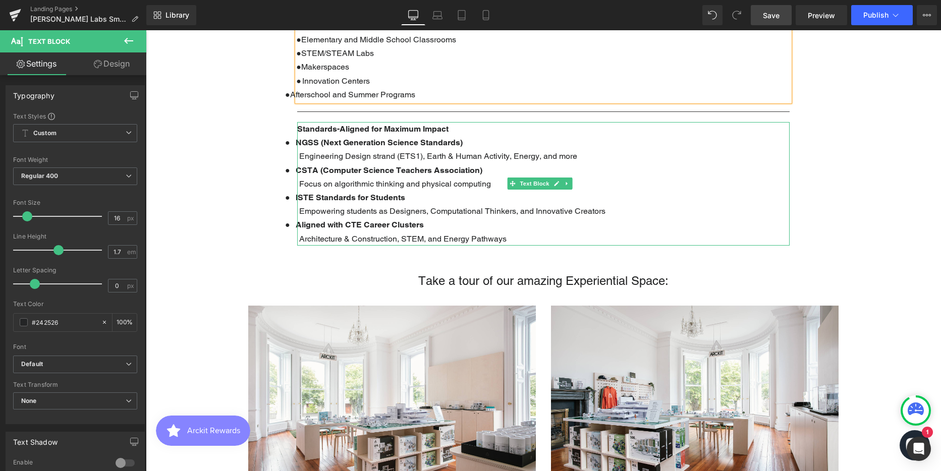
click at [296, 138] on span "NGSS (Next Generation Science Standards)" at bounding box center [379, 143] width 167 height 10
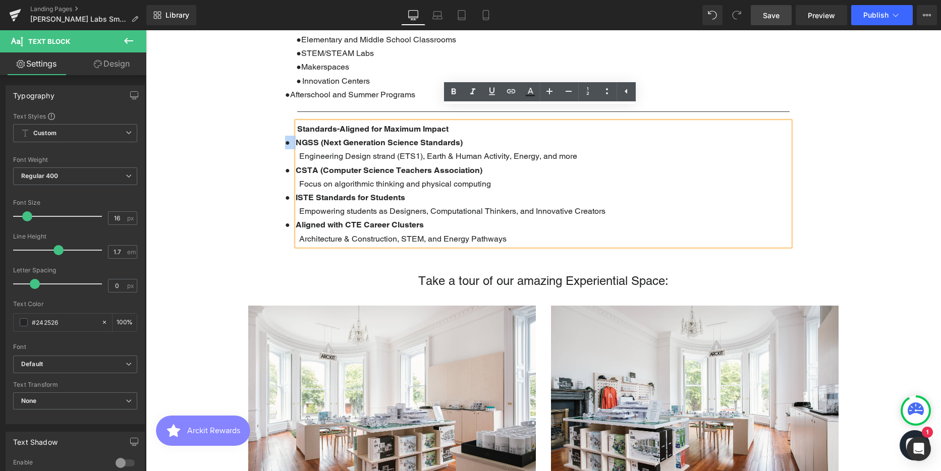
drag, startPoint x: 296, startPoint y: 130, endPoint x: 286, endPoint y: 129, distance: 10.1
click at [297, 136] on p "● NGSS (Next Generation Science Standards) Engineering Design strand (ETS1), Ea…" at bounding box center [543, 149] width 493 height 27
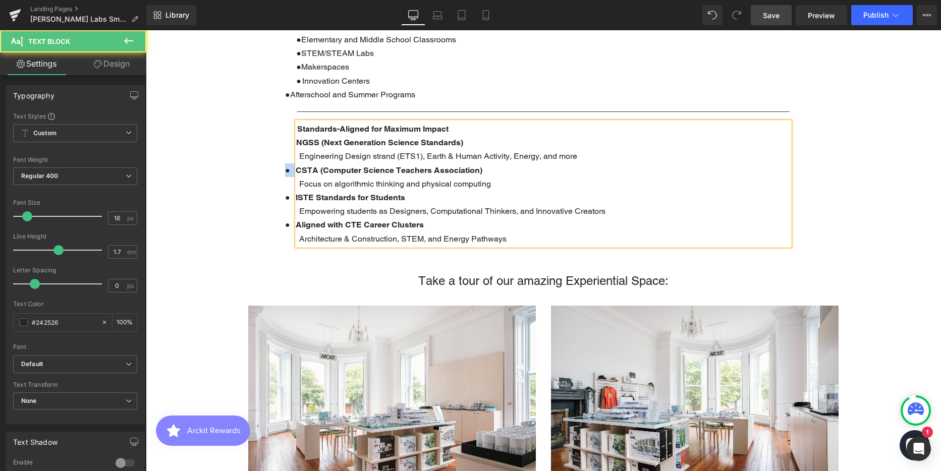
drag, startPoint x: 294, startPoint y: 157, endPoint x: 286, endPoint y: 156, distance: 8.1
click at [286, 166] on span "●" at bounding box center [290, 170] width 11 height 9
drag, startPoint x: 296, startPoint y: 183, endPoint x: 278, endPoint y: 183, distance: 17.7
click at [278, 183] on div "Text Block Parallax 400px The Future is Student-Built ARCKIT x [PERSON_NAME] La…" at bounding box center [543, 296] width 795 height 2377
drag, startPoint x: 296, startPoint y: 212, endPoint x: 275, endPoint y: 208, distance: 21.5
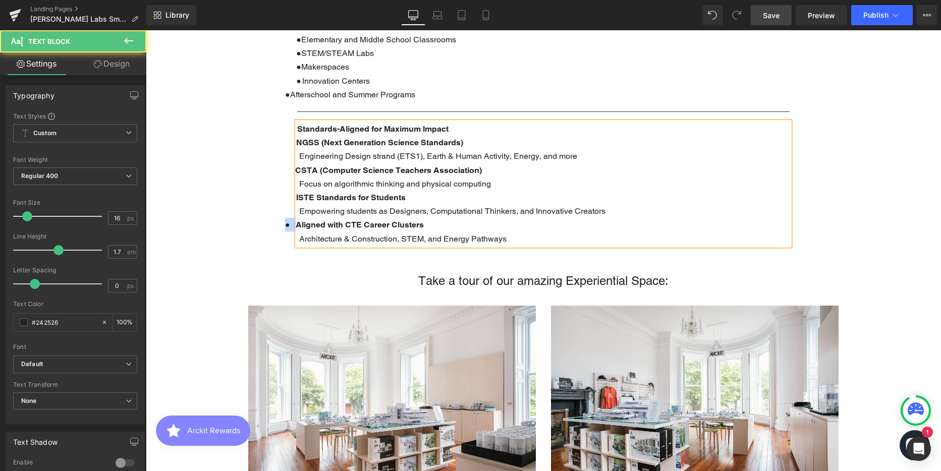
click at [275, 208] on div "Text Block Parallax 400px The Future is Student-Built ARCKIT x [PERSON_NAME] La…" at bounding box center [543, 296] width 795 height 2377
click at [297, 138] on b "NGSS (Next Generation Science Standards)" at bounding box center [379, 143] width 167 height 10
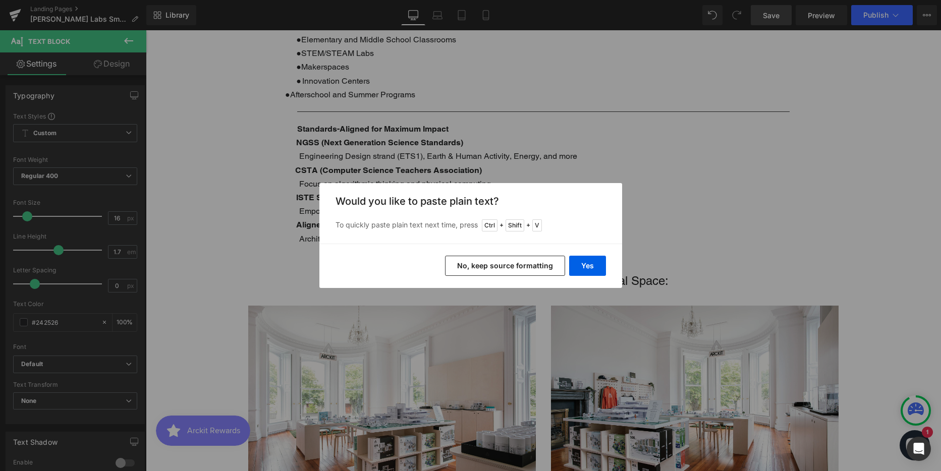
click at [475, 262] on button "No, keep source formatting" at bounding box center [505, 266] width 120 height 20
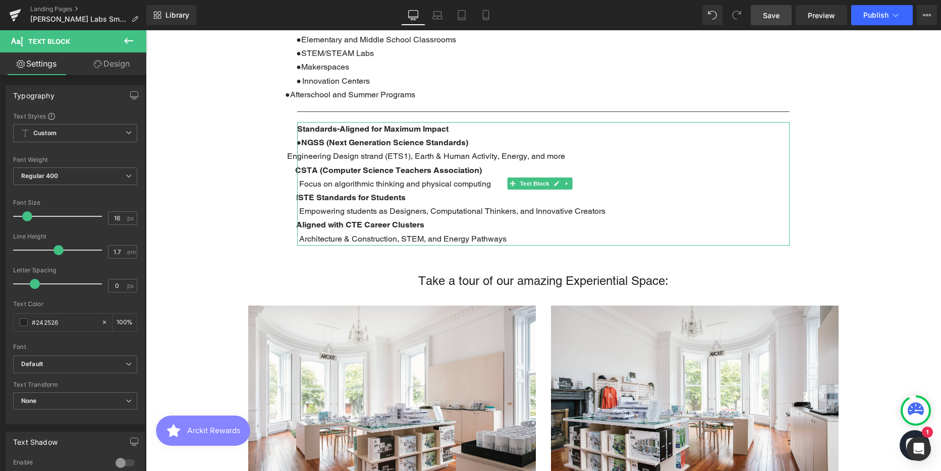
click at [300, 138] on span "●" at bounding box center [298, 143] width 5 height 10
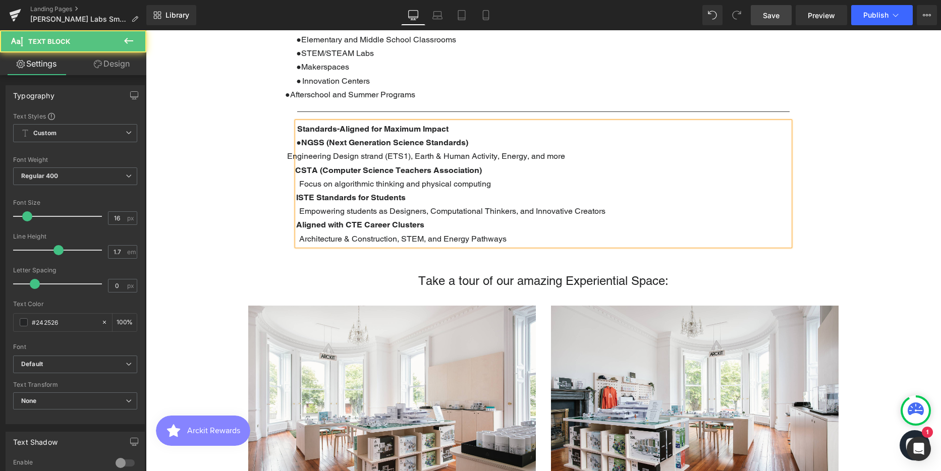
click at [288, 151] on span "Engineering Design strand (ETS1), Earth & Human Activity, Energy, and more" at bounding box center [425, 156] width 280 height 10
click at [296, 166] on span "CSTA (Computer Science Teachers Association)" at bounding box center [388, 171] width 187 height 10
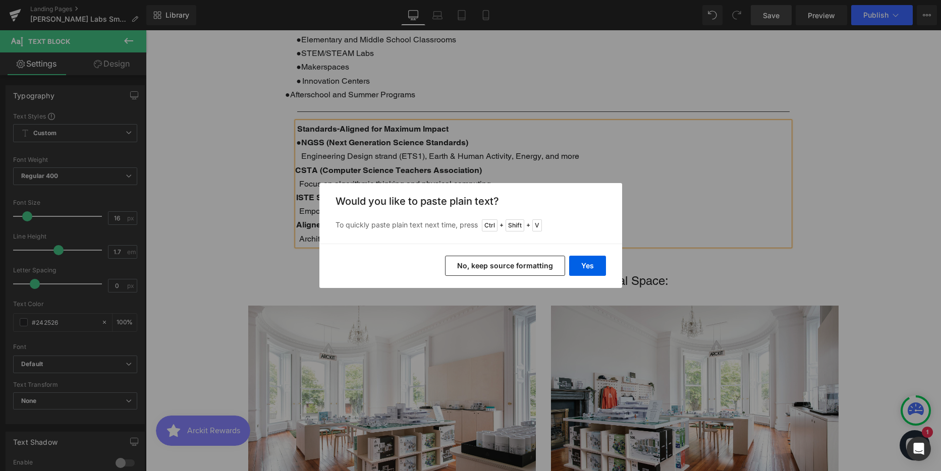
click at [467, 273] on button "No, keep source formatting" at bounding box center [505, 266] width 120 height 20
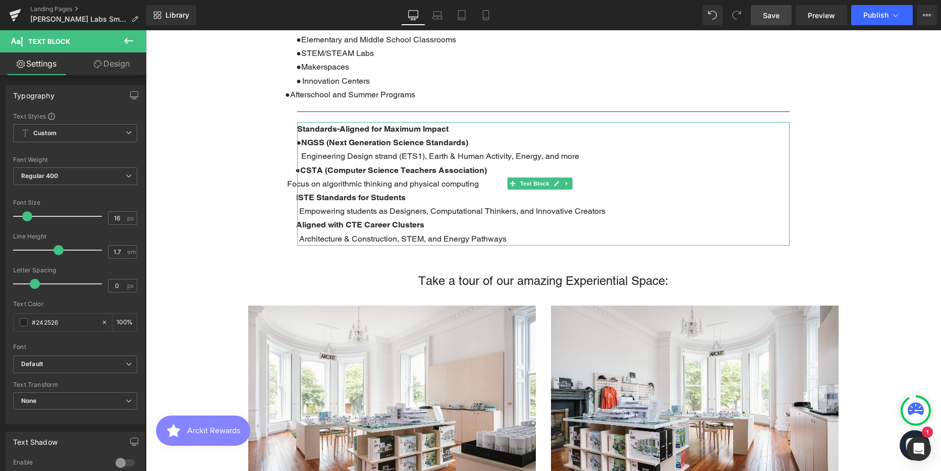
click at [301, 166] on span "CSTA (Computer Science Teachers Association)" at bounding box center [393, 171] width 187 height 10
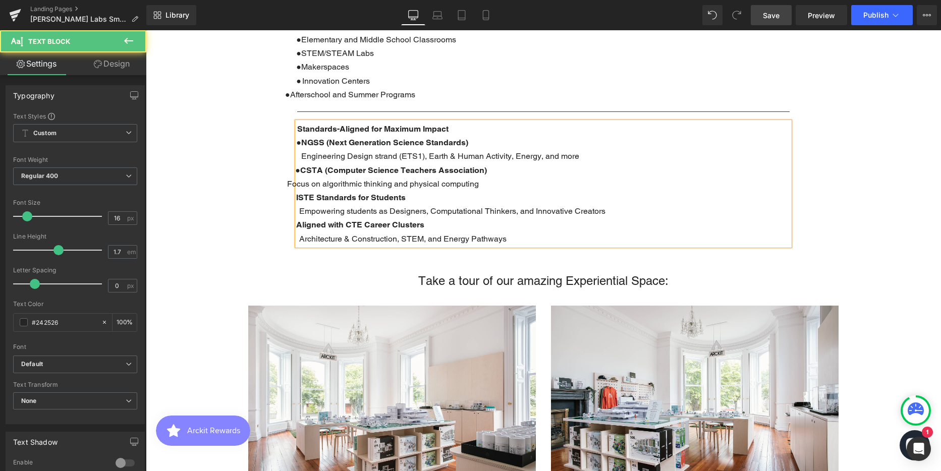
click at [289, 179] on span "Focus on algorithmic thinking and physical computing" at bounding box center [382, 184] width 194 height 10
click at [296, 193] on font at bounding box center [290, 197] width 11 height 9
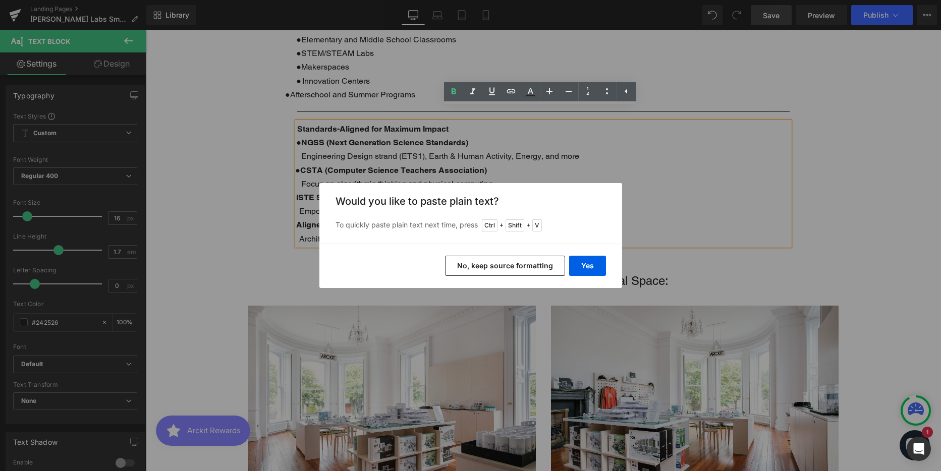
click at [476, 264] on button "No, keep source formatting" at bounding box center [505, 266] width 120 height 20
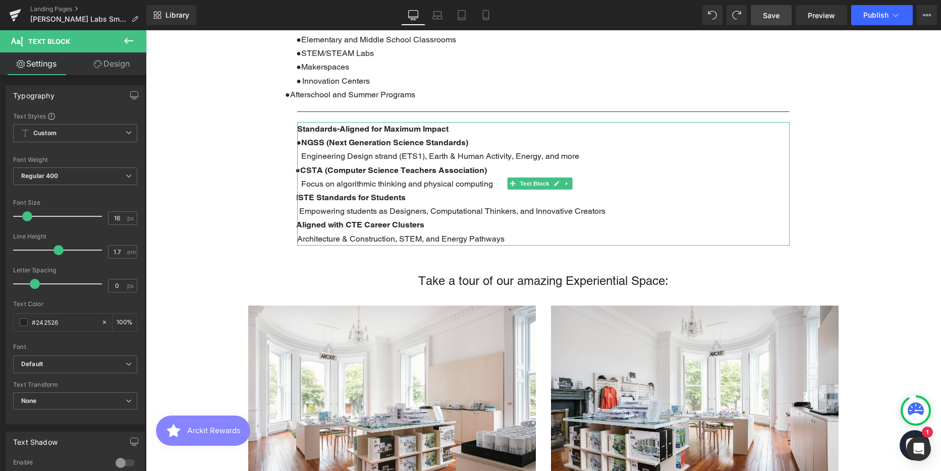
click at [296, 193] on b "ISTE Standards for Students" at bounding box center [351, 198] width 110 height 10
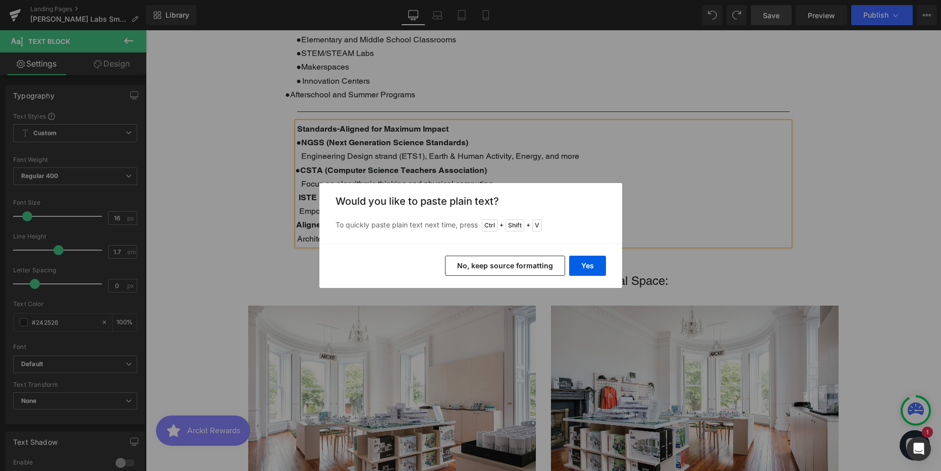
drag, startPoint x: 469, startPoint y: 261, endPoint x: 261, endPoint y: 217, distance: 212.1
click at [469, 261] on button "No, keep source formatting" at bounding box center [505, 266] width 120 height 20
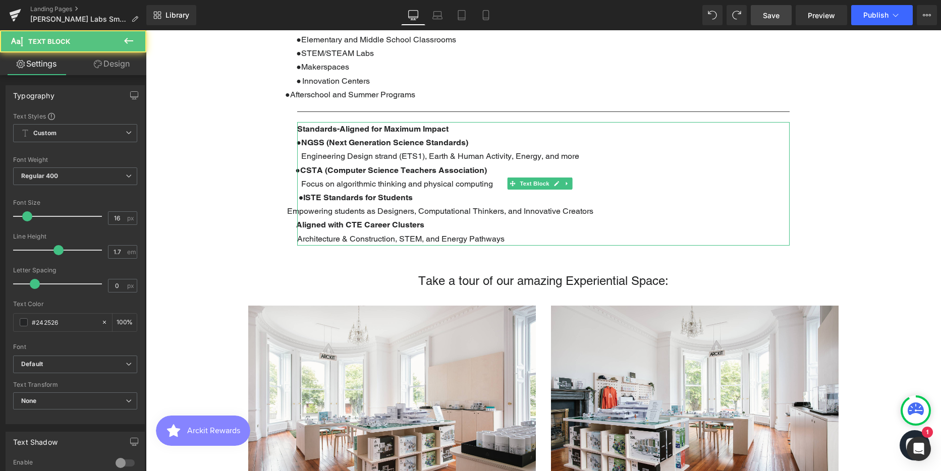
click at [301, 193] on span "●" at bounding box center [301, 198] width 5 height 10
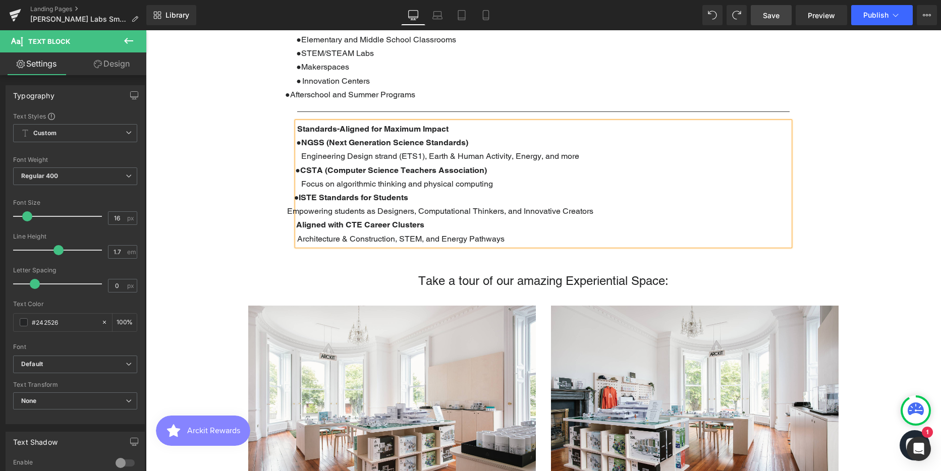
click at [301, 193] on b "ISTE Standards for Students" at bounding box center [354, 198] width 110 height 10
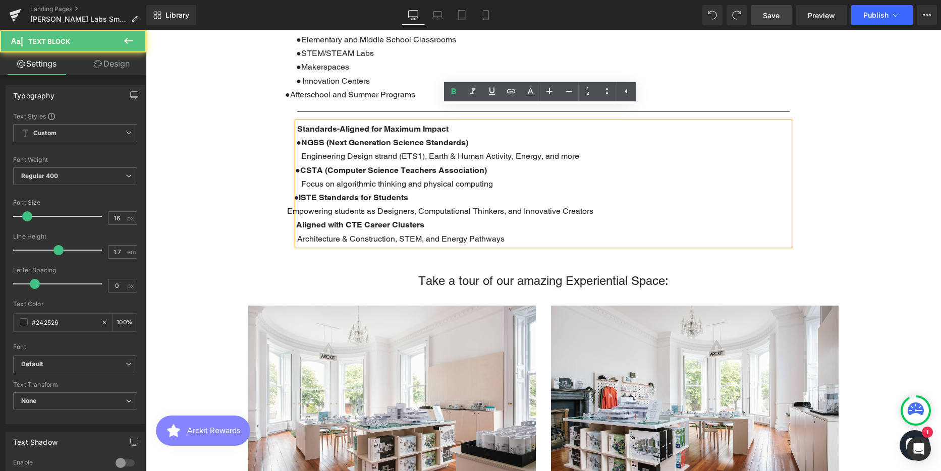
click at [298, 193] on span "●" at bounding box center [296, 198] width 5 height 10
click at [287, 206] on span "Empowering students as Designers, Computational Thinkers, and Innovative Creato…" at bounding box center [439, 211] width 308 height 10
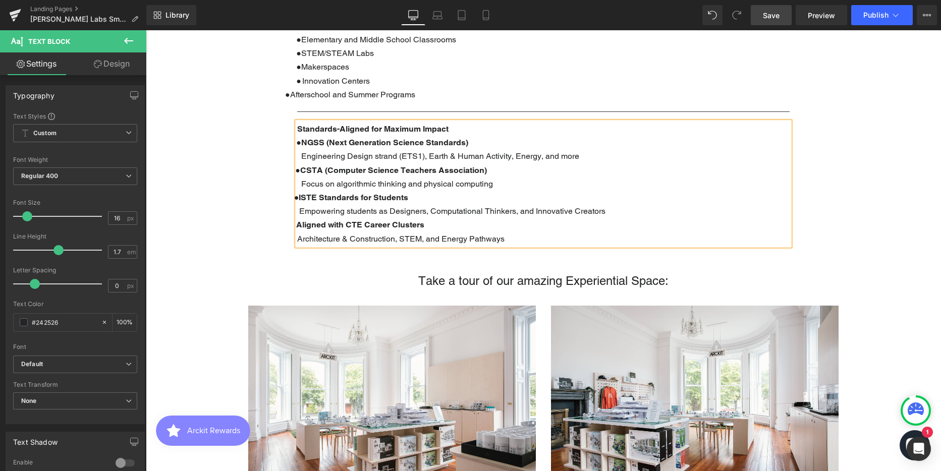
click at [295, 221] on font at bounding box center [290, 225] width 11 height 9
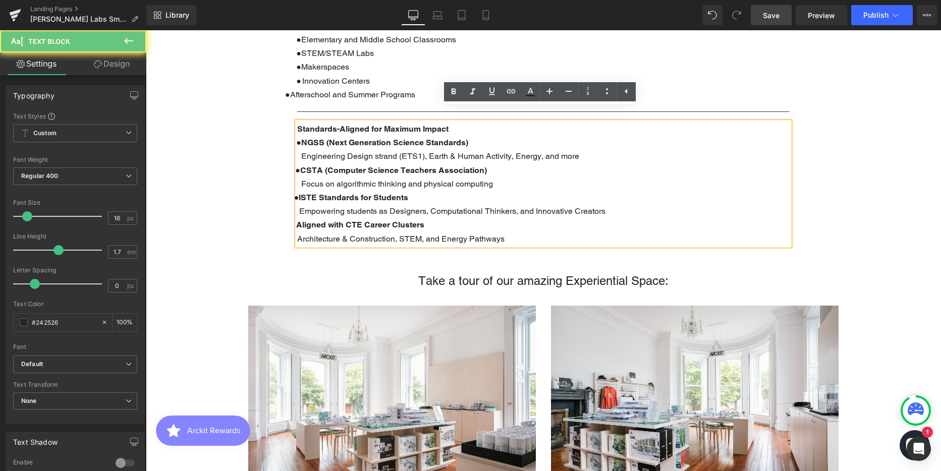
click at [298, 220] on b "Aligned with CTE Career Clusters" at bounding box center [360, 225] width 128 height 10
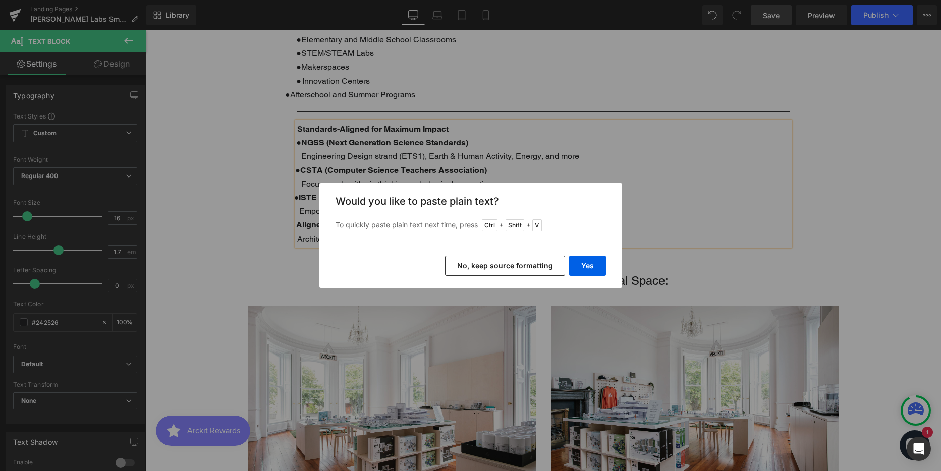
drag, startPoint x: 489, startPoint y: 262, endPoint x: 336, endPoint y: 231, distance: 156.7
click at [489, 262] on button "No, keep source formatting" at bounding box center [505, 266] width 120 height 20
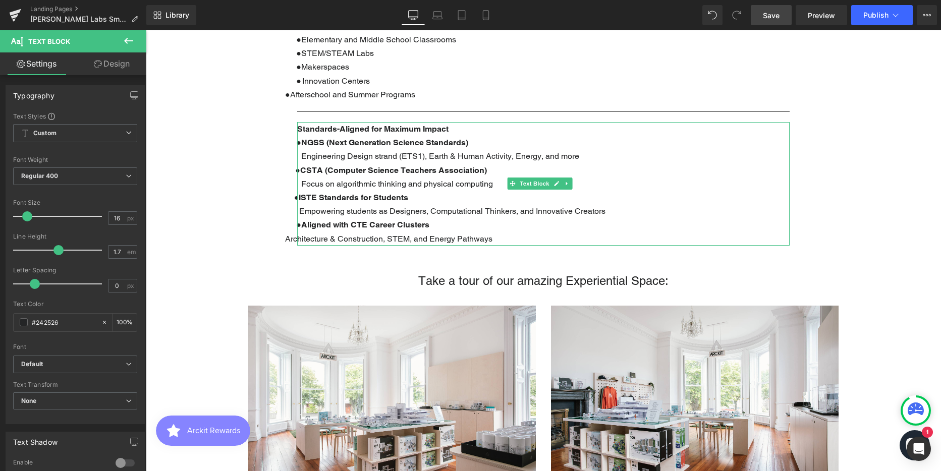
click at [301, 220] on b "Aligned with CTE Career Clusters" at bounding box center [365, 225] width 128 height 10
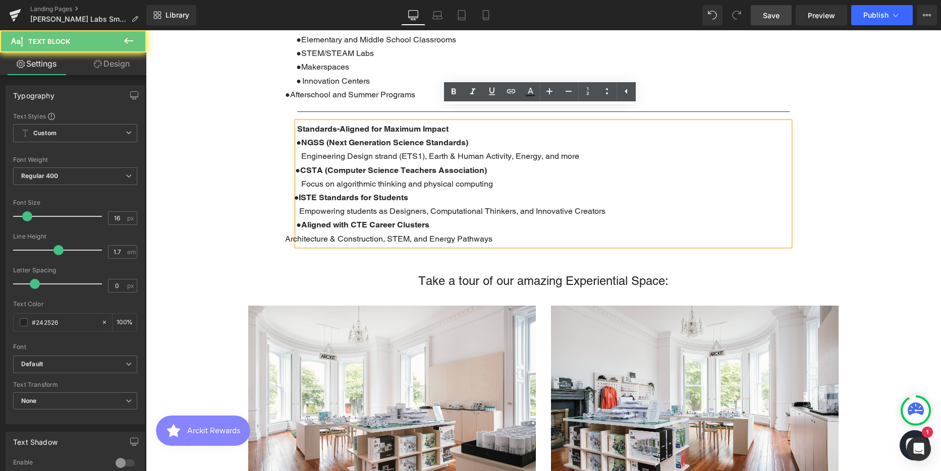
click at [297, 220] on span "●" at bounding box center [298, 225] width 5 height 10
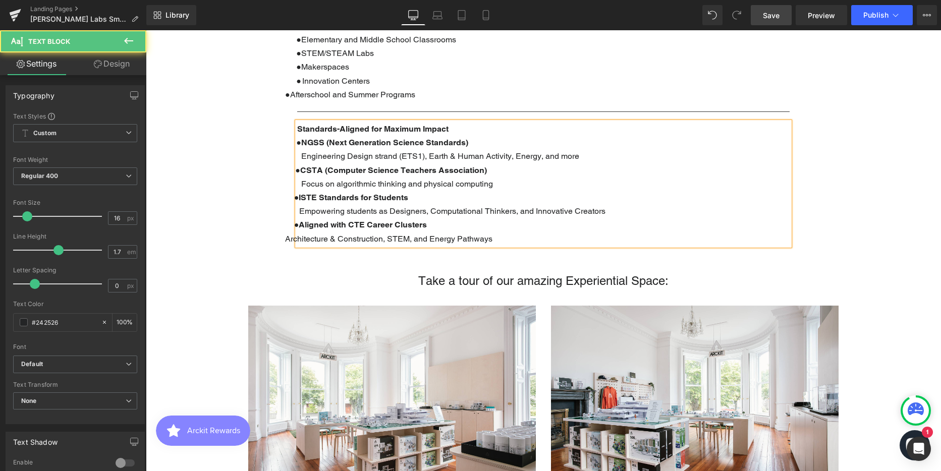
click at [300, 220] on b "Aligned with CTE Career Clusters" at bounding box center [363, 225] width 128 height 10
click at [286, 234] on span "Architecture & Construction, STEM, and Energy Pathways" at bounding box center [388, 239] width 207 height 10
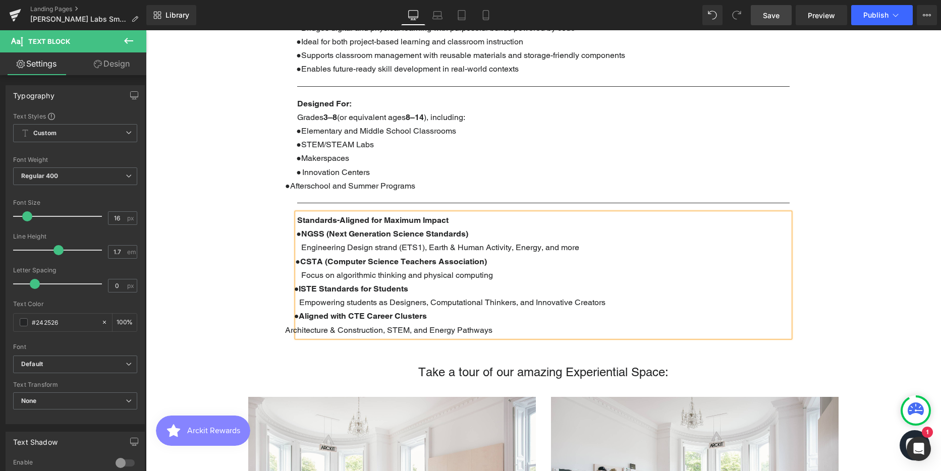
scroll to position [901, 0]
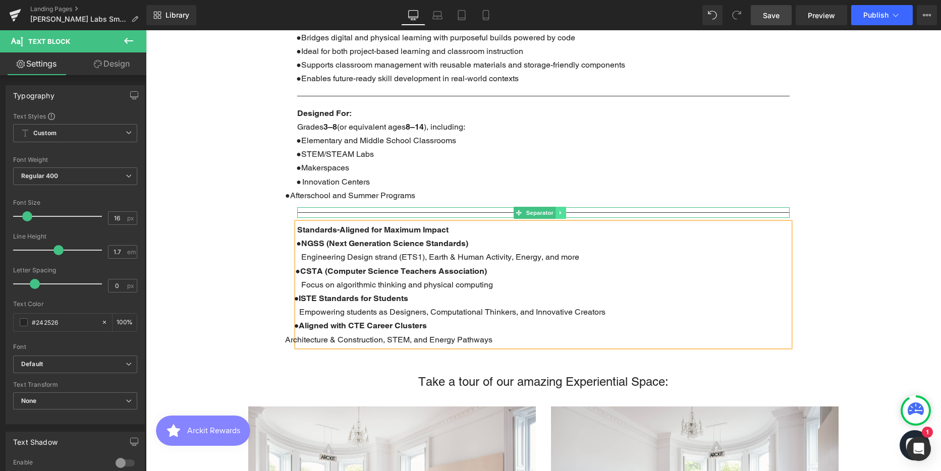
click at [563, 207] on link at bounding box center [561, 213] width 11 height 12
click at [553, 210] on icon at bounding box center [556, 213] width 6 height 6
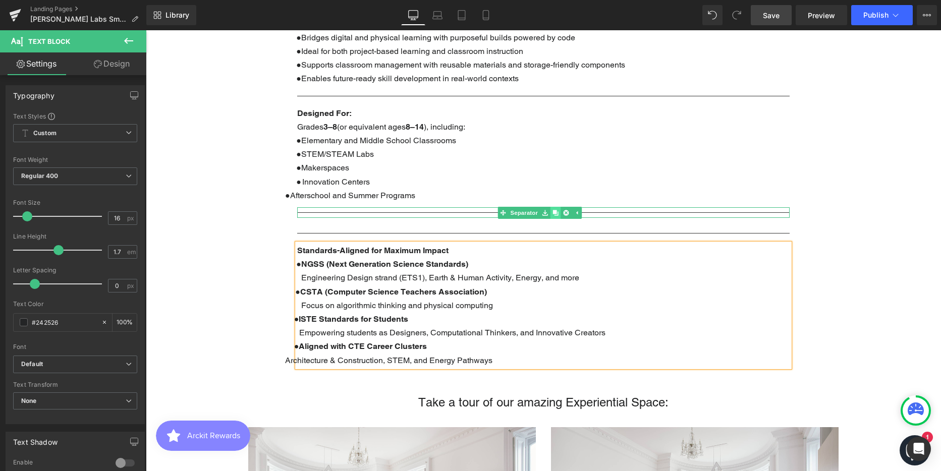
scroll to position [2917, 788]
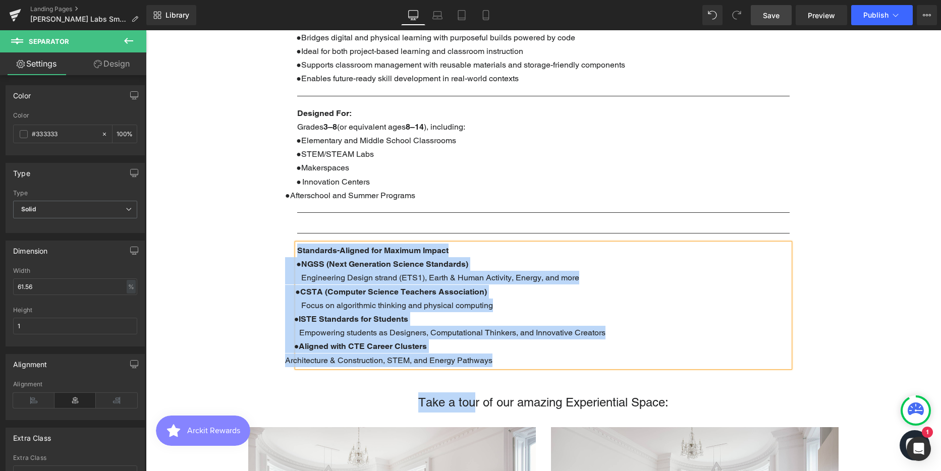
drag, startPoint x: 473, startPoint y: 219, endPoint x: 468, endPoint y: 366, distance: 147.0
click at [468, 366] on div "Text Block Parallax 400px The Future is Student-Built ARCKIT x [PERSON_NAME] La…" at bounding box center [543, 407] width 795 height 2397
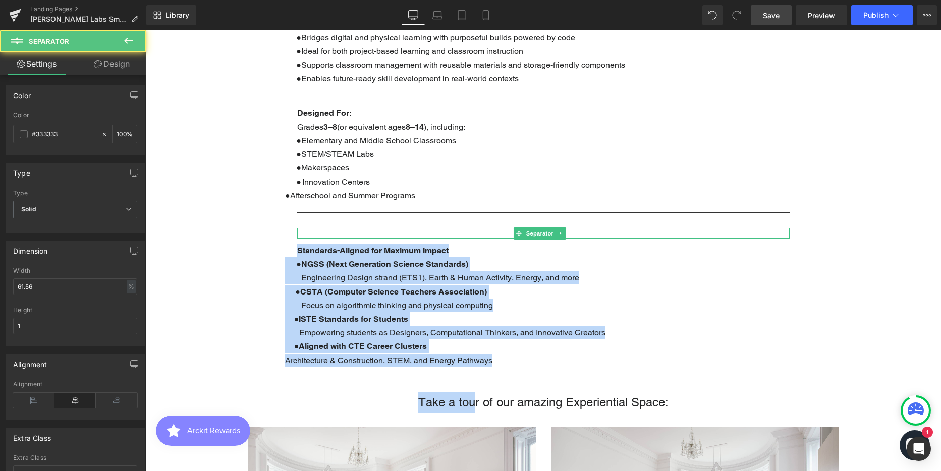
drag, startPoint x: 469, startPoint y: 313, endPoint x: 477, endPoint y: 220, distance: 94.3
click at [477, 233] on hr at bounding box center [543, 236] width 493 height 6
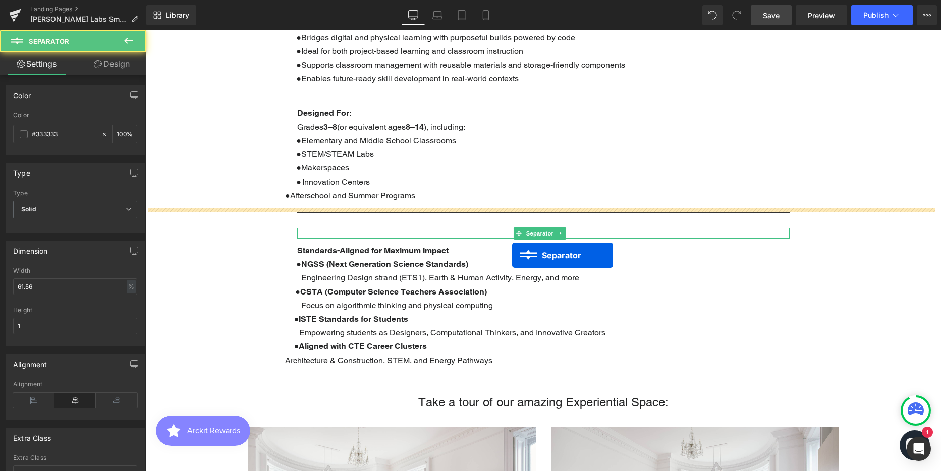
scroll to position [5, 5]
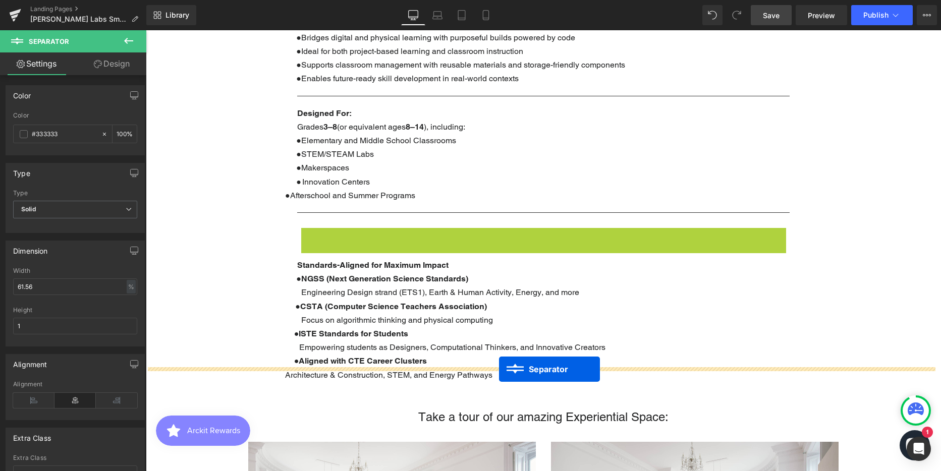
drag, startPoint x: 518, startPoint y: 220, endPoint x: 499, endPoint y: 369, distance: 151.1
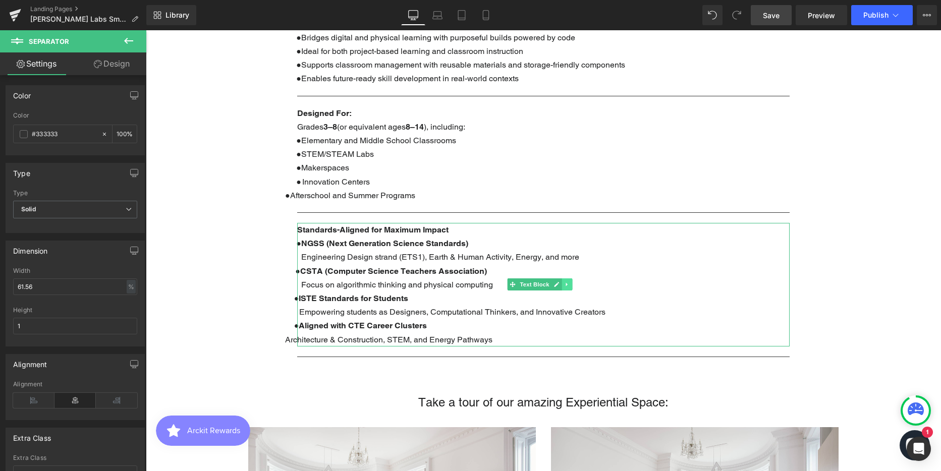
click at [568, 282] on icon at bounding box center [567, 285] width 6 height 6
click at [560, 282] on icon at bounding box center [562, 285] width 6 height 6
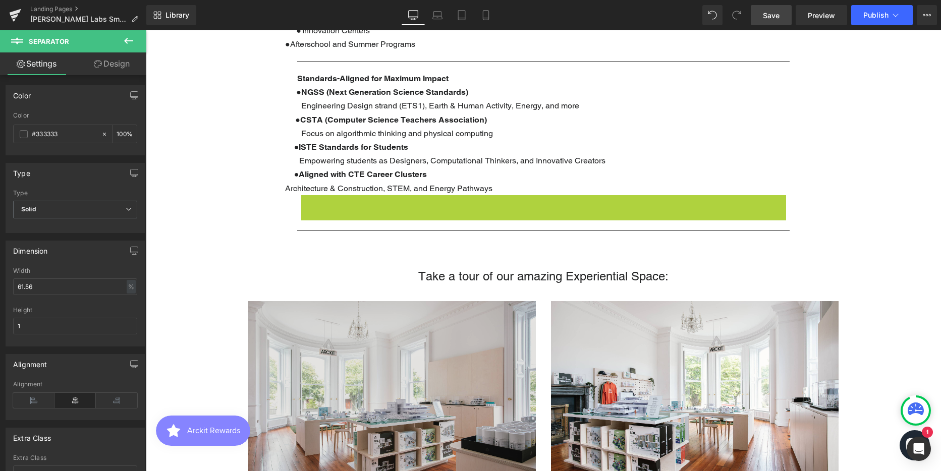
scroll to position [2942, 788]
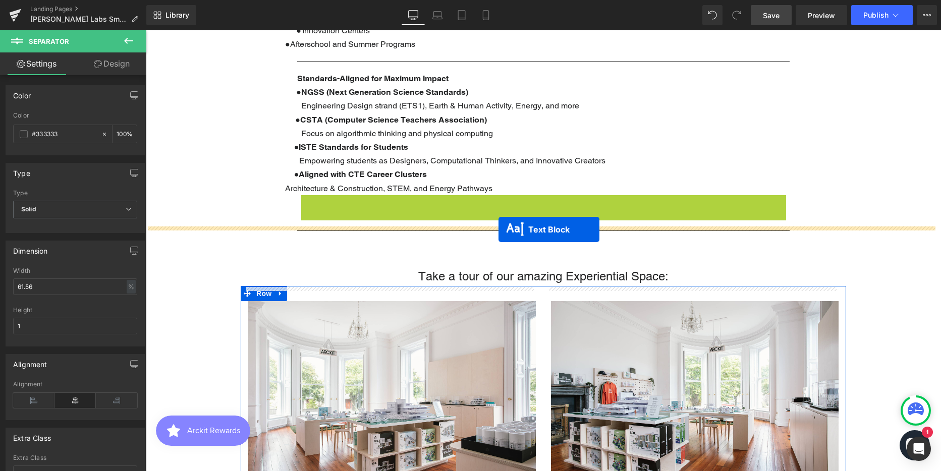
drag, startPoint x: 511, startPoint y: 241, endPoint x: 499, endPoint y: 230, distance: 17.1
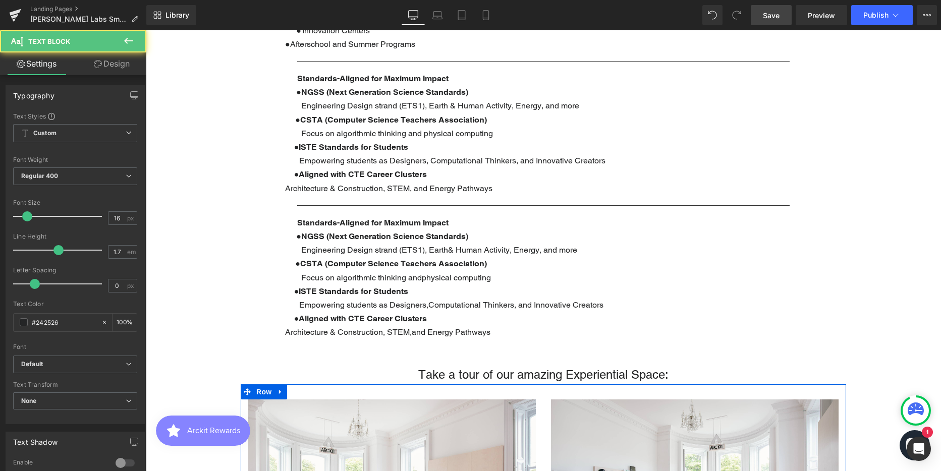
scroll to position [3041, 788]
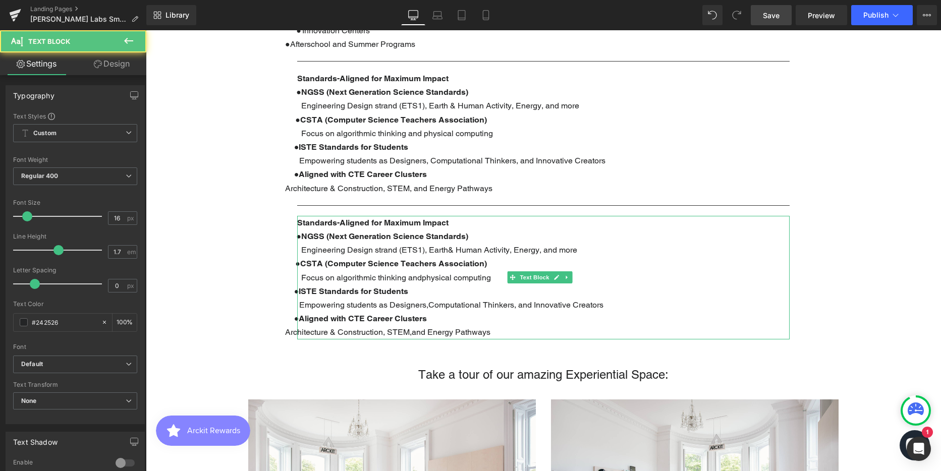
click at [369, 287] on b "ISTE Standards for Students" at bounding box center [354, 292] width 110 height 10
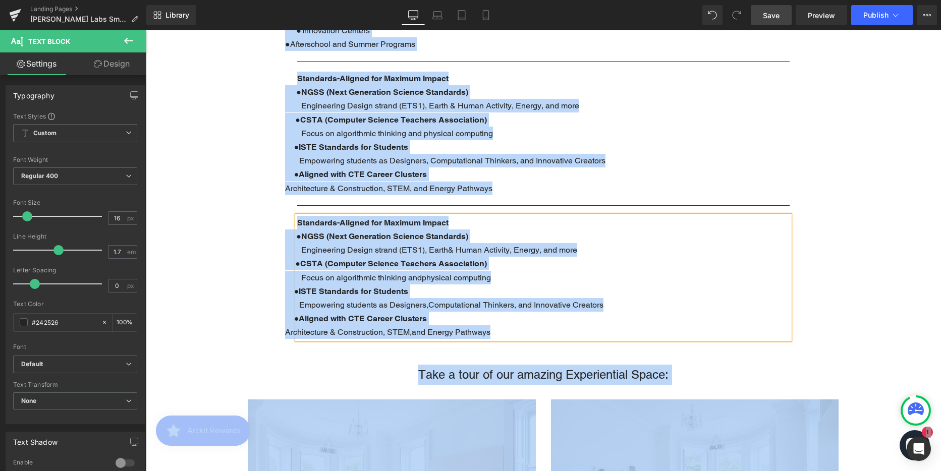
click at [448, 273] on span "Focus on algorithmic thinking andphysical computing" at bounding box center [388, 278] width 206 height 10
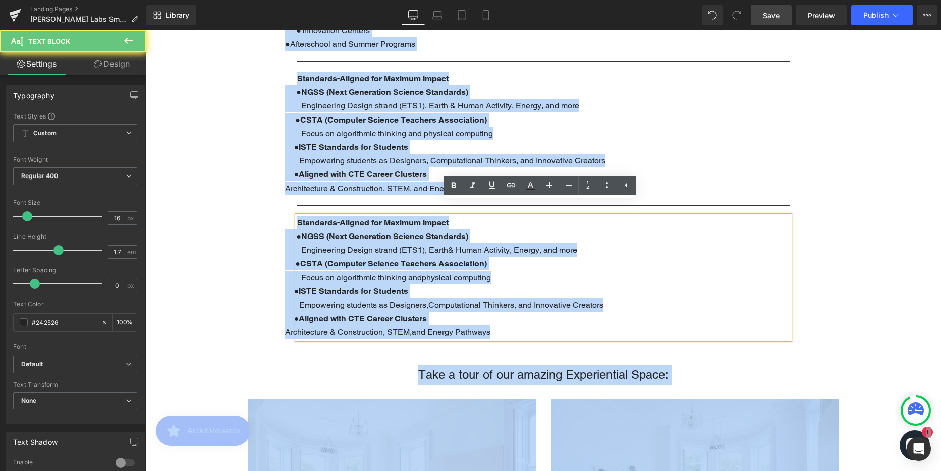
click at [536, 300] on span "Empowering students as Designers,Computational Thinkers, and Innovative Creators" at bounding box center [444, 305] width 318 height 10
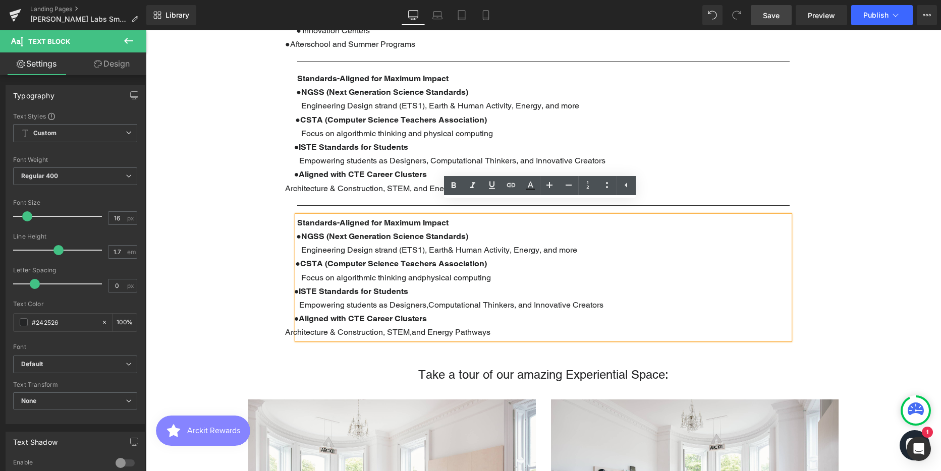
click at [550, 285] on p "● ISTE Standards for Students" at bounding box center [543, 292] width 493 height 14
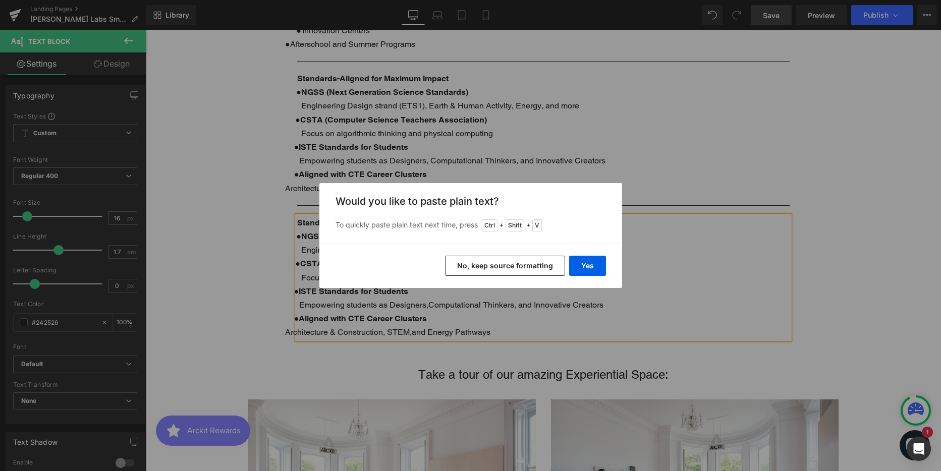
click at [549, 269] on button "No, keep source formatting" at bounding box center [505, 266] width 120 height 20
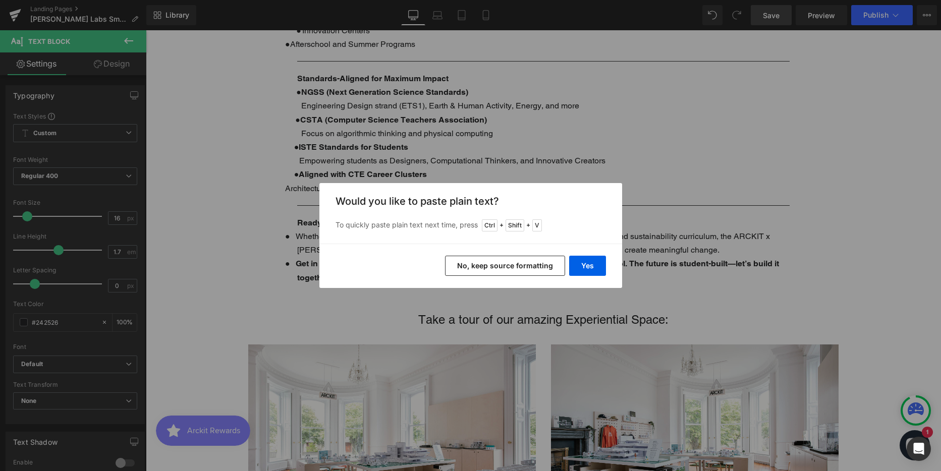
scroll to position [2986, 788]
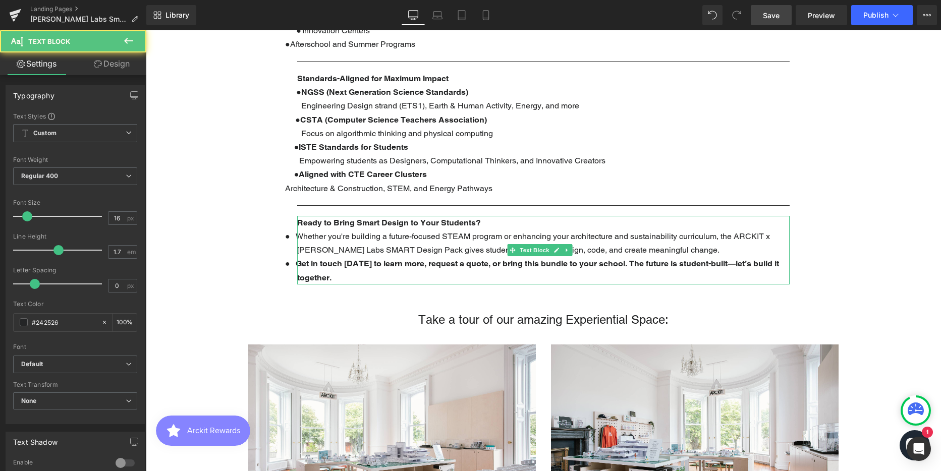
click at [295, 262] on span at bounding box center [293, 264] width 6 height 5
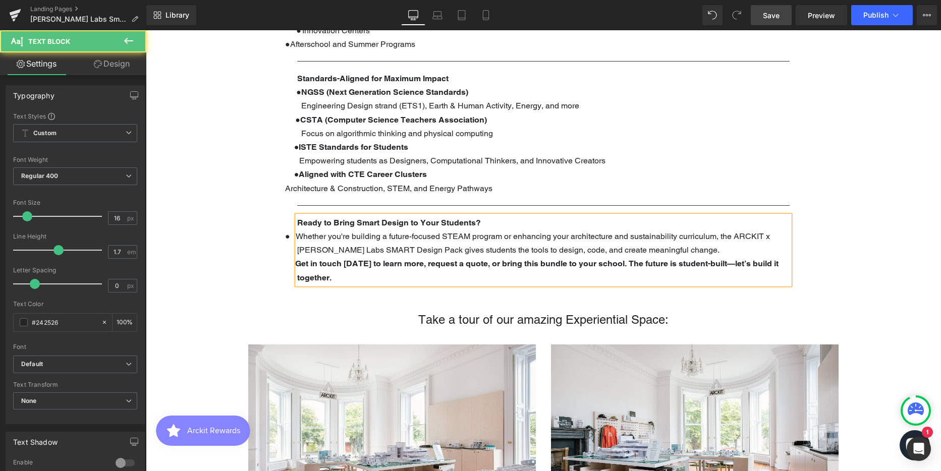
click at [296, 232] on span "Whether you're building a future-focused STEAM program or enhancing your archit…" at bounding box center [533, 243] width 474 height 23
click at [284, 222] on div "Text Block Parallax 400px The Future is Student-Built ARCKIT x [PERSON_NAME] La…" at bounding box center [543, 290] width 795 height 2466
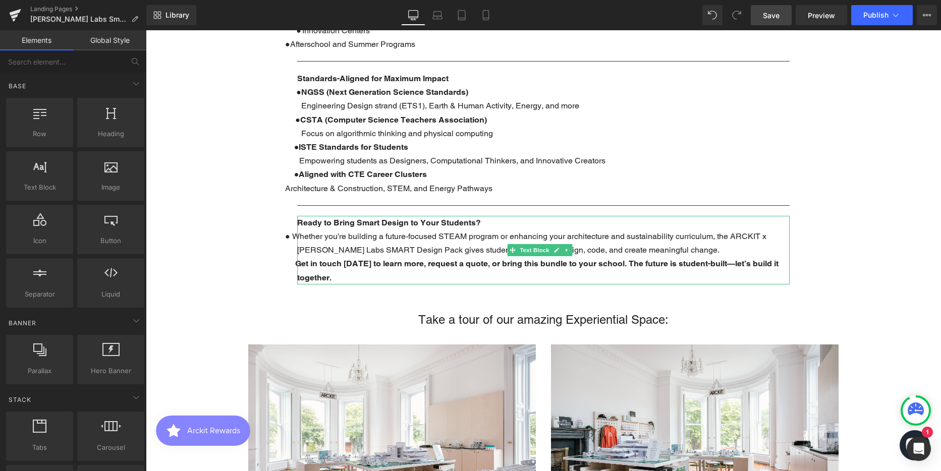
click at [286, 232] on font "●" at bounding box center [287, 236] width 5 height 9
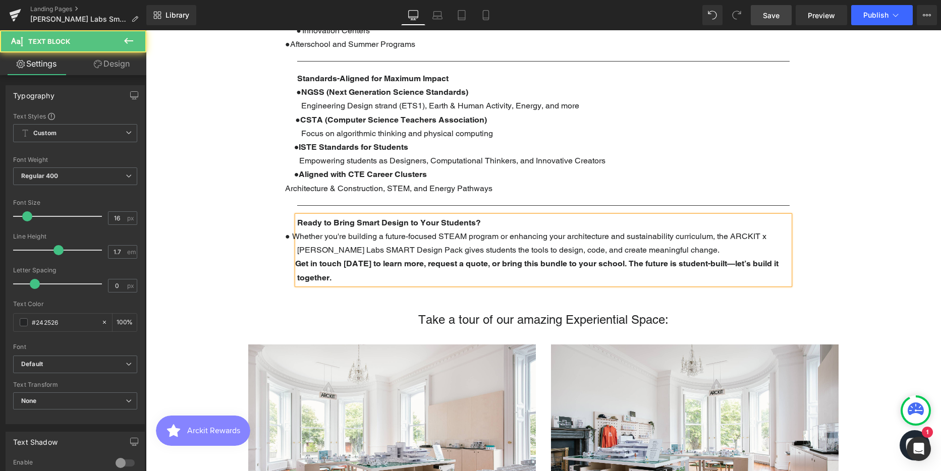
click at [688, 238] on p "● Whether you're building a future-focused STEAM program or enhancing your arch…" at bounding box center [543, 243] width 493 height 27
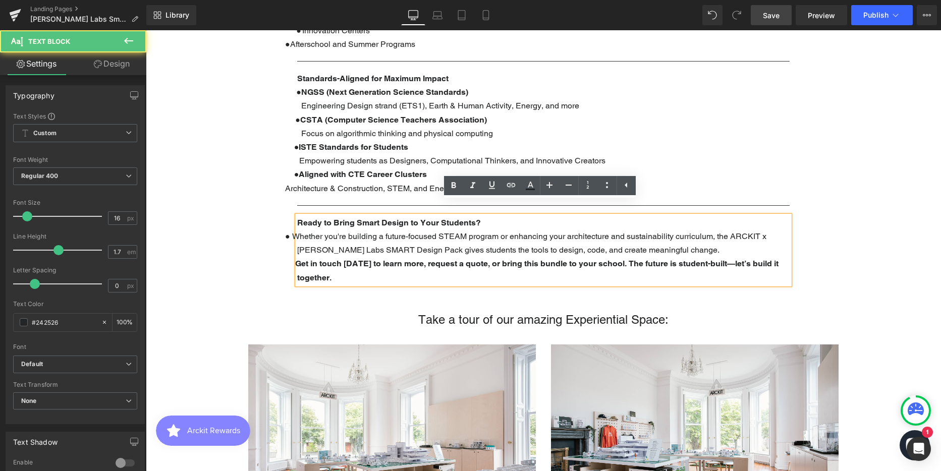
scroll to position [2999, 788]
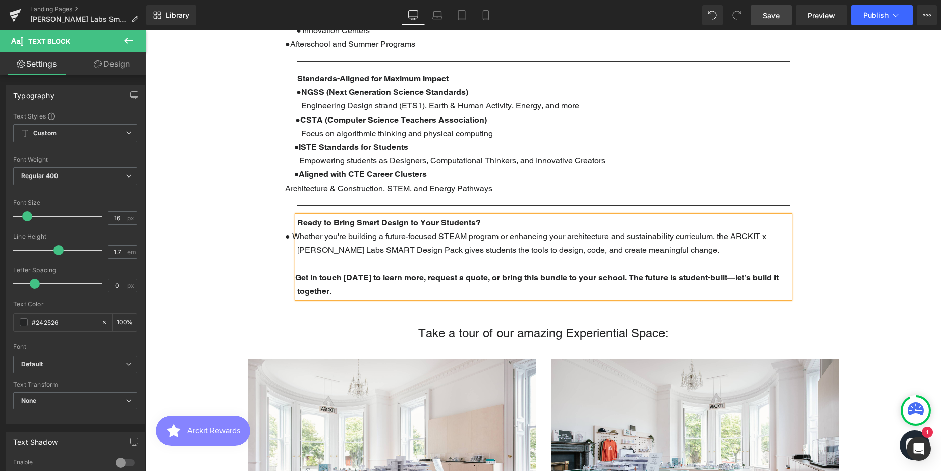
click at [876, 179] on div "Text Block Parallax 400px The Future is Student-Built ARCKIT x [PERSON_NAME] La…" at bounding box center [543, 297] width 795 height 2480
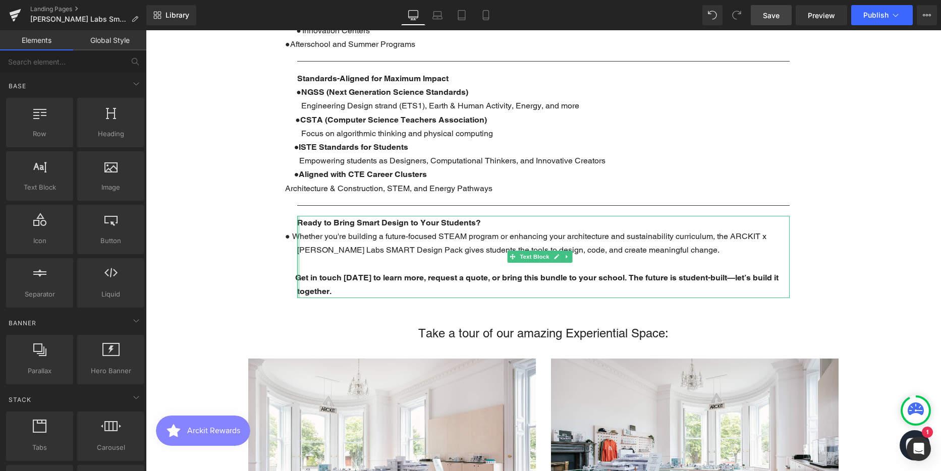
click at [297, 261] on div at bounding box center [298, 257] width 3 height 82
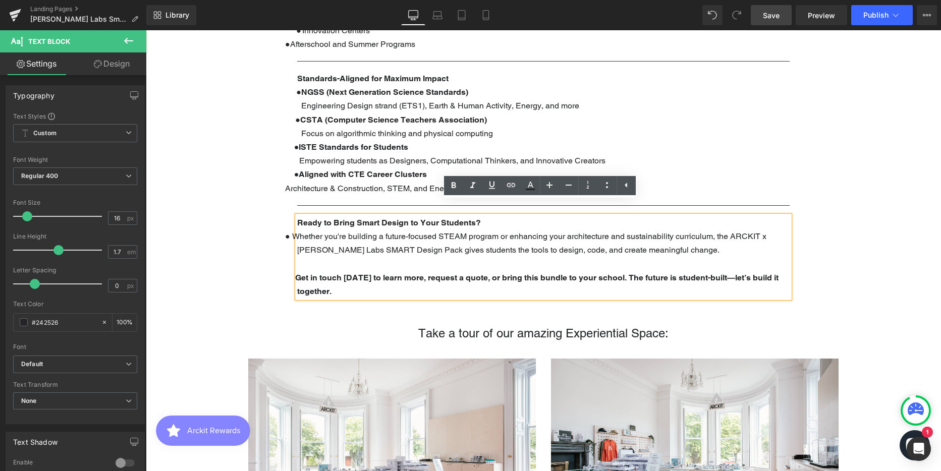
click at [297, 273] on span "Get in touch [DATE] to learn more, request a quote, or bring this bundle to you…" at bounding box center [536, 284] width 483 height 23
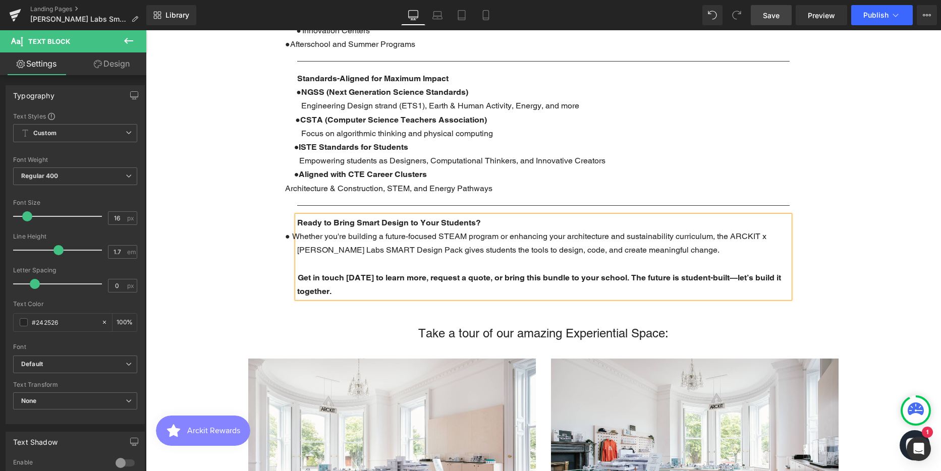
click at [364, 184] on span "Architecture & Construction, STEM, and Energy Pathways" at bounding box center [388, 189] width 207 height 10
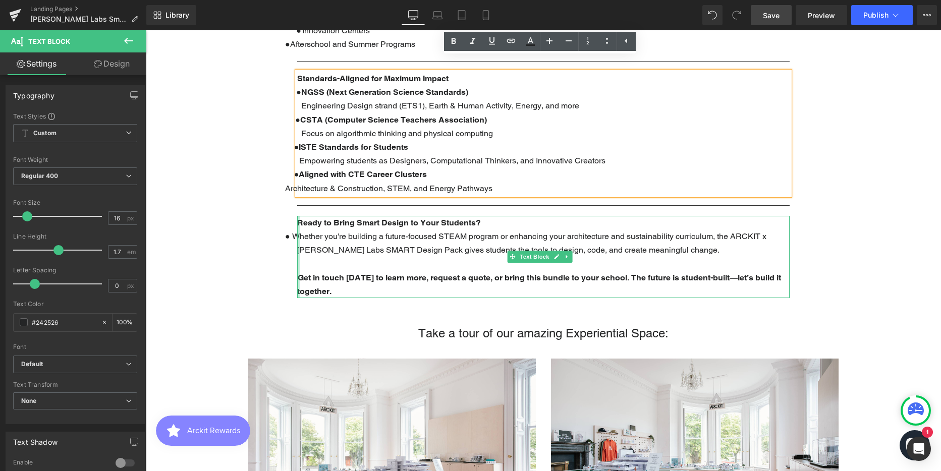
click at [298, 236] on div at bounding box center [298, 257] width 3 height 82
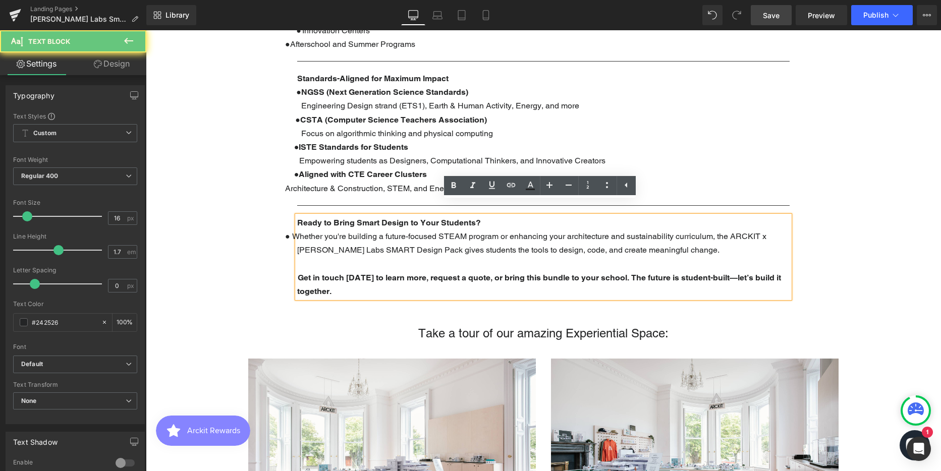
click at [299, 236] on span "Whether you're building a future-focused STEAM program or enhancing your archit…" at bounding box center [529, 243] width 474 height 23
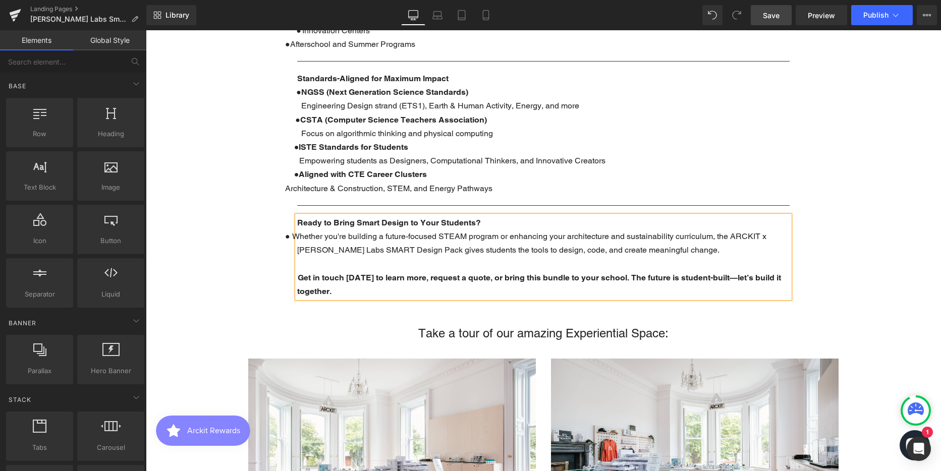
click at [910, 235] on div "Text Block Parallax 400px The Future is Student-Built ARCKIT x [PERSON_NAME] La…" at bounding box center [543, 297] width 795 height 2480
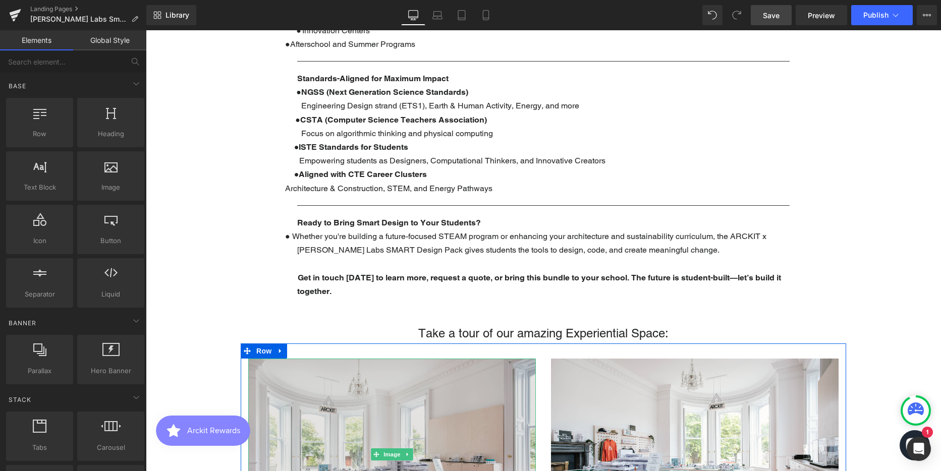
click at [352, 409] on img at bounding box center [392, 455] width 288 height 192
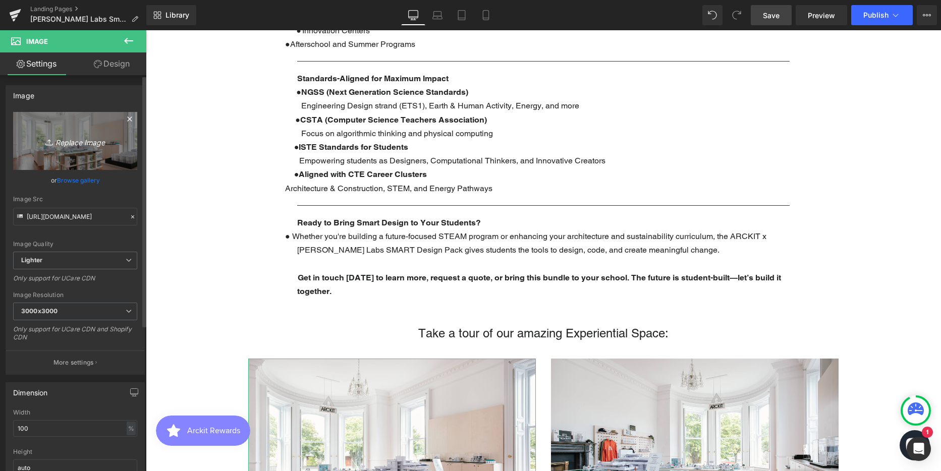
click at [70, 141] on icon "Replace Image" at bounding box center [75, 141] width 81 height 13
type input "C:\fakepath\Teacher resources.png"
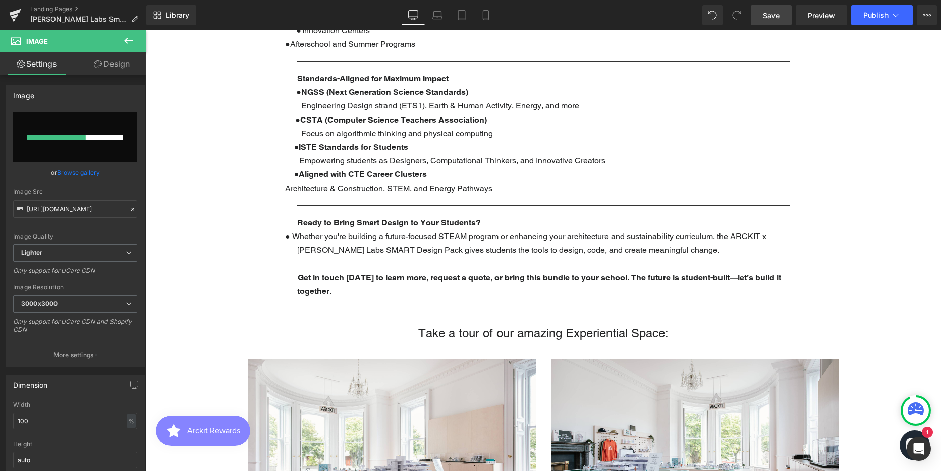
type input "[URL][DOMAIN_NAME]"
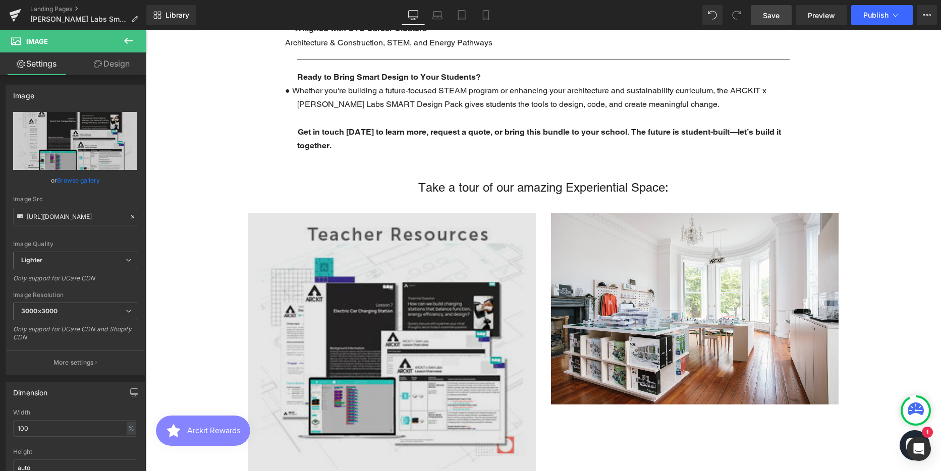
scroll to position [1204, 0]
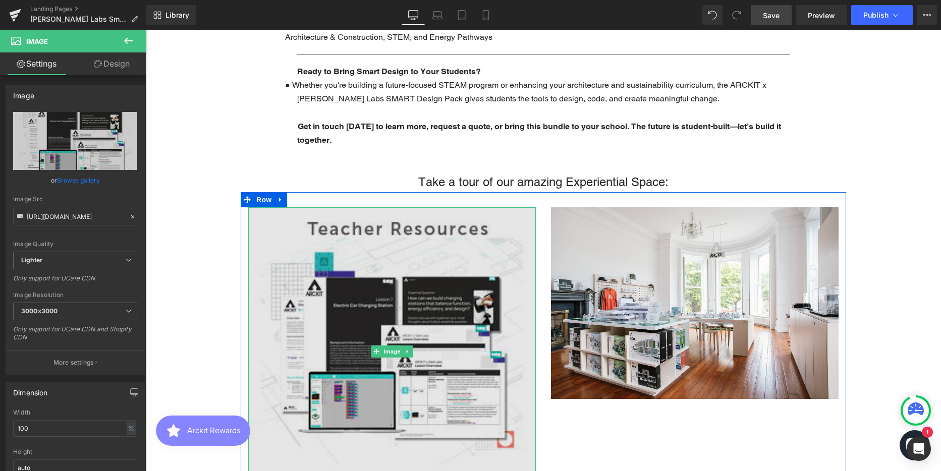
click at [402, 271] on img at bounding box center [392, 351] width 288 height 289
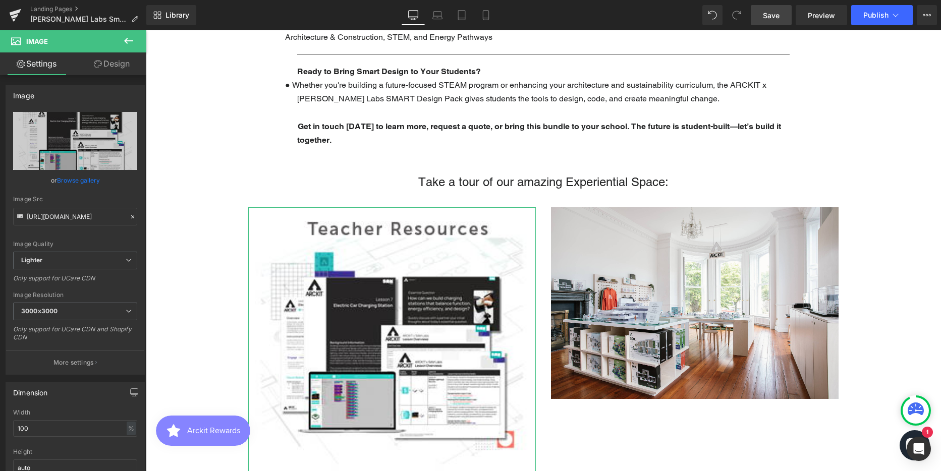
click at [112, 63] on link "Design" at bounding box center [111, 63] width 73 height 23
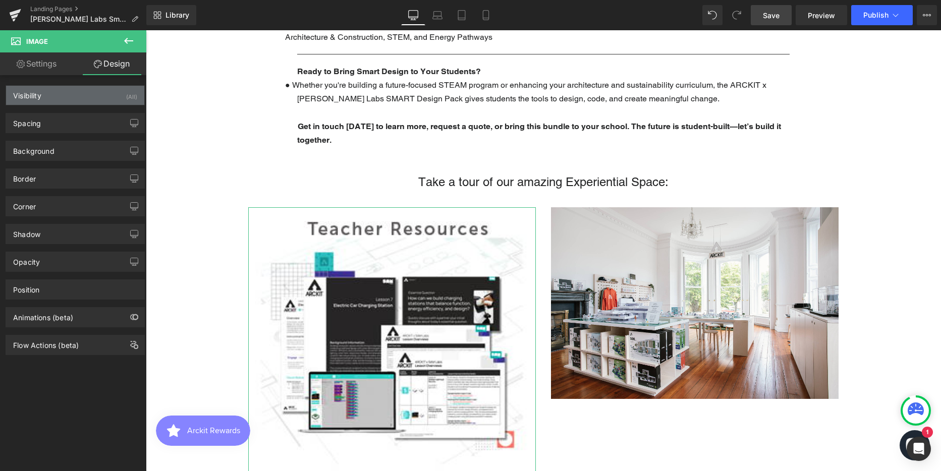
click at [71, 97] on div "Visibility (All)" at bounding box center [75, 95] width 138 height 19
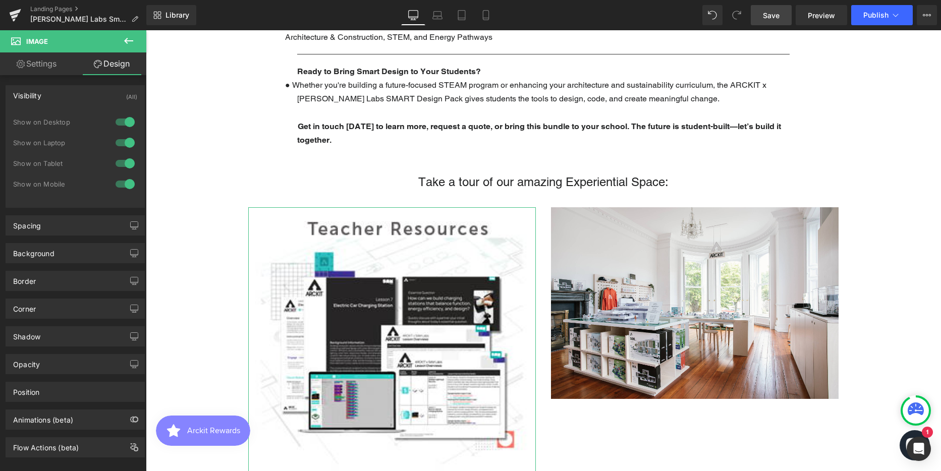
click at [71, 97] on div "Visibility (All)" at bounding box center [75, 95] width 138 height 19
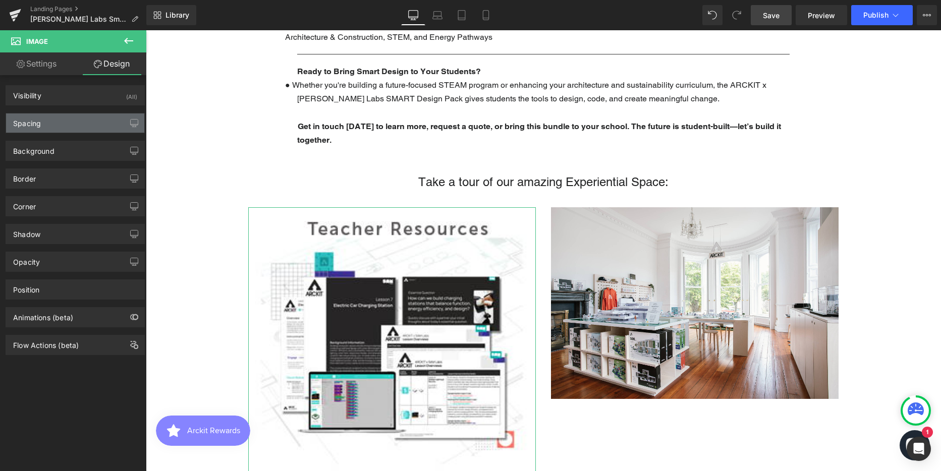
click at [66, 126] on div "Spacing" at bounding box center [75, 123] width 138 height 19
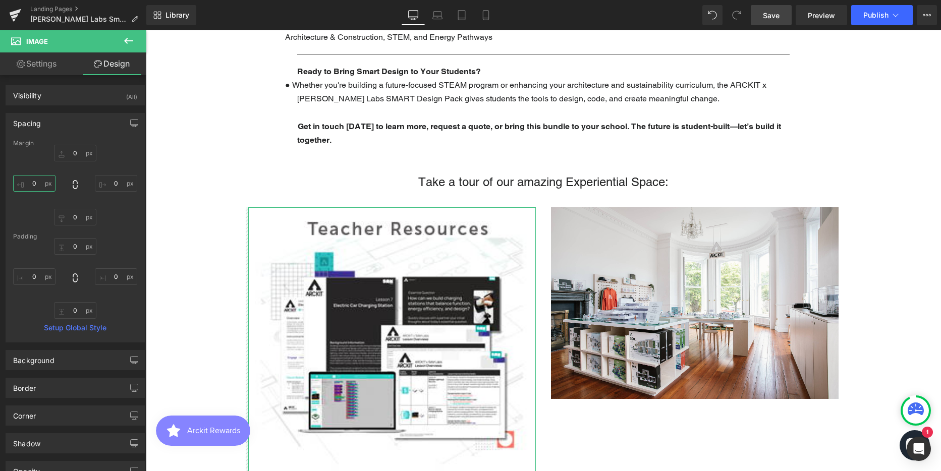
click at [42, 183] on input "0" at bounding box center [34, 183] width 42 height 17
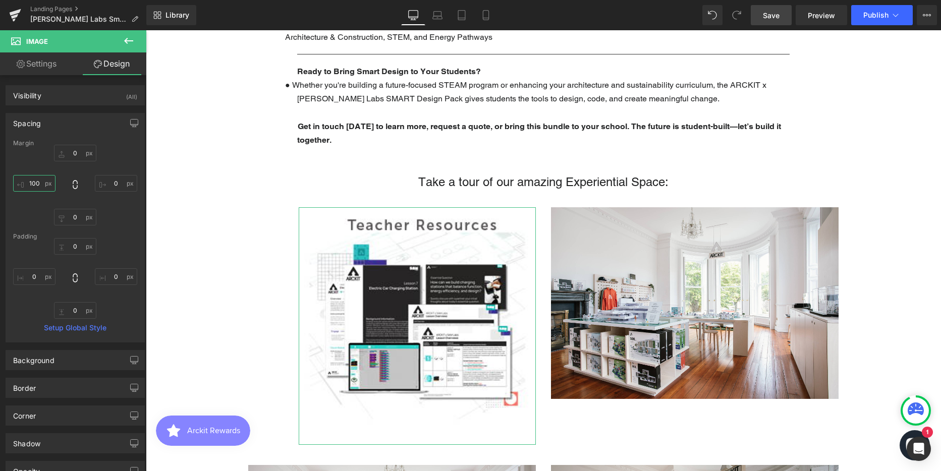
scroll to position [3045, 788]
type input "100"
click at [104, 182] on input "0" at bounding box center [116, 183] width 42 height 17
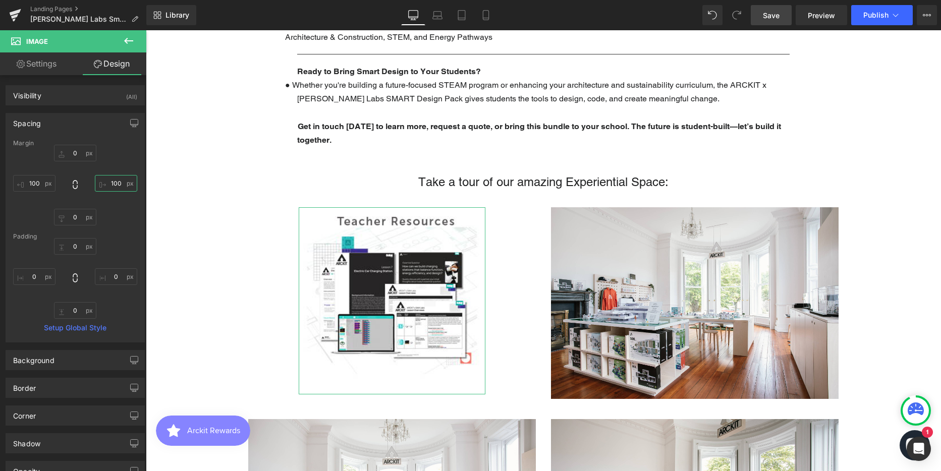
scroll to position [2999, 788]
type input "100"
click at [72, 150] on input "0" at bounding box center [75, 153] width 42 height 17
type input "20"
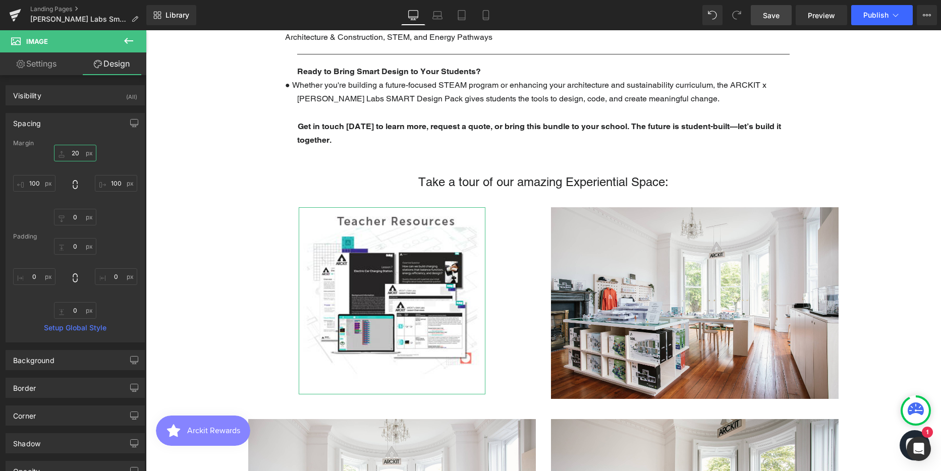
scroll to position [3005, 788]
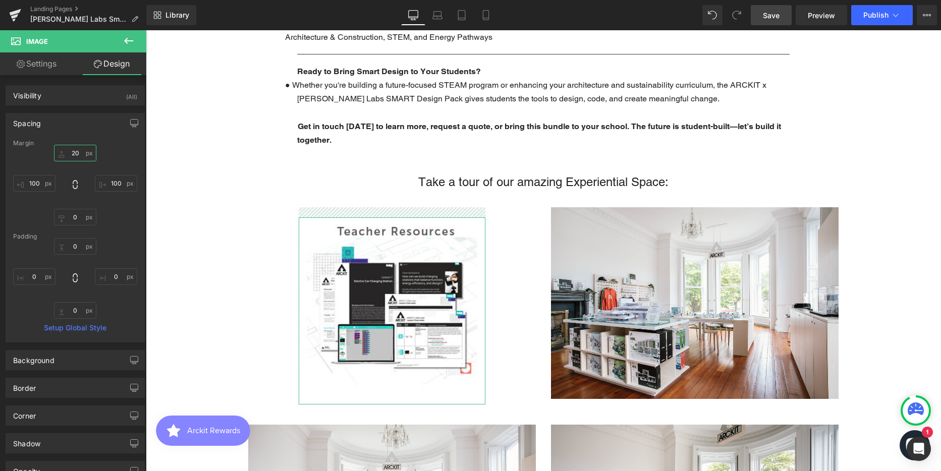
drag, startPoint x: 78, startPoint y: 152, endPoint x: 70, endPoint y: 151, distance: 8.1
click at [70, 151] on input "20" at bounding box center [75, 153] width 42 height 17
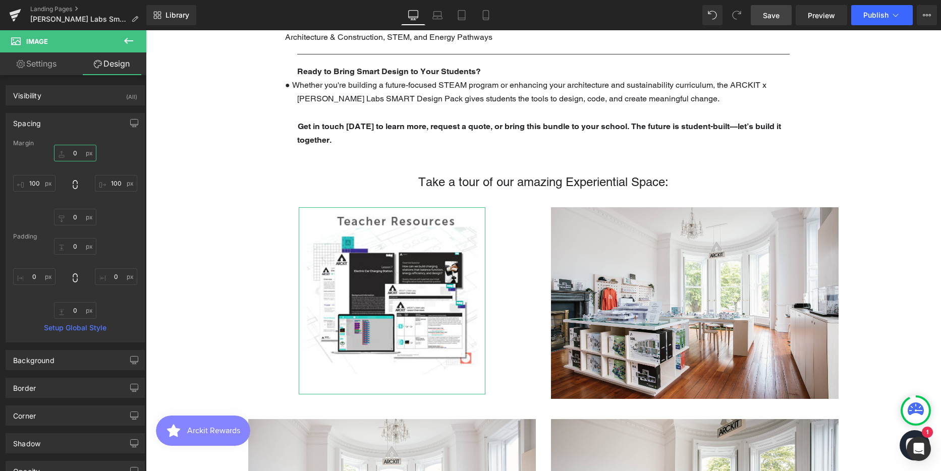
scroll to position [2999, 788]
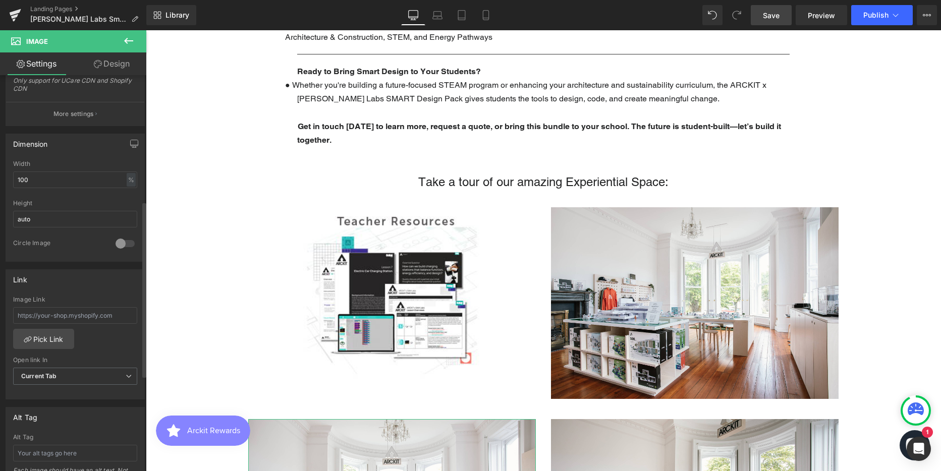
scroll to position [101, 0]
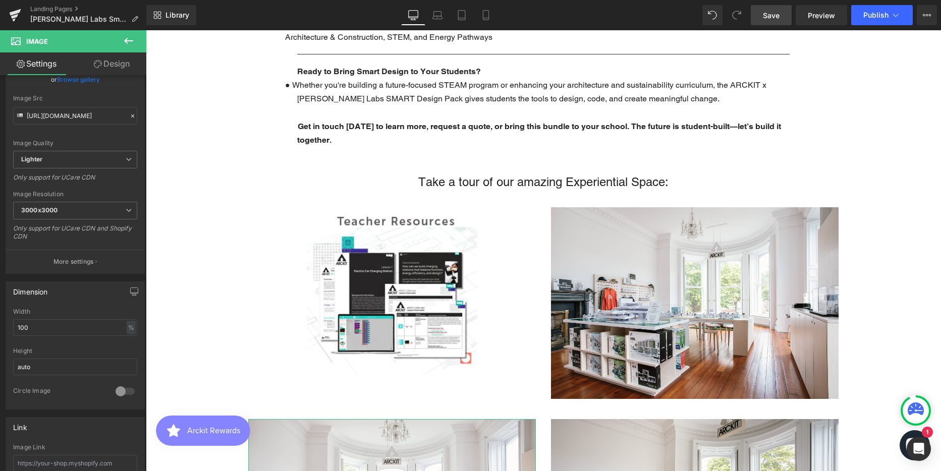
click at [120, 63] on link "Design" at bounding box center [111, 63] width 73 height 23
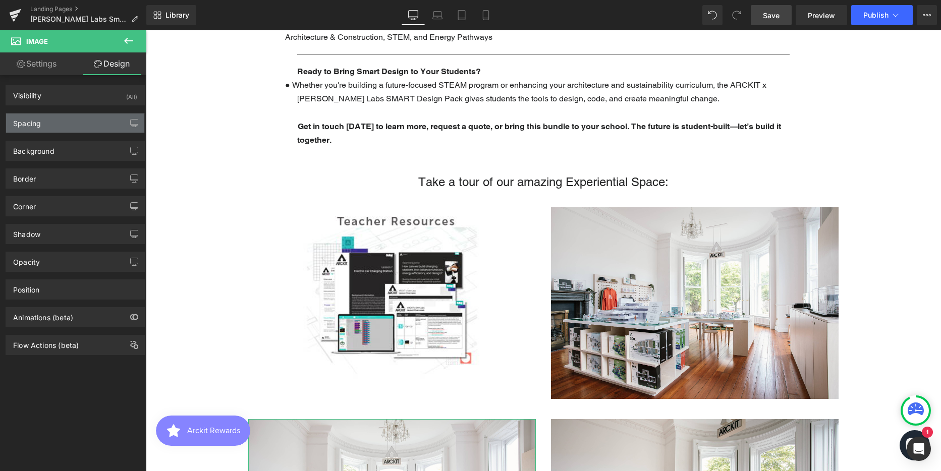
click at [73, 124] on div "Spacing" at bounding box center [75, 123] width 138 height 19
type input "0"
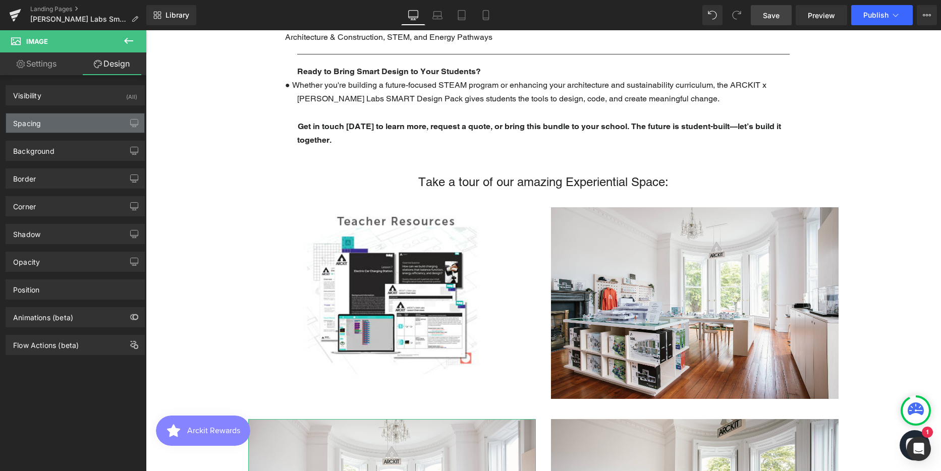
type input "0"
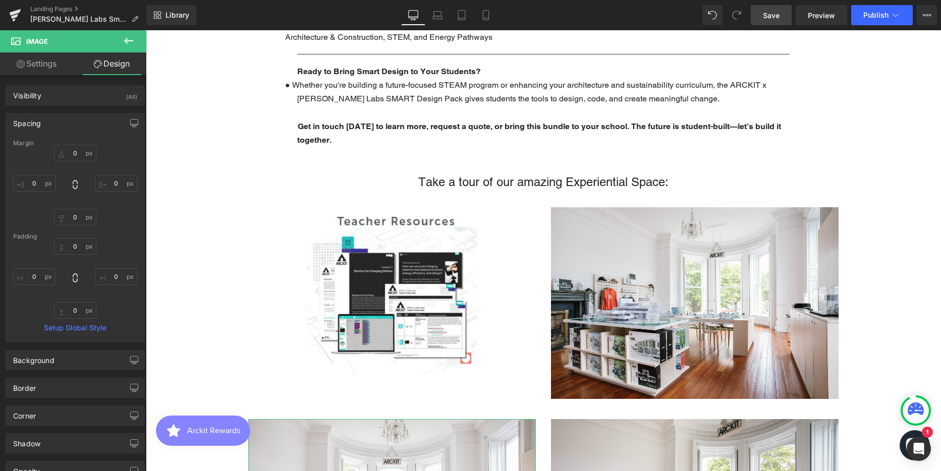
click at [34, 67] on link "Settings" at bounding box center [36, 63] width 73 height 23
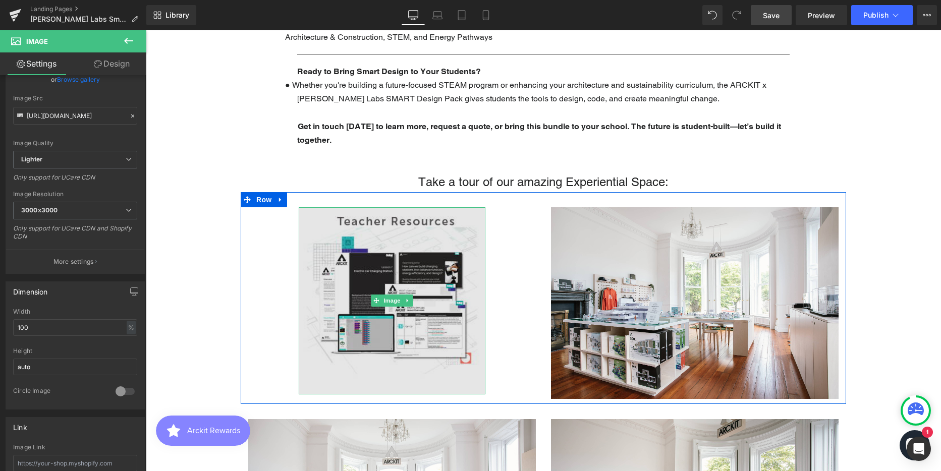
click at [455, 224] on img at bounding box center [392, 300] width 187 height 187
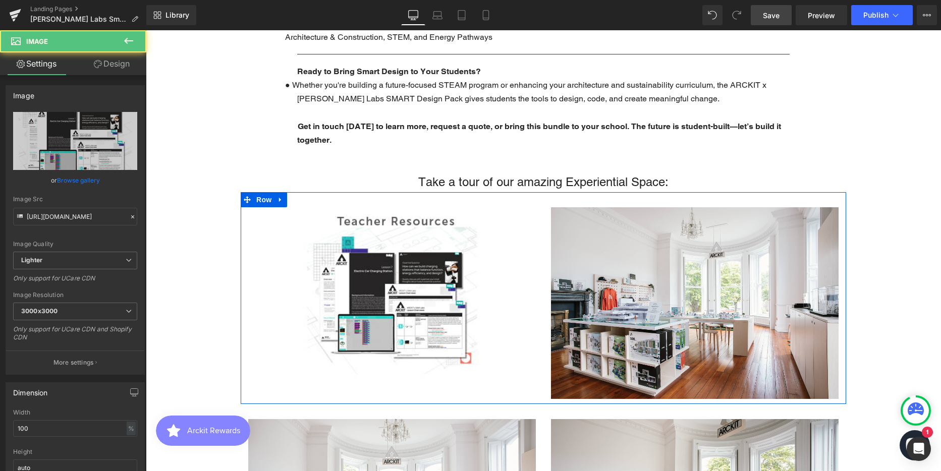
click at [532, 219] on div "Image" at bounding box center [392, 300] width 303 height 187
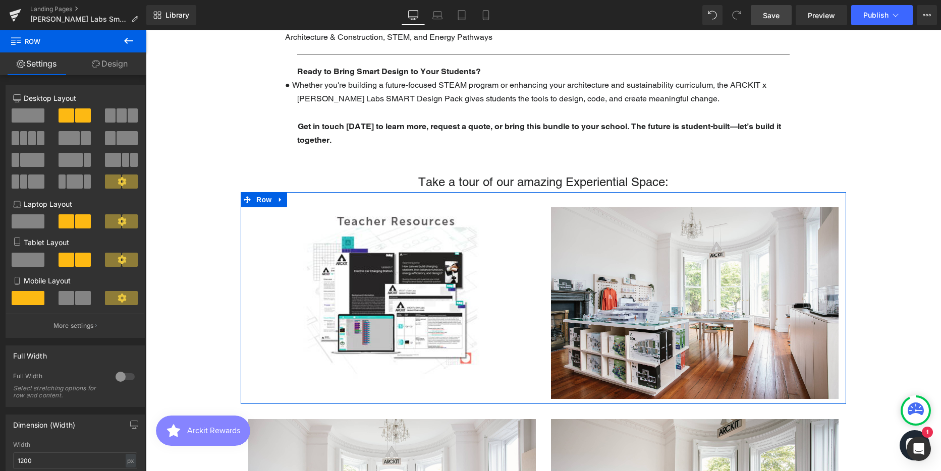
click at [532, 207] on div "Image" at bounding box center [392, 300] width 303 height 187
click at [128, 115] on span at bounding box center [133, 116] width 10 height 14
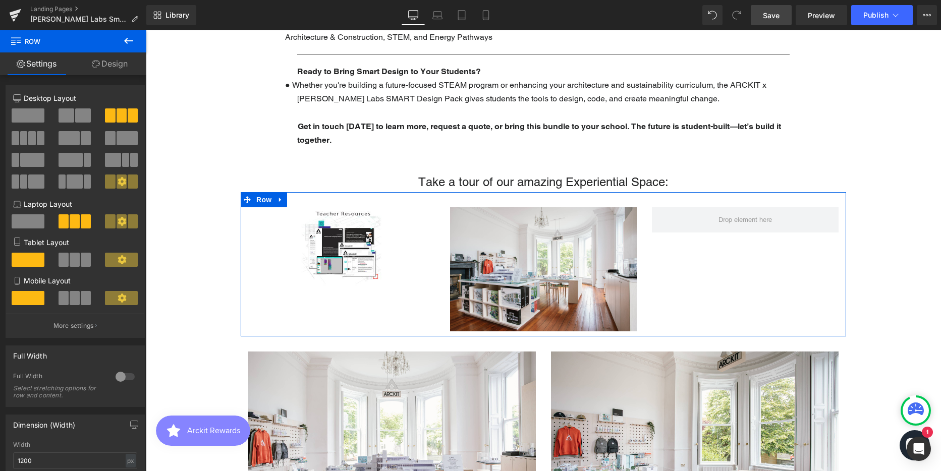
scroll to position [2932, 788]
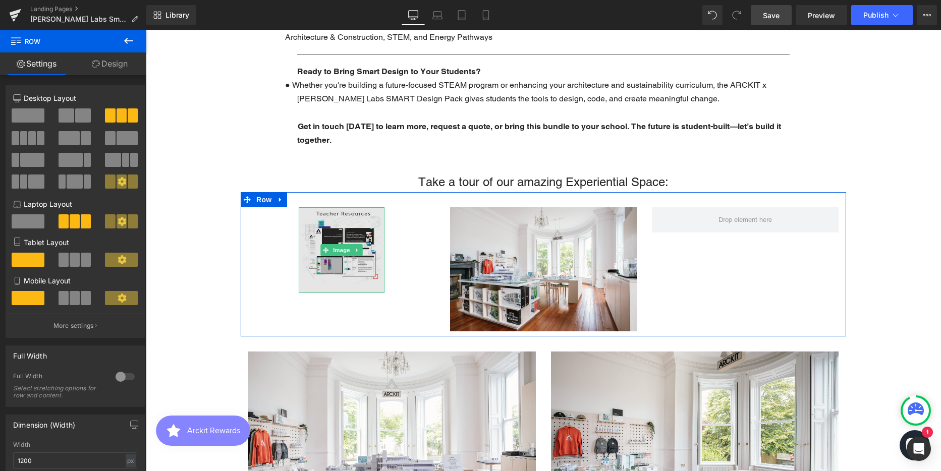
click at [338, 257] on img at bounding box center [342, 250] width 86 height 86
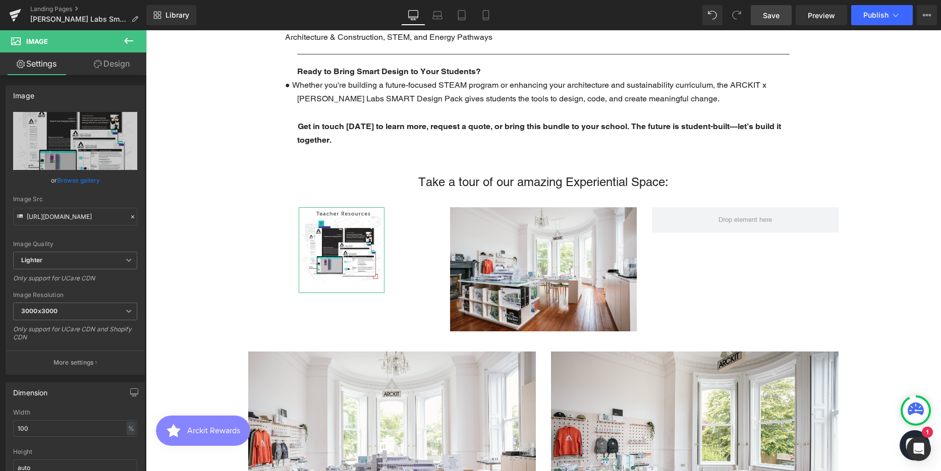
drag, startPoint x: 109, startPoint y: 61, endPoint x: 78, endPoint y: 117, distance: 64.6
click at [109, 61] on link "Design" at bounding box center [111, 63] width 73 height 23
click at [0, 0] on div "Spacing" at bounding box center [0, 0] width 0 height 0
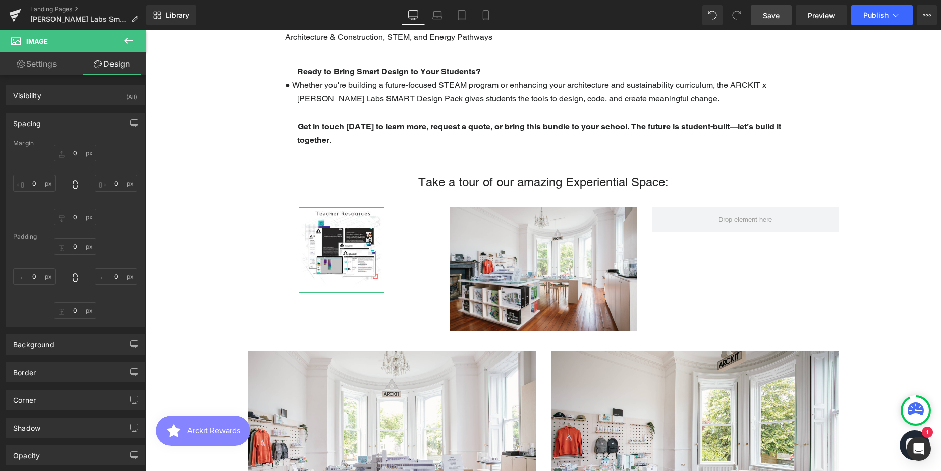
type input "0"
type input "100"
type input "0"
type input "100"
type input "0"
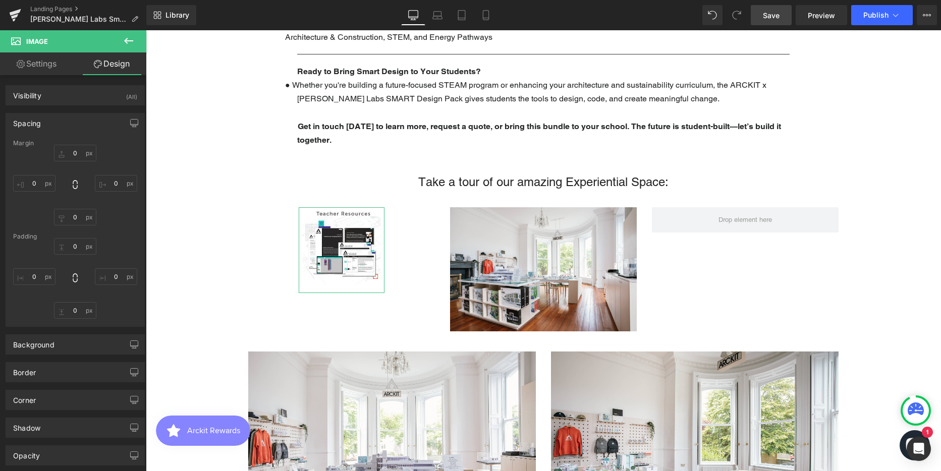
type input "0"
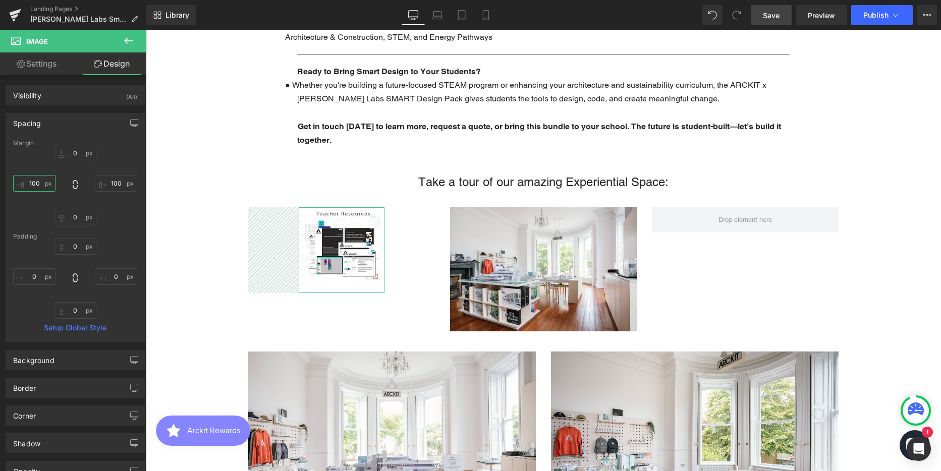
click at [38, 180] on input "100" at bounding box center [34, 183] width 42 height 17
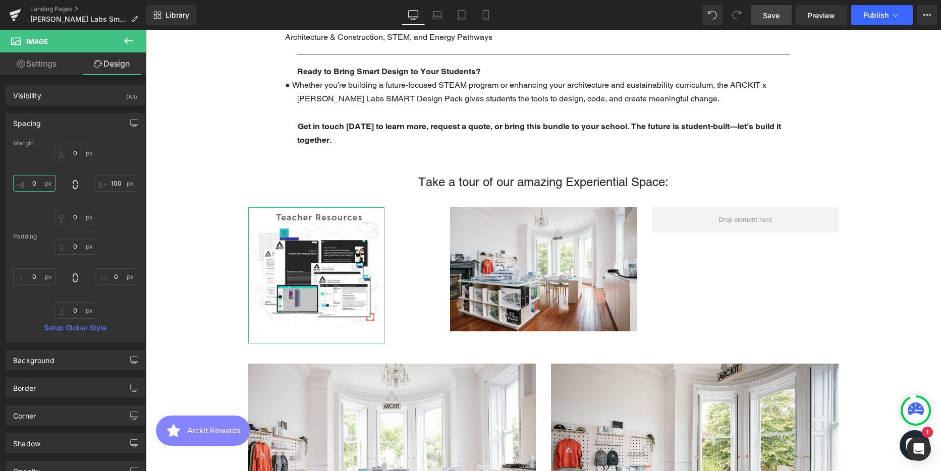
scroll to position [2944, 788]
type input "0"
click at [101, 181] on input "100" at bounding box center [116, 183] width 42 height 17
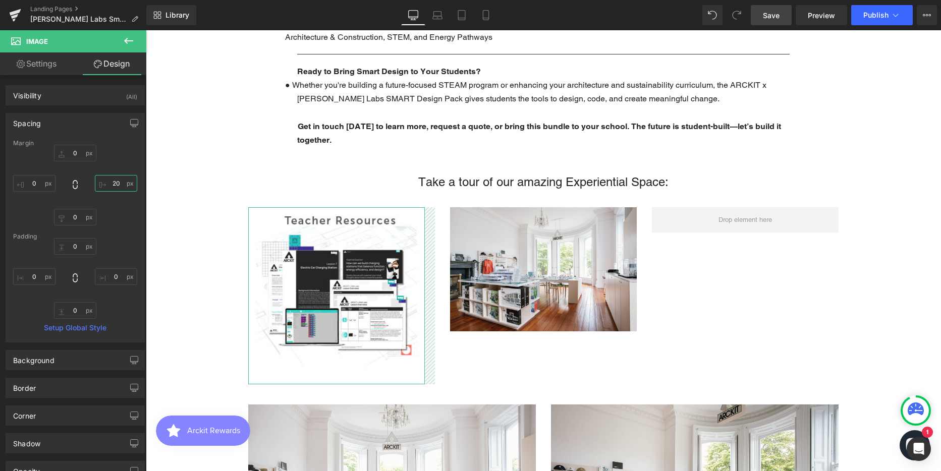
scroll to position [2985, 788]
type input "20"
click at [43, 179] on input "0" at bounding box center [34, 183] width 42 height 17
type input "20"
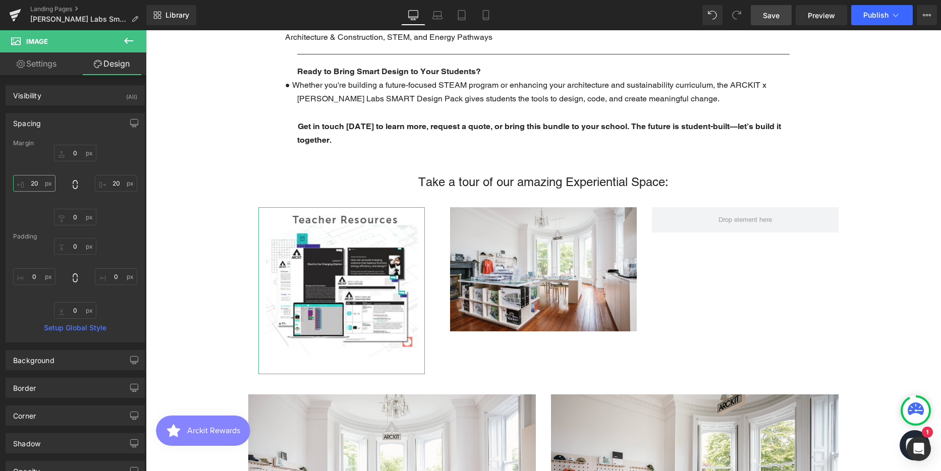
scroll to position [2975, 788]
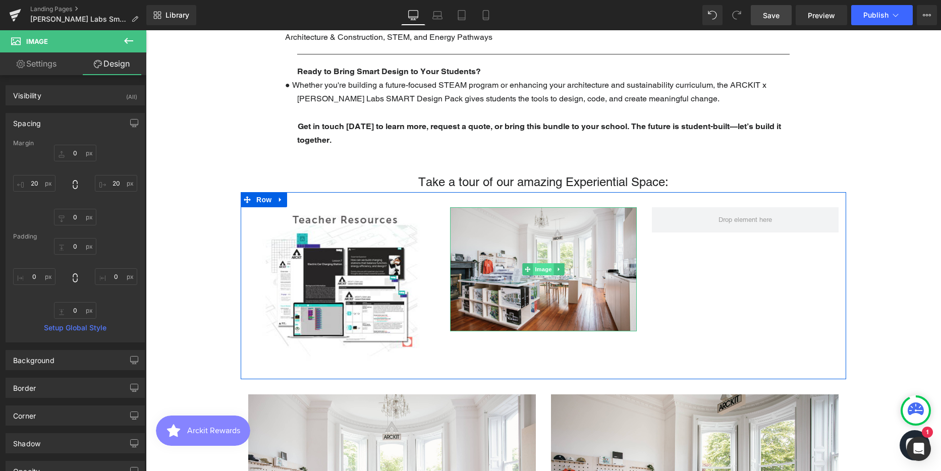
click at [544, 263] on span "Image" at bounding box center [543, 269] width 21 height 12
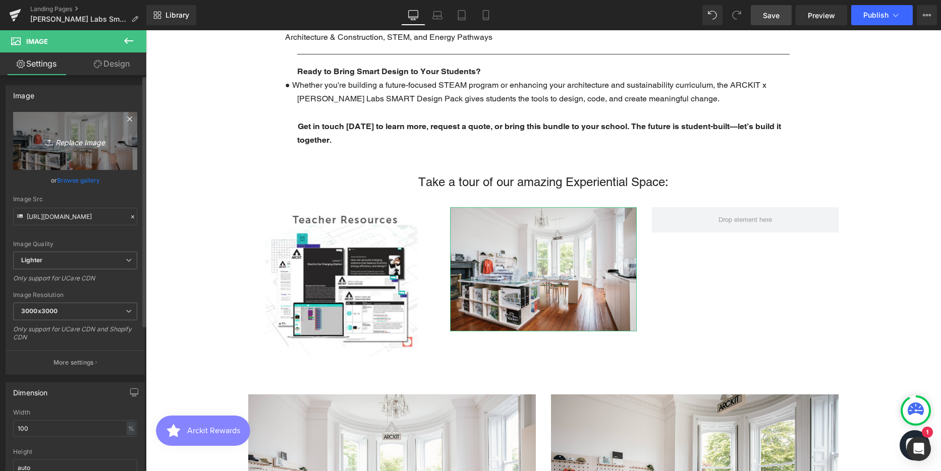
click at [80, 138] on icon "Replace Image" at bounding box center [75, 141] width 81 height 13
type input "C:\fakepath\Student resources.png"
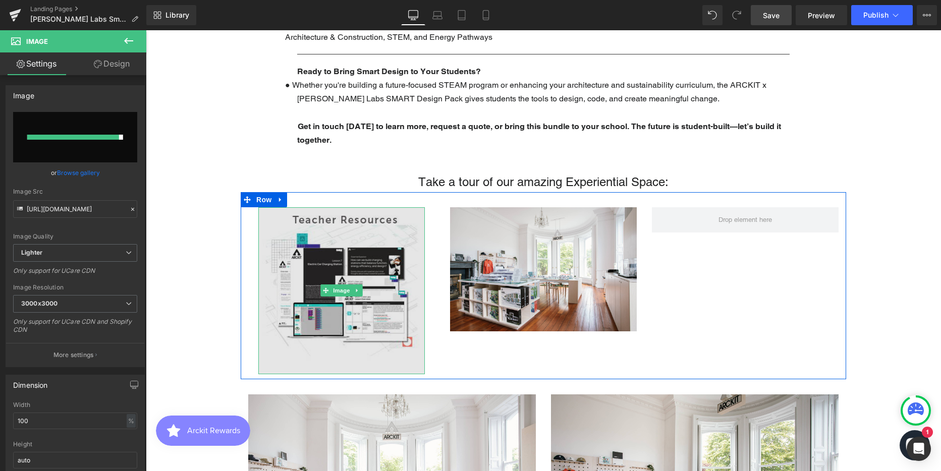
type input "[URL][DOMAIN_NAME]"
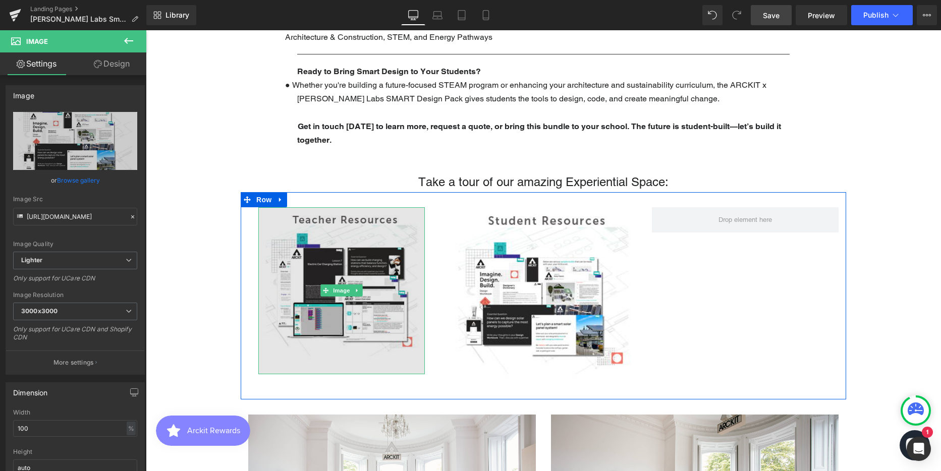
scroll to position [2995, 788]
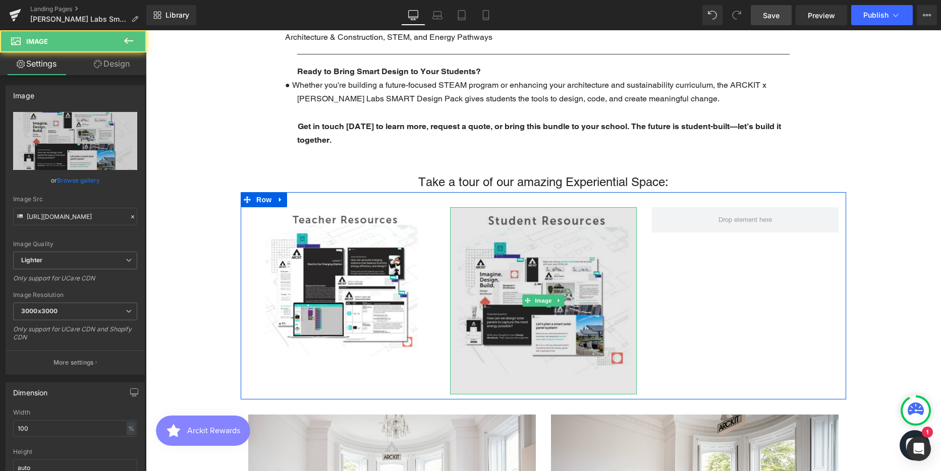
click at [492, 261] on img at bounding box center [543, 300] width 187 height 187
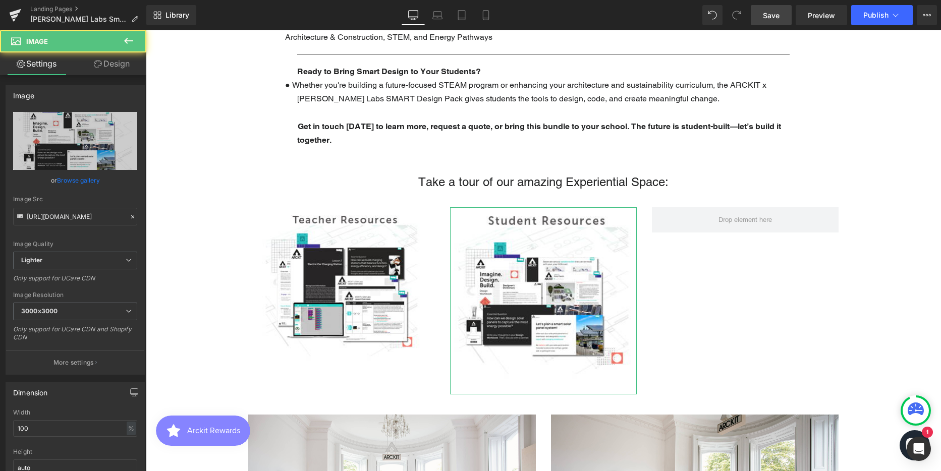
click at [125, 63] on link "Design" at bounding box center [111, 63] width 73 height 23
click at [0, 0] on div "Spacing" at bounding box center [0, 0] width 0 height 0
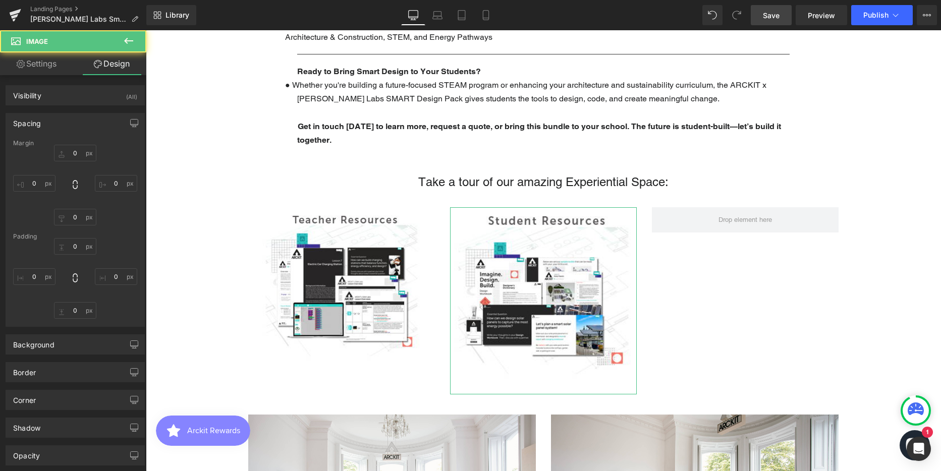
type input "0"
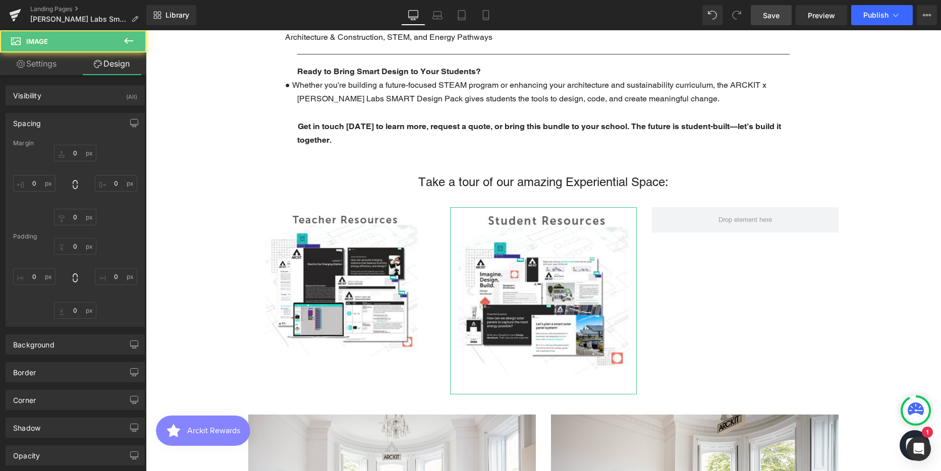
type input "0"
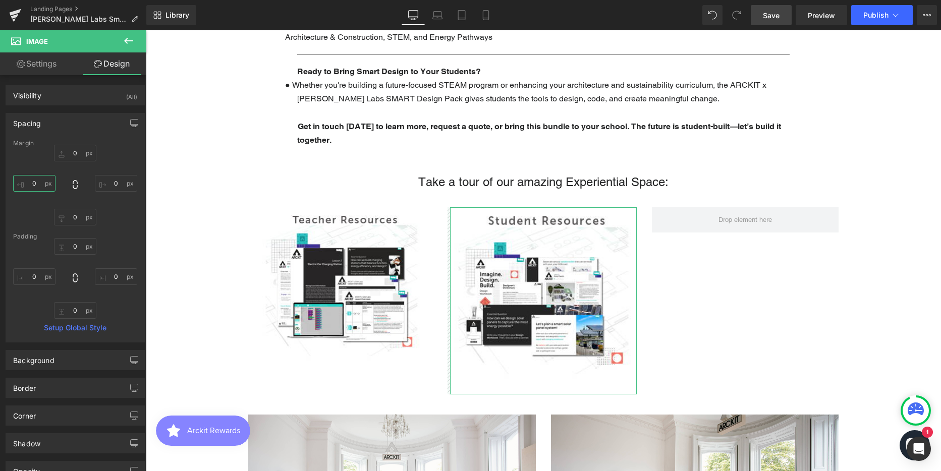
click at [44, 181] on input "0" at bounding box center [34, 183] width 42 height 17
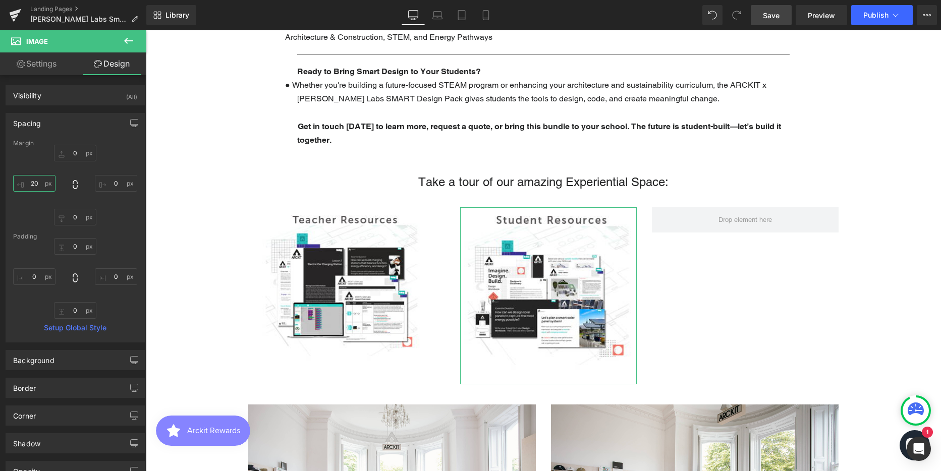
scroll to position [2985, 788]
type input "20"
click at [109, 181] on input "0" at bounding box center [116, 183] width 42 height 17
type input "20"
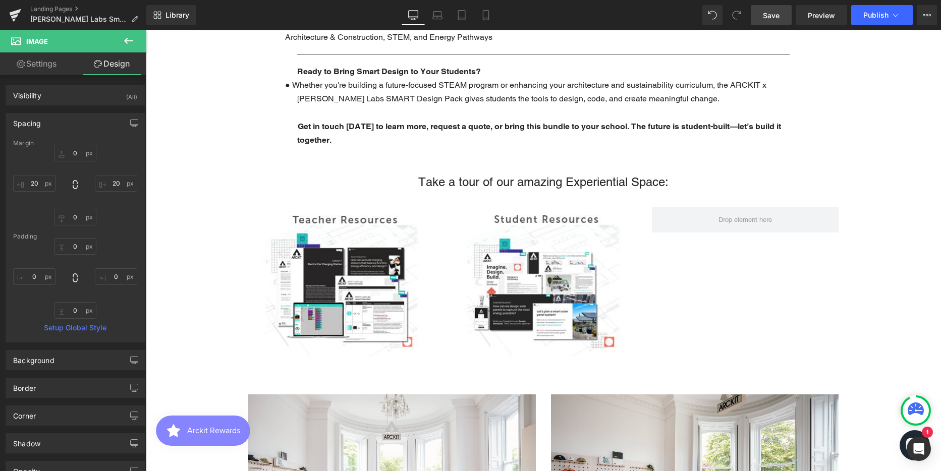
click at [232, 154] on div "Text Block Parallax 400px The Future is Student-Built ARCKIT x [PERSON_NAME] La…" at bounding box center [543, 133] width 795 height 2455
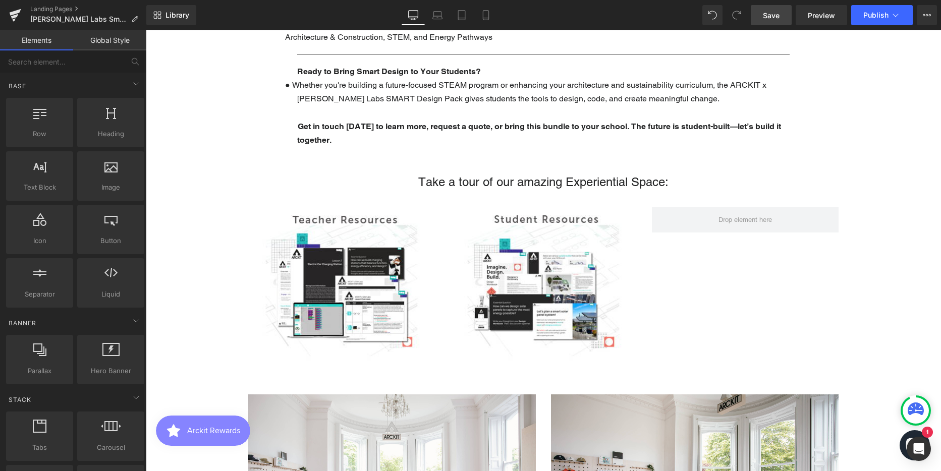
click at [898, 233] on div "Text Block Parallax 400px The Future is Student-Built ARCKIT x [PERSON_NAME] La…" at bounding box center [543, 133] width 795 height 2455
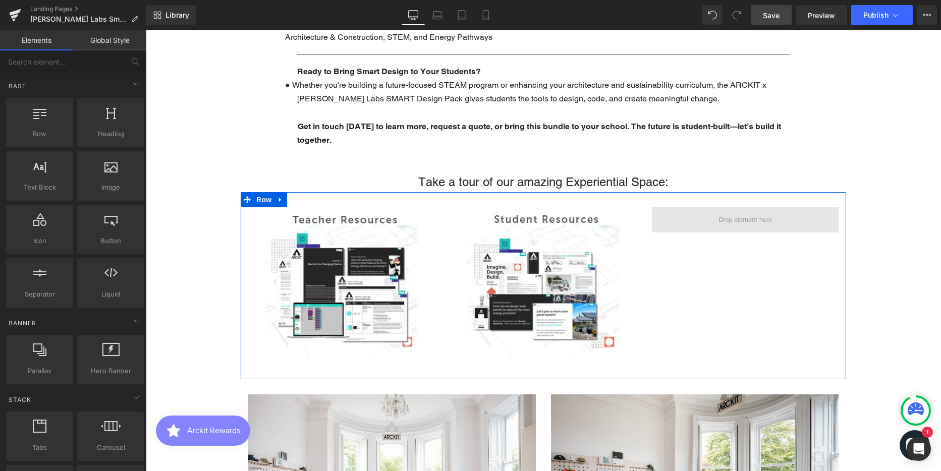
click at [715, 212] on span at bounding box center [745, 220] width 61 height 16
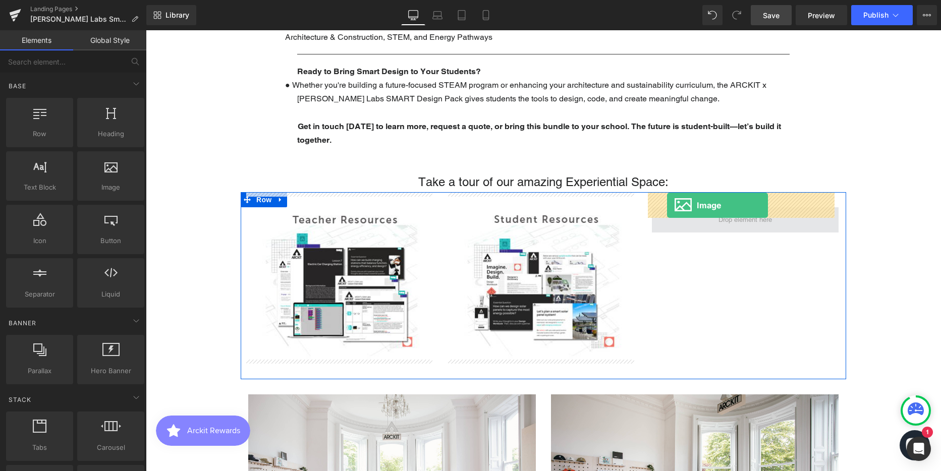
drag, startPoint x: 259, startPoint y: 211, endPoint x: 667, endPoint y: 205, distance: 407.8
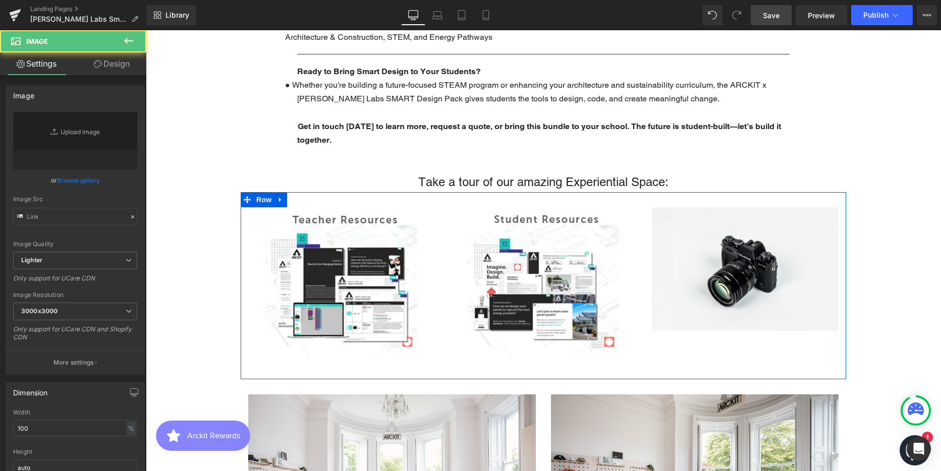
type input "//[DOMAIN_NAME][URL]"
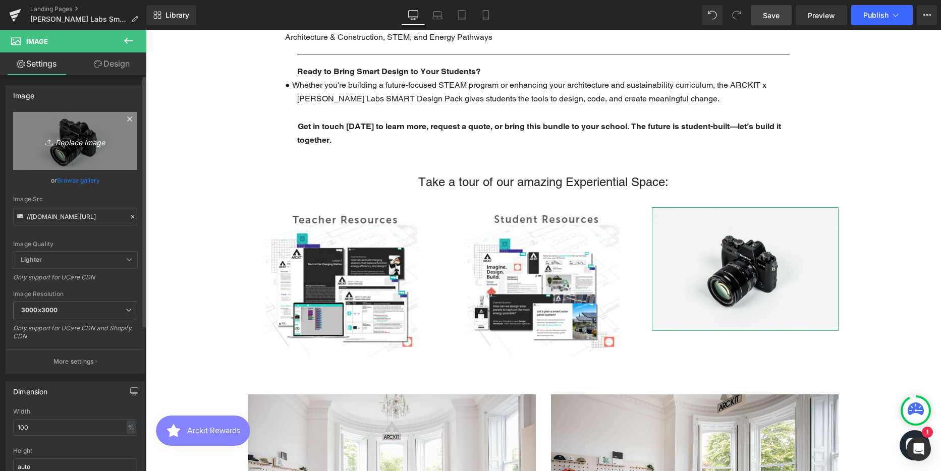
click at [80, 147] on icon "Replace Image" at bounding box center [75, 141] width 81 height 13
type input "C:\fakepath\Student resources 2.png"
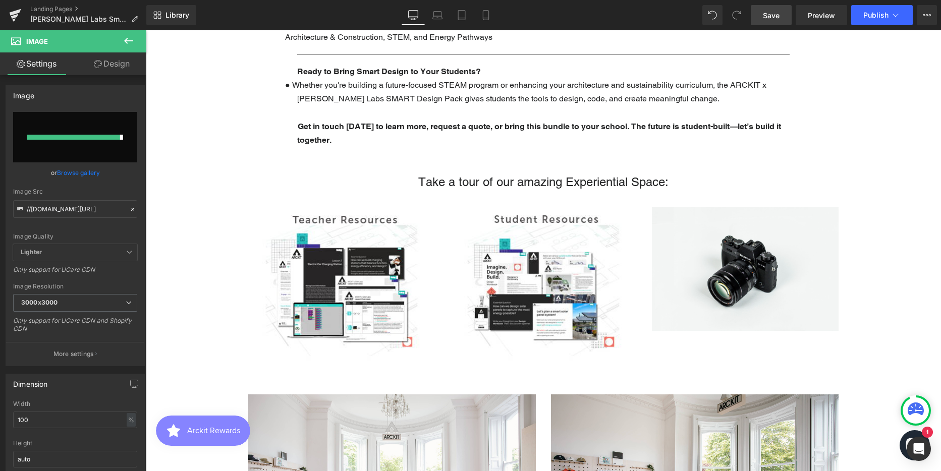
type input "[URL][DOMAIN_NAME]"
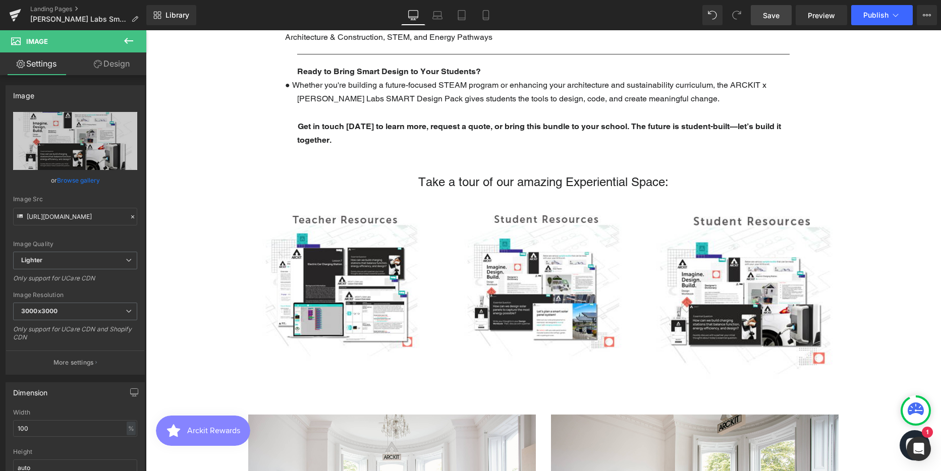
scroll to position [2995, 788]
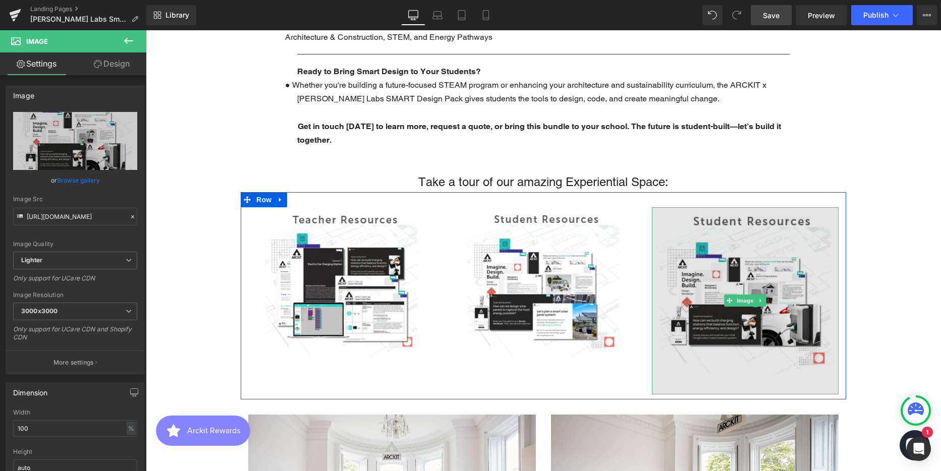
click at [764, 280] on img at bounding box center [745, 300] width 187 height 187
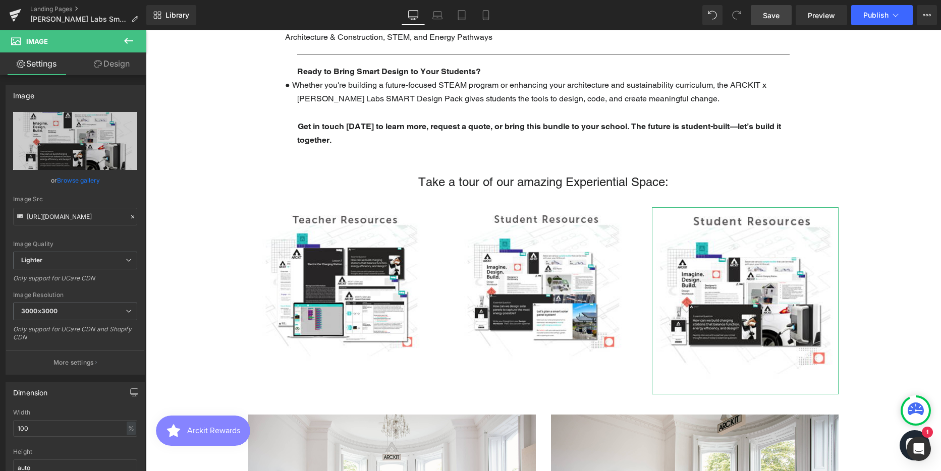
click at [109, 58] on link "Design" at bounding box center [111, 63] width 73 height 23
click at [0, 0] on div "Spacing" at bounding box center [0, 0] width 0 height 0
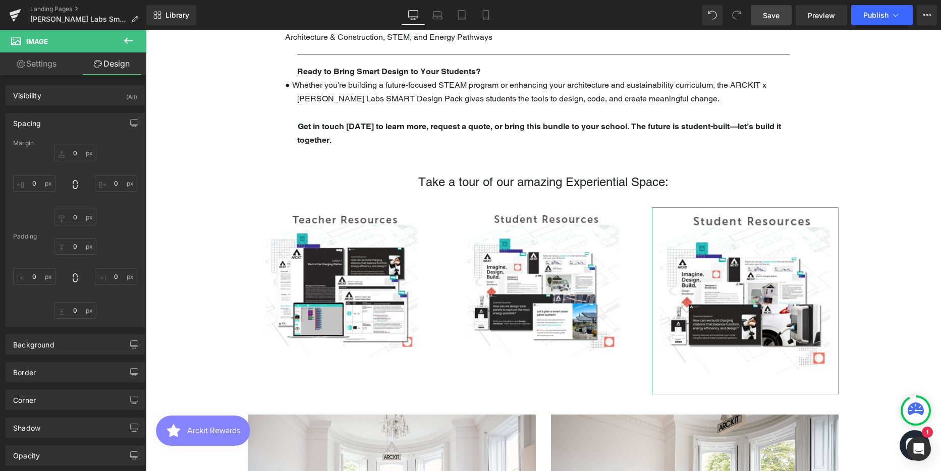
type input "0"
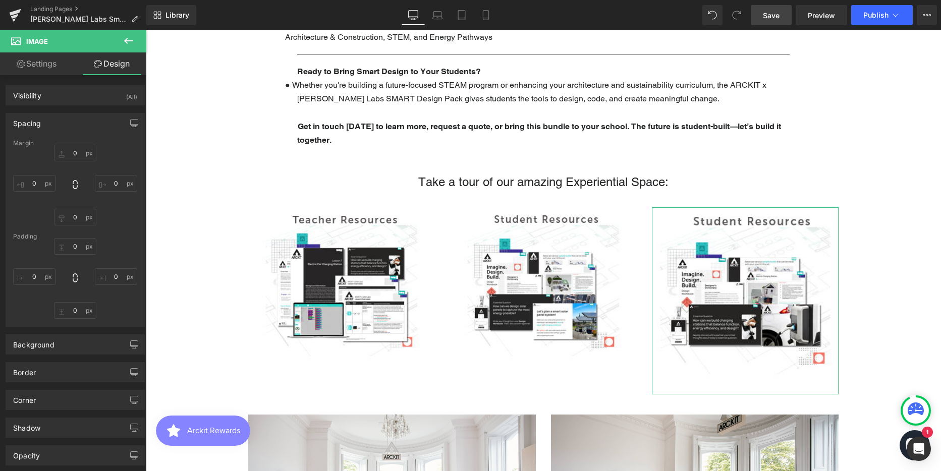
type input "0"
click at [45, 184] on input "0" at bounding box center [34, 183] width 42 height 17
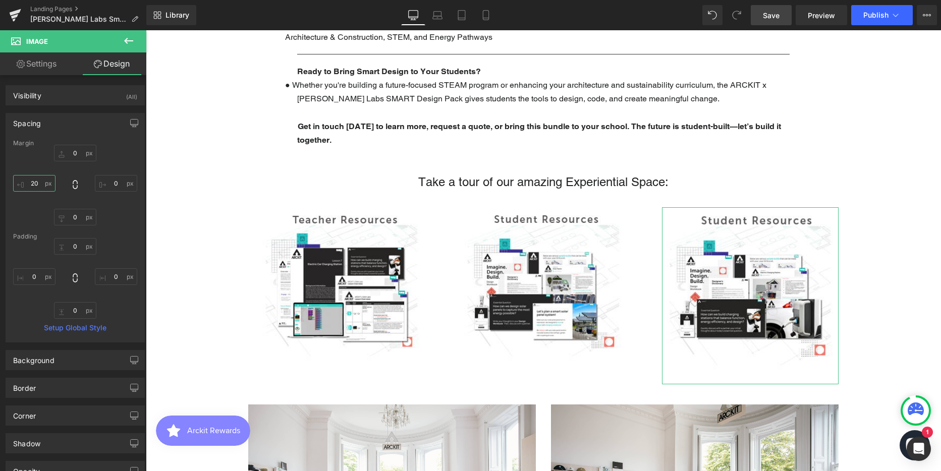
scroll to position [2985, 788]
type input "20"
click at [110, 186] on input "0" at bounding box center [116, 183] width 42 height 17
type input "20"
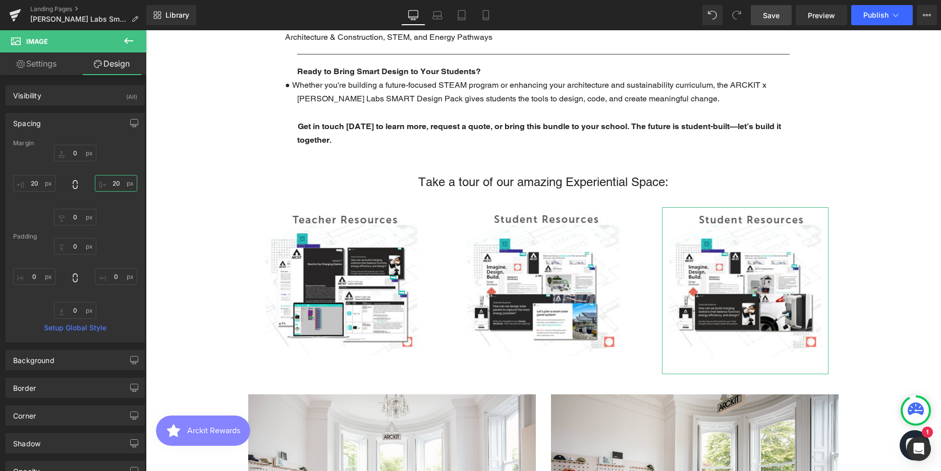
scroll to position [2975, 788]
click at [869, 257] on div "Text Block Parallax 400px The Future is Student-Built ARCKIT x [PERSON_NAME] La…" at bounding box center [543, 133] width 795 height 2455
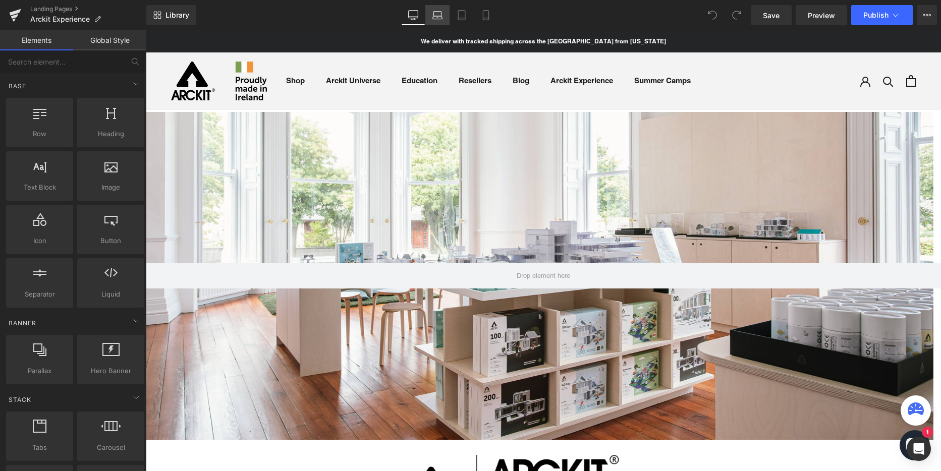
scroll to position [2519, 788]
click at [434, 17] on icon at bounding box center [438, 17] width 10 height 3
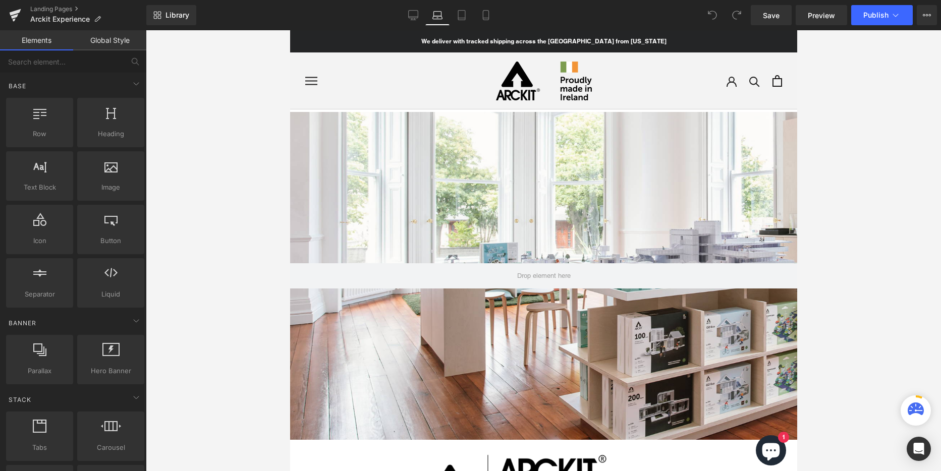
scroll to position [2593, 500]
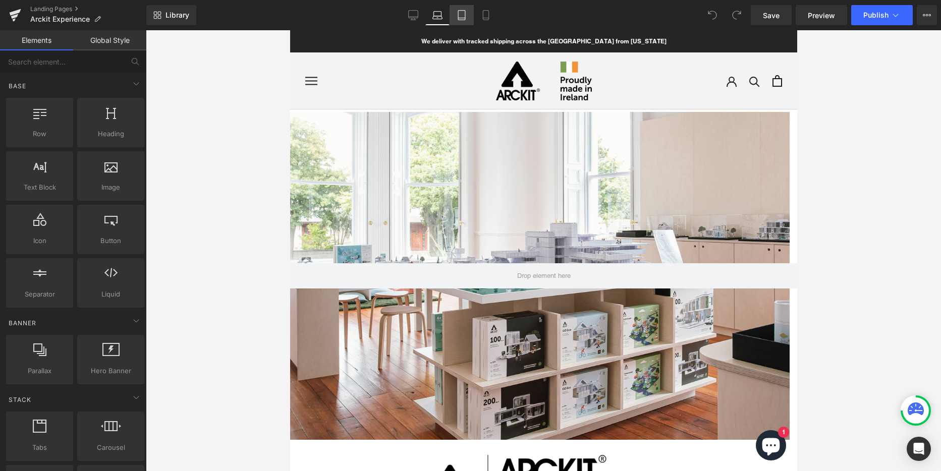
click at [461, 18] on icon at bounding box center [461, 18] width 7 height 0
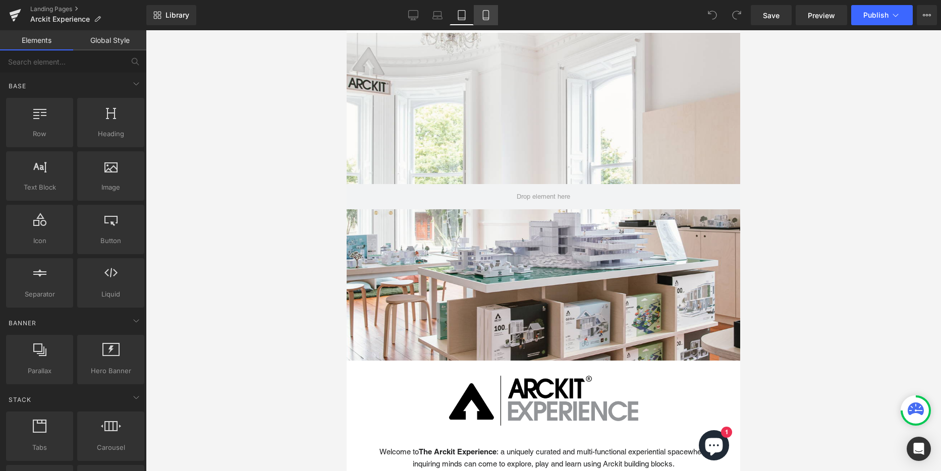
scroll to position [0, 0]
click at [483, 16] on icon at bounding box center [486, 16] width 6 height 10
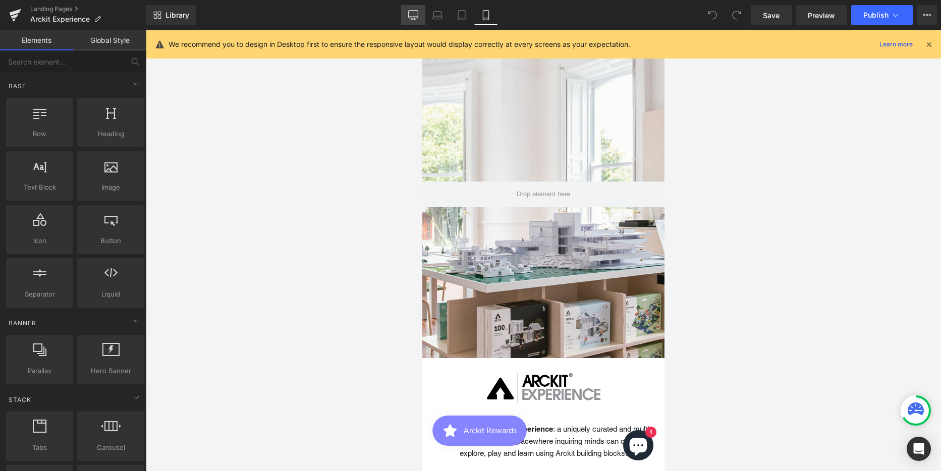
click at [414, 14] on icon at bounding box center [413, 15] width 10 height 10
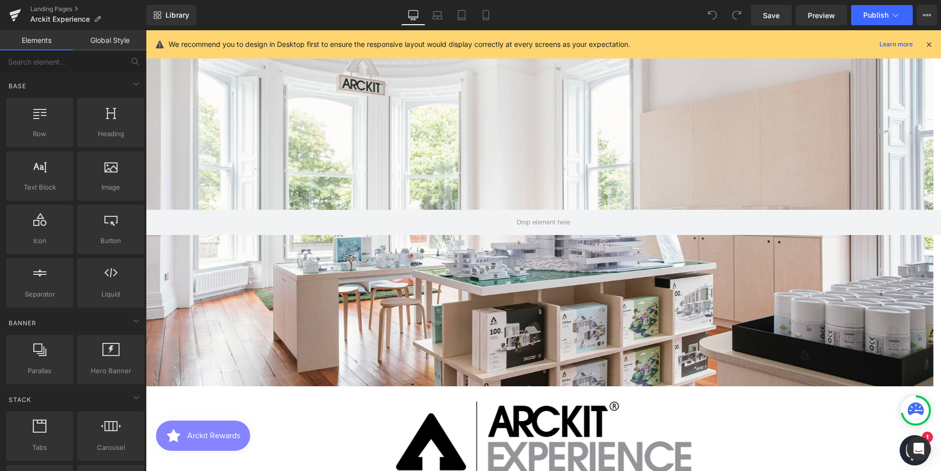
scroll to position [5, 5]
